Goal: Answer question/provide support: Share knowledge or assist other users

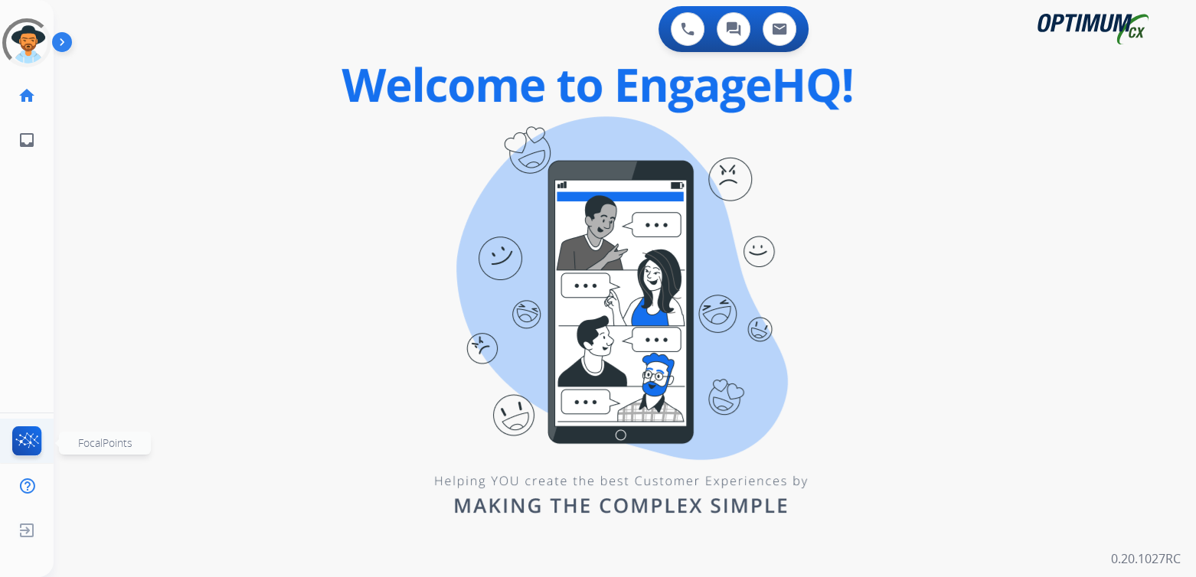
click at [21, 440] on img at bounding box center [27, 444] width 36 height 35
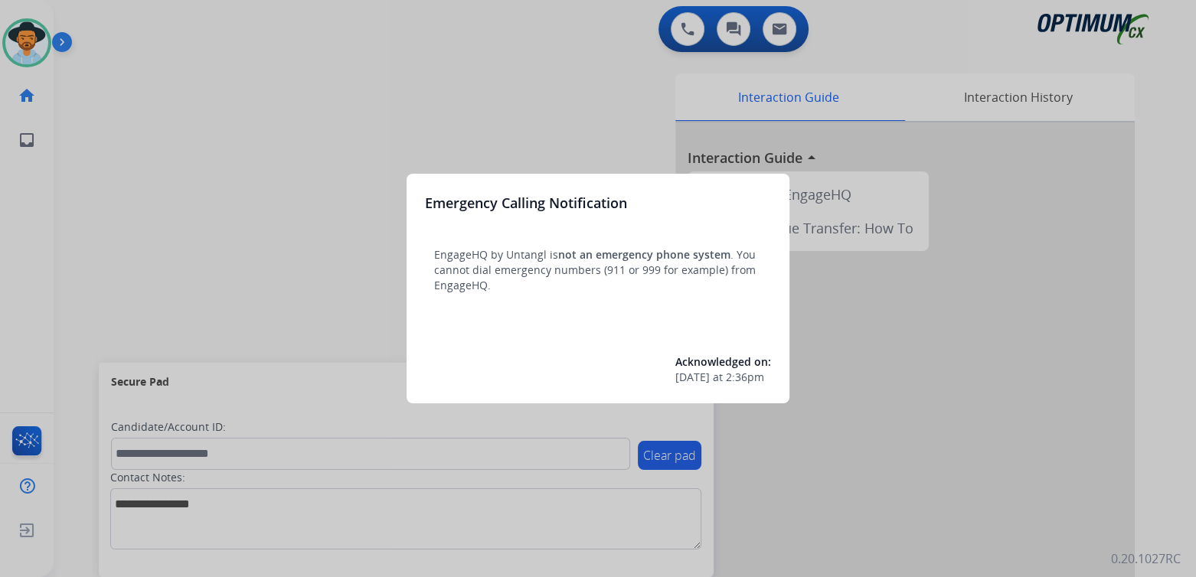
click at [358, 113] on div at bounding box center [598, 288] width 1196 height 577
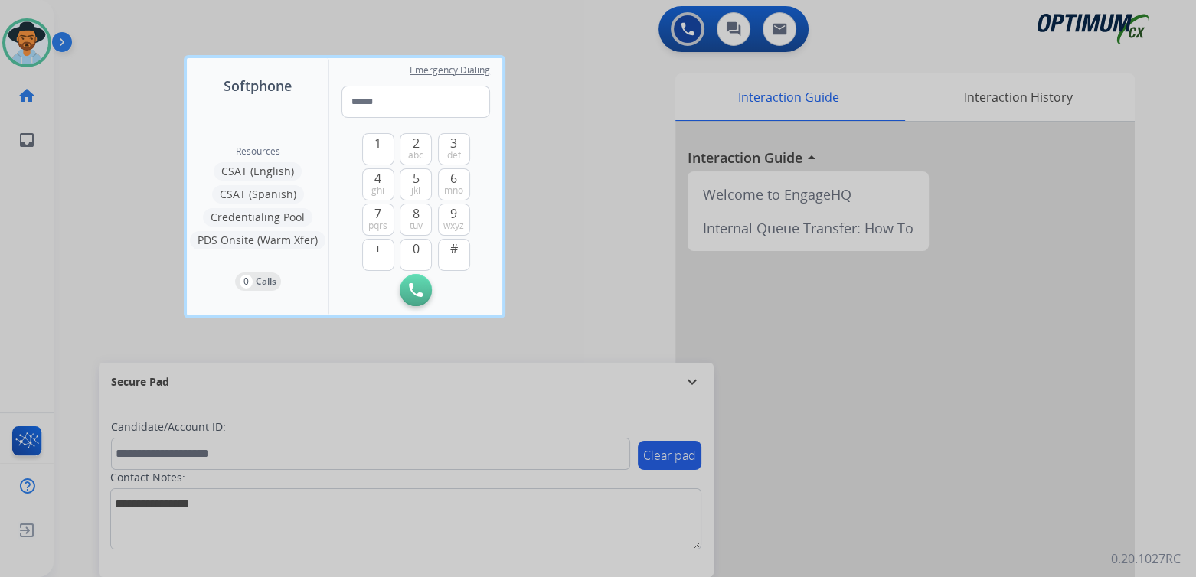
click at [589, 171] on div at bounding box center [598, 288] width 1196 height 577
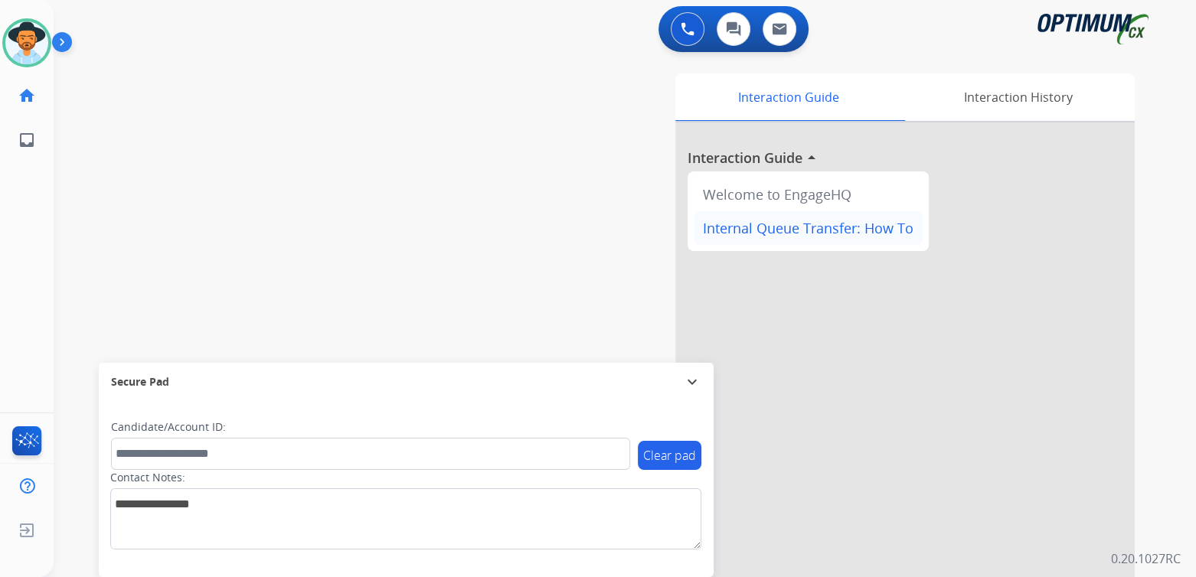
drag, startPoint x: 690, startPoint y: 384, endPoint x: 780, endPoint y: 226, distance: 181.8
click at [690, 384] on mat-icon "expand_more" at bounding box center [692, 382] width 18 height 18
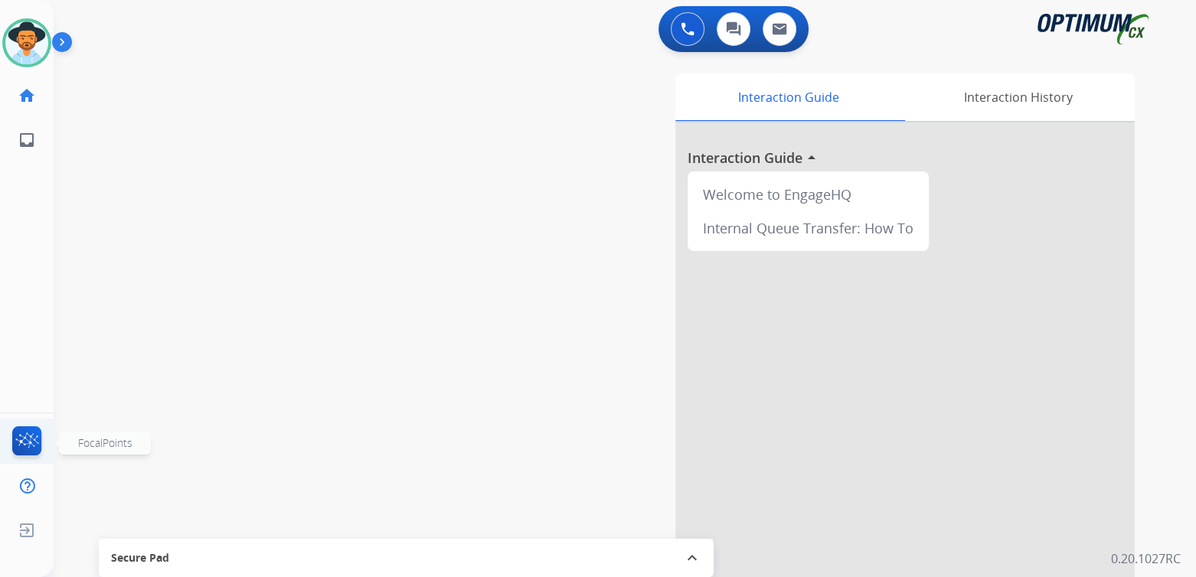
click at [20, 442] on img at bounding box center [27, 444] width 36 height 35
click at [685, 25] on img at bounding box center [688, 29] width 14 height 14
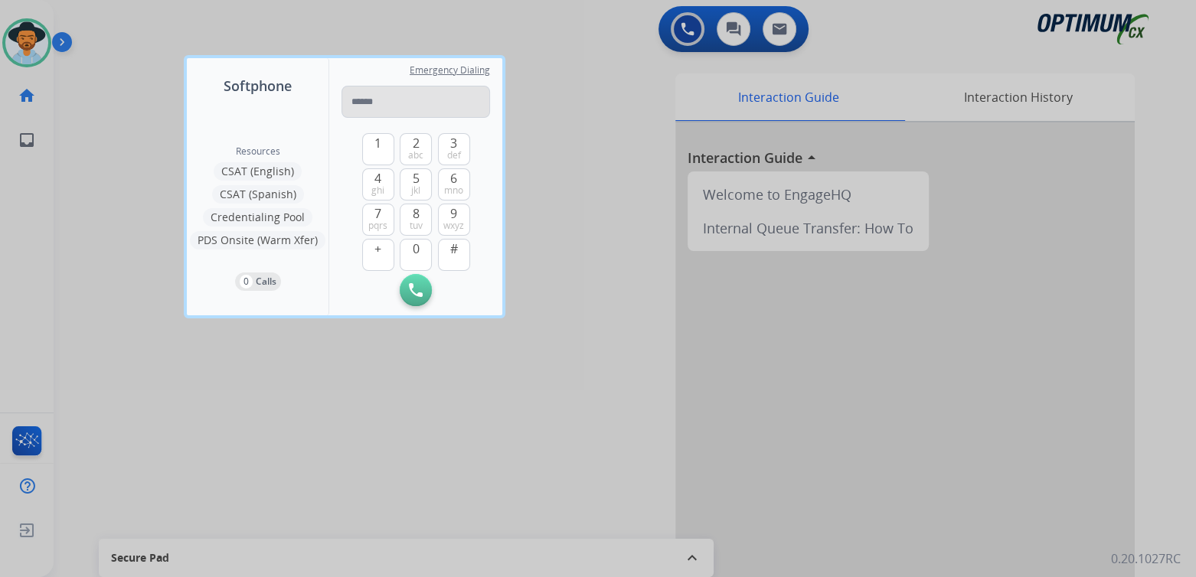
click at [406, 106] on input "tel" at bounding box center [416, 102] width 149 height 32
type input "**********"
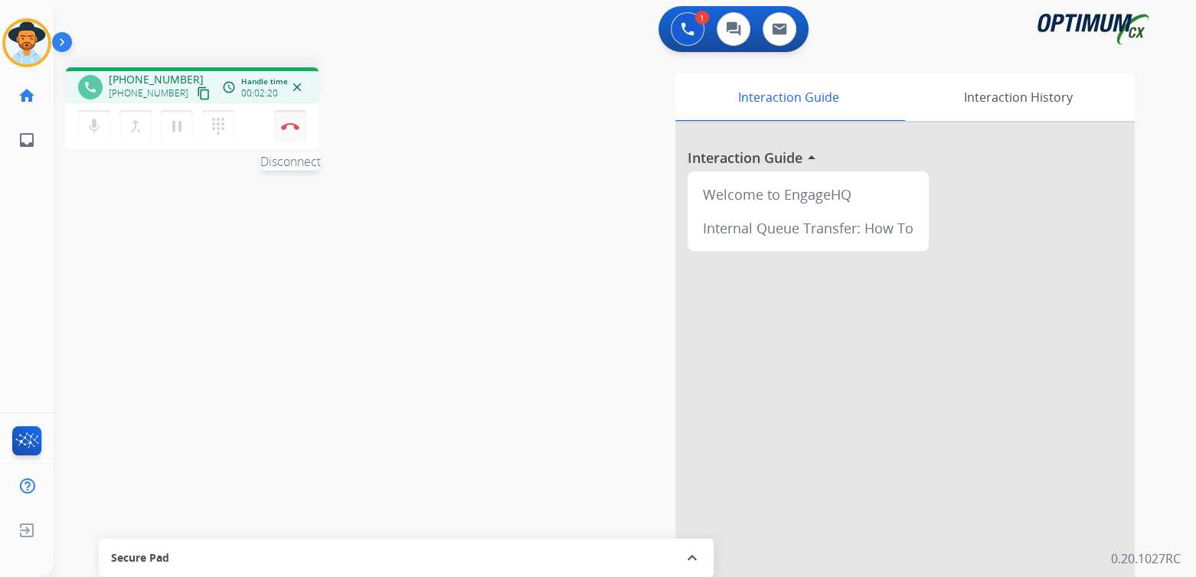
click at [293, 127] on img at bounding box center [290, 127] width 18 height 8
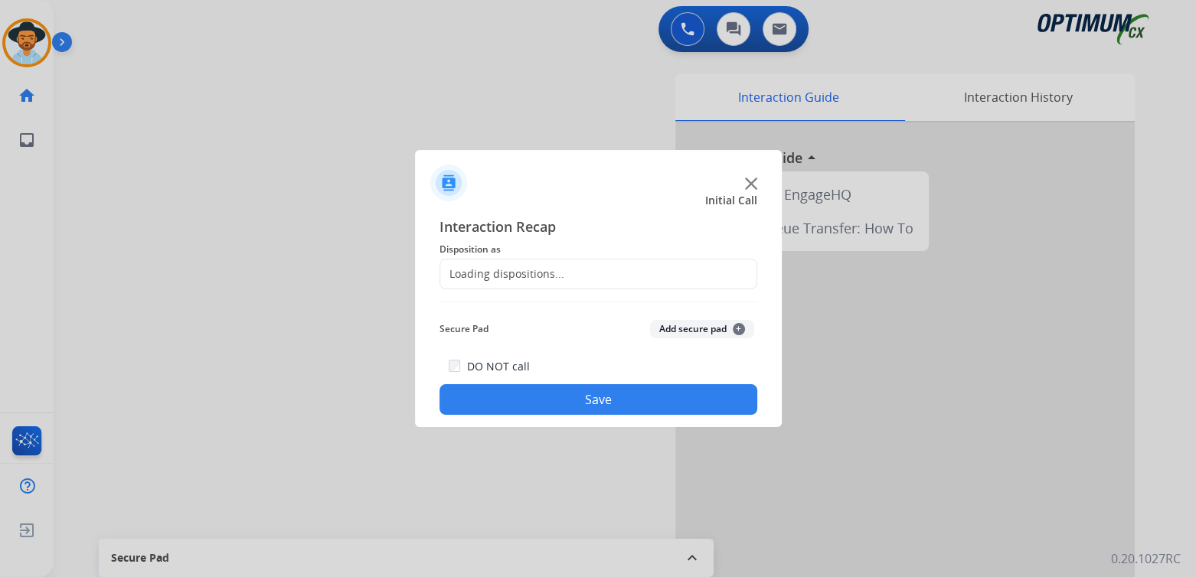
click at [526, 269] on div "Loading dispositions..." at bounding box center [502, 273] width 124 height 15
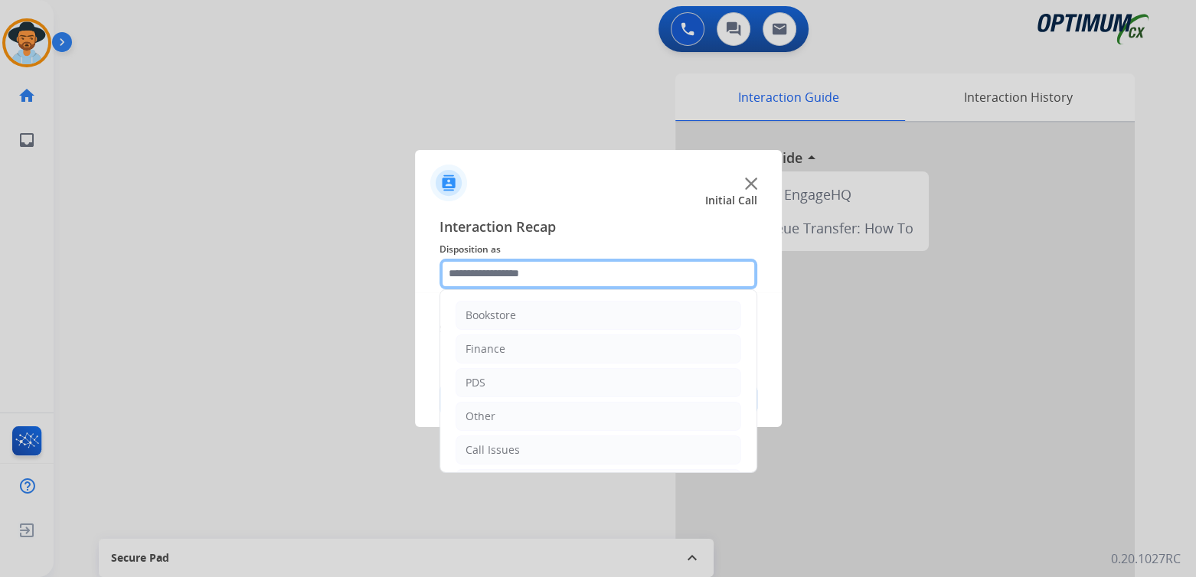
click at [516, 273] on input "text" at bounding box center [599, 274] width 318 height 31
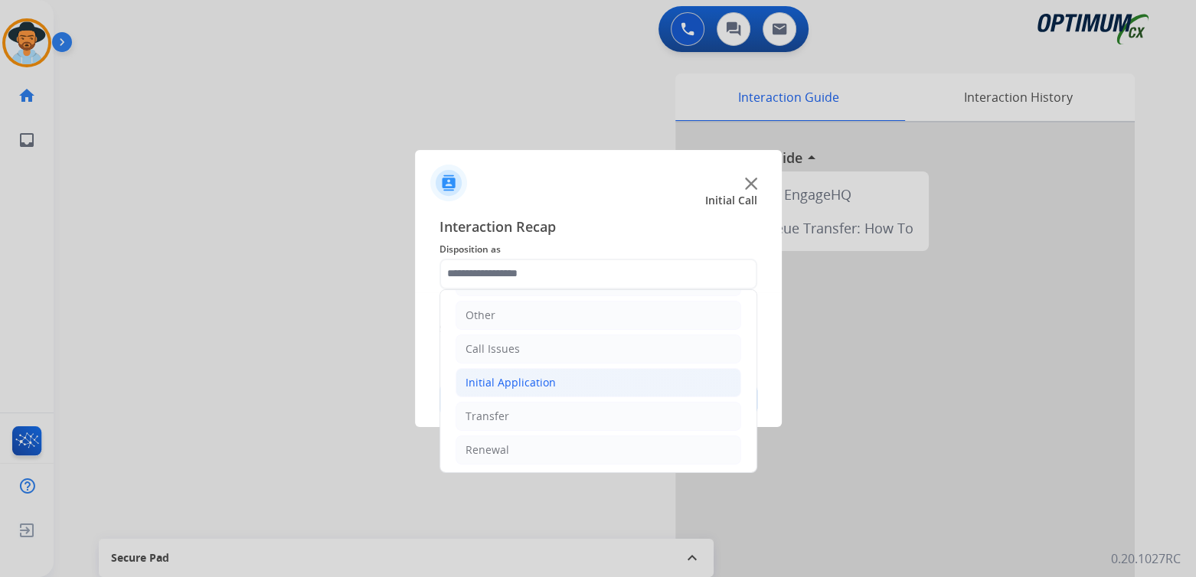
click at [512, 376] on div "Initial Application" at bounding box center [511, 382] width 90 height 15
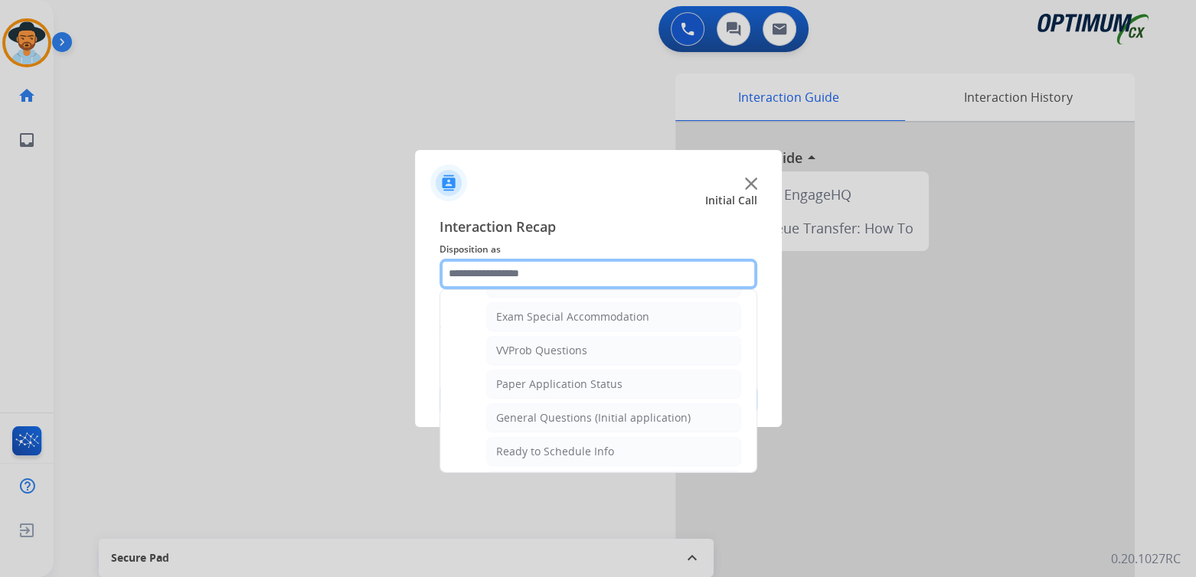
scroll to position [789, 0]
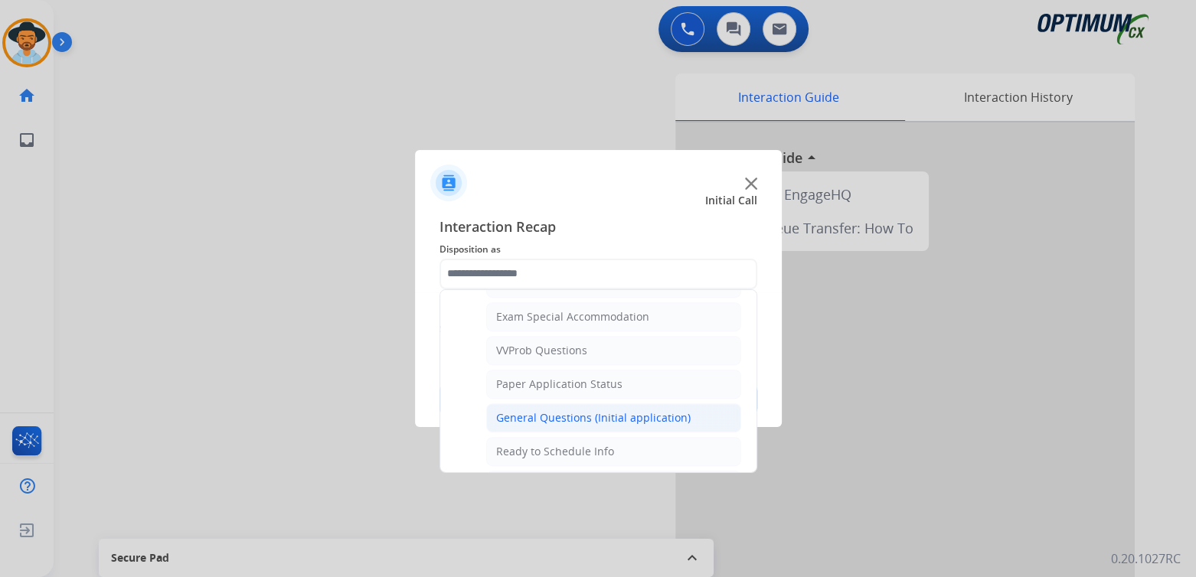
click at [552, 410] on div "General Questions (Initial application)" at bounding box center [593, 417] width 194 height 15
type input "**********"
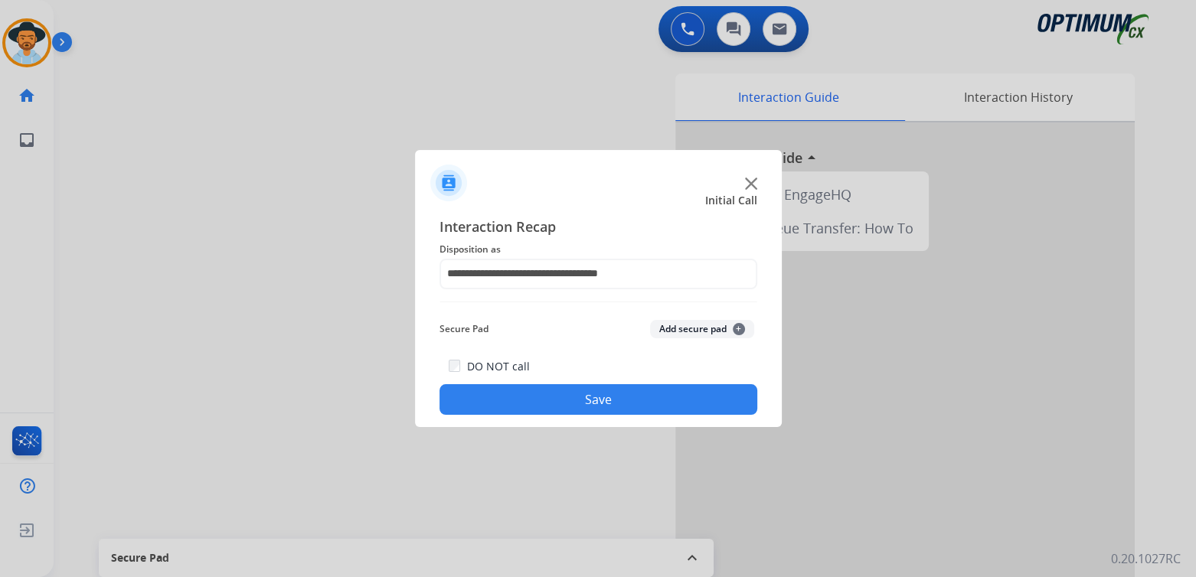
click at [576, 408] on button "Save" at bounding box center [599, 399] width 318 height 31
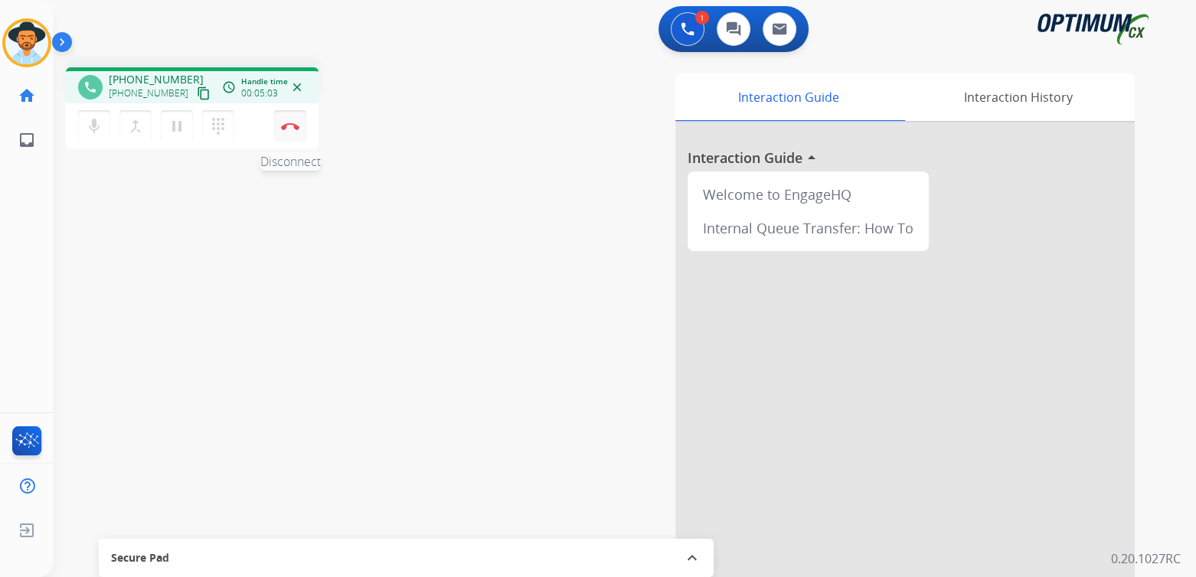
click at [294, 127] on img at bounding box center [290, 127] width 18 height 8
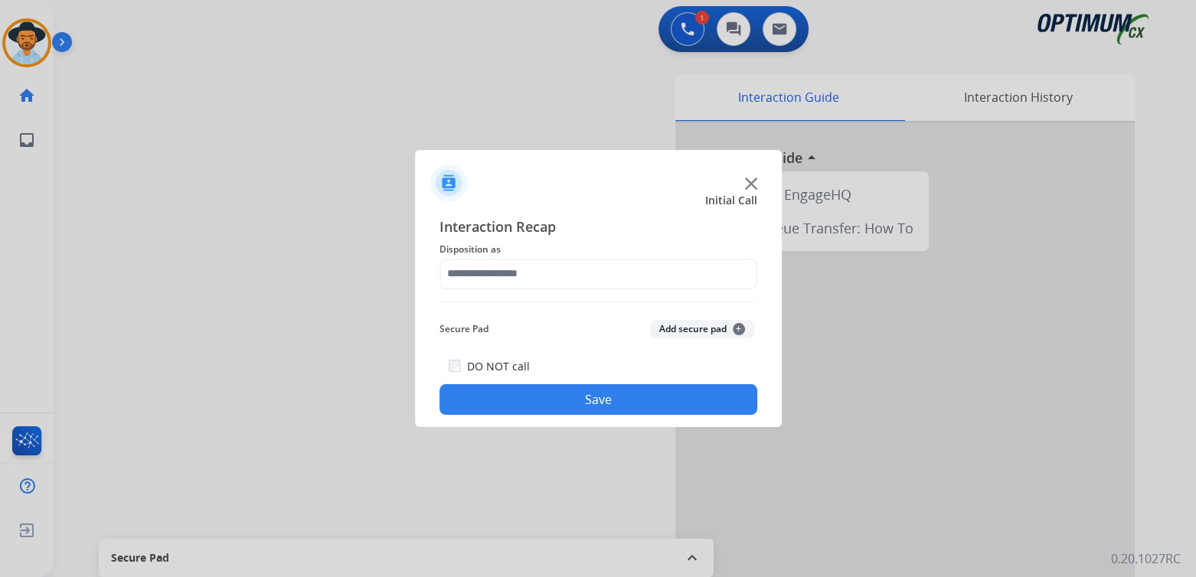
click at [536, 290] on div "Interaction Recap Disposition as Secure Pad Add secure pad + DO NOT call Save" at bounding box center [599, 316] width 318 height 200
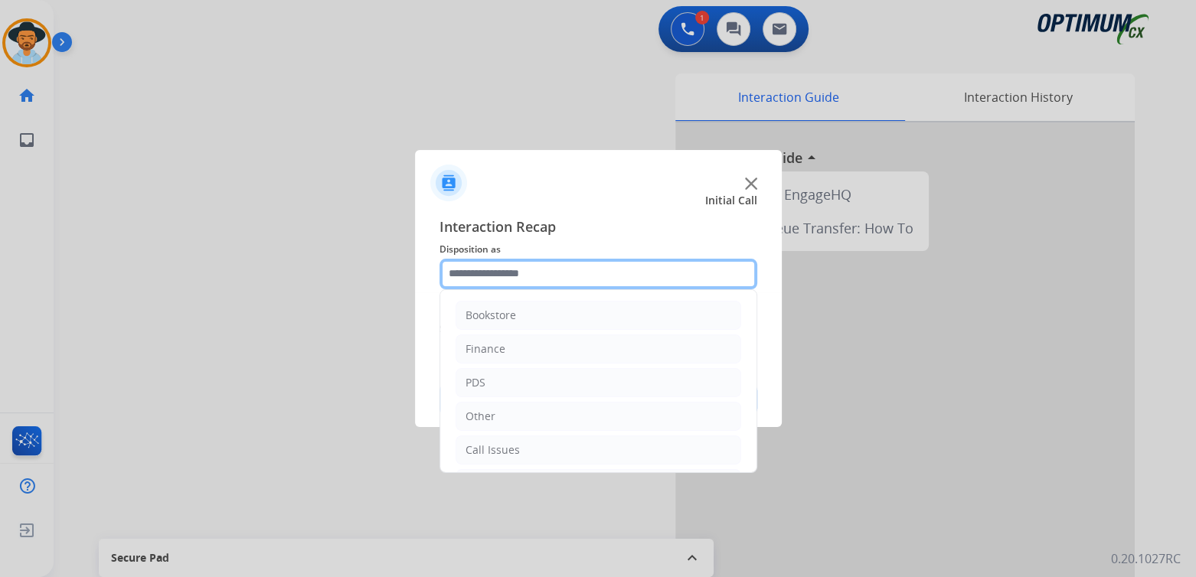
click at [535, 282] on input "text" at bounding box center [599, 274] width 318 height 31
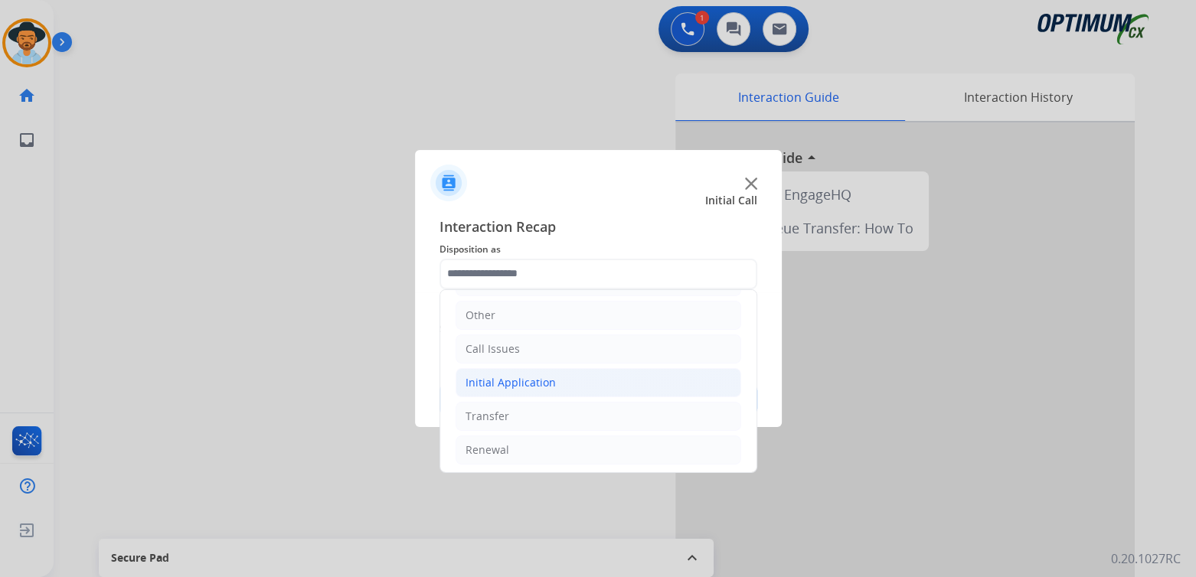
click at [549, 382] on div "Initial Application" at bounding box center [511, 382] width 90 height 15
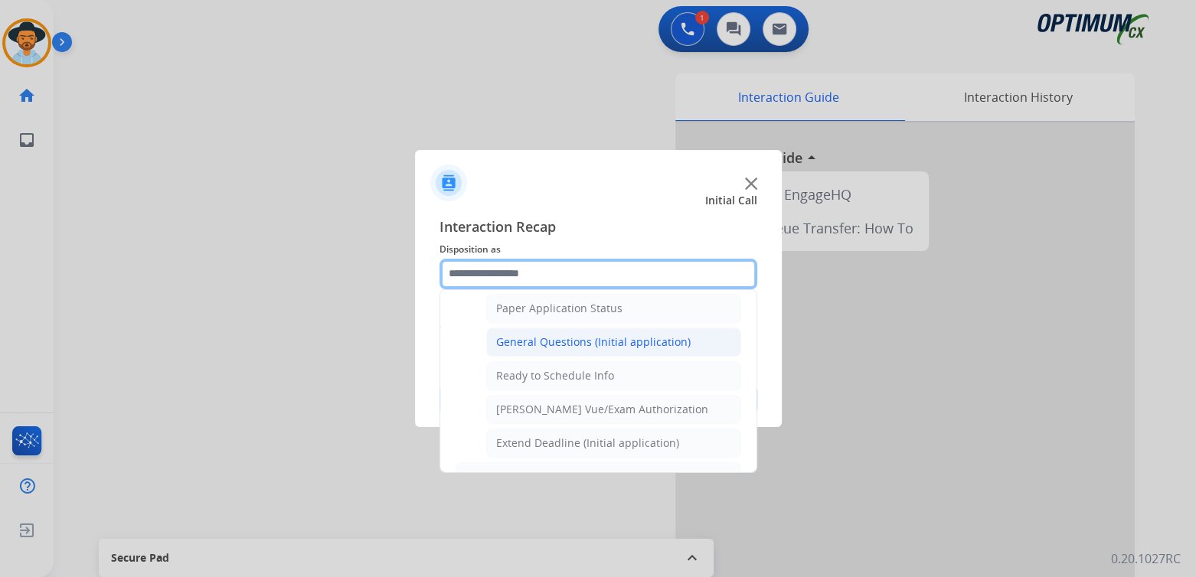
scroll to position [865, 0]
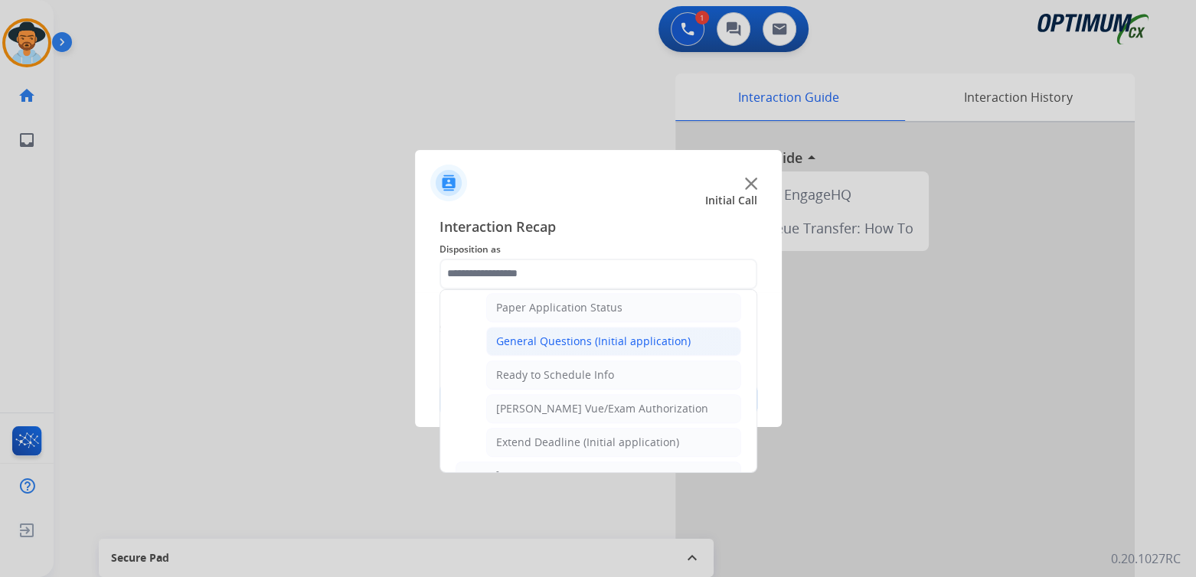
click at [557, 334] on div "General Questions (Initial application)" at bounding box center [593, 341] width 194 height 15
type input "**********"
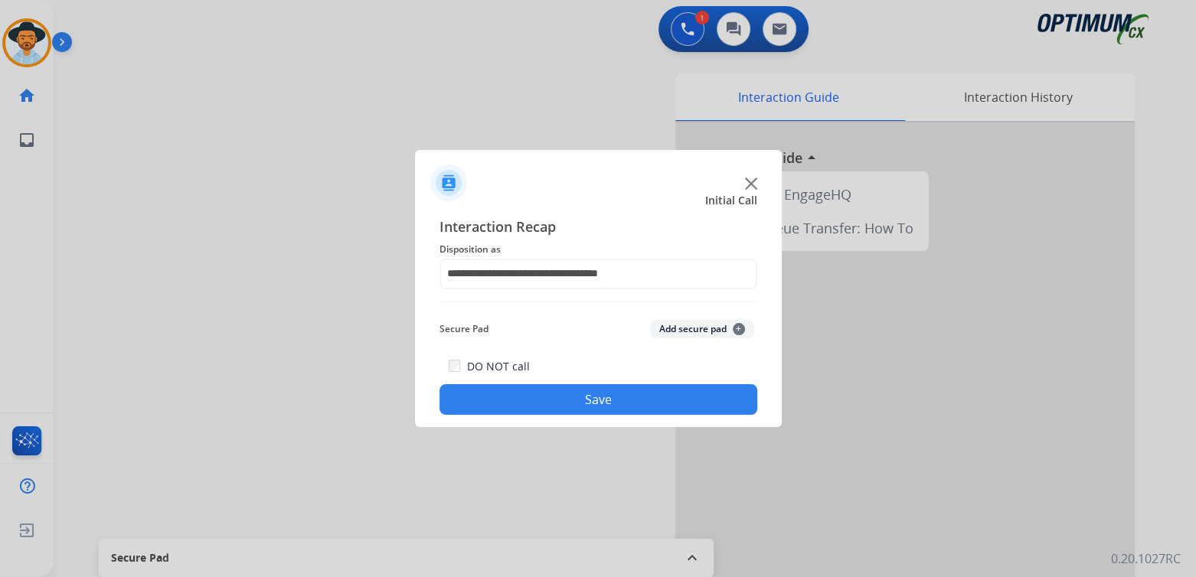
click at [633, 391] on button "Save" at bounding box center [599, 399] width 318 height 31
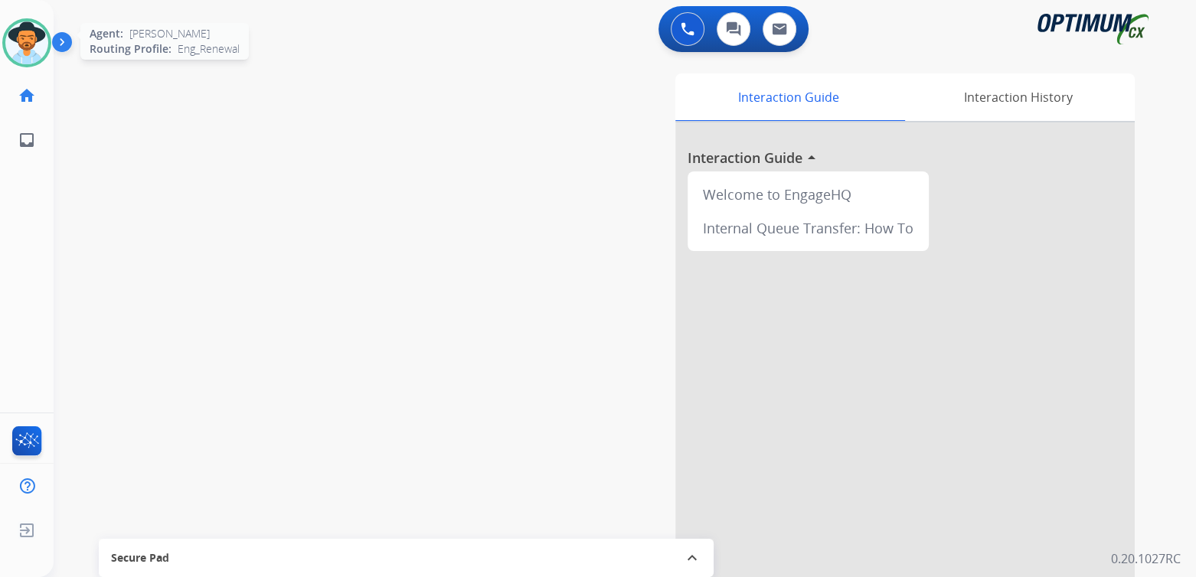
click at [25, 46] on img at bounding box center [26, 42] width 43 height 43
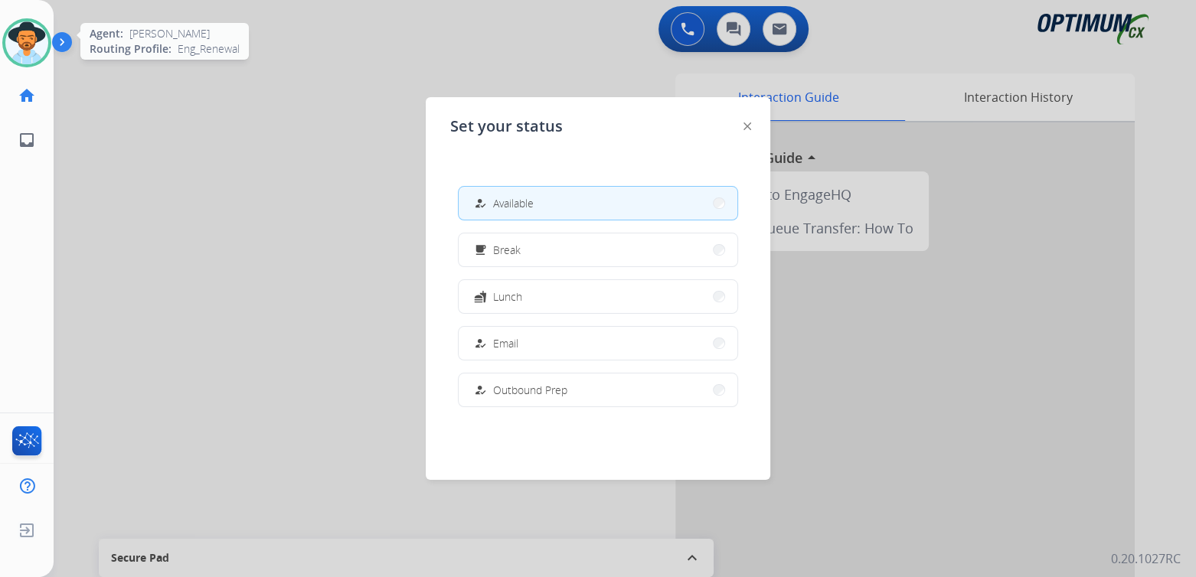
click at [25, 46] on img at bounding box center [26, 42] width 43 height 43
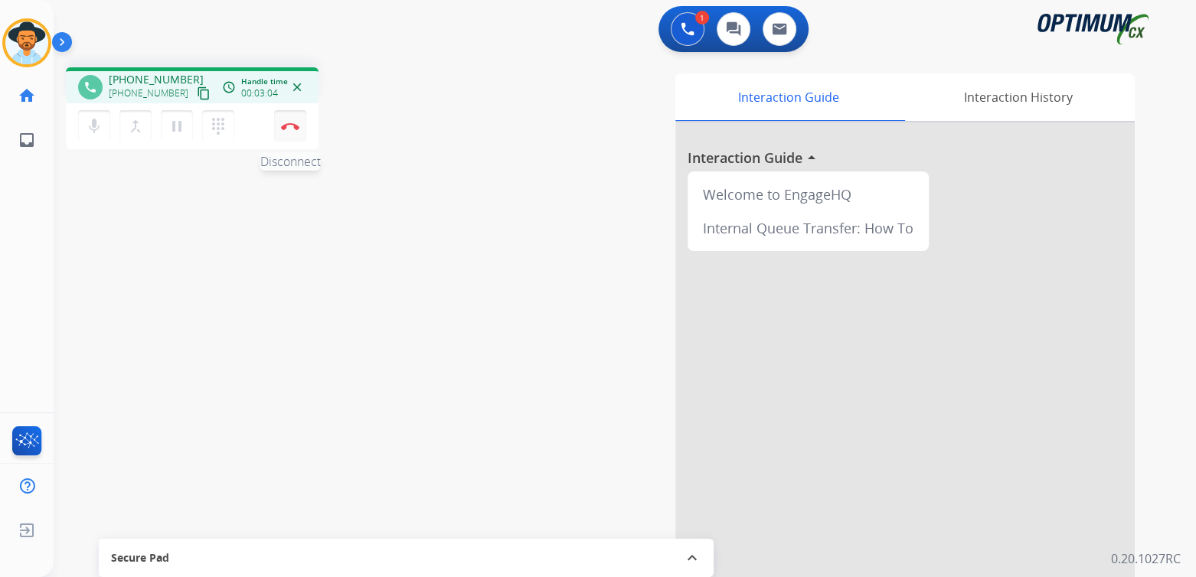
click at [296, 132] on button "Disconnect" at bounding box center [290, 126] width 32 height 32
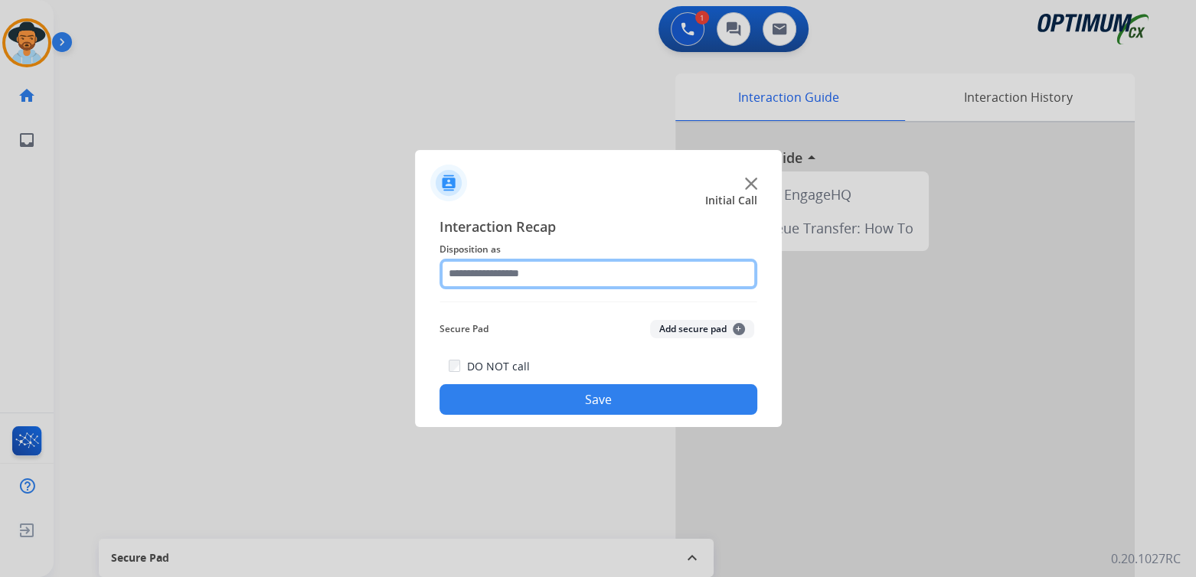
click at [525, 274] on input "text" at bounding box center [599, 274] width 318 height 31
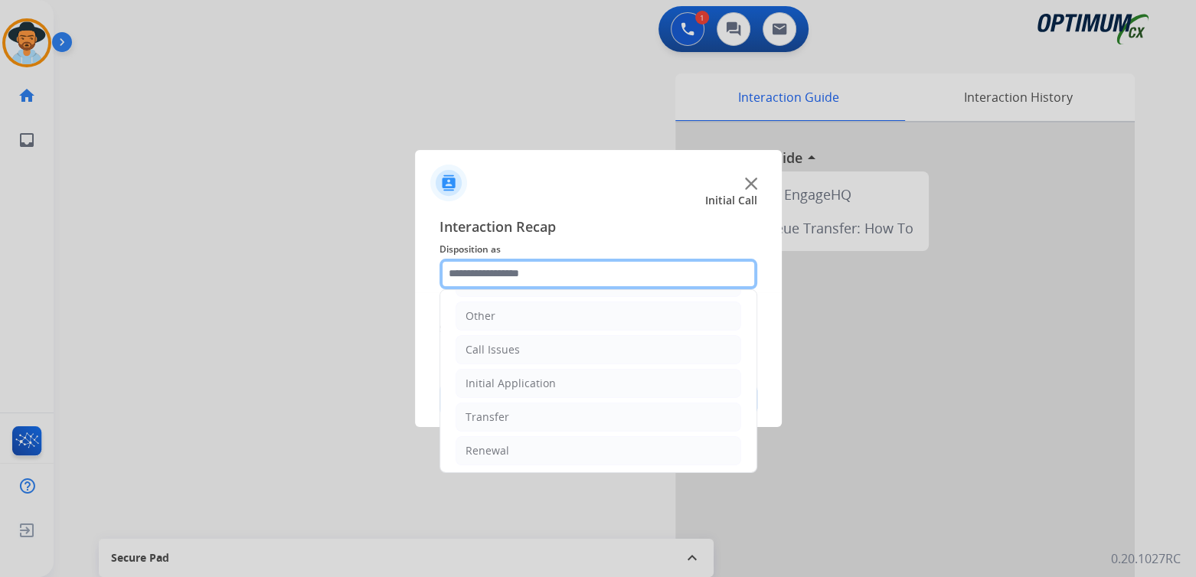
scroll to position [101, 0]
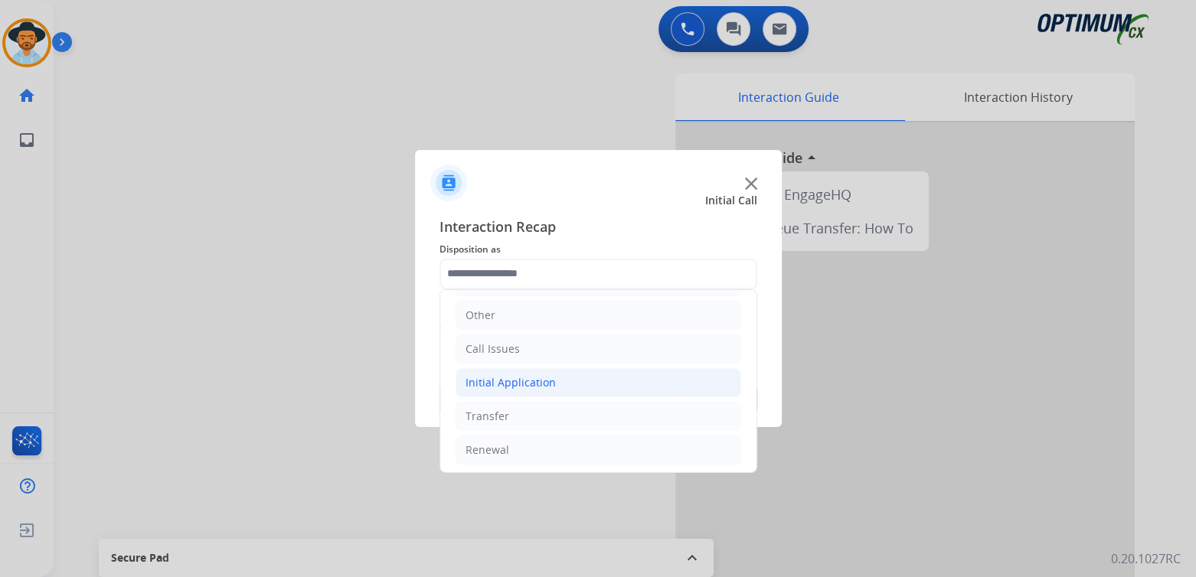
click at [571, 389] on li "Initial Application" at bounding box center [599, 382] width 286 height 29
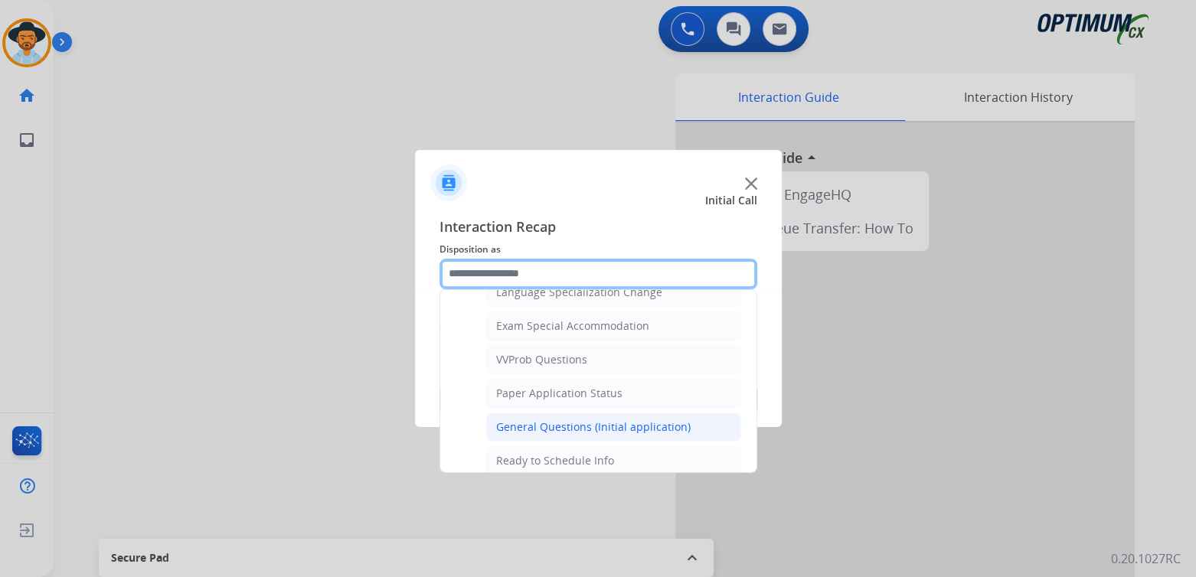
scroll to position [780, 0]
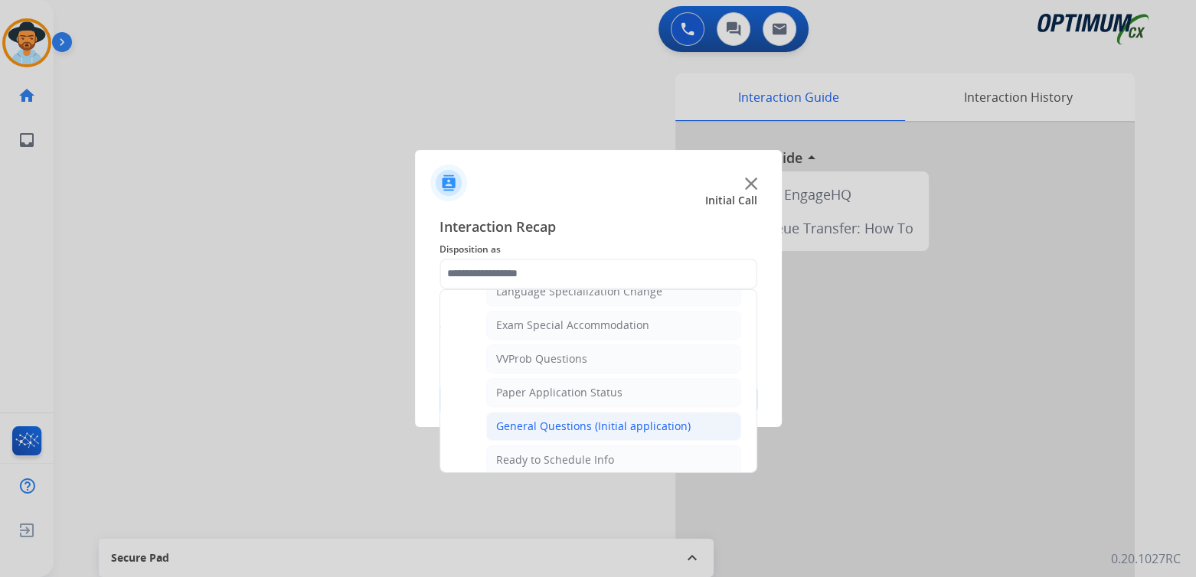
click at [572, 419] on div "General Questions (Initial application)" at bounding box center [593, 426] width 194 height 15
type input "**********"
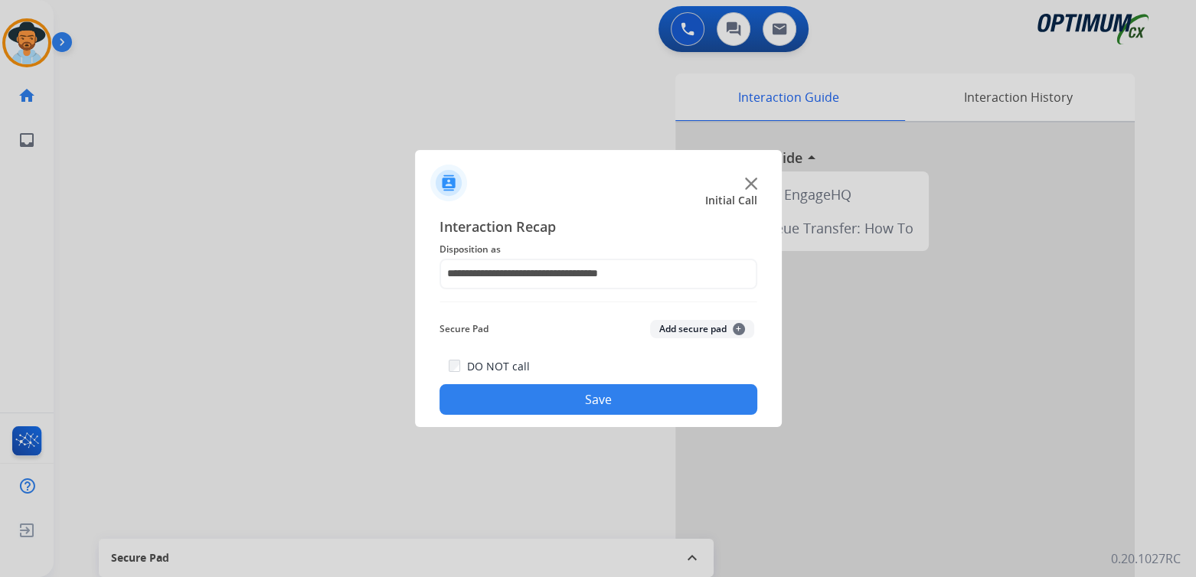
click at [617, 396] on button "Save" at bounding box center [599, 399] width 318 height 31
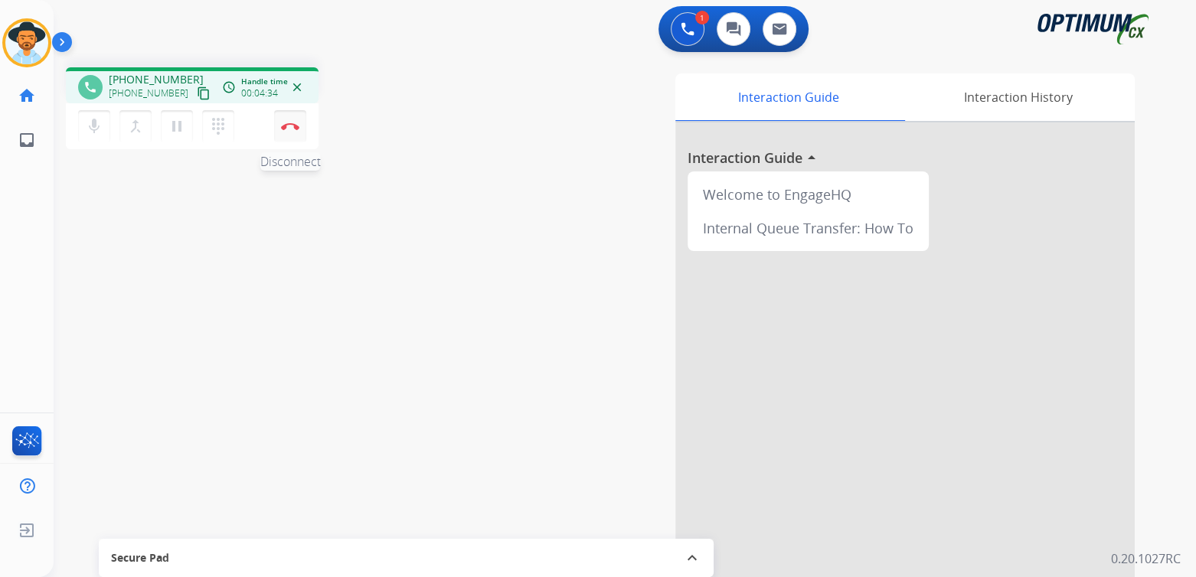
click at [291, 132] on button "Disconnect" at bounding box center [290, 126] width 32 height 32
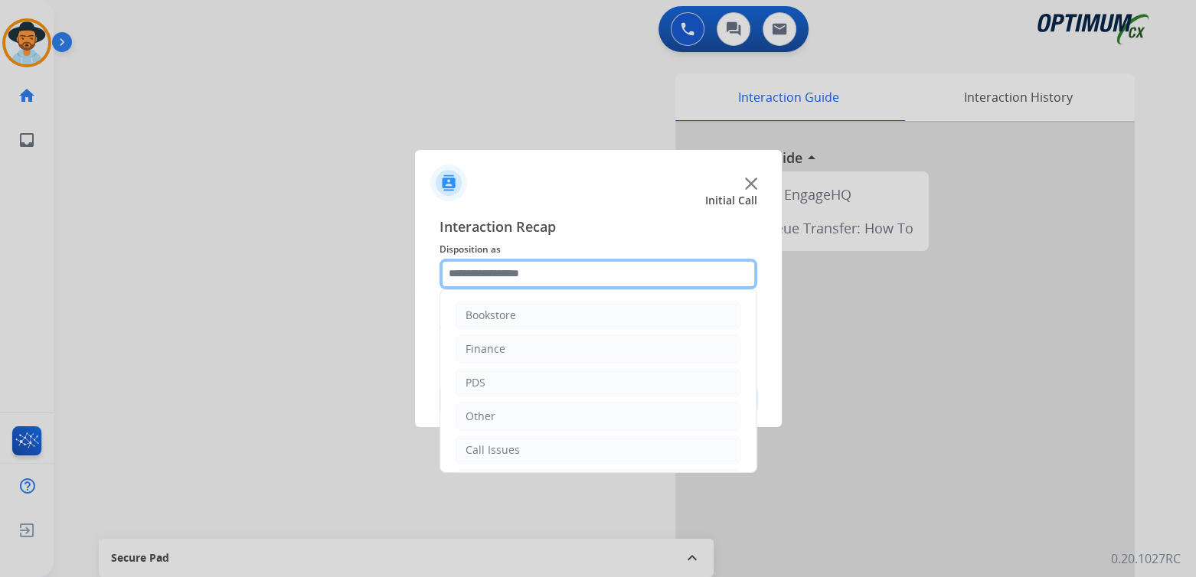
click at [542, 281] on input "text" at bounding box center [599, 274] width 318 height 31
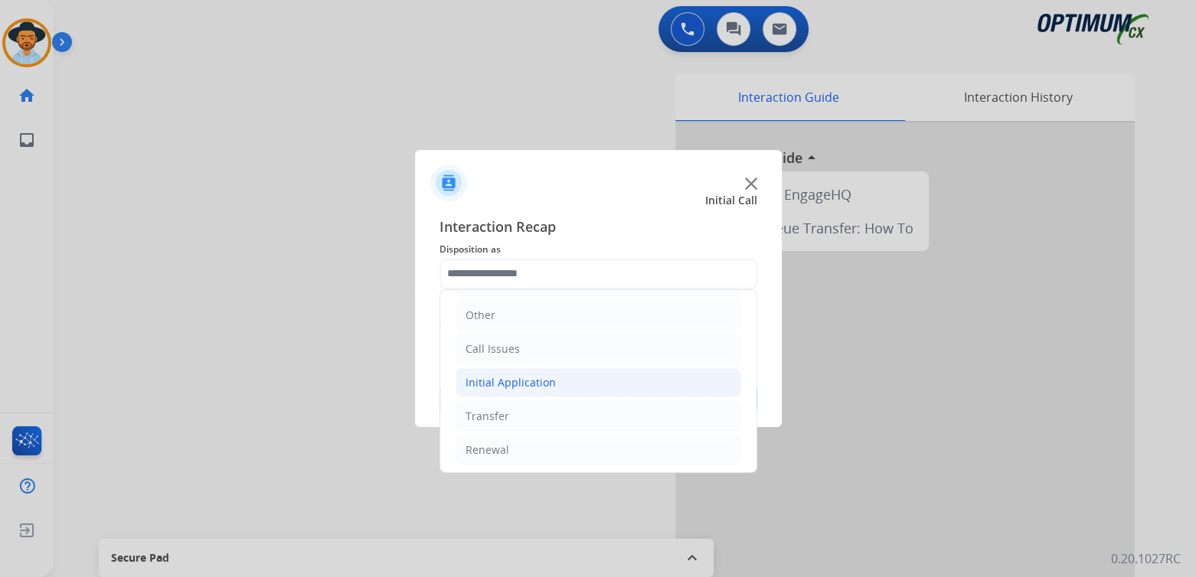
click at [574, 382] on li "Initial Application" at bounding box center [599, 382] width 286 height 29
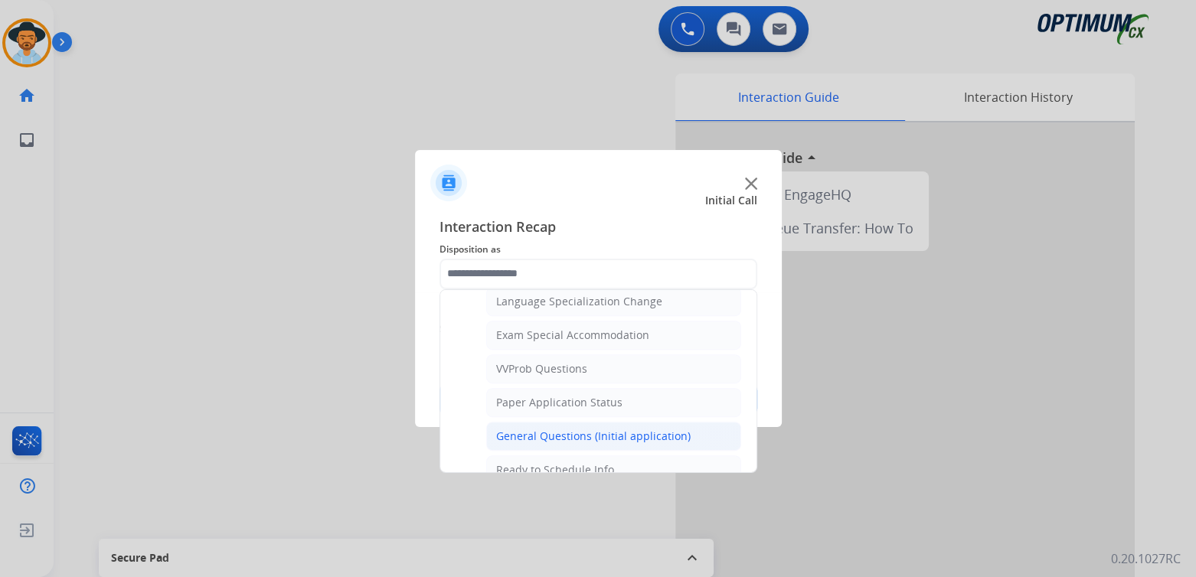
scroll to position [772, 0]
click at [578, 427] on div "General Questions (Initial application)" at bounding box center [593, 434] width 194 height 15
type input "**********"
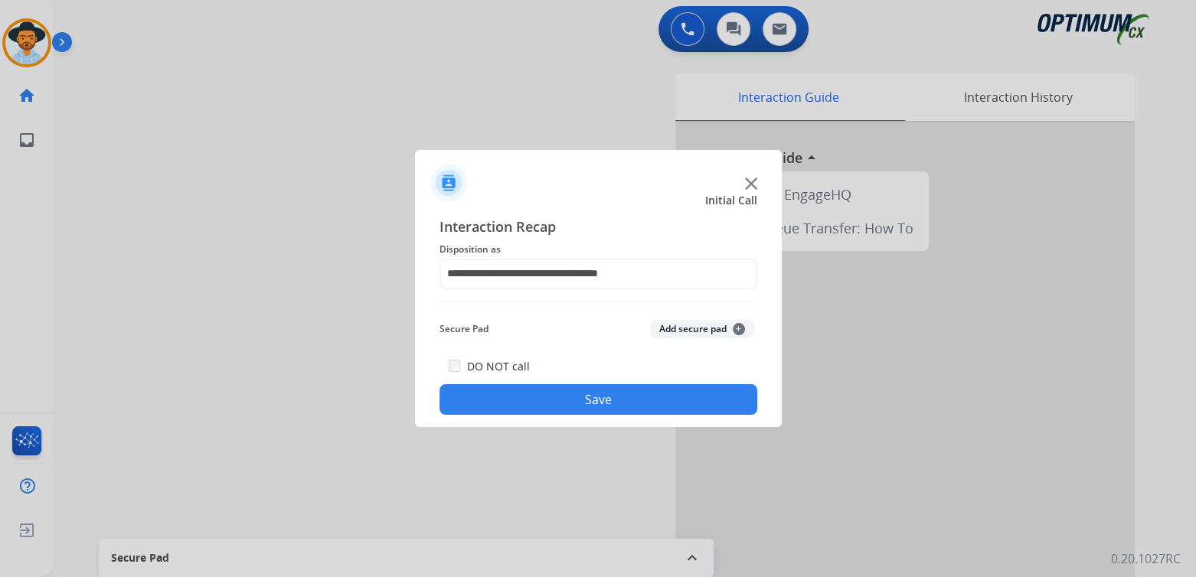
click at [624, 396] on button "Save" at bounding box center [599, 399] width 318 height 31
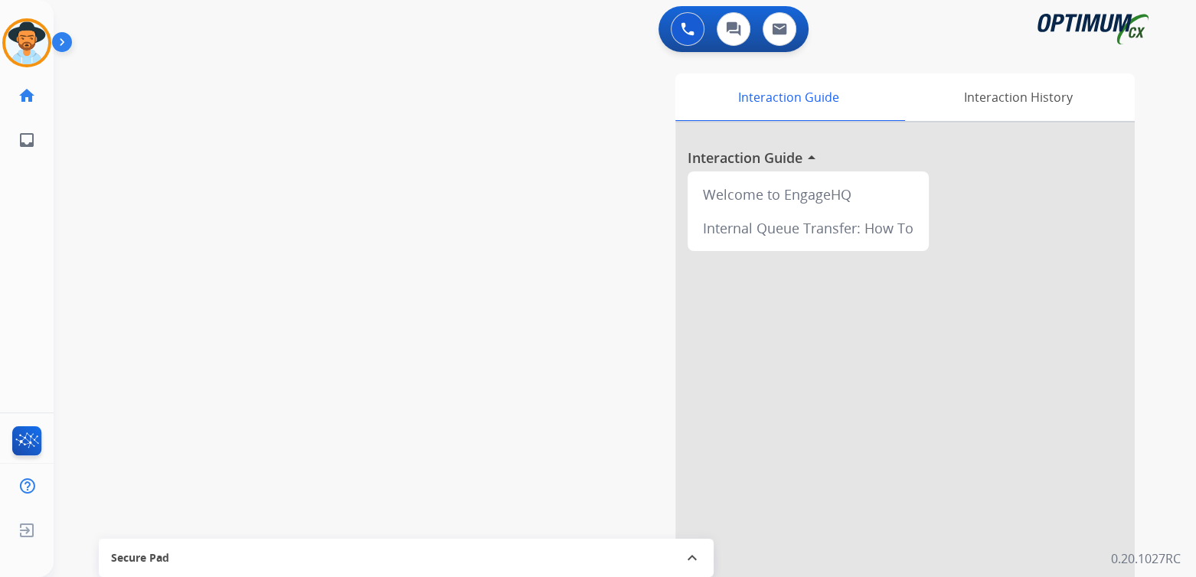
scroll to position [1, 0]
drag, startPoint x: 28, startPoint y: 42, endPoint x: 66, endPoint y: 49, distance: 38.1
click at [28, 42] on img at bounding box center [26, 42] width 43 height 43
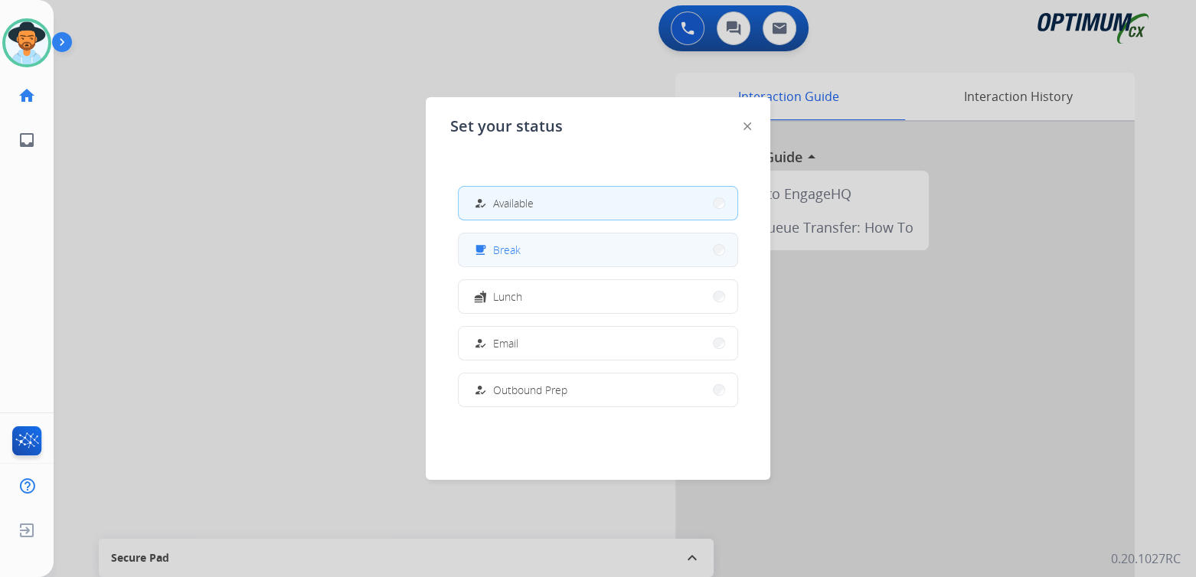
click at [547, 256] on button "free_breakfast Break" at bounding box center [598, 250] width 279 height 33
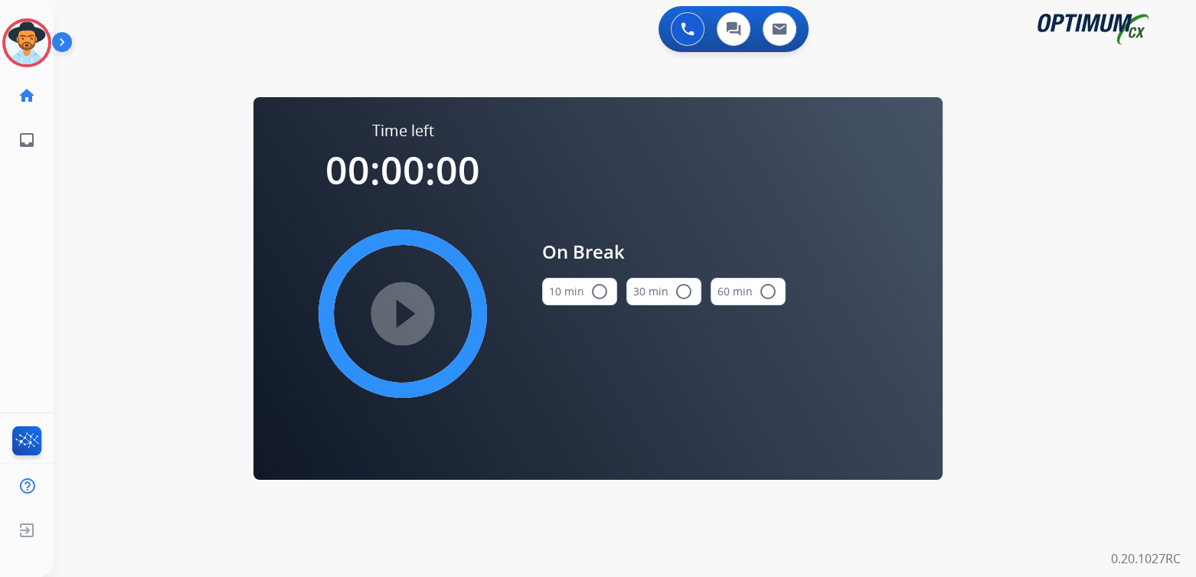
scroll to position [0, 0]
click at [596, 293] on mat-icon "radio_button_unchecked" at bounding box center [599, 292] width 18 height 18
click at [403, 314] on mat-icon "play_circle_filled" at bounding box center [403, 314] width 18 height 18
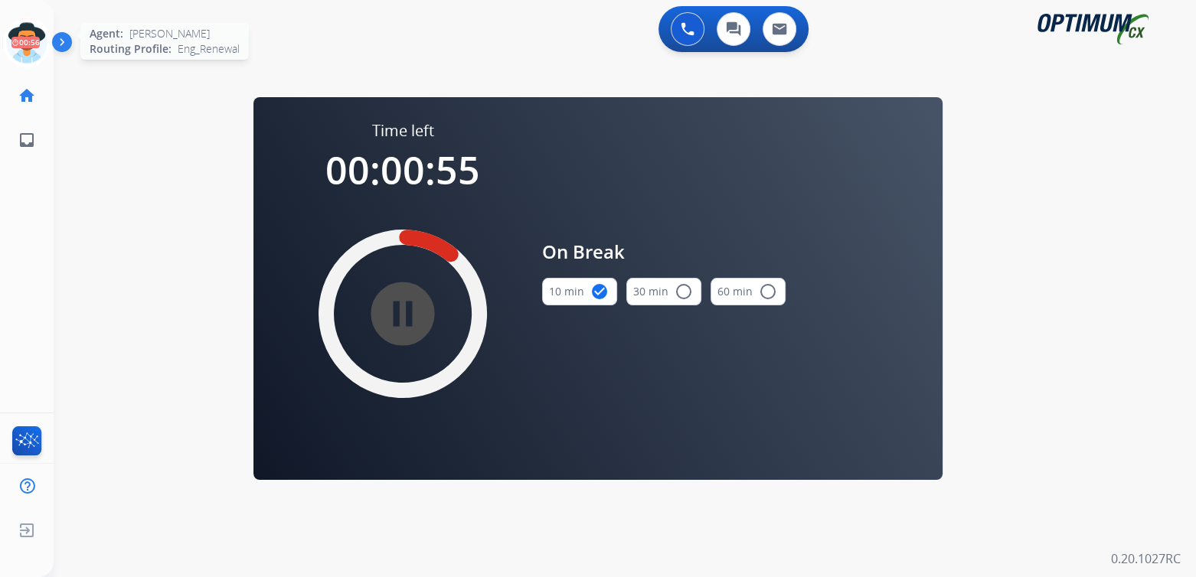
click at [31, 46] on icon at bounding box center [27, 43] width 50 height 50
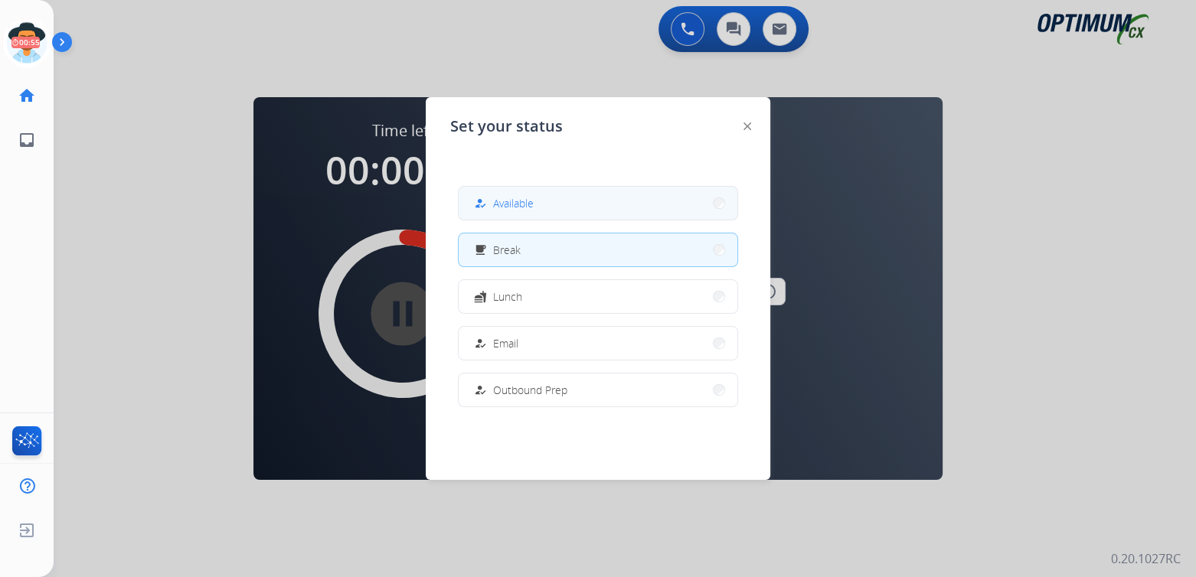
click at [563, 207] on button "how_to_reg Available" at bounding box center [598, 203] width 279 height 33
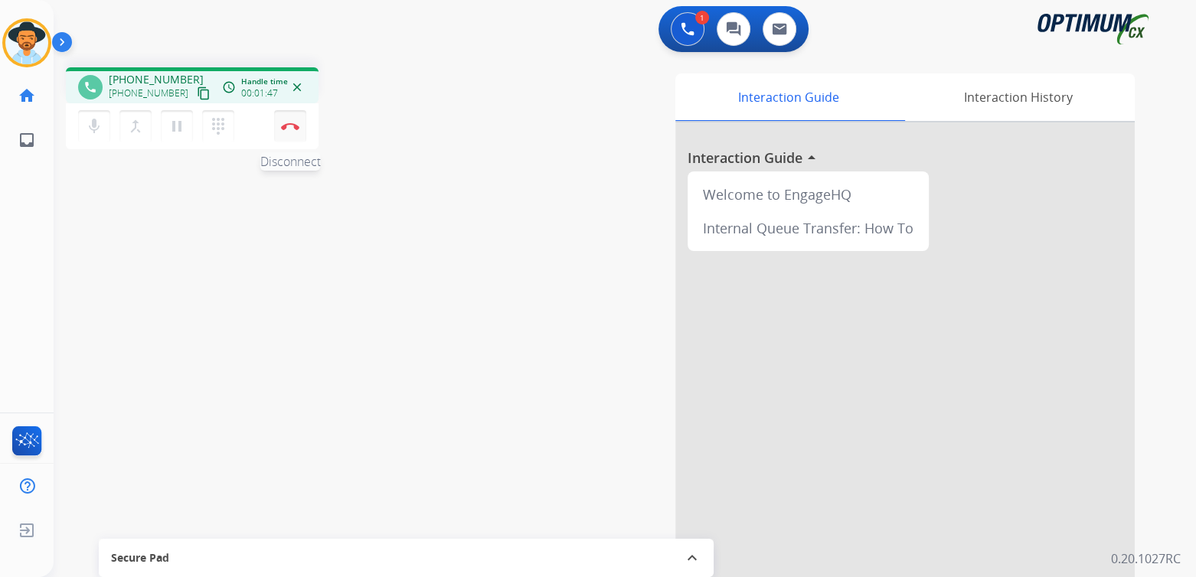
click at [286, 123] on img at bounding box center [290, 127] width 18 height 8
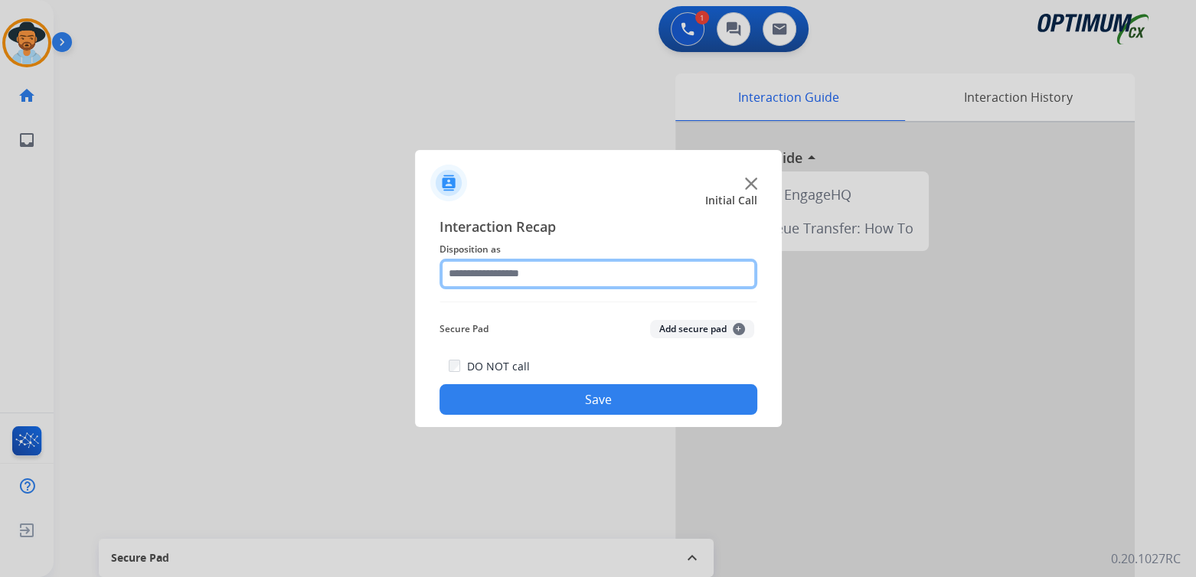
click at [574, 280] on input "text" at bounding box center [599, 274] width 318 height 31
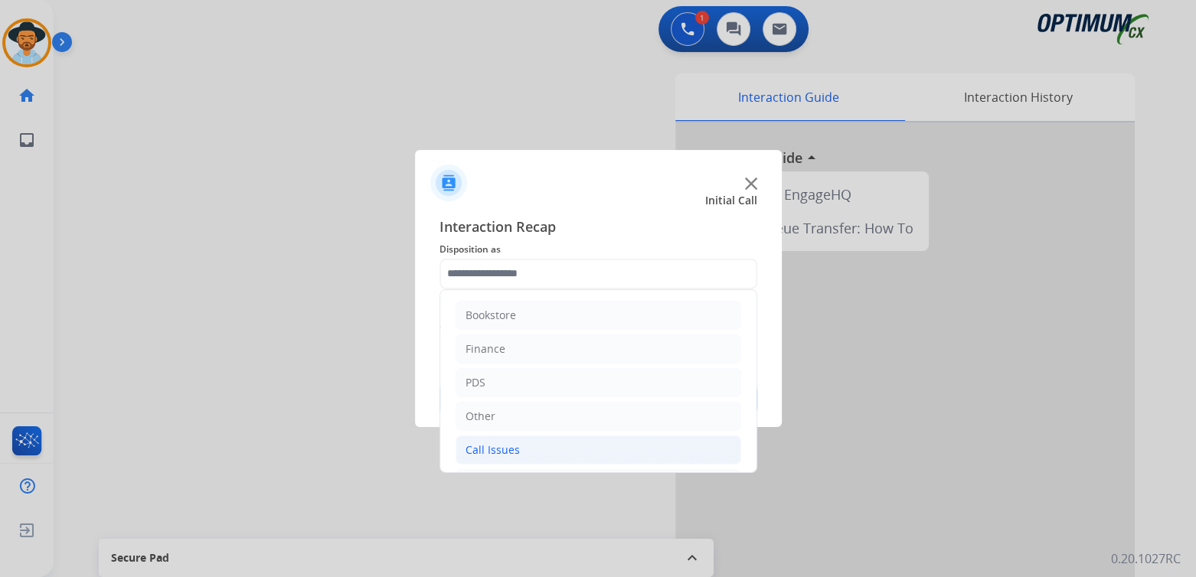
click at [537, 451] on li "Call Issues" at bounding box center [599, 450] width 286 height 29
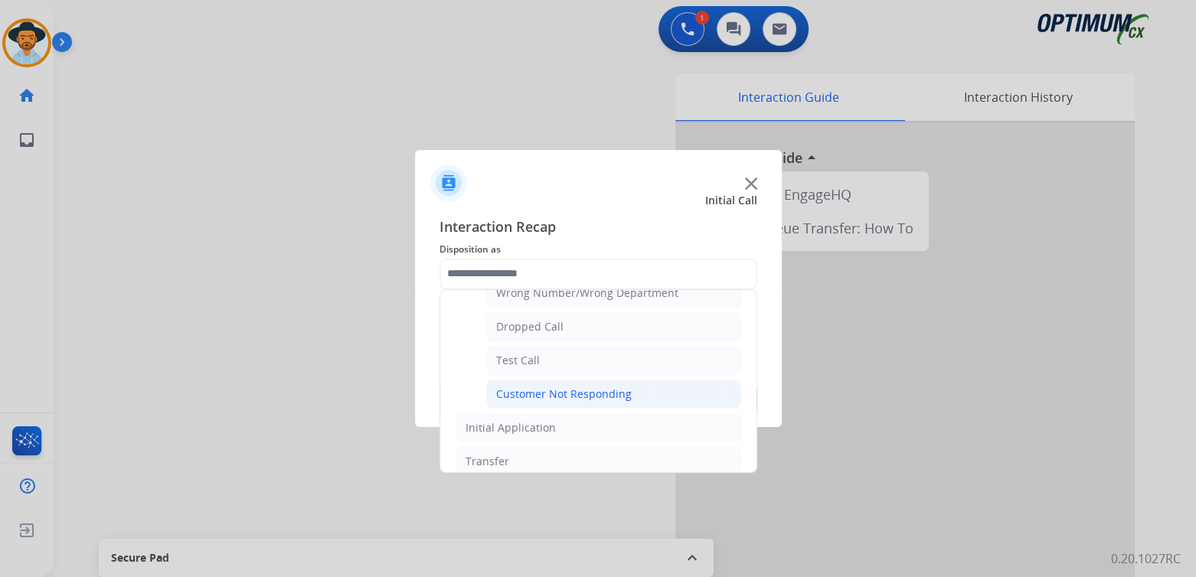
scroll to position [226, 0]
click at [555, 385] on div "Customer Not Responding" at bounding box center [564, 392] width 136 height 15
type input "**********"
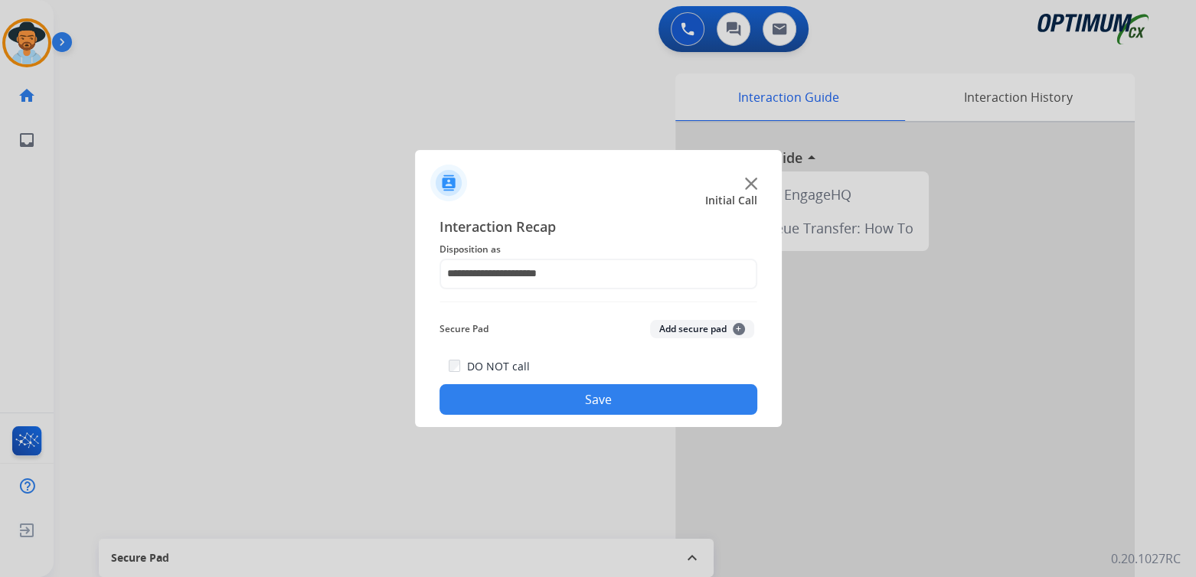
click at [616, 398] on button "Save" at bounding box center [599, 399] width 318 height 31
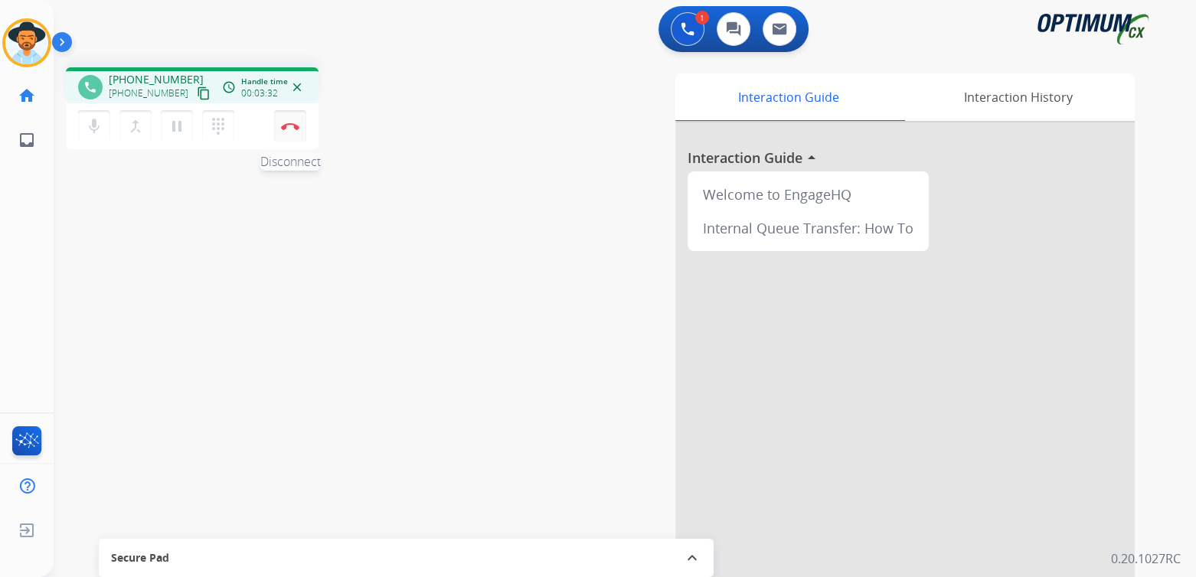
click at [290, 128] on img at bounding box center [290, 127] width 18 height 8
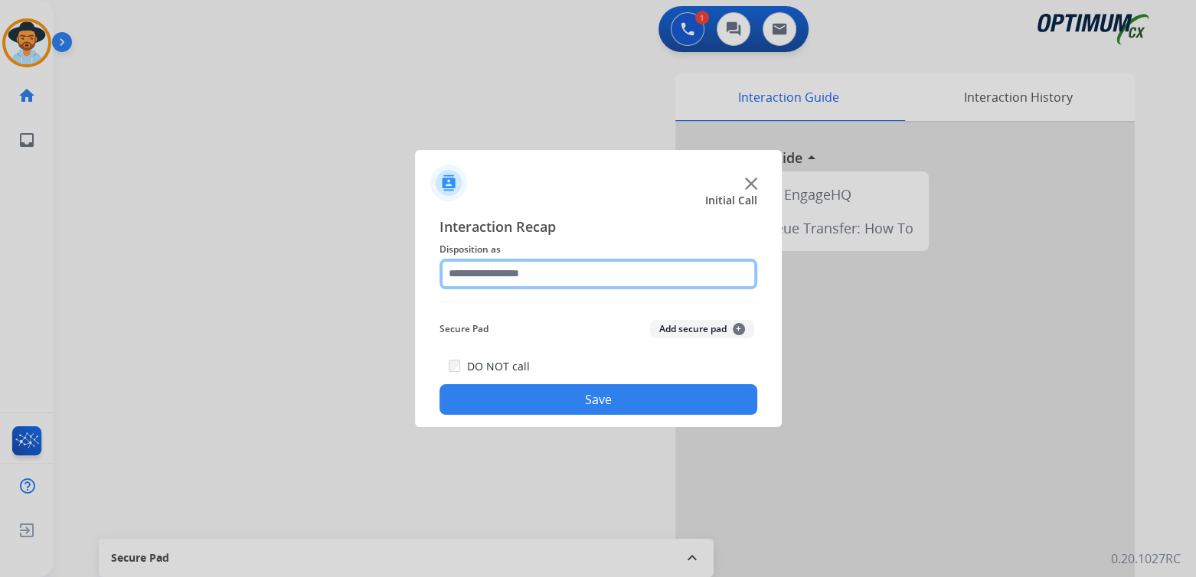
click at [552, 273] on input "text" at bounding box center [599, 274] width 318 height 31
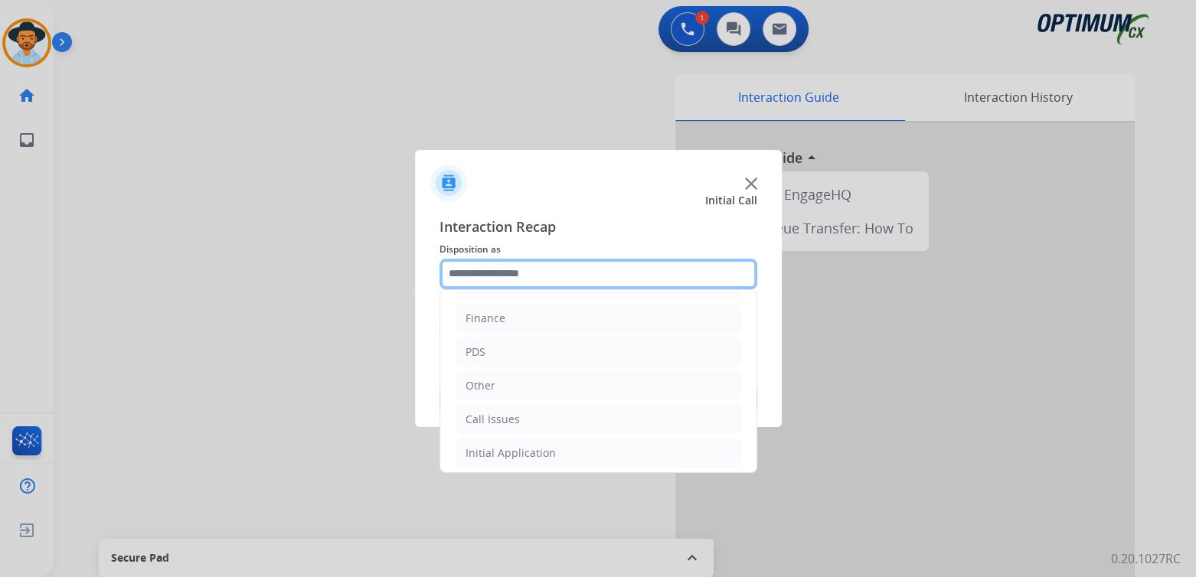
scroll to position [101, 0]
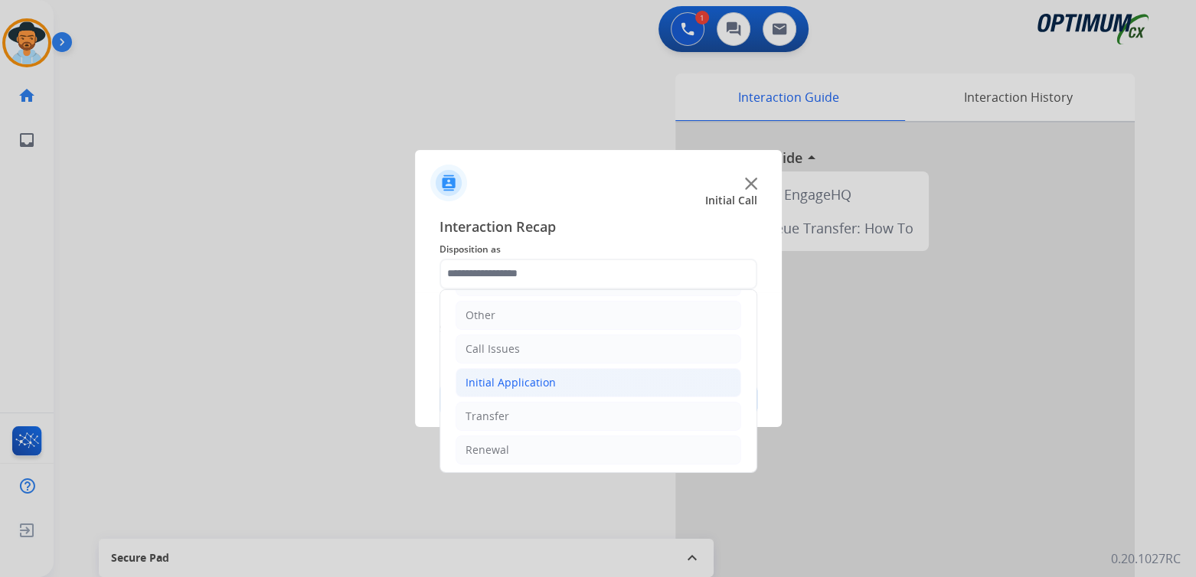
click at [556, 380] on li "Initial Application" at bounding box center [599, 382] width 286 height 29
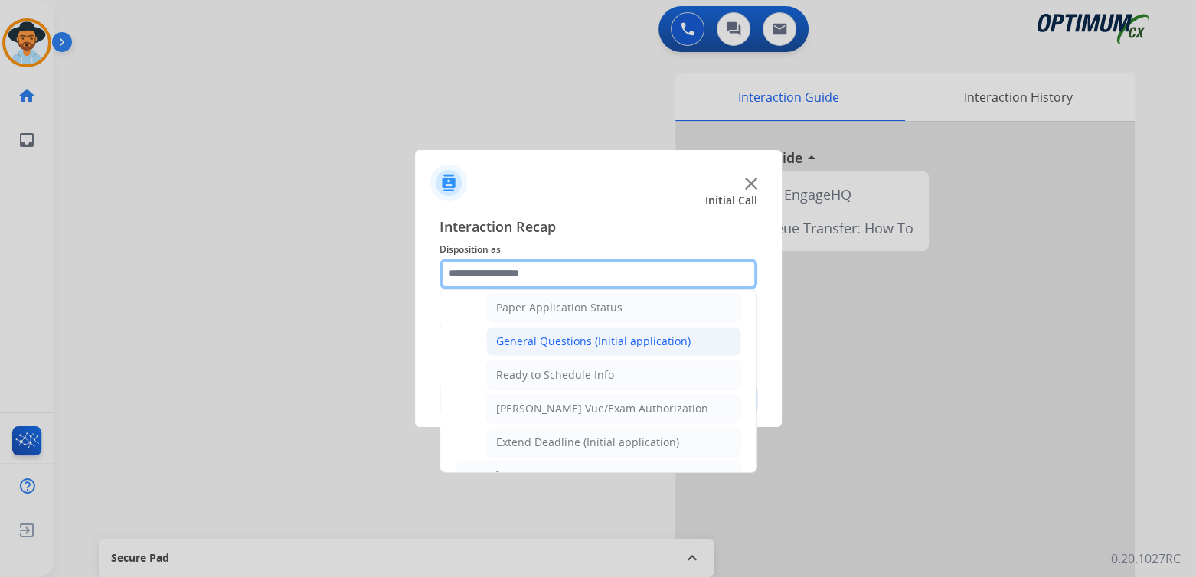
scroll to position [865, 0]
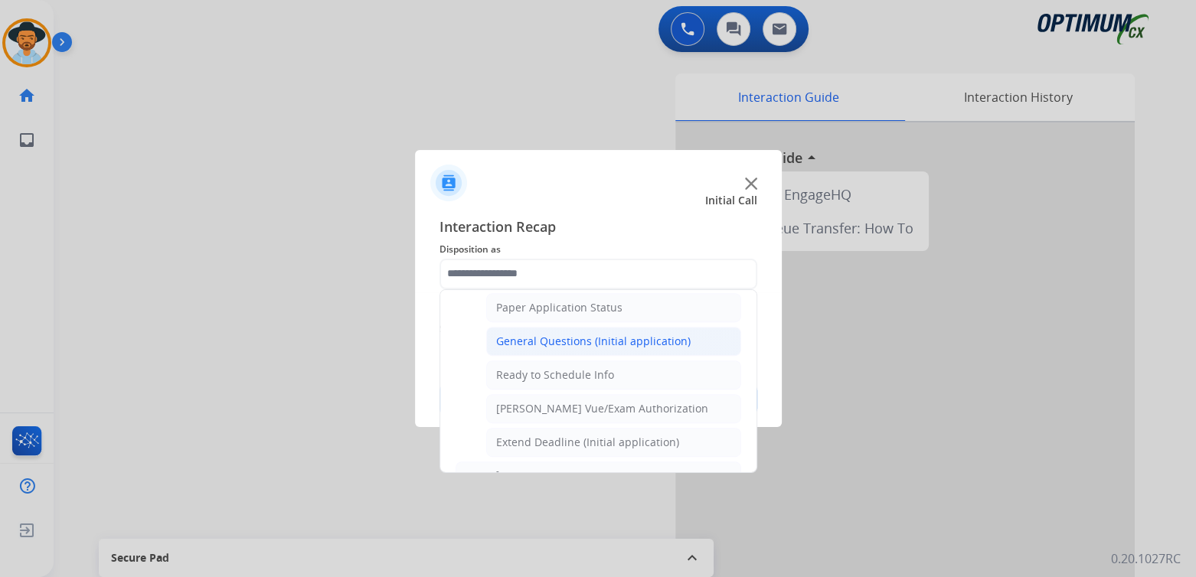
click at [551, 336] on div "General Questions (Initial application)" at bounding box center [593, 341] width 194 height 15
type input "**********"
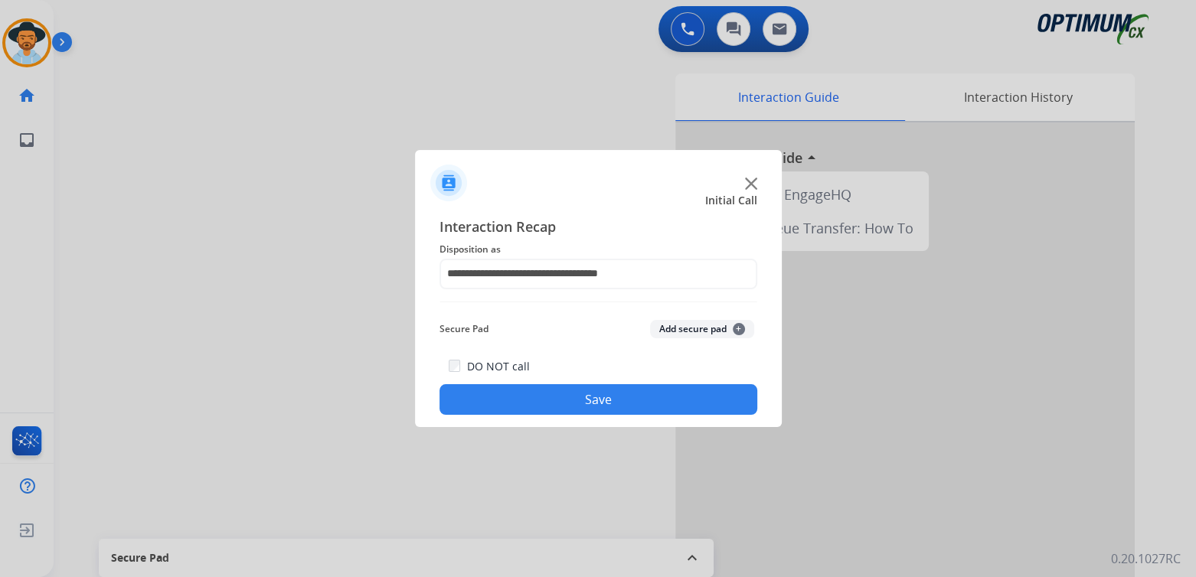
click at [610, 392] on button "Save" at bounding box center [599, 399] width 318 height 31
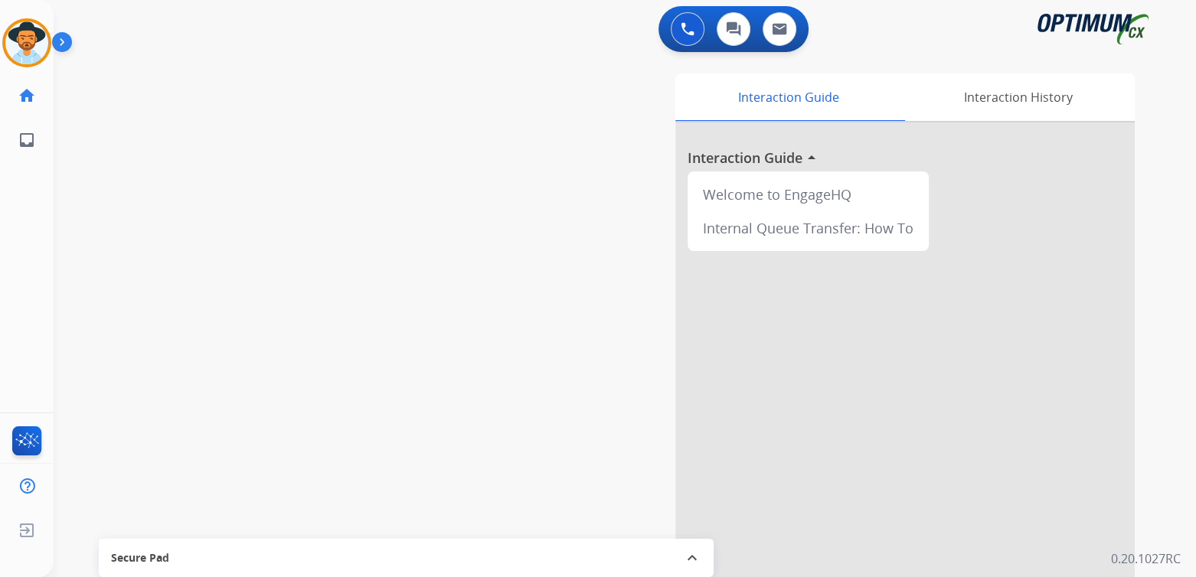
scroll to position [0, 0]
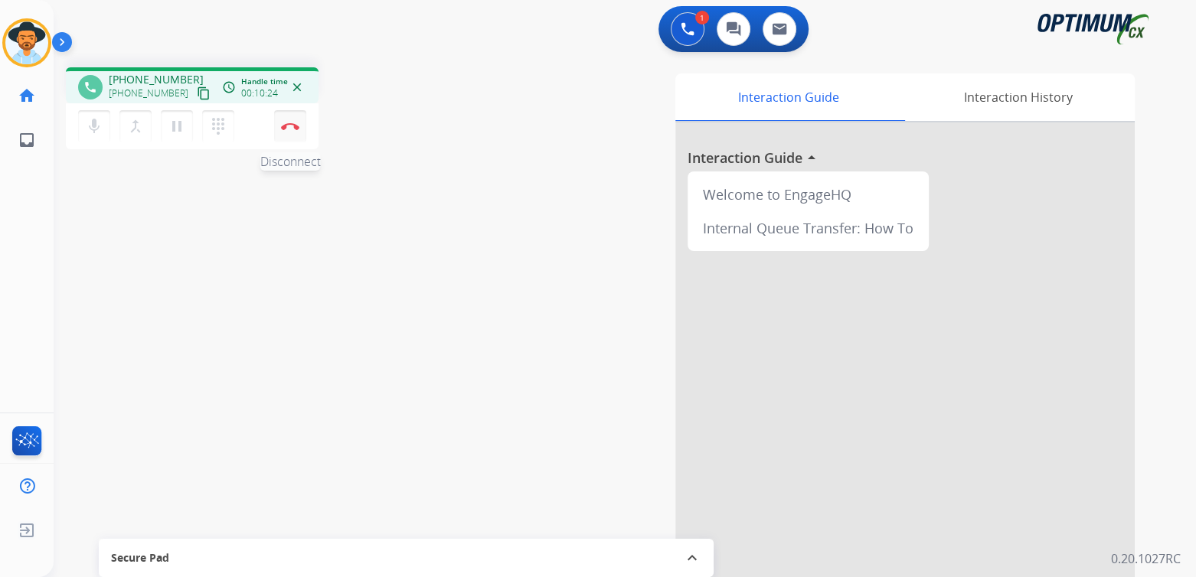
click at [299, 125] on button "Disconnect" at bounding box center [290, 126] width 32 height 32
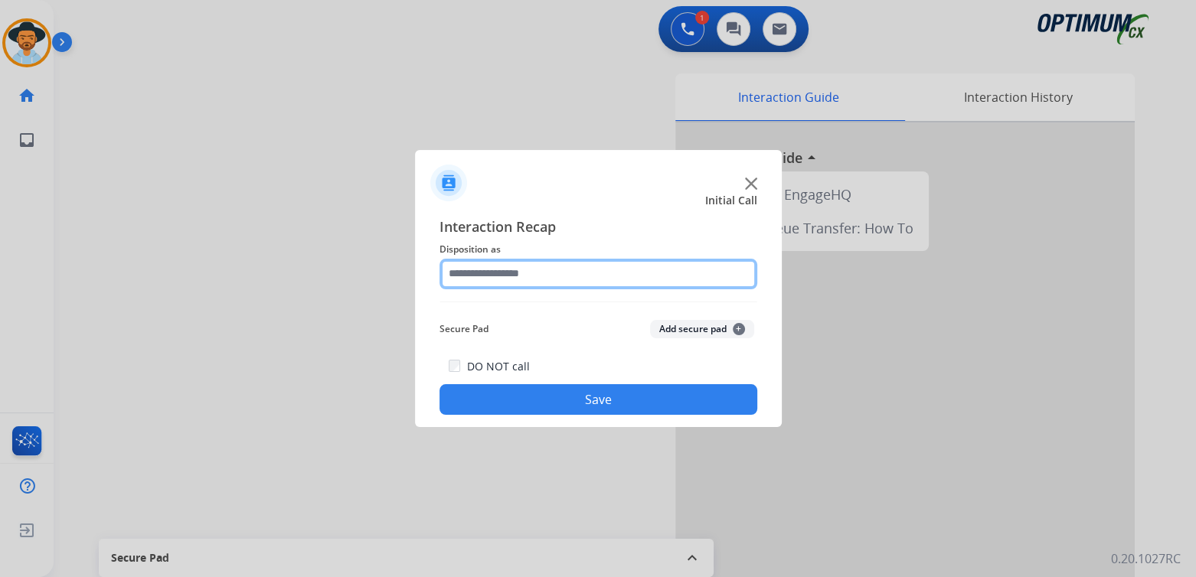
click at [531, 276] on input "text" at bounding box center [599, 274] width 318 height 31
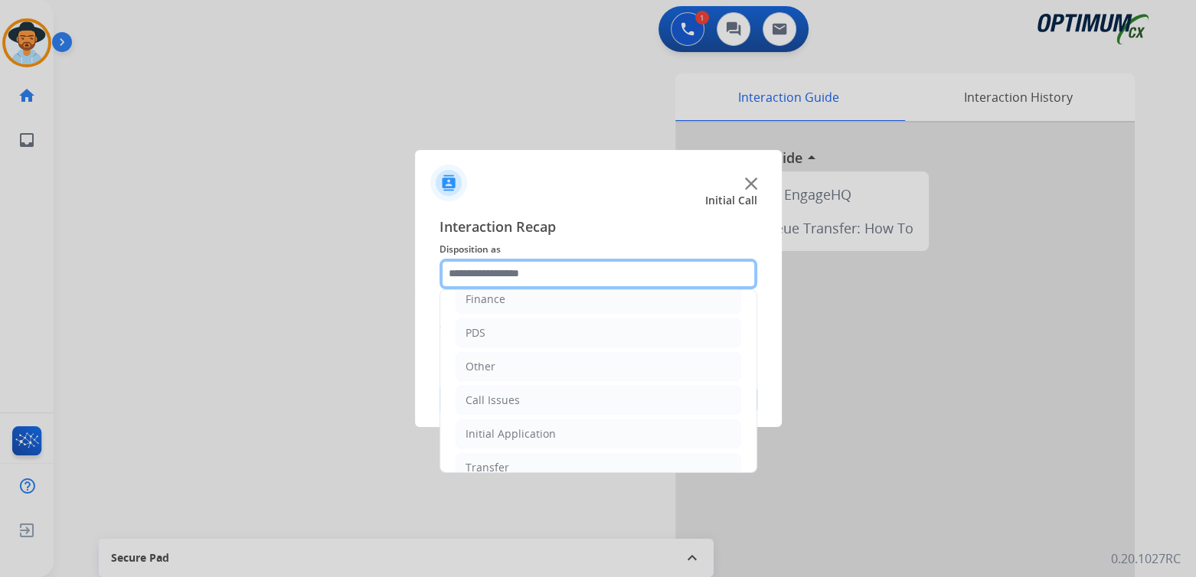
scroll to position [101, 0]
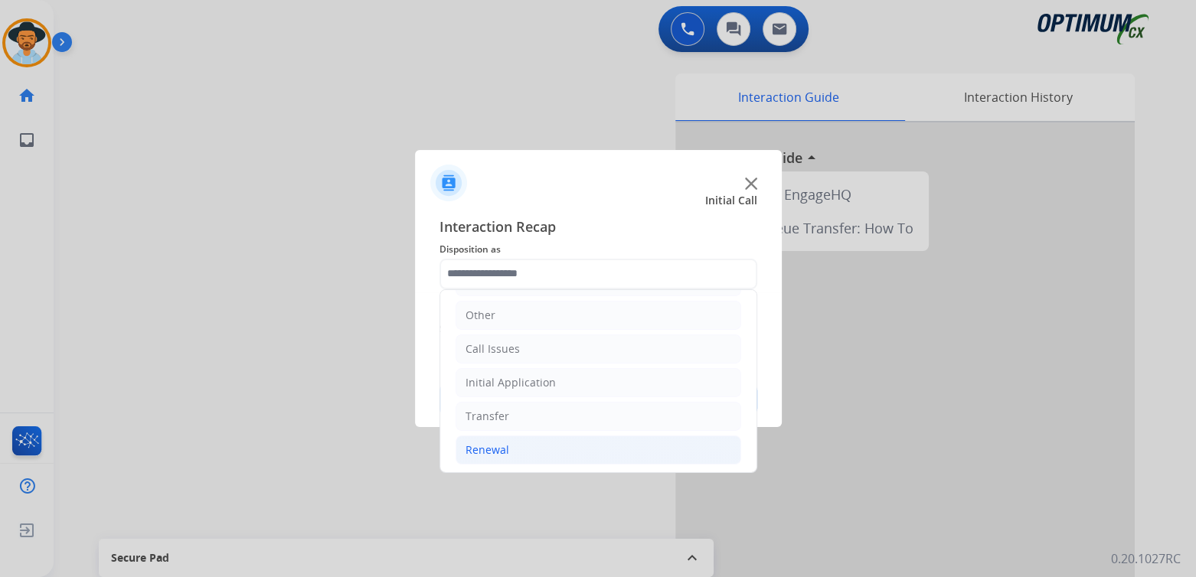
click at [481, 444] on div "Renewal" at bounding box center [488, 450] width 44 height 15
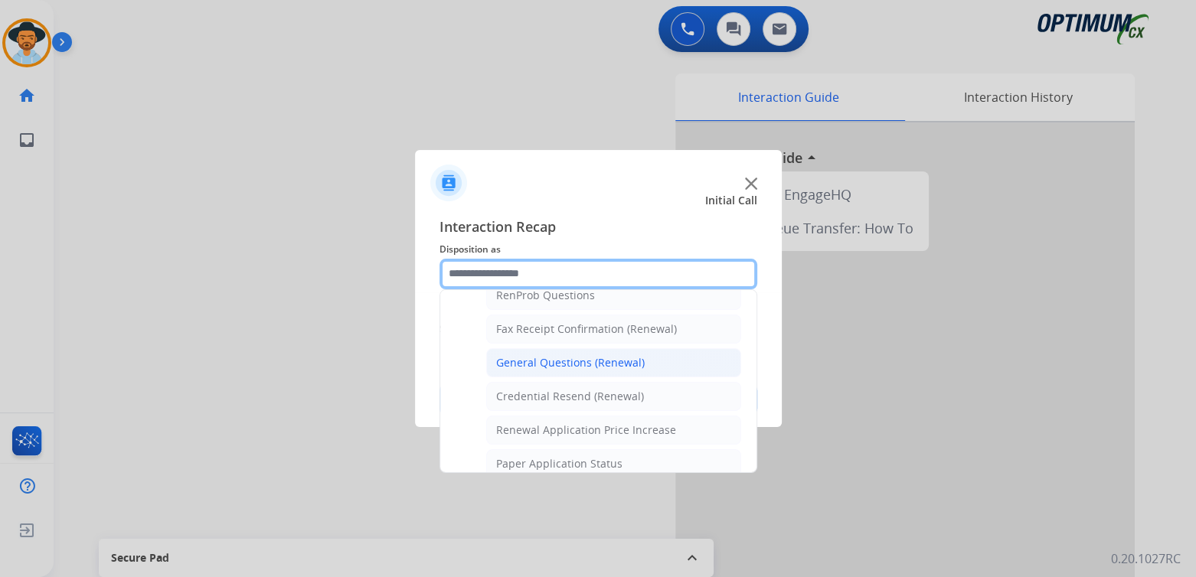
scroll to position [407, 0]
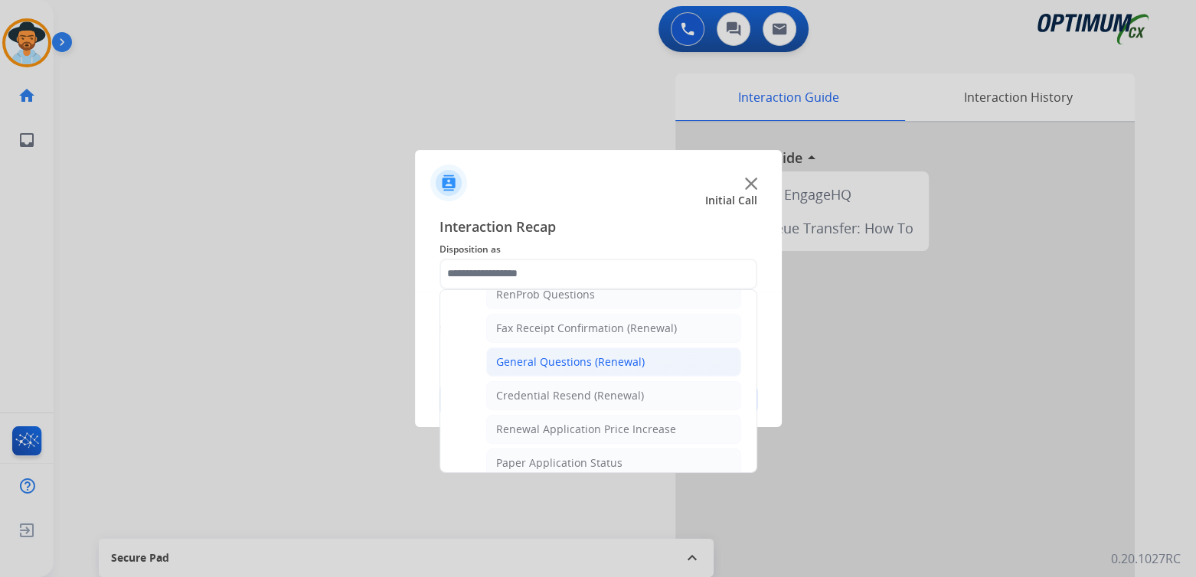
click at [541, 359] on div "General Questions (Renewal)" at bounding box center [570, 362] width 149 height 15
type input "**********"
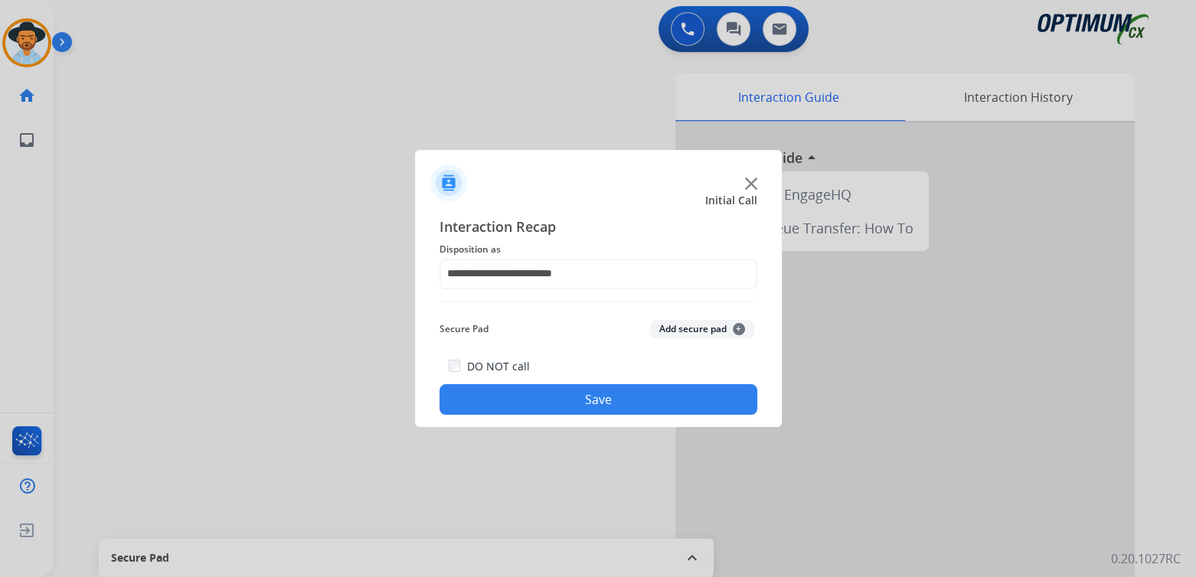
click at [609, 400] on button "Save" at bounding box center [599, 399] width 318 height 31
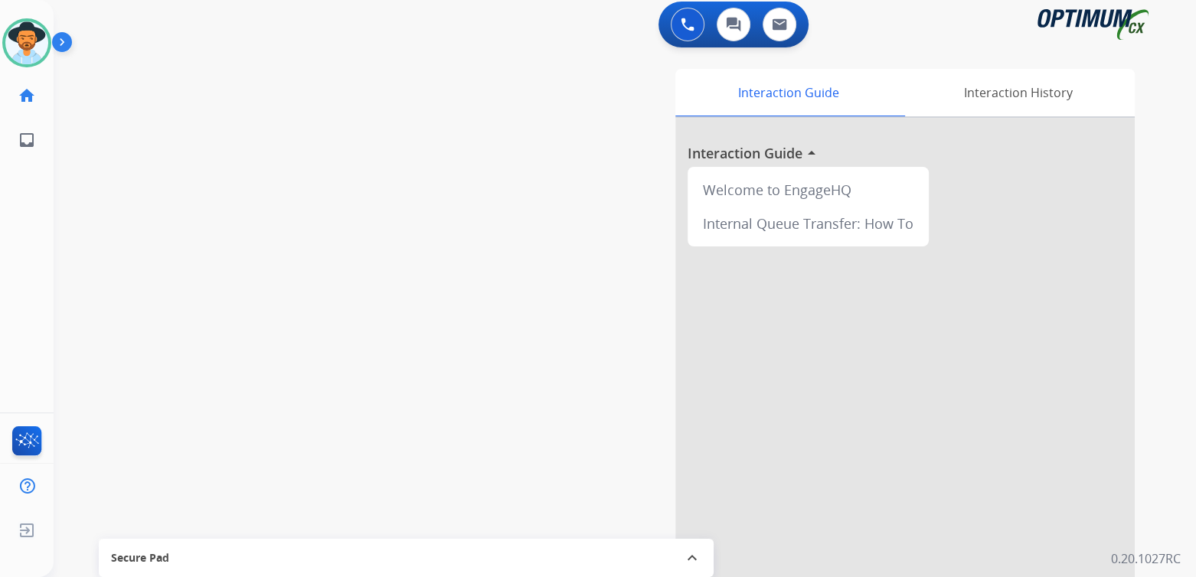
scroll to position [5, 0]
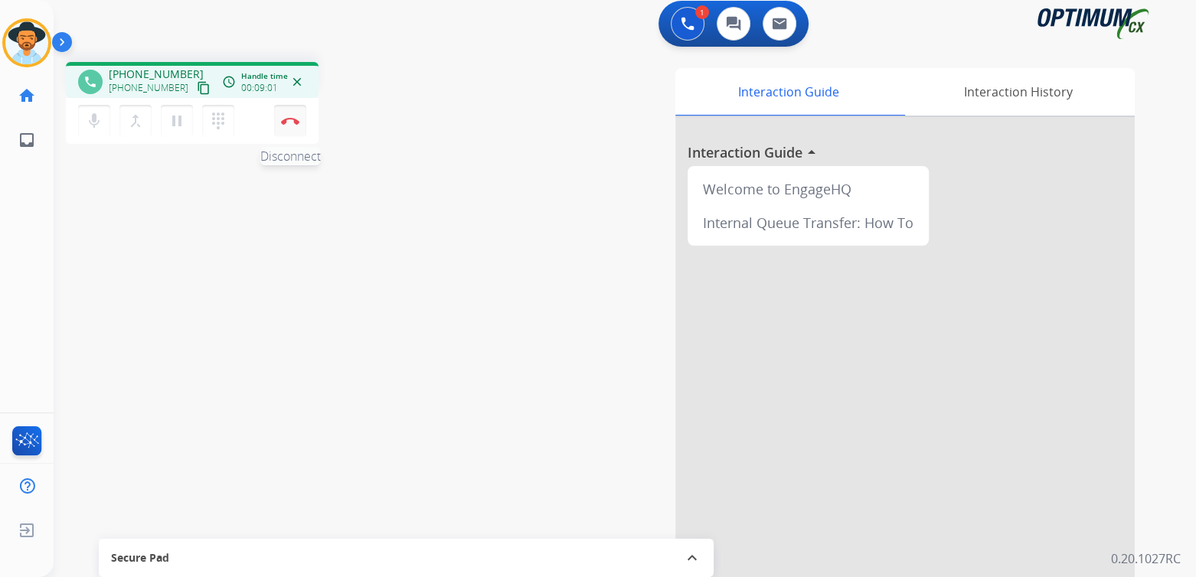
click at [289, 123] on img at bounding box center [290, 121] width 18 height 8
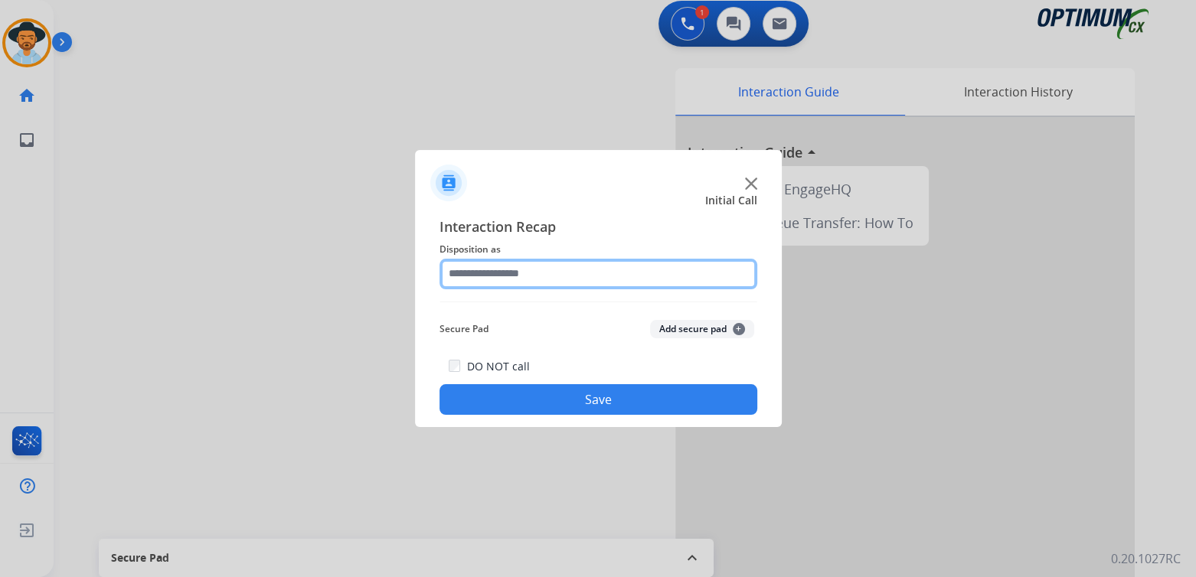
click at [527, 279] on input "text" at bounding box center [599, 274] width 318 height 31
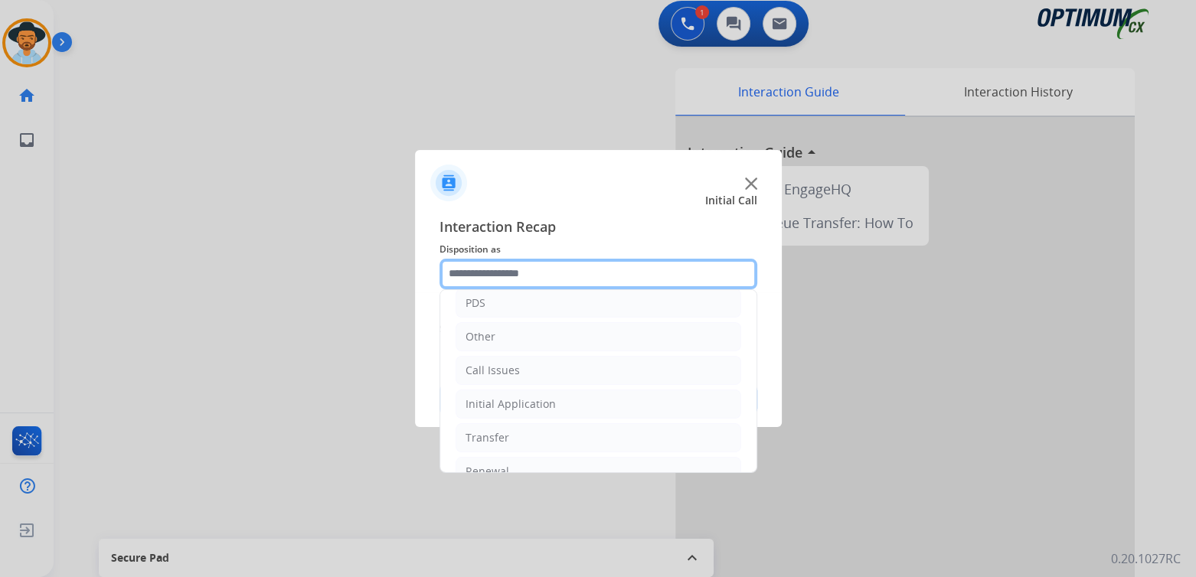
scroll to position [101, 0]
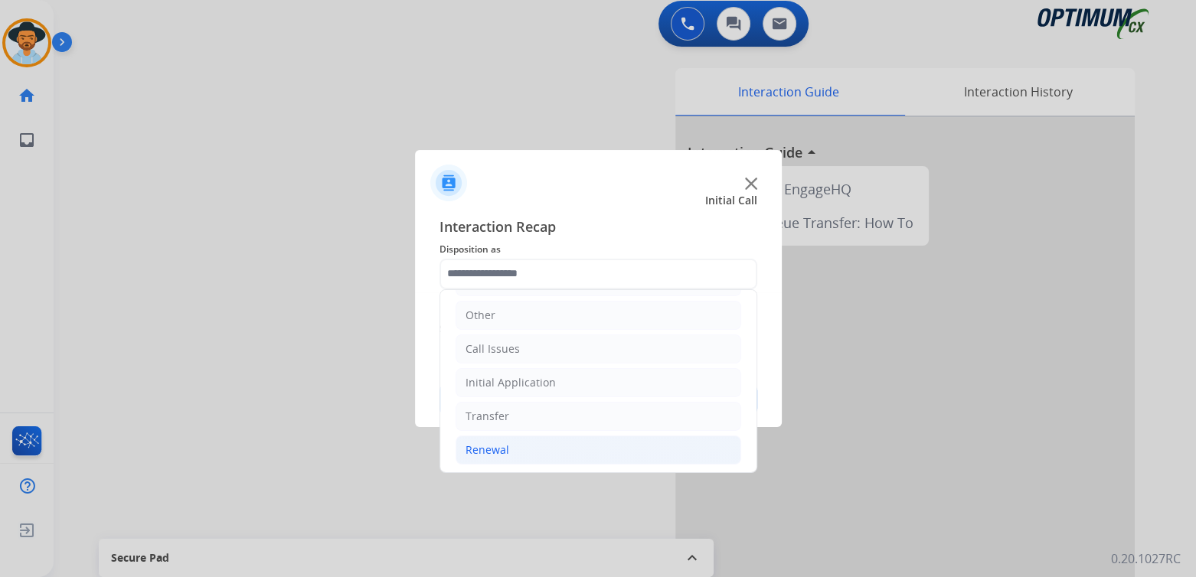
click at [514, 453] on li "Renewal" at bounding box center [599, 450] width 286 height 29
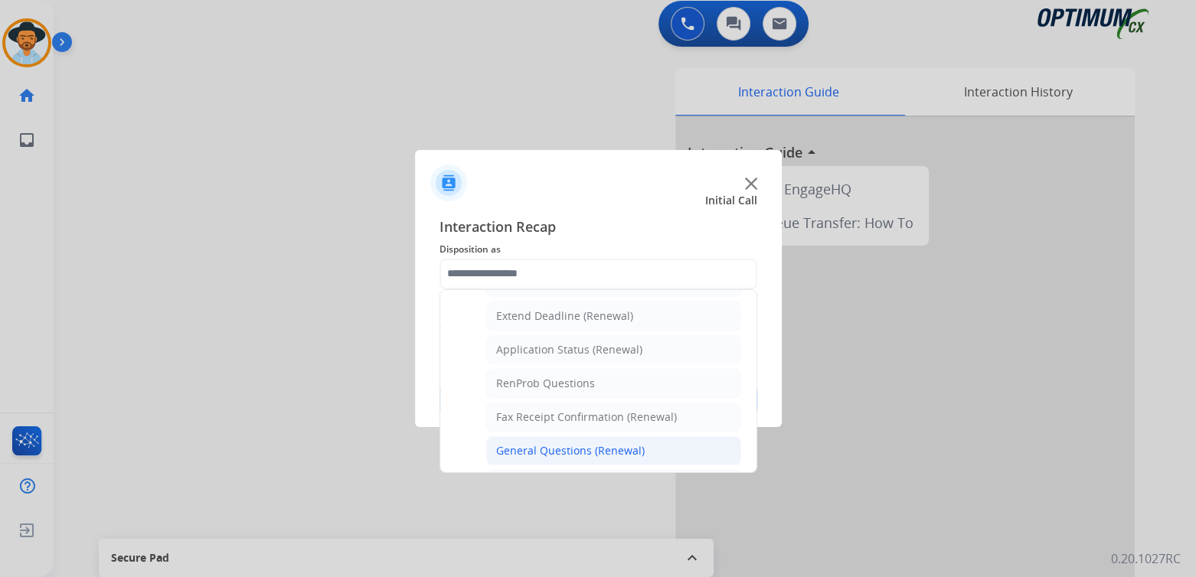
scroll to position [0, 0]
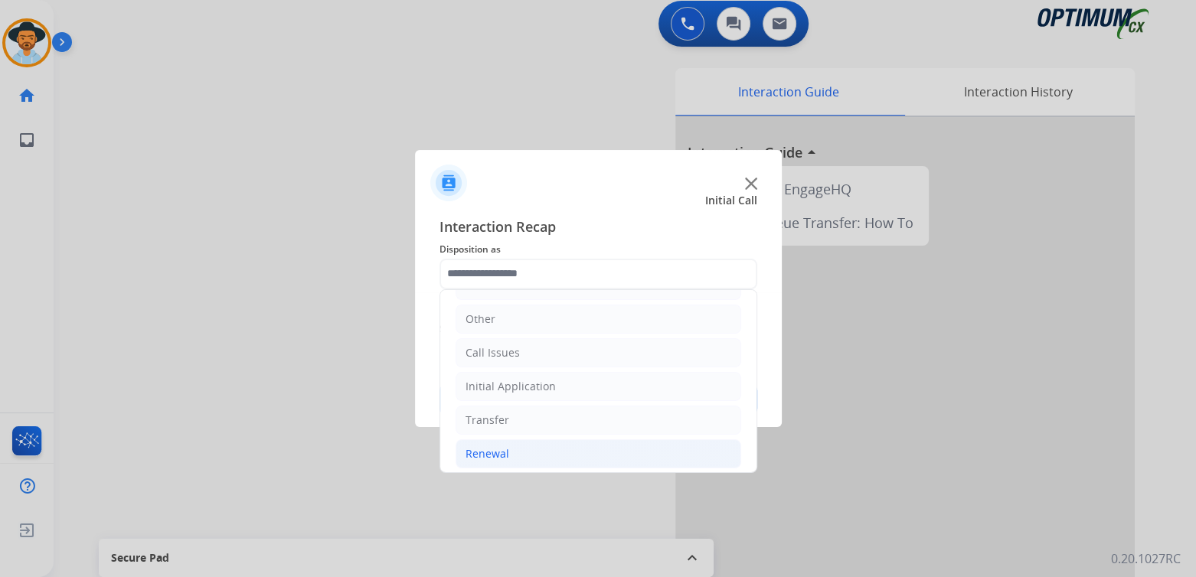
type input "**********"
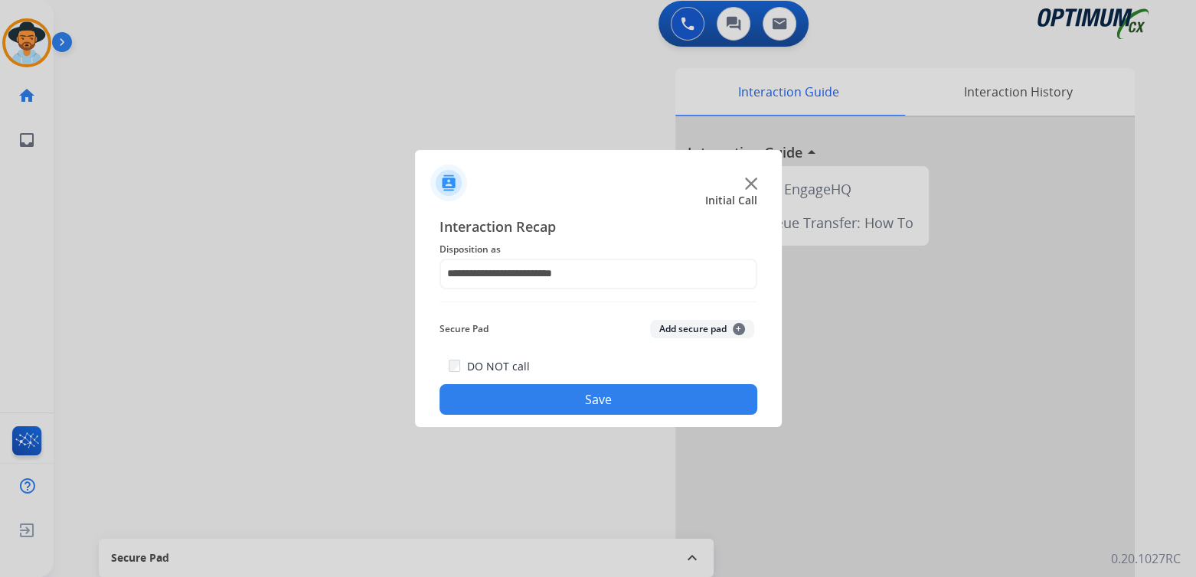
click at [639, 399] on button "Save" at bounding box center [599, 399] width 318 height 31
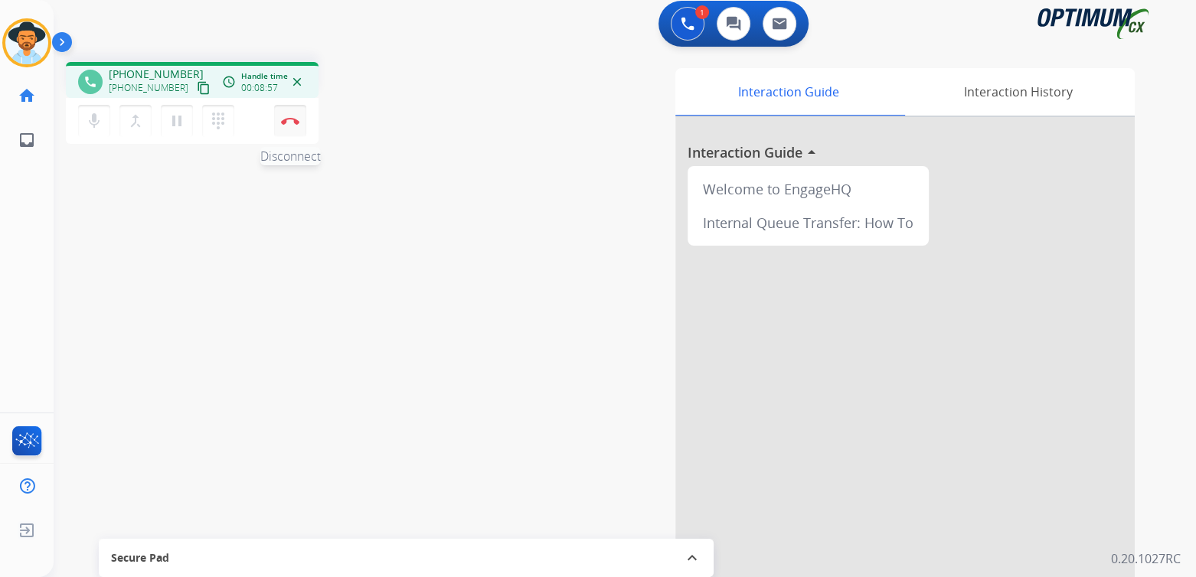
click at [289, 121] on img at bounding box center [290, 121] width 18 height 8
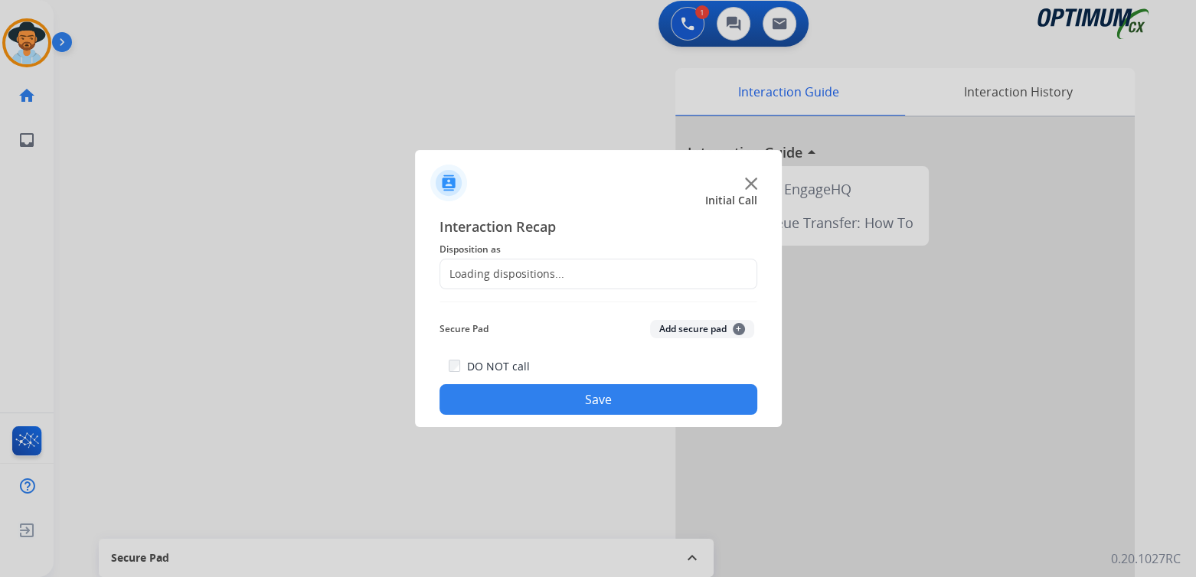
click at [552, 282] on div "Loading dispositions..." at bounding box center [599, 274] width 318 height 31
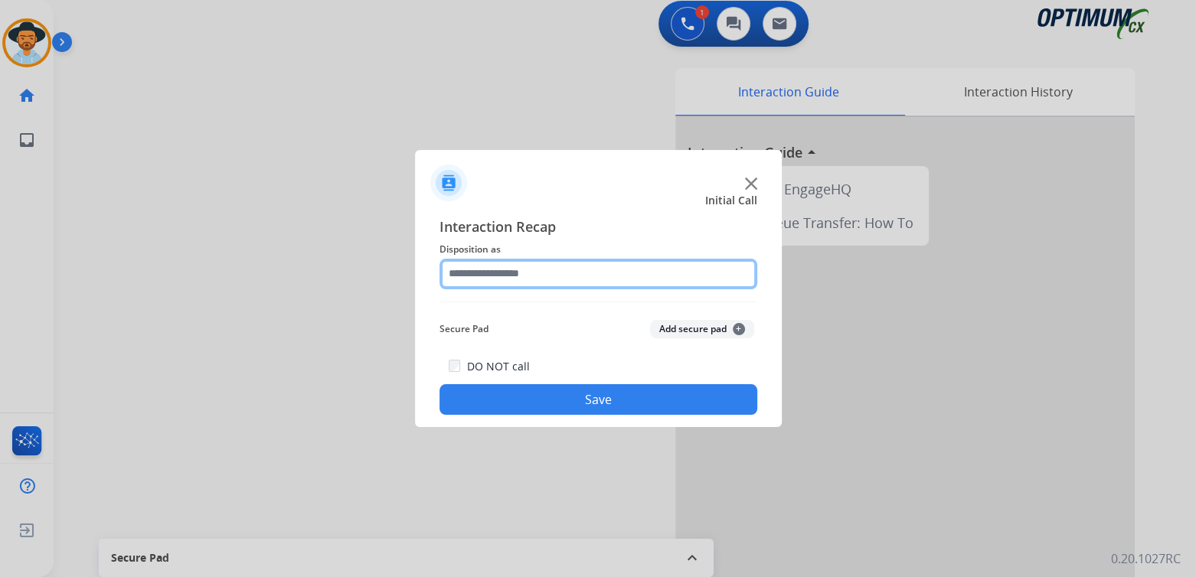
click at [537, 280] on input "text" at bounding box center [599, 274] width 318 height 31
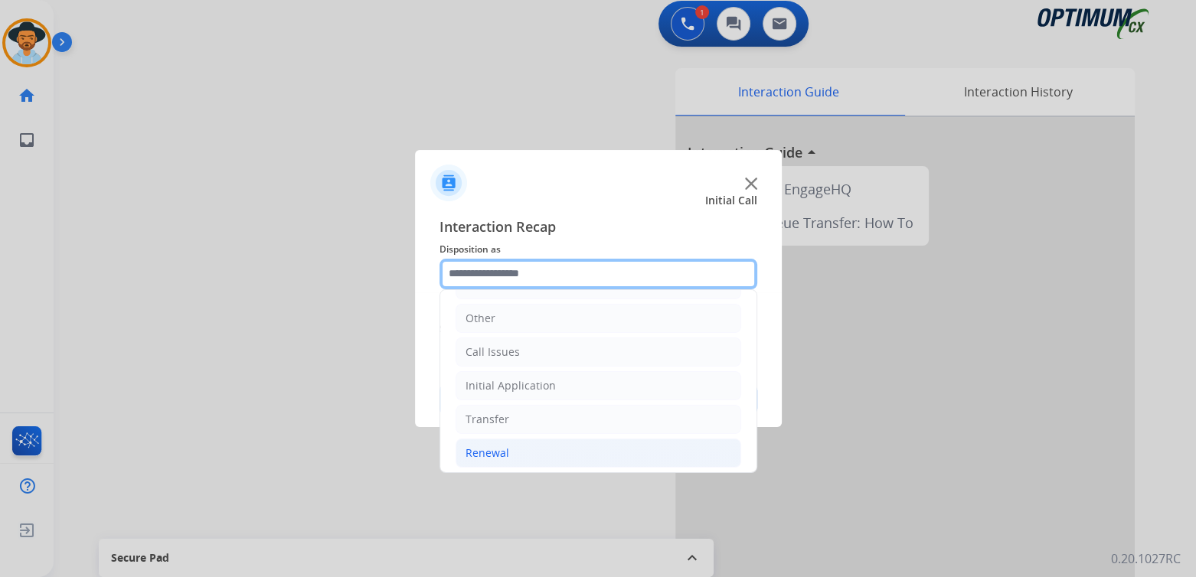
scroll to position [101, 0]
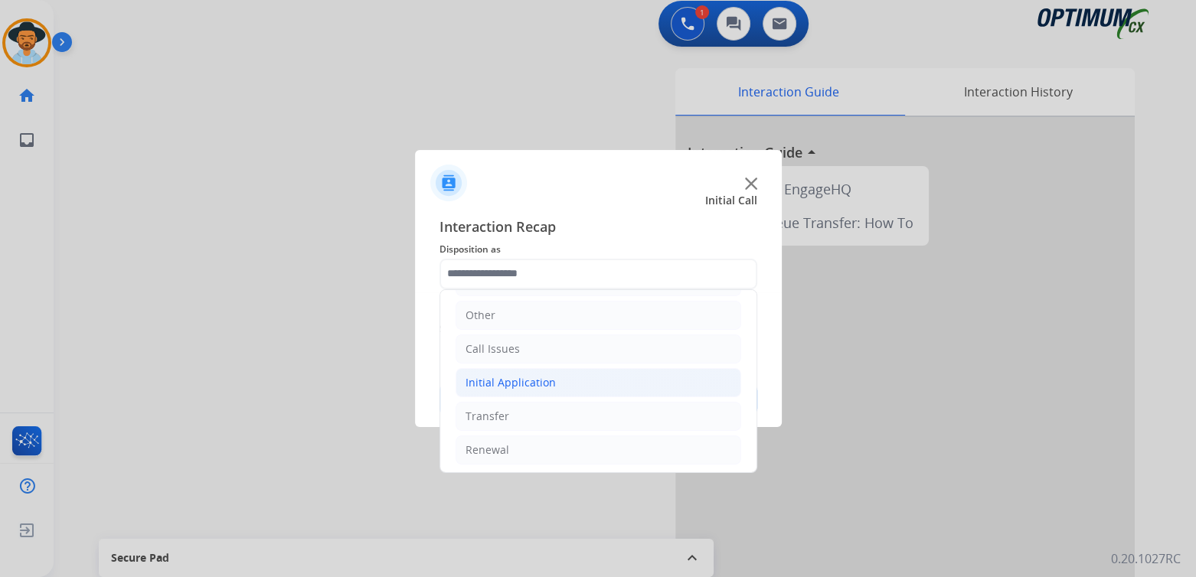
click at [546, 384] on div "Initial Application" at bounding box center [511, 382] width 90 height 15
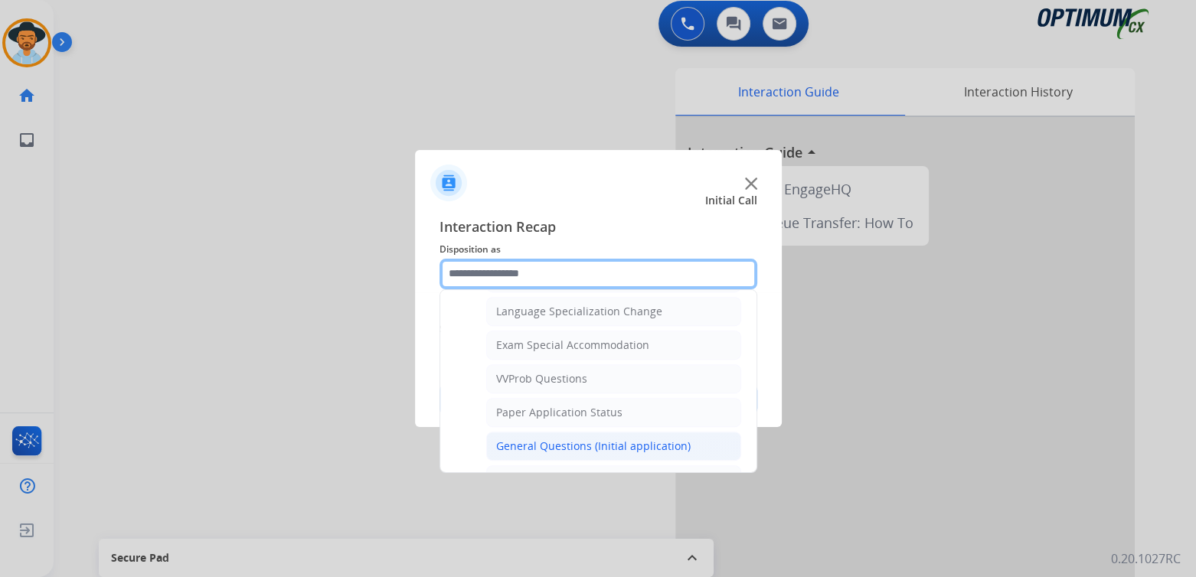
scroll to position [761, 0]
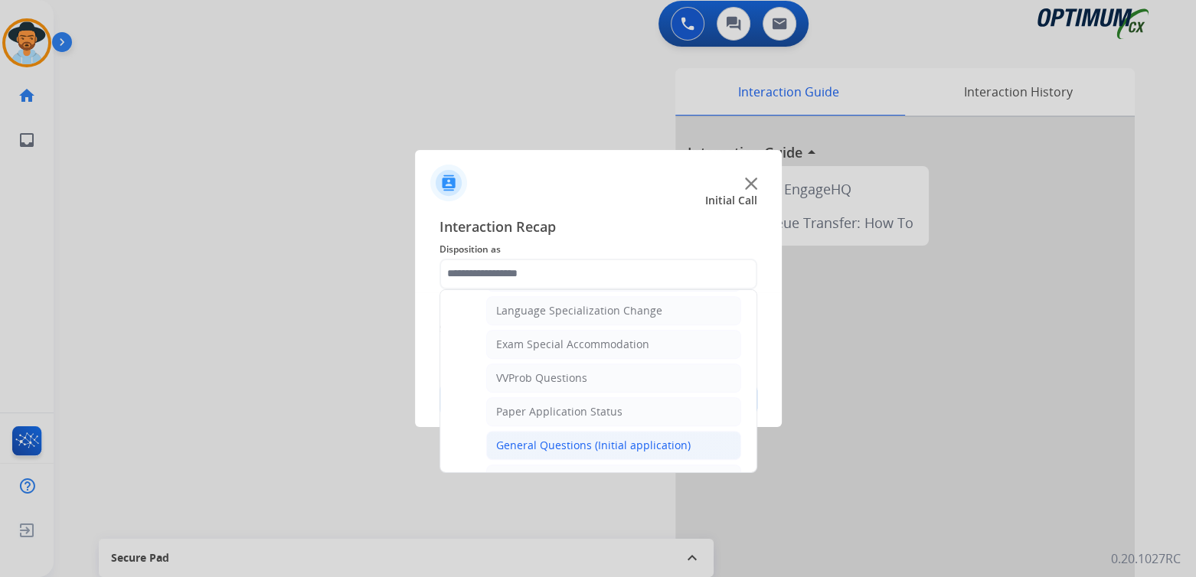
click at [570, 439] on div "General Questions (Initial application)" at bounding box center [593, 445] width 194 height 15
type input "**********"
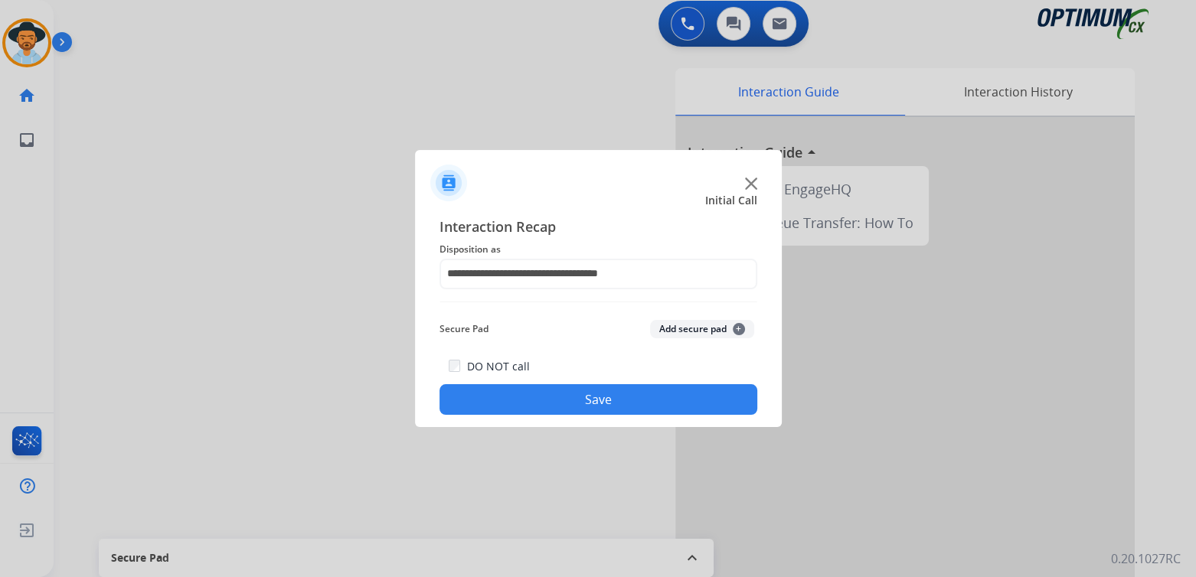
click at [619, 394] on button "Save" at bounding box center [599, 399] width 318 height 31
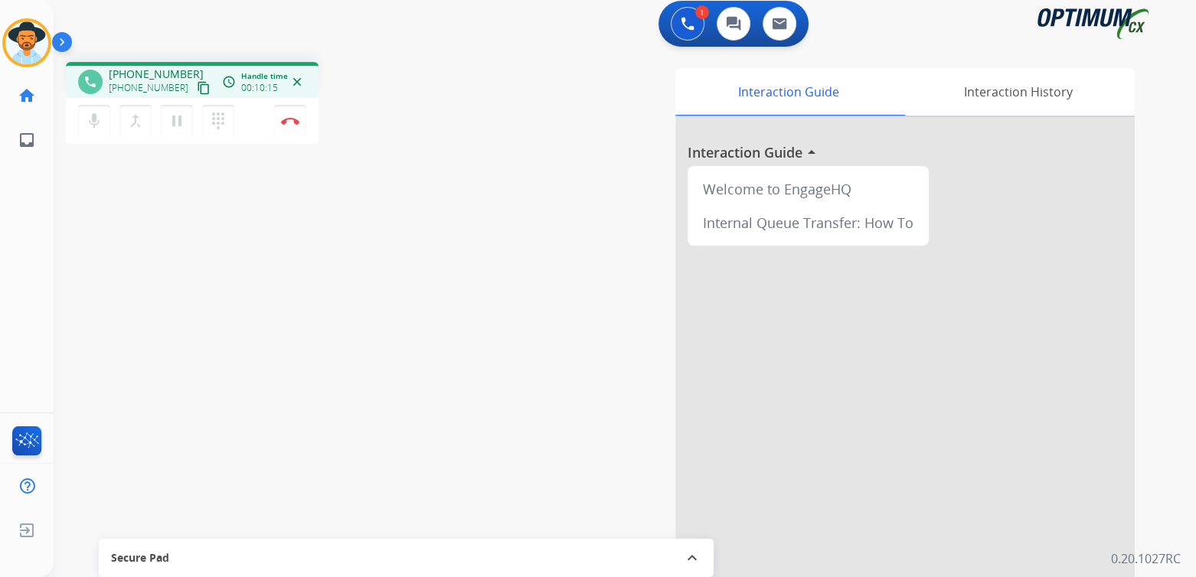
drag, startPoint x: 293, startPoint y: 112, endPoint x: 394, endPoint y: 106, distance: 101.3
click at [293, 113] on button "Disconnect" at bounding box center [290, 121] width 32 height 32
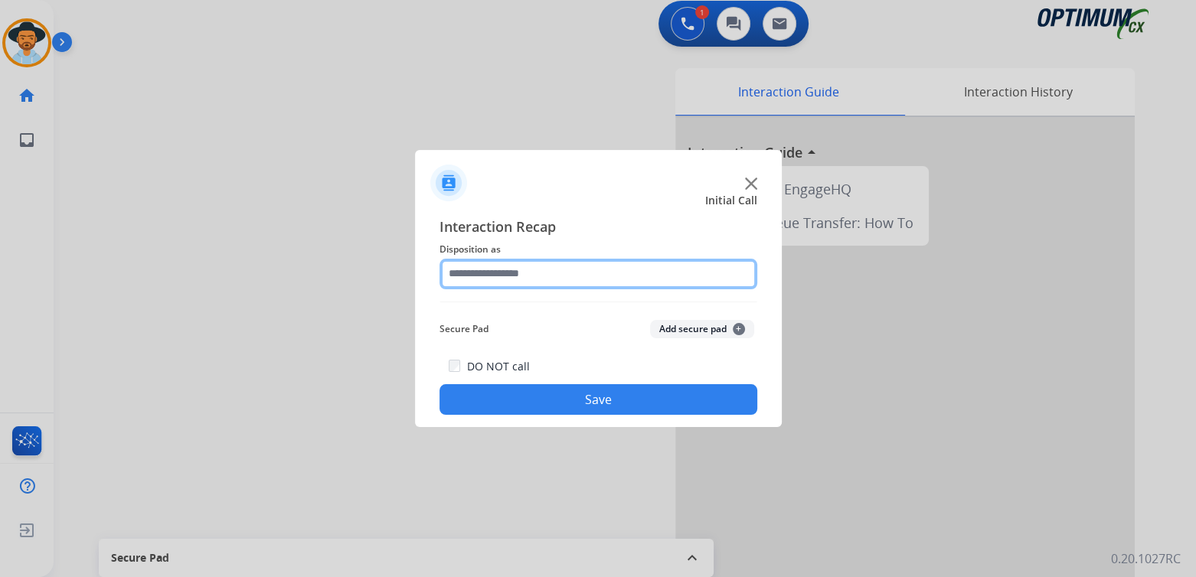
click at [539, 281] on input "text" at bounding box center [599, 274] width 318 height 31
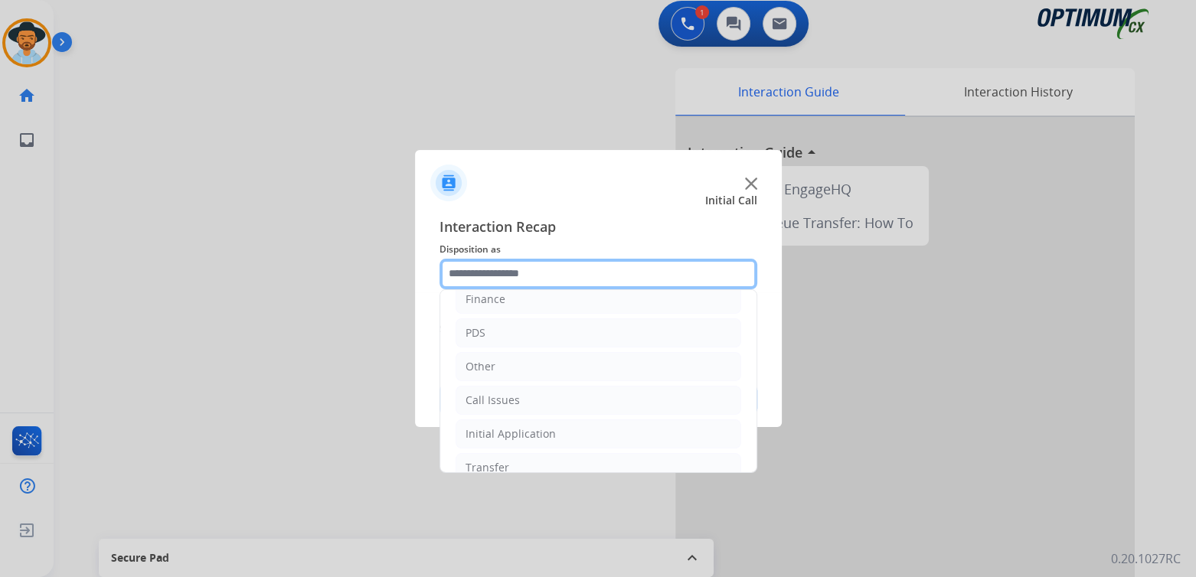
scroll to position [101, 0]
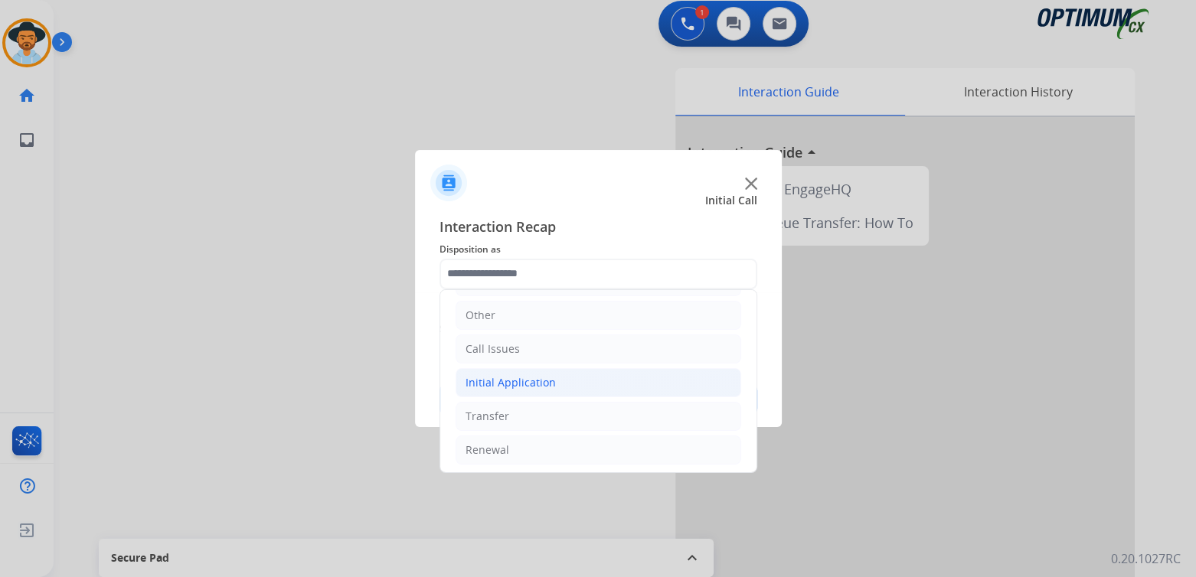
click at [532, 383] on div "Initial Application" at bounding box center [511, 382] width 90 height 15
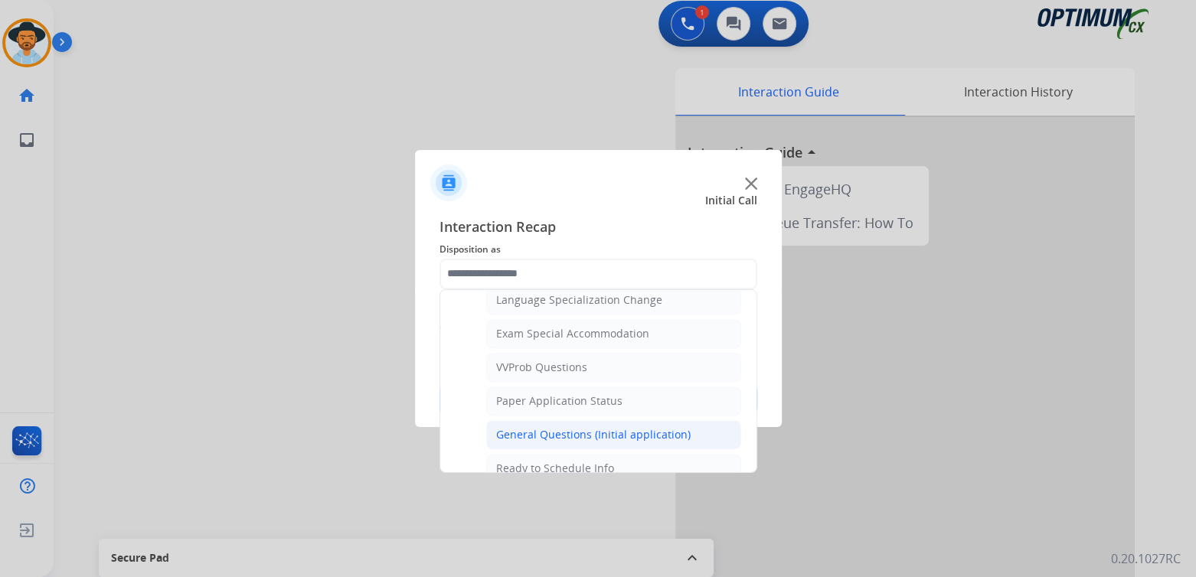
scroll to position [773, 0]
click at [572, 426] on div "General Questions (Initial application)" at bounding box center [593, 433] width 194 height 15
type input "**********"
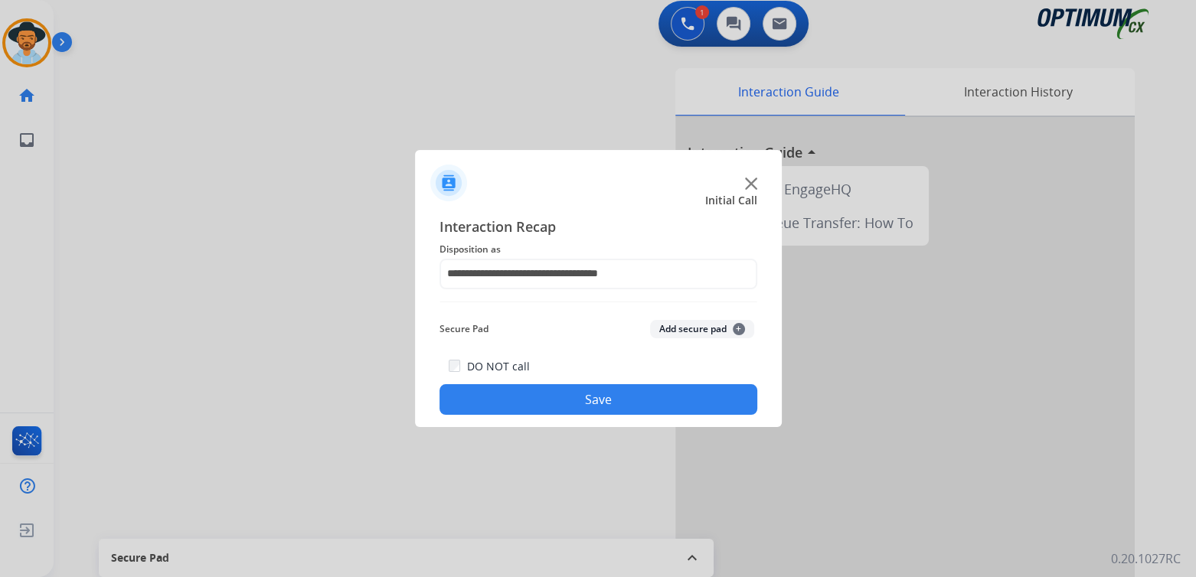
click at [646, 394] on button "Save" at bounding box center [599, 399] width 318 height 31
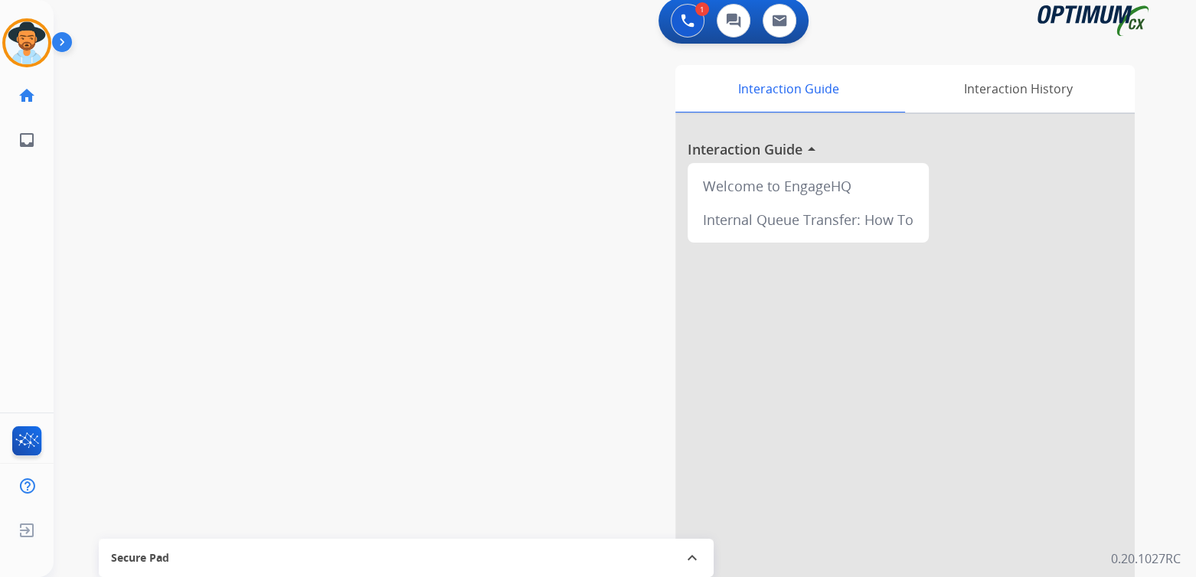
scroll to position [9, 0]
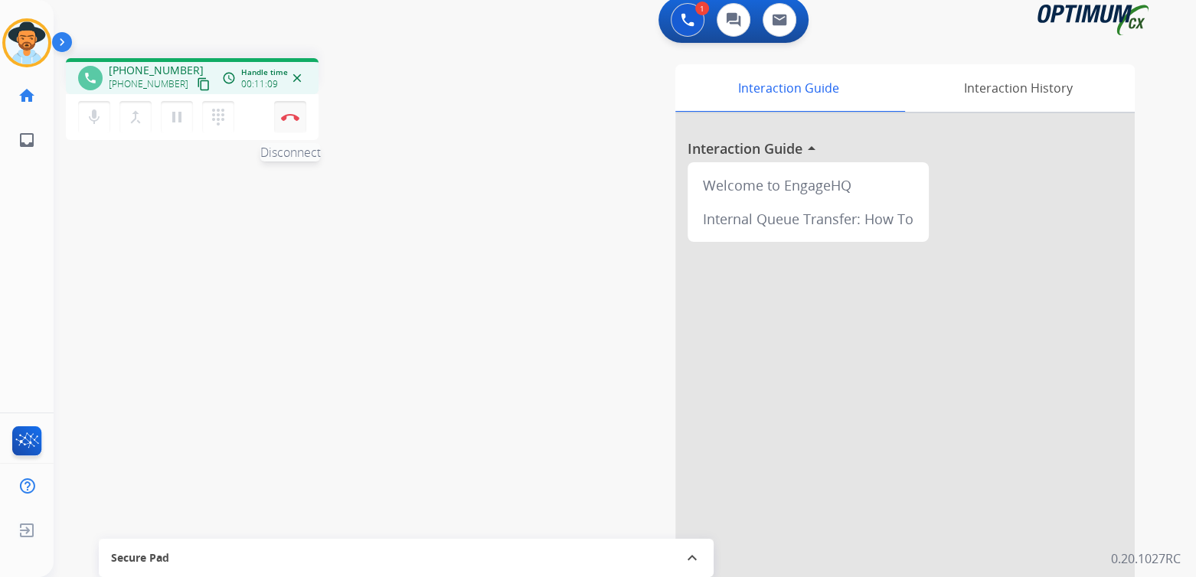
click at [289, 116] on img at bounding box center [290, 117] width 18 height 8
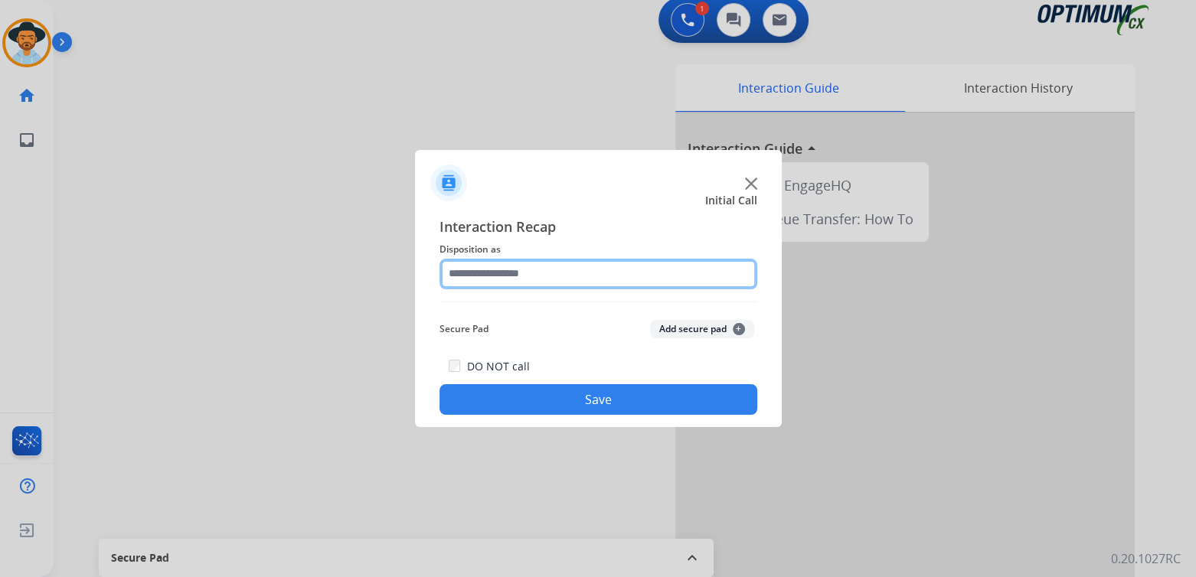
click at [539, 279] on input "text" at bounding box center [599, 274] width 318 height 31
click at [534, 272] on input "text" at bounding box center [599, 274] width 318 height 31
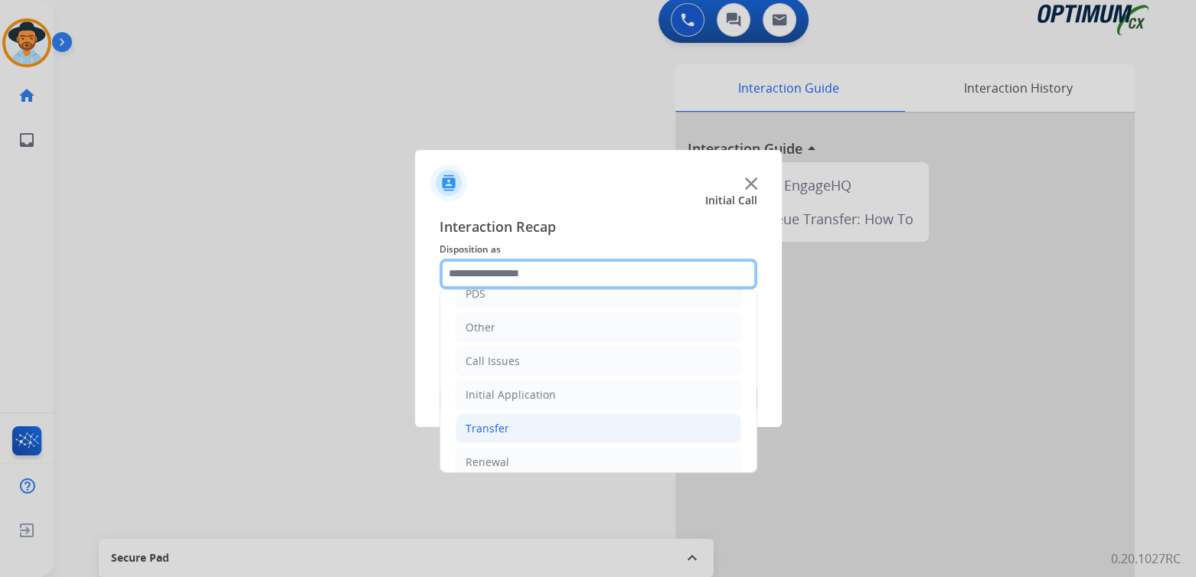
scroll to position [101, 0]
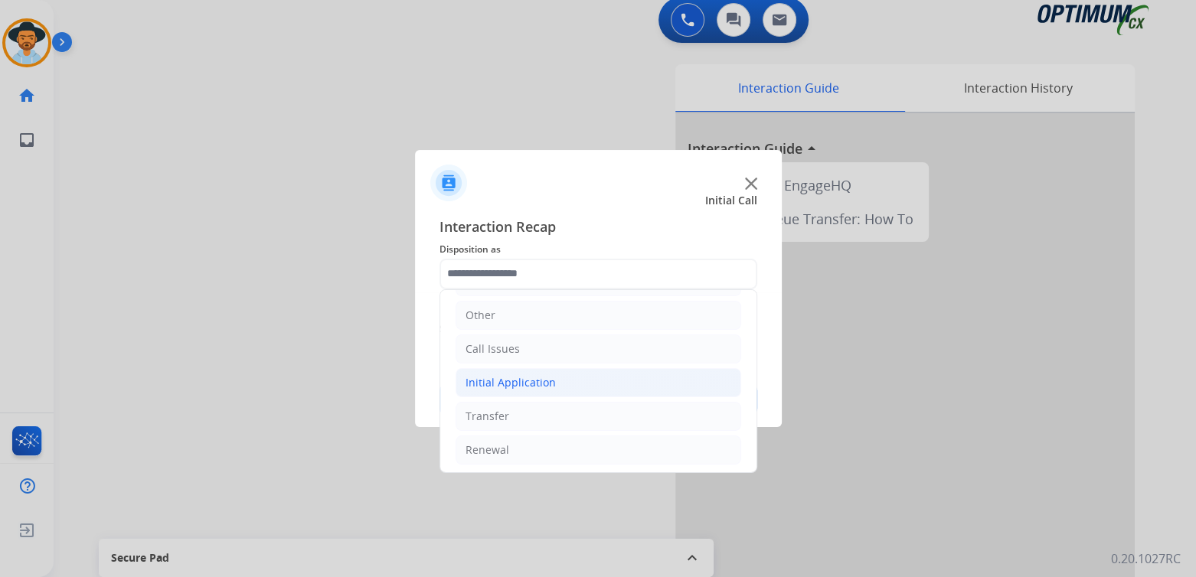
click at [546, 382] on div "Initial Application" at bounding box center [511, 382] width 90 height 15
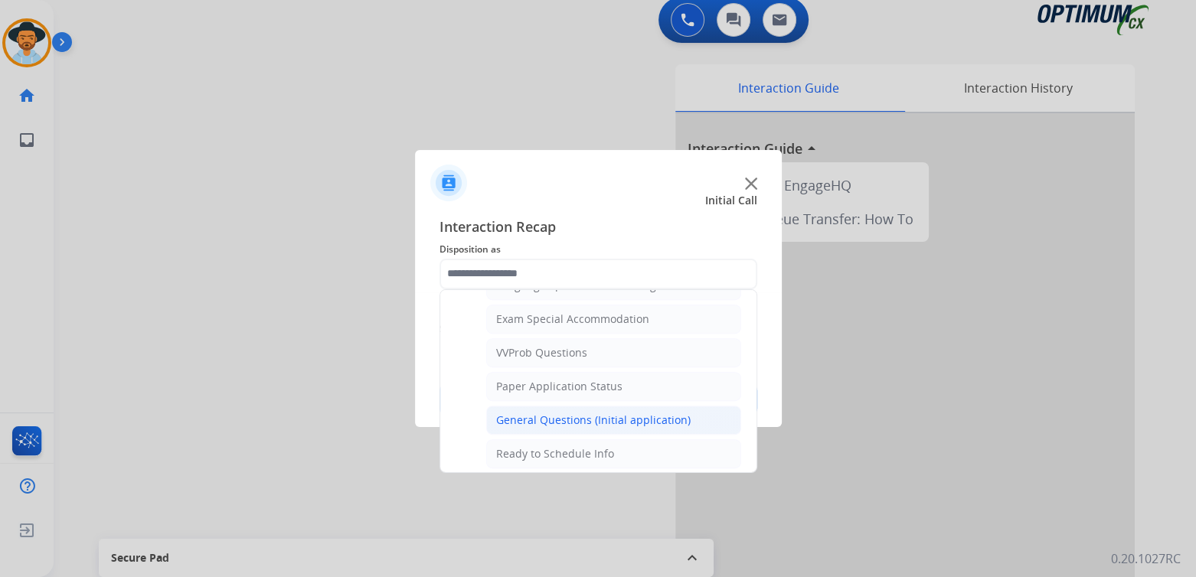
scroll to position [793, 0]
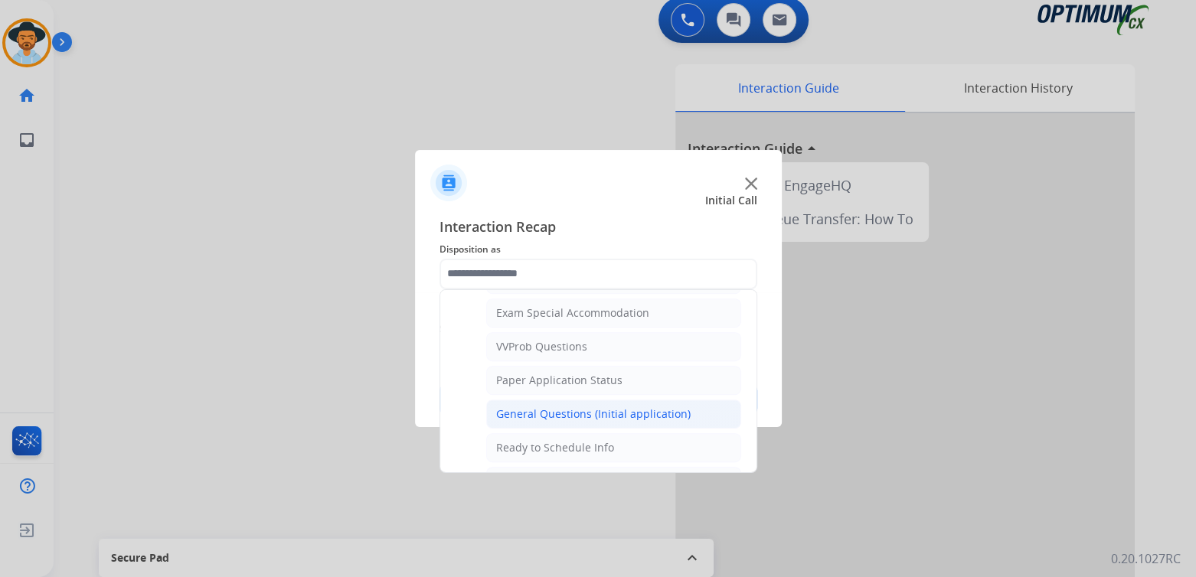
click at [560, 410] on div "General Questions (Initial application)" at bounding box center [593, 414] width 194 height 15
type input "**********"
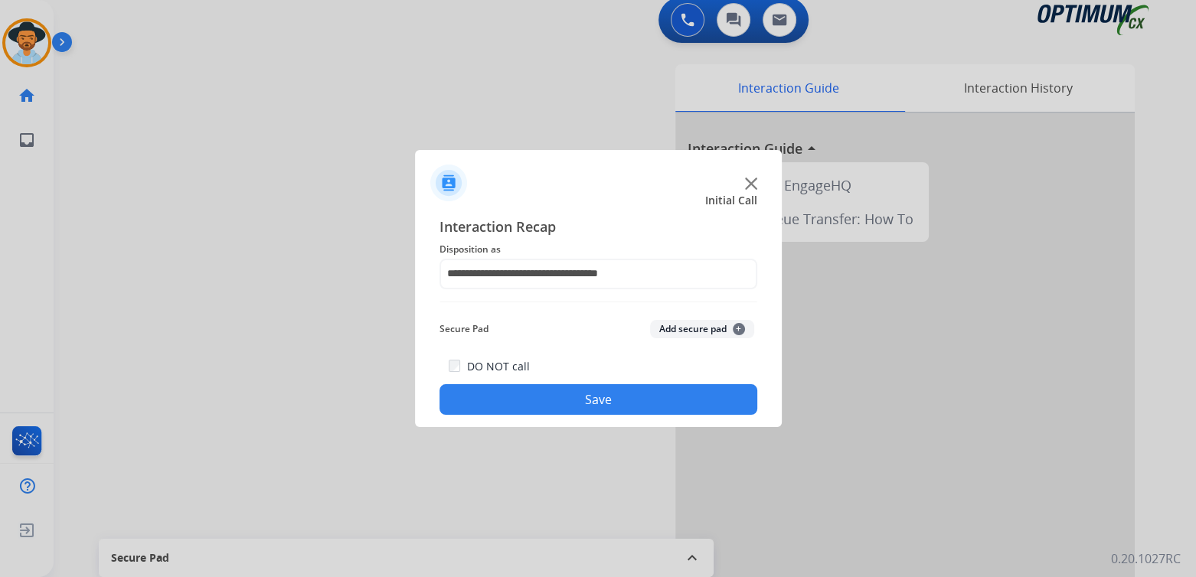
click at [586, 396] on button "Save" at bounding box center [599, 399] width 318 height 31
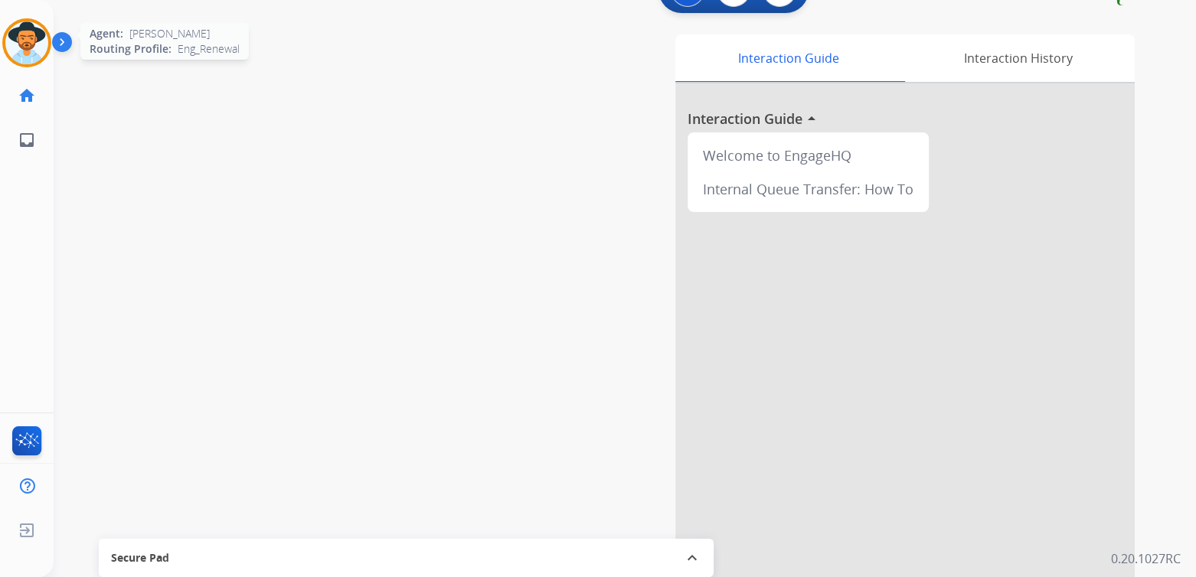
click at [34, 35] on img at bounding box center [26, 42] width 43 height 43
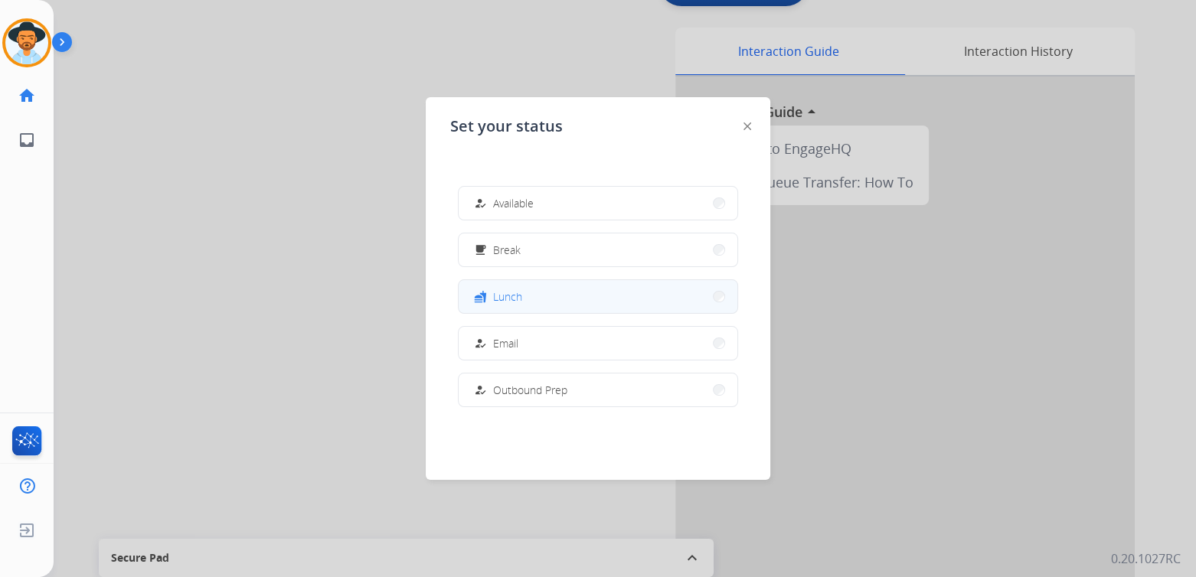
scroll to position [0, 0]
click at [533, 298] on button "fastfood Lunch" at bounding box center [598, 296] width 279 height 33
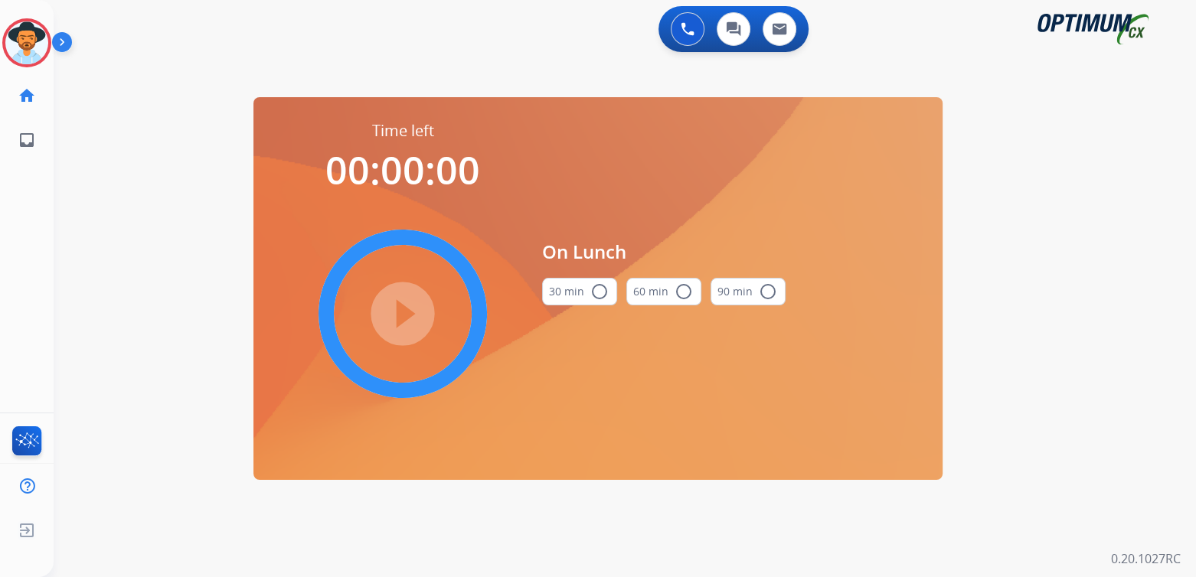
click at [603, 283] on mat-icon "radio_button_unchecked" at bounding box center [599, 292] width 18 height 18
click at [408, 309] on mat-icon "play_circle_filled" at bounding box center [403, 314] width 18 height 18
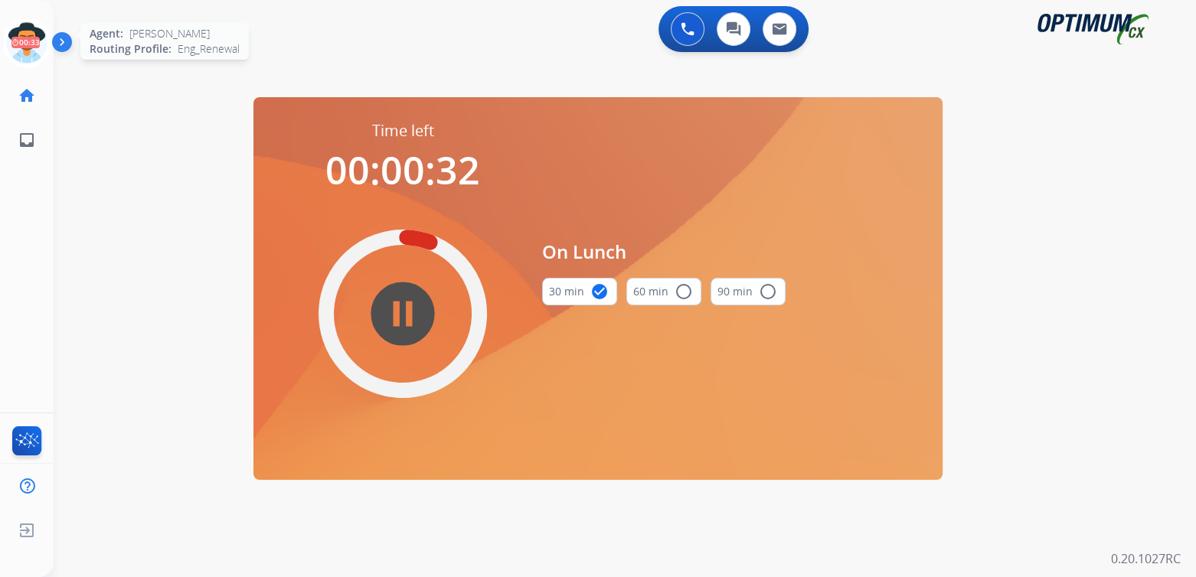
click at [27, 32] on icon at bounding box center [27, 43] width 50 height 50
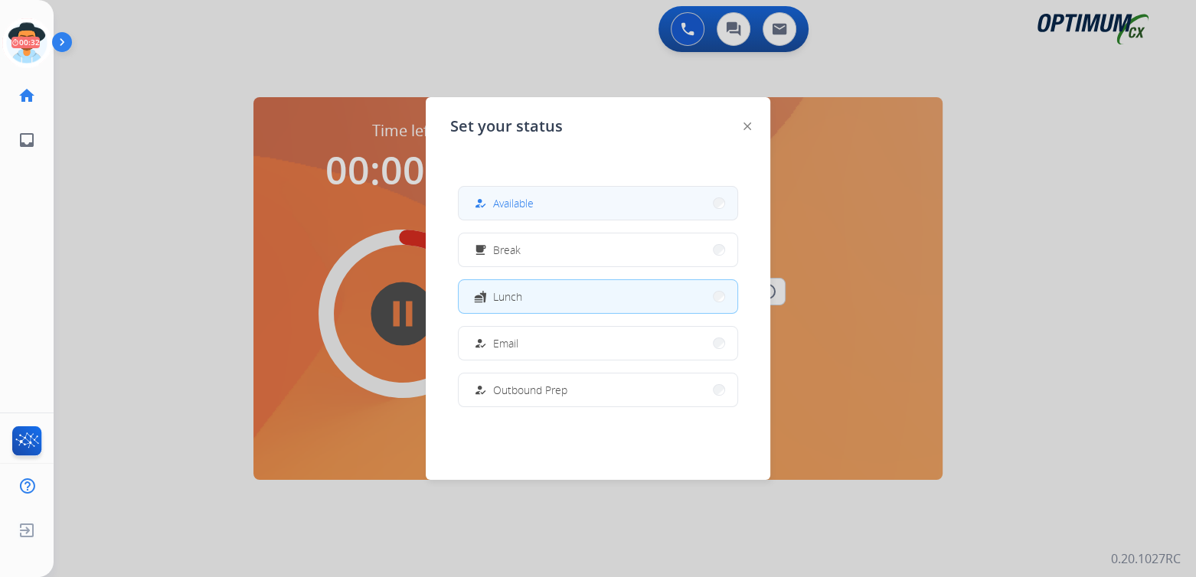
click at [547, 208] on button "how_to_reg Available" at bounding box center [598, 203] width 279 height 33
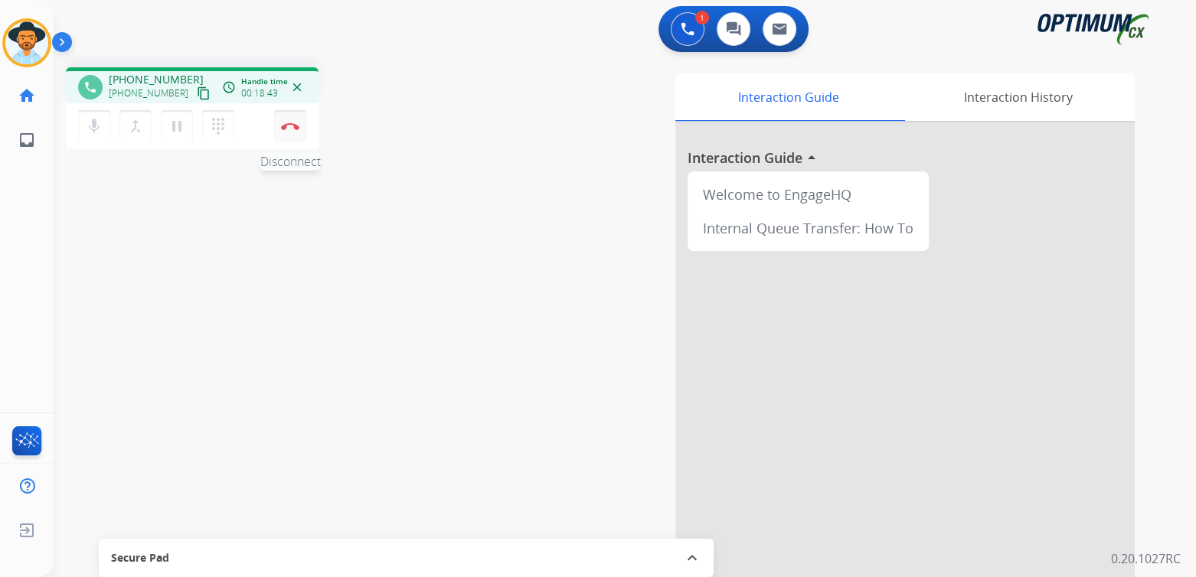
click at [290, 128] on img at bounding box center [290, 127] width 18 height 8
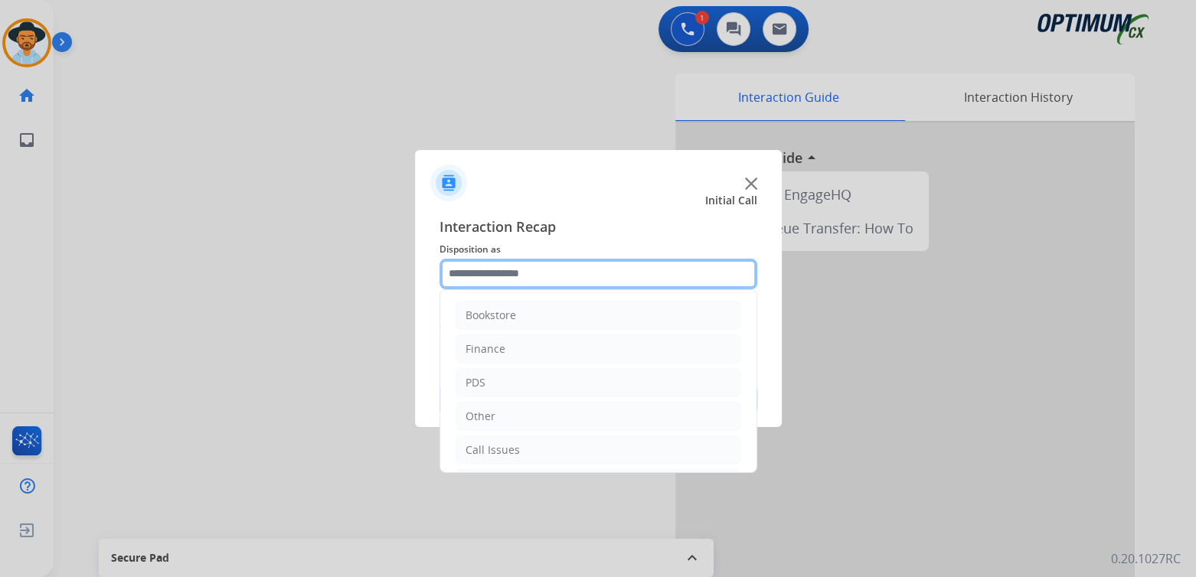
click at [533, 266] on input "text" at bounding box center [599, 274] width 318 height 31
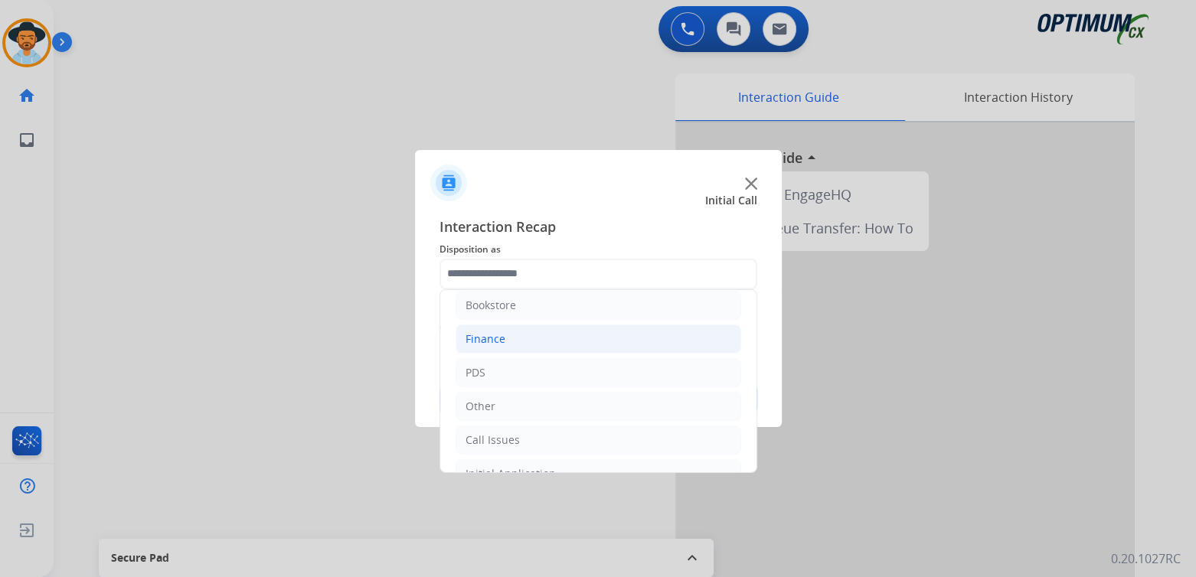
click at [524, 344] on ul "Bookstore Finance PDS Other Call Issues Initial Application Transfer Renewal" at bounding box center [598, 423] width 316 height 286
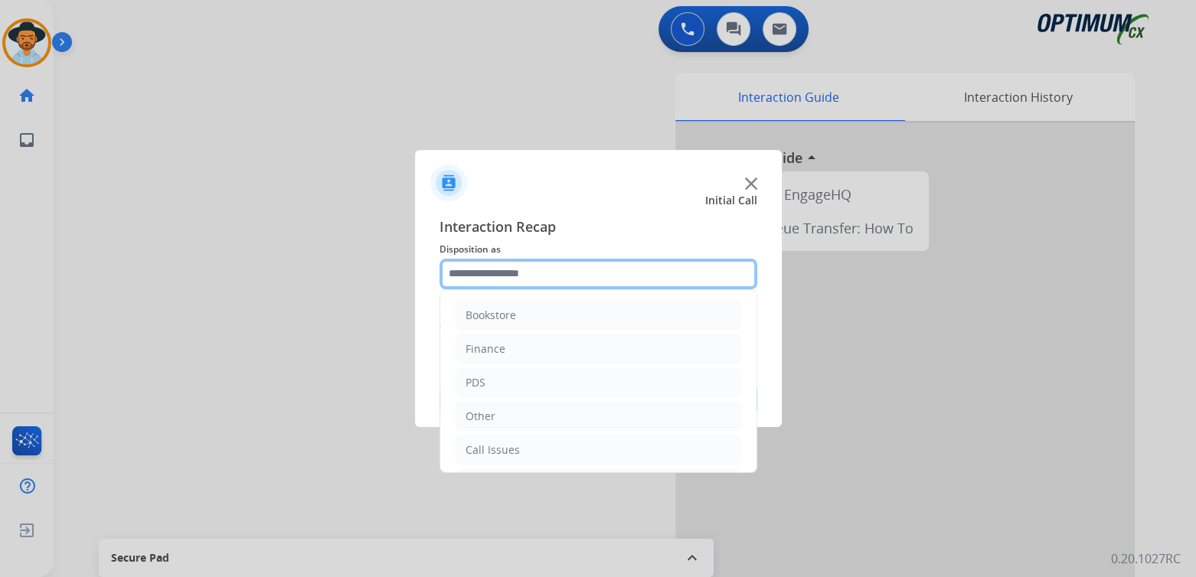
click at [536, 273] on input "text" at bounding box center [599, 274] width 318 height 31
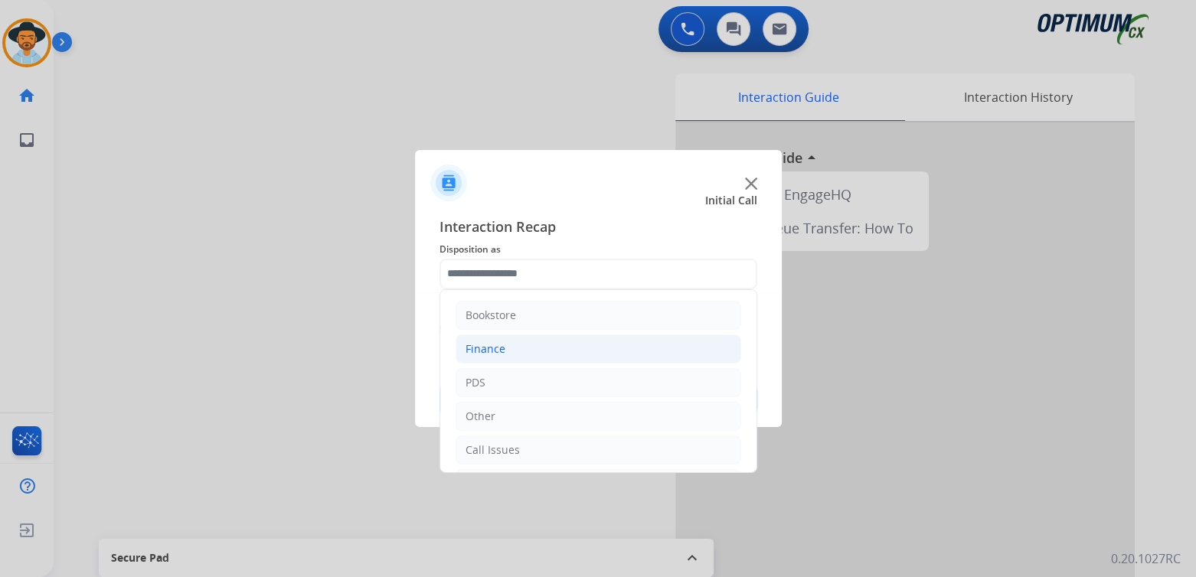
click at [543, 343] on li "Finance" at bounding box center [599, 349] width 286 height 29
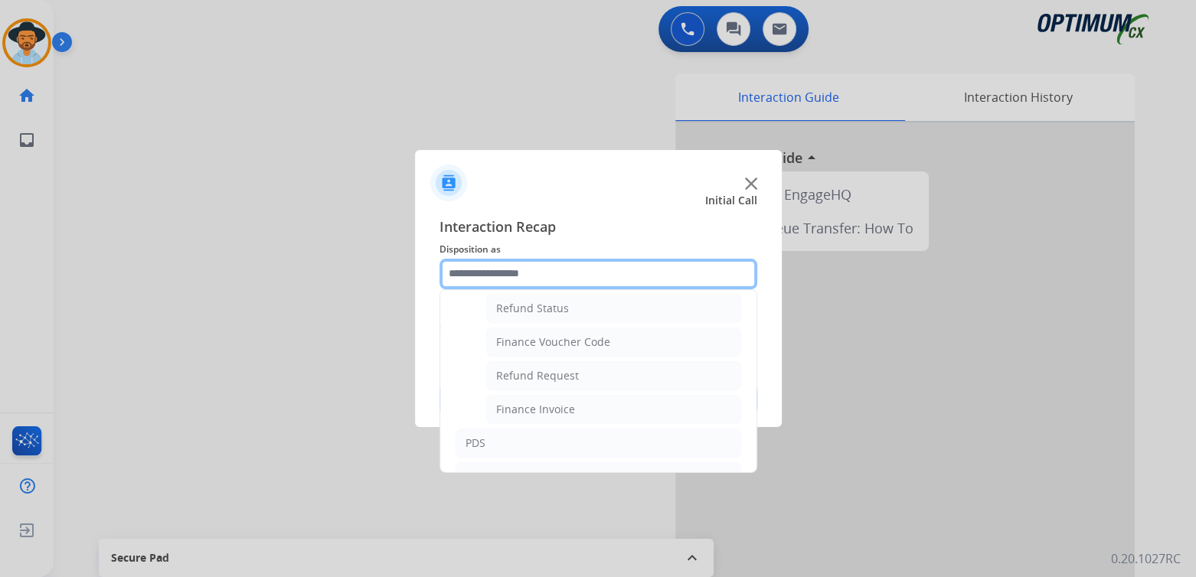
scroll to position [75, 0]
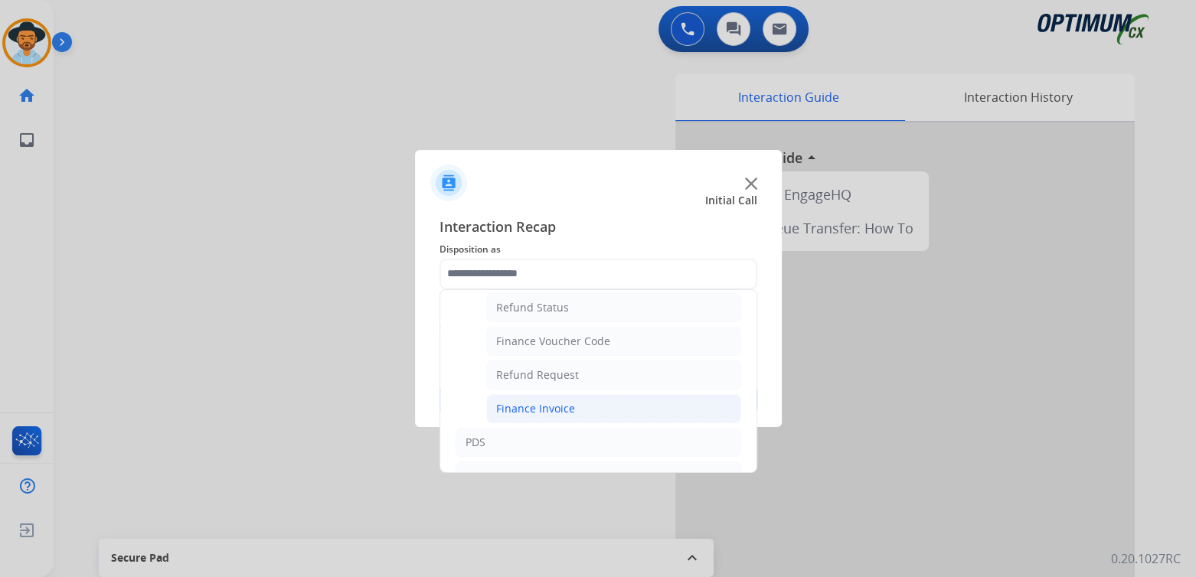
click at [540, 405] on div "Finance Invoice" at bounding box center [535, 408] width 79 height 15
type input "**********"
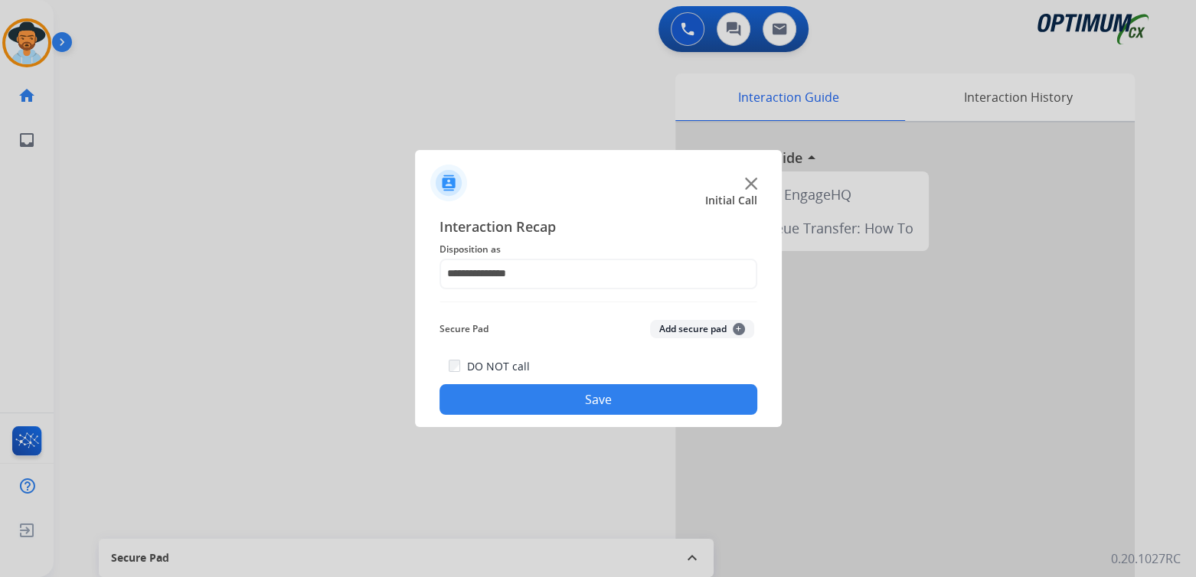
click at [610, 386] on button "Save" at bounding box center [599, 399] width 318 height 31
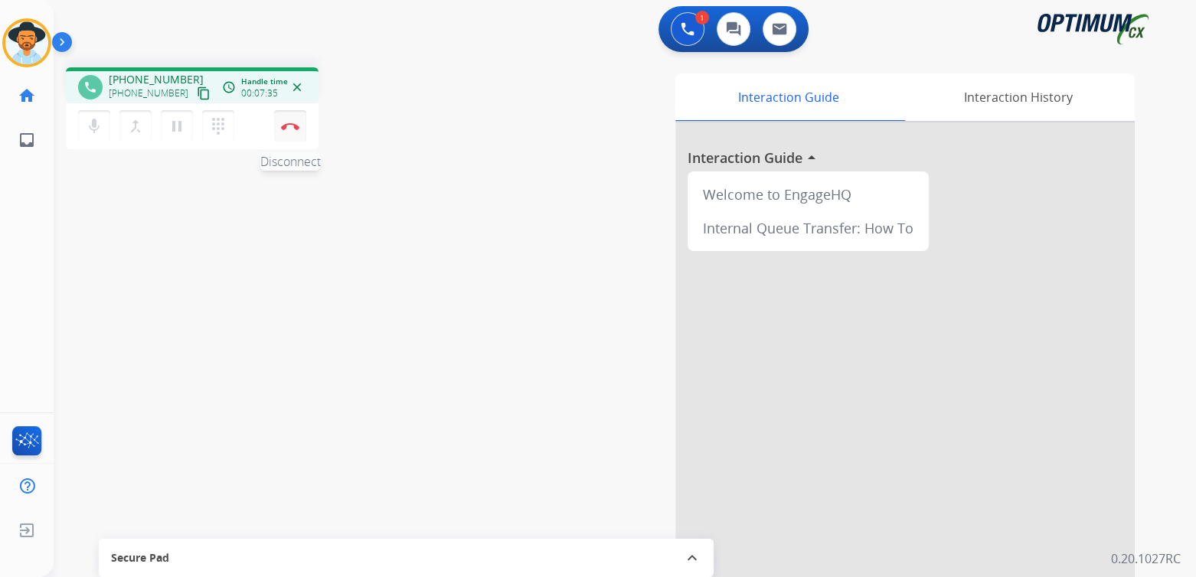
click at [284, 119] on button "Disconnect" at bounding box center [290, 126] width 32 height 32
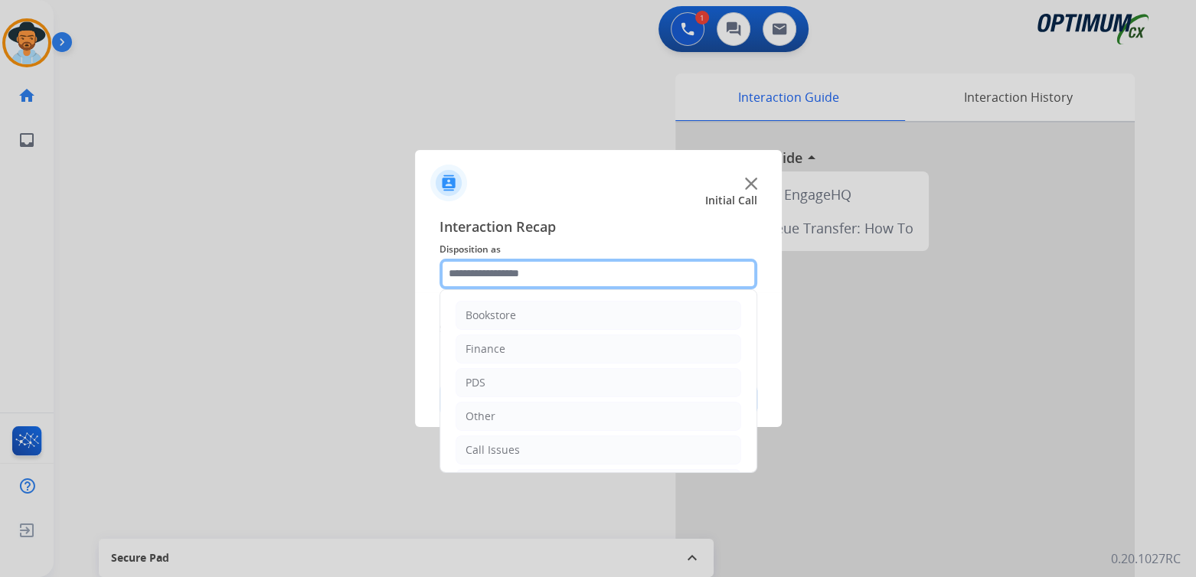
click at [532, 279] on input "text" at bounding box center [599, 274] width 318 height 31
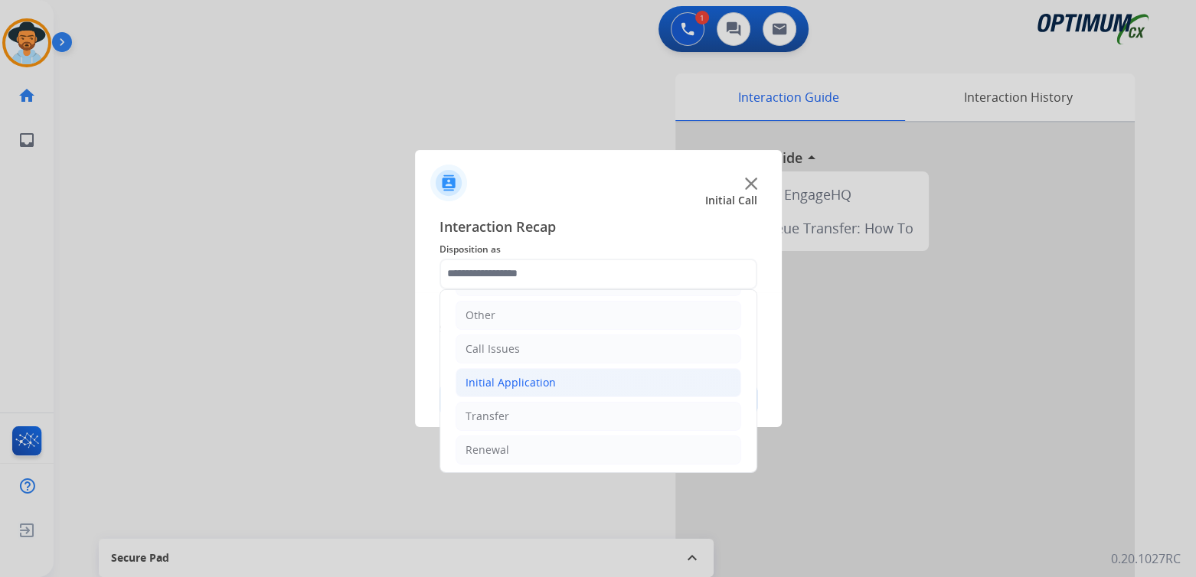
click at [547, 384] on div "Initial Application" at bounding box center [511, 382] width 90 height 15
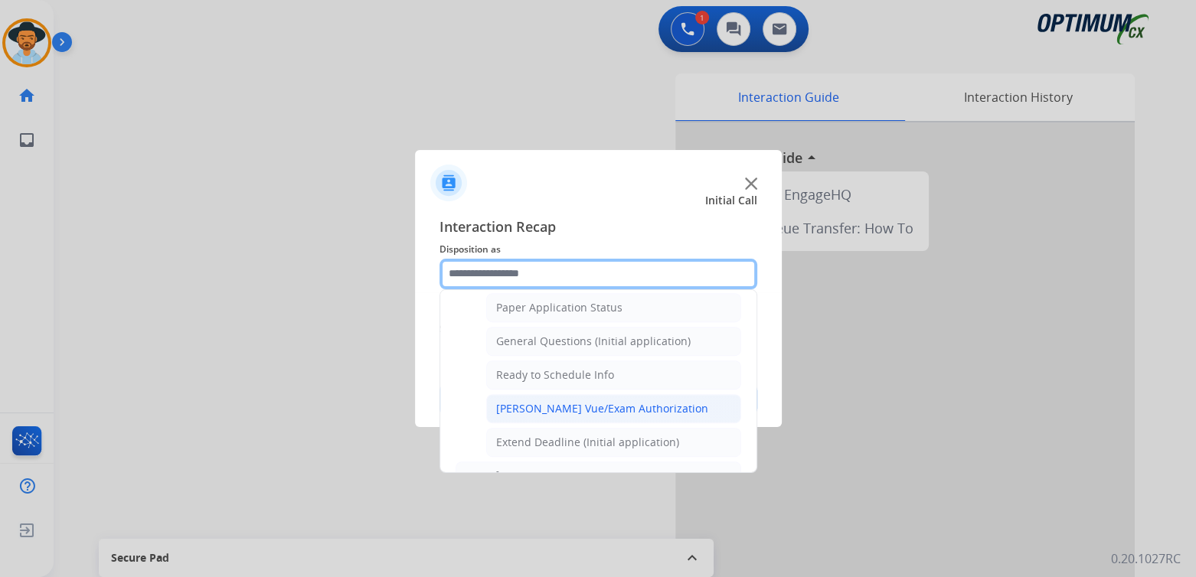
scroll to position [866, 0]
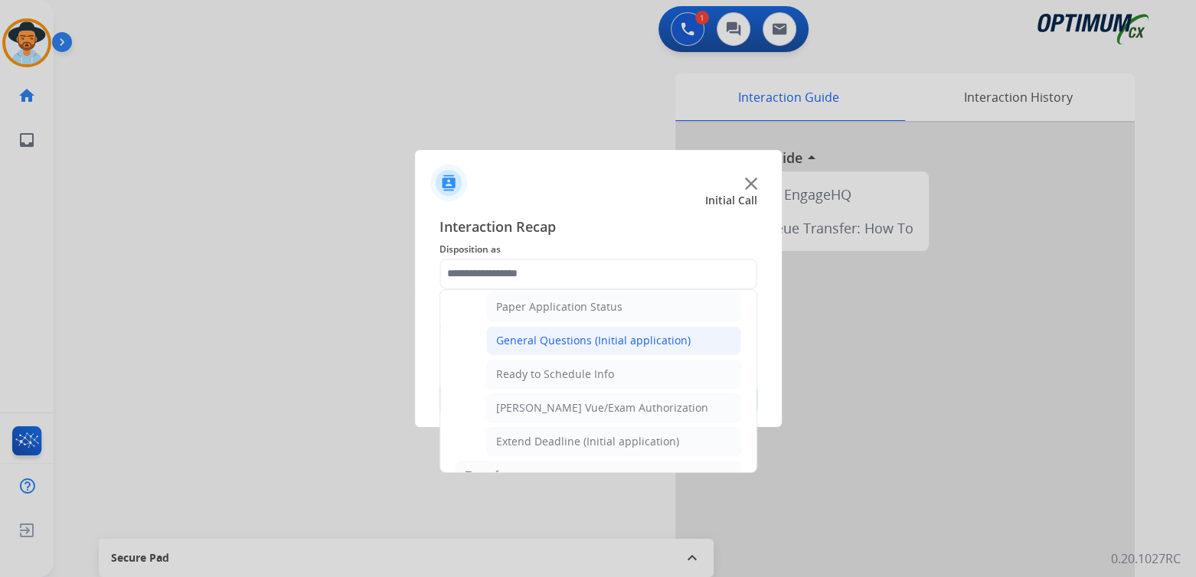
click at [562, 333] on div "General Questions (Initial application)" at bounding box center [593, 340] width 194 height 15
type input "**********"
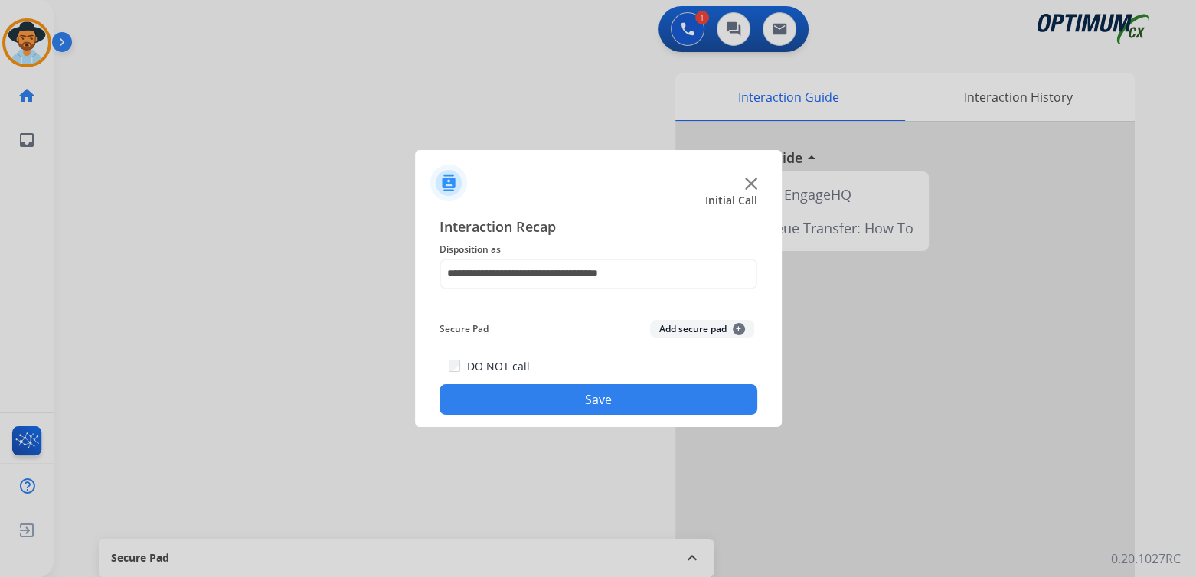
click at [636, 403] on button "Save" at bounding box center [599, 399] width 318 height 31
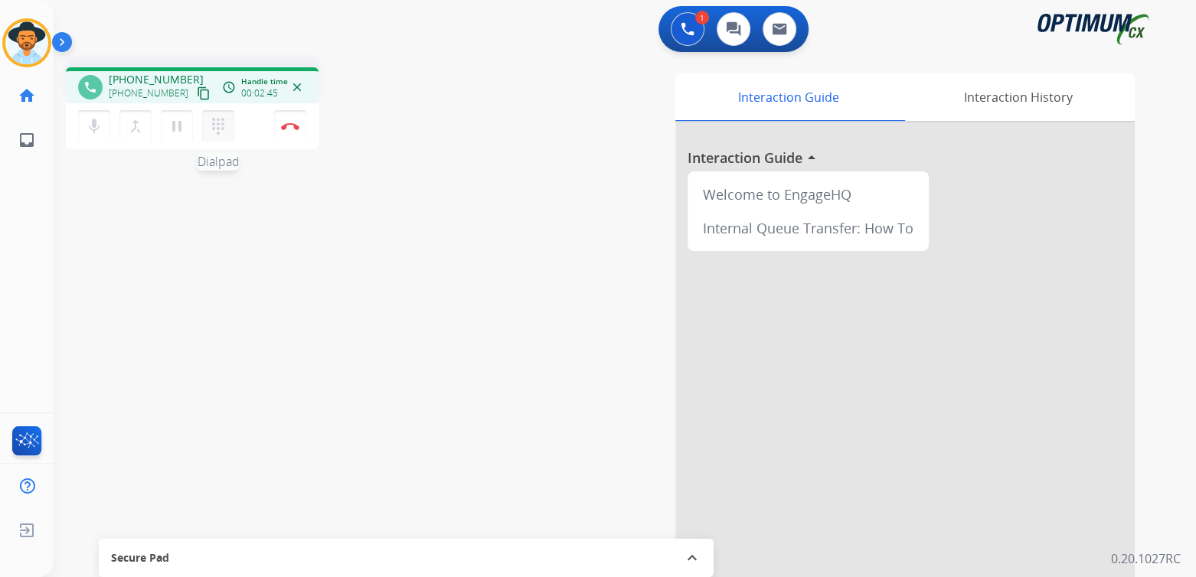
click at [215, 128] on mat-icon "dialpad" at bounding box center [218, 126] width 18 height 18
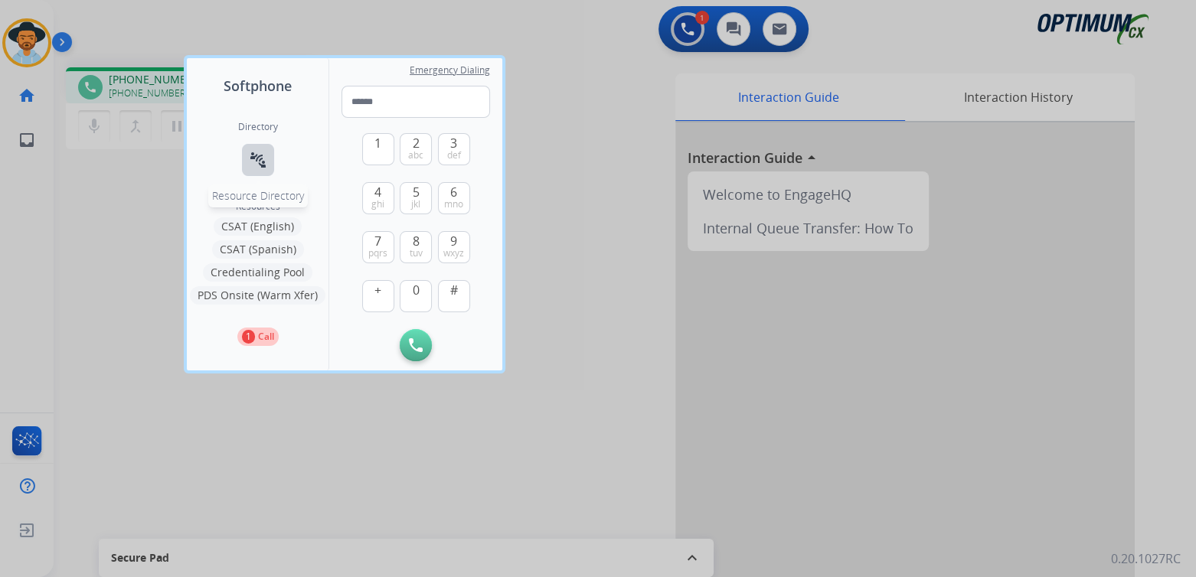
click at [263, 162] on mat-icon "connect_without_contact" at bounding box center [258, 160] width 18 height 18
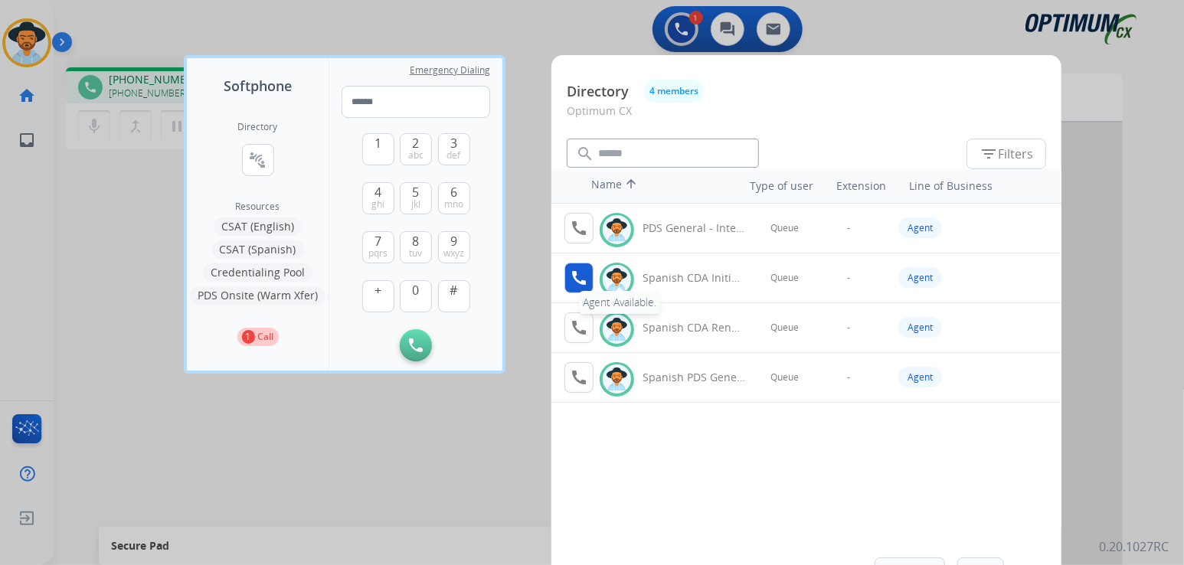
click at [577, 273] on mat-icon "call" at bounding box center [579, 278] width 18 height 18
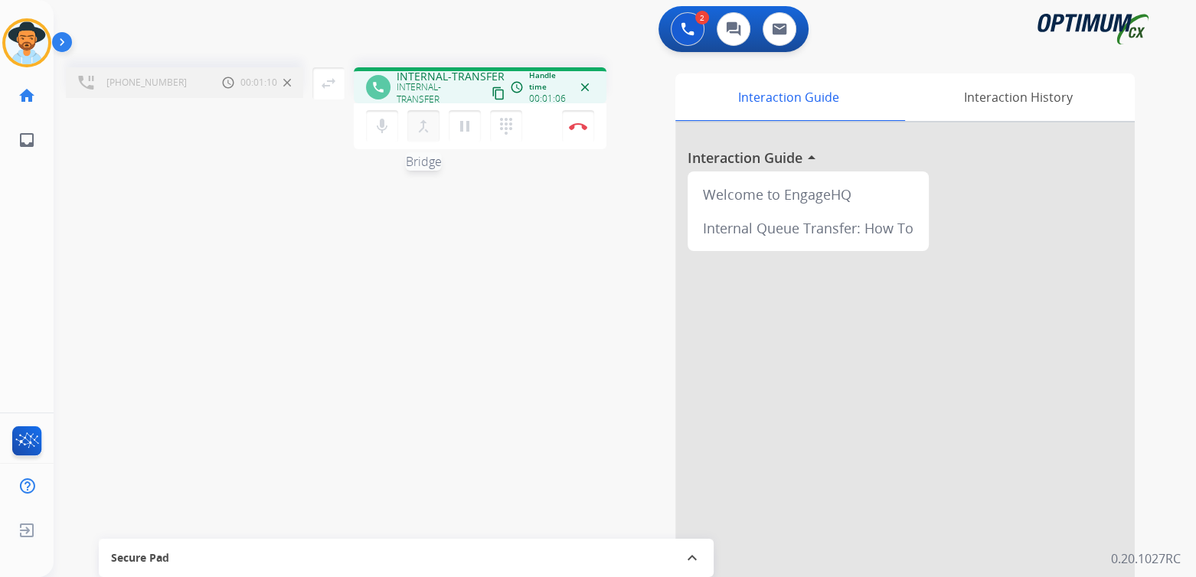
click at [425, 125] on mat-icon "merge_type" at bounding box center [423, 126] width 18 height 18
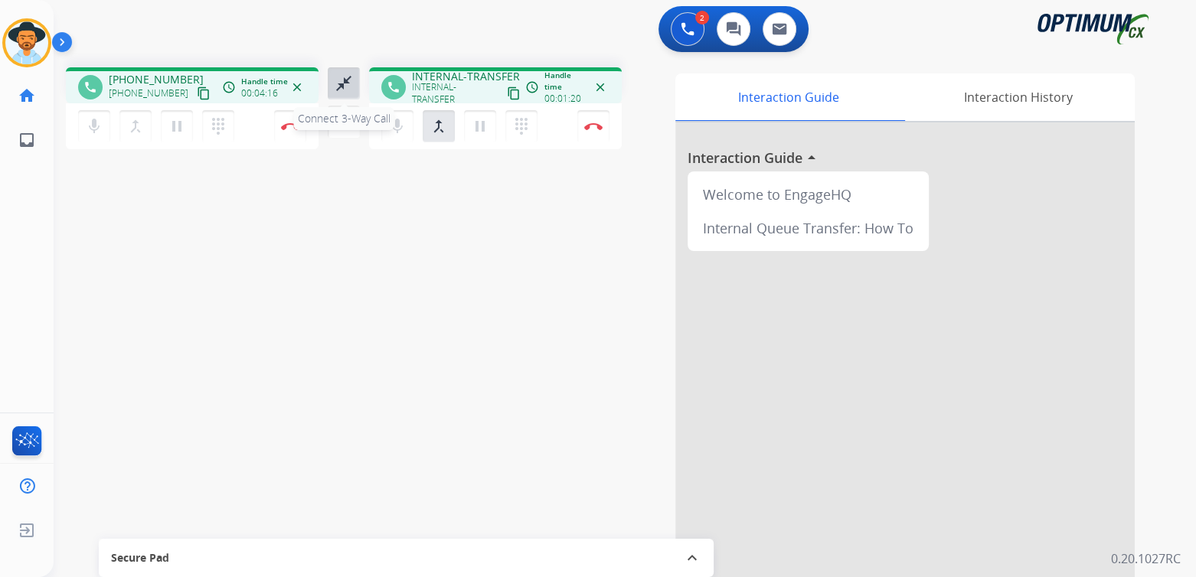
click at [343, 79] on mat-icon "close_fullscreen" at bounding box center [344, 83] width 18 height 18
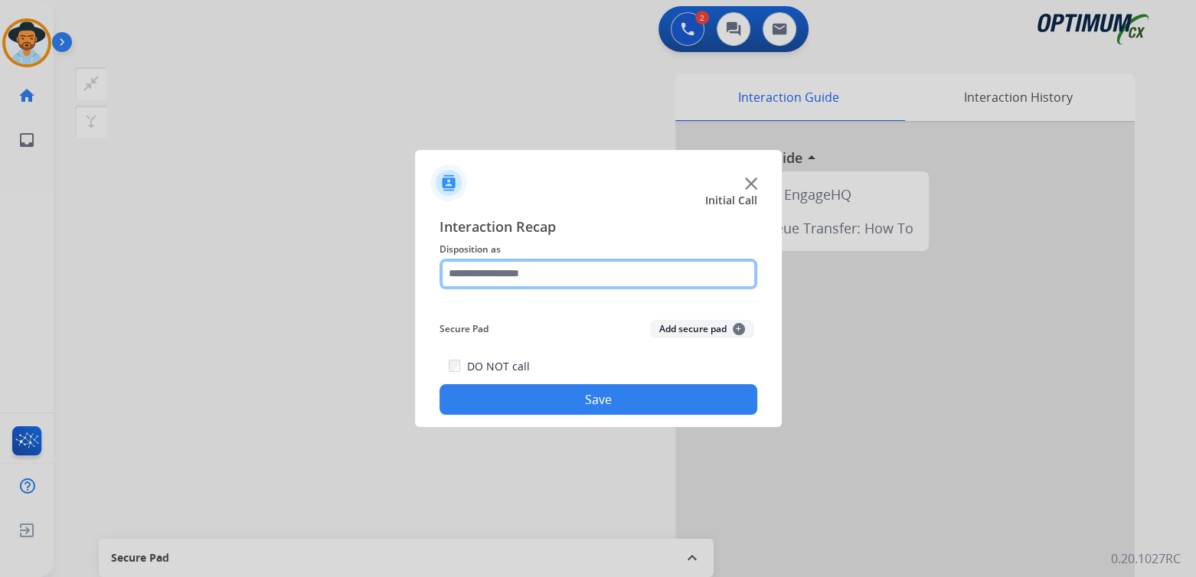
click at [543, 276] on input "text" at bounding box center [599, 274] width 318 height 31
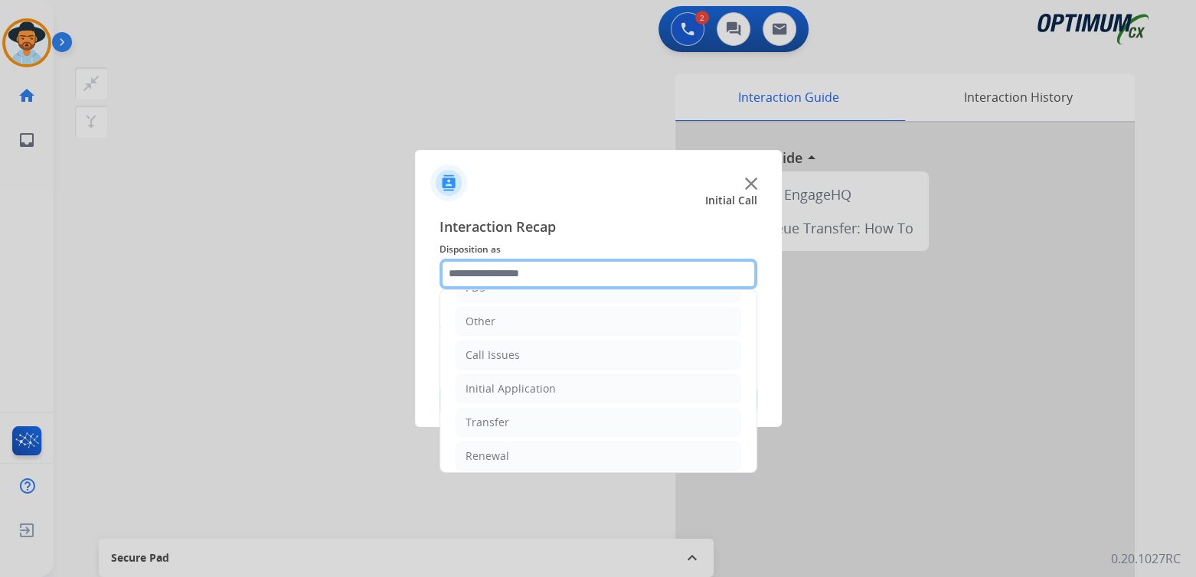
scroll to position [101, 0]
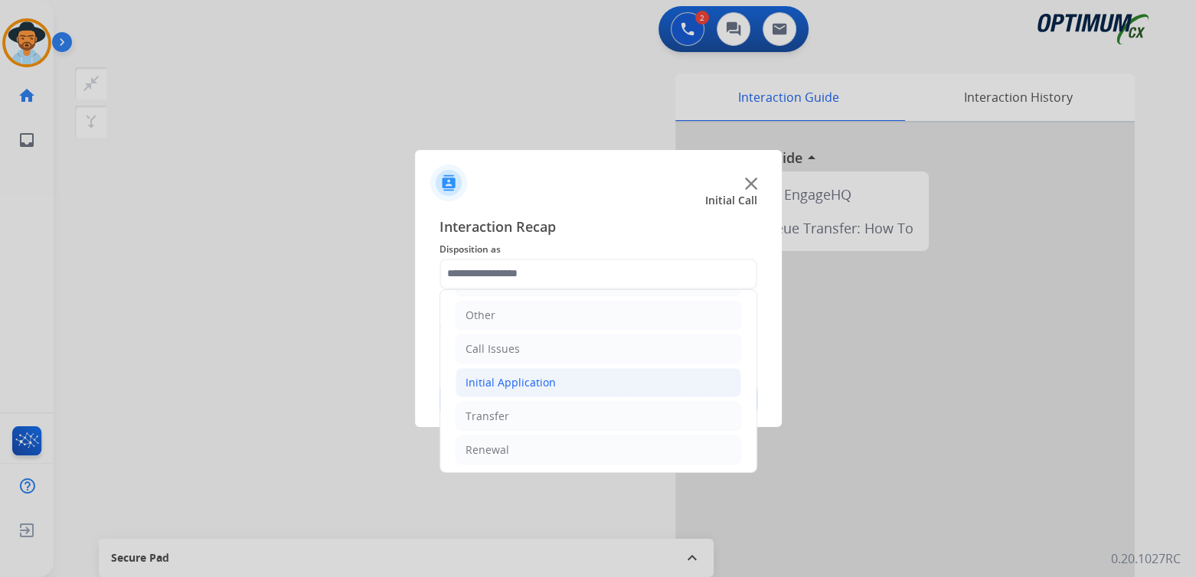
click at [534, 376] on div "Initial Application" at bounding box center [511, 382] width 90 height 15
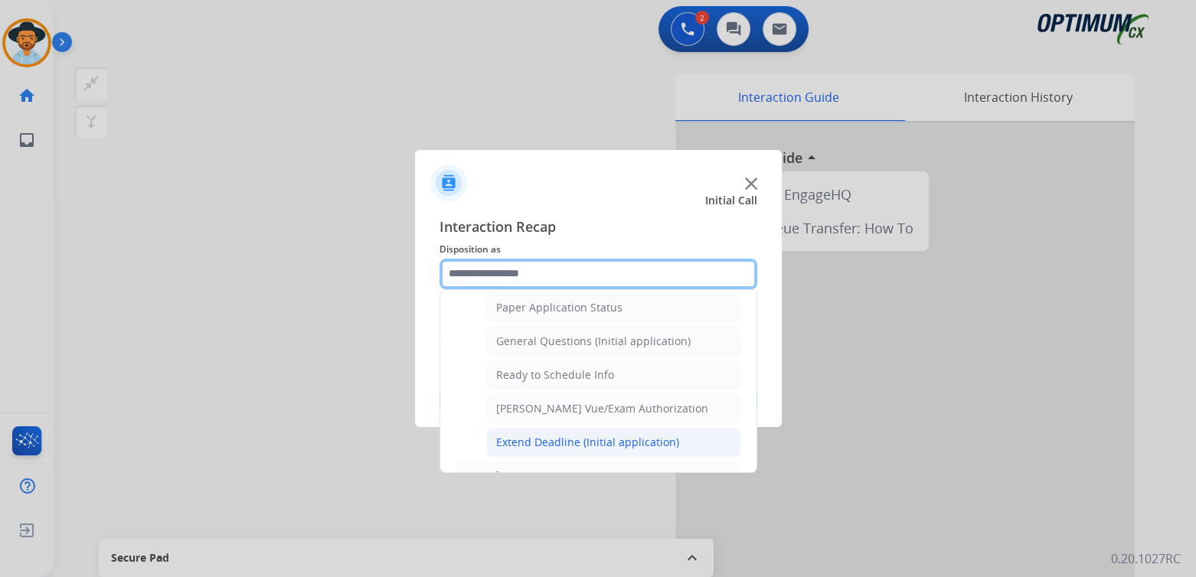
scroll to position [866, 0]
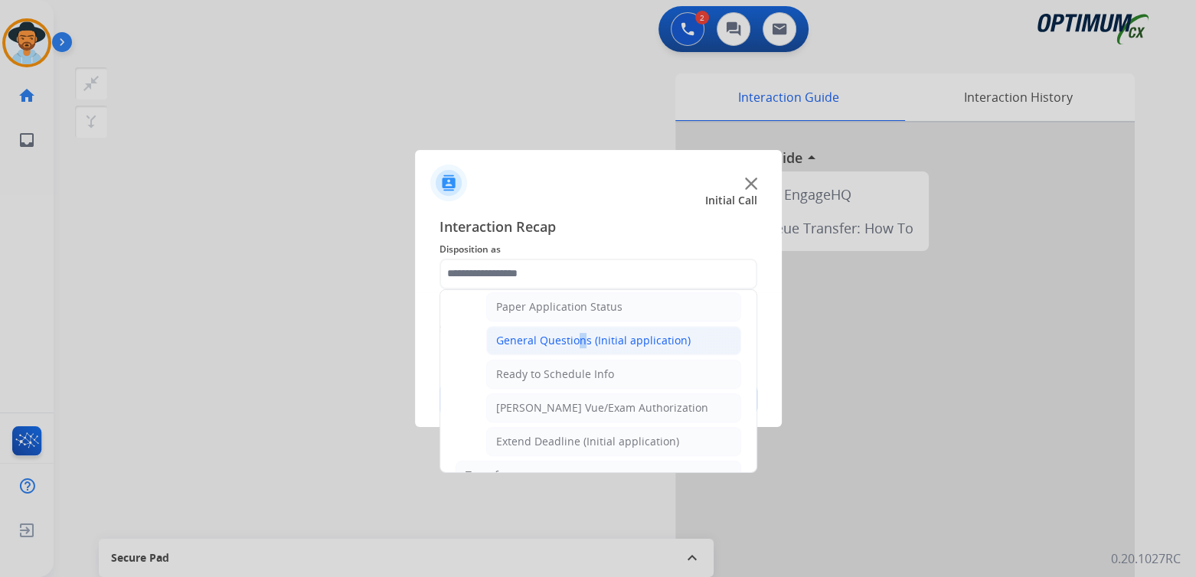
click at [574, 333] on div "General Questions (Initial application)" at bounding box center [593, 340] width 194 height 15
type input "**********"
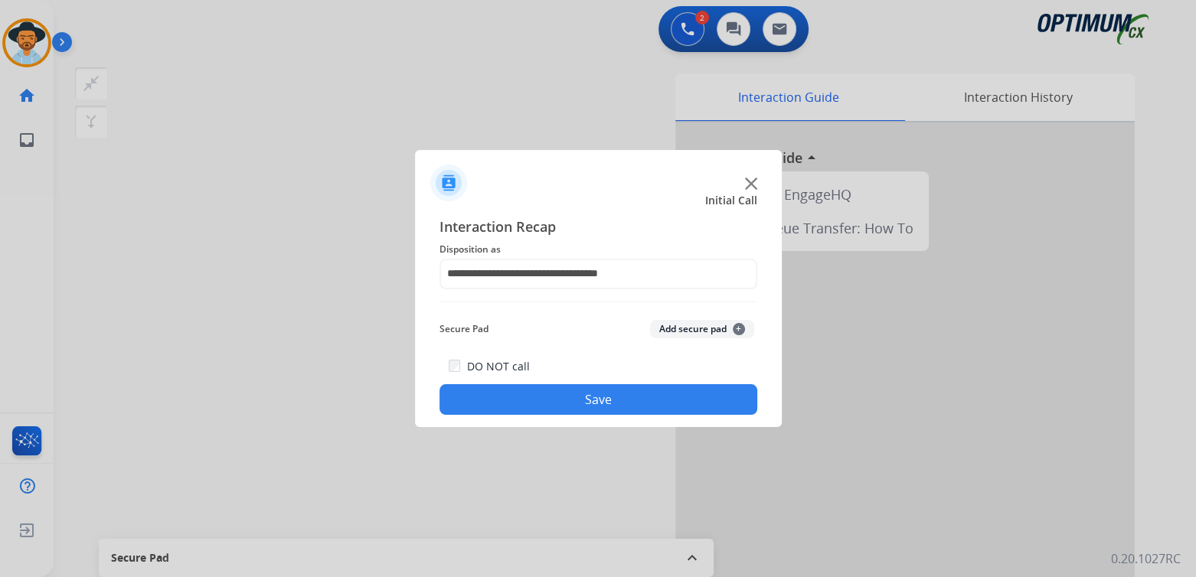
click at [635, 397] on button "Save" at bounding box center [599, 399] width 318 height 31
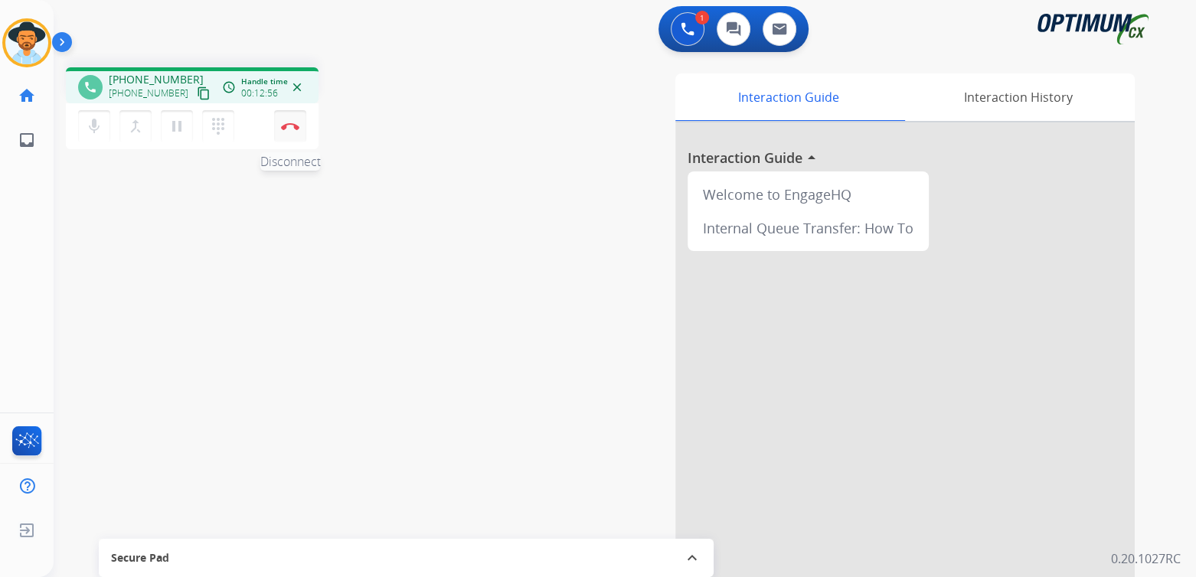
click at [286, 125] on img at bounding box center [290, 127] width 18 height 8
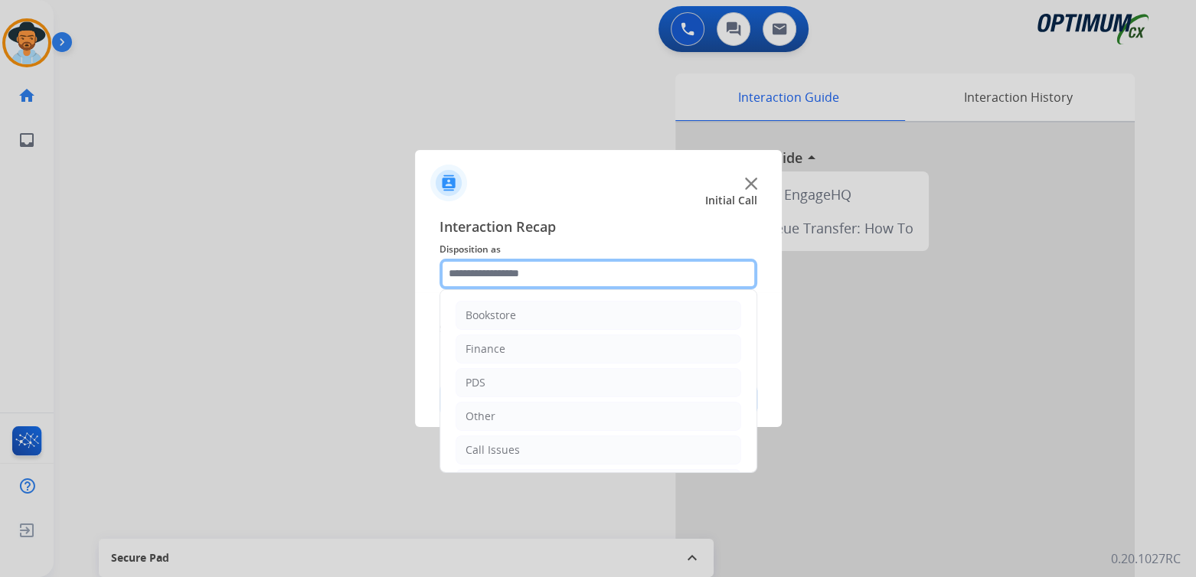
click at [536, 279] on input "text" at bounding box center [599, 274] width 318 height 31
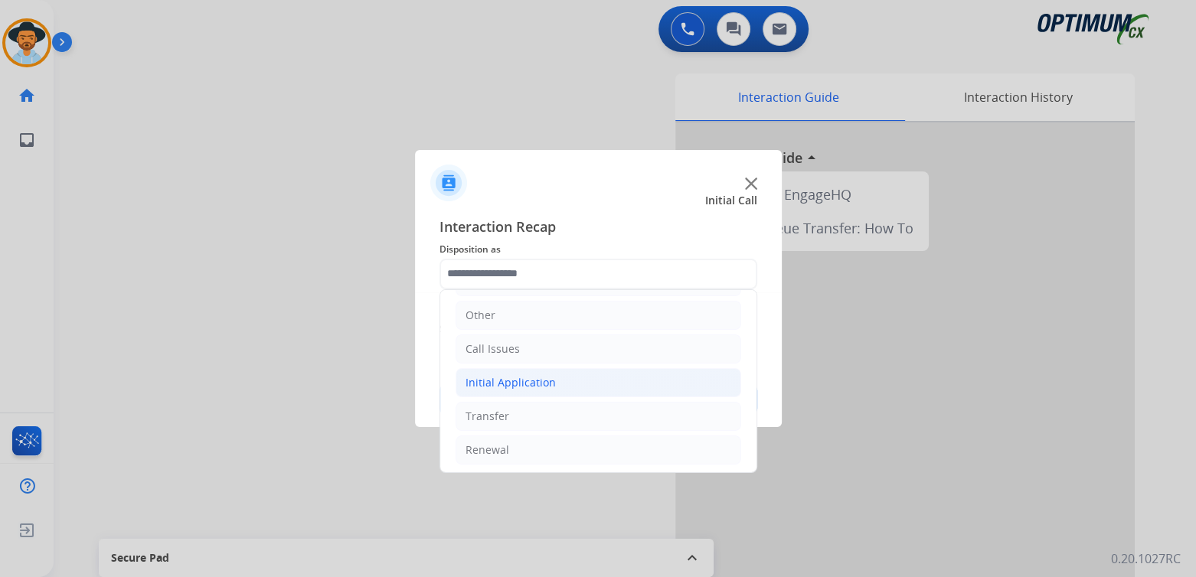
click at [540, 388] on li "Initial Application" at bounding box center [599, 382] width 286 height 29
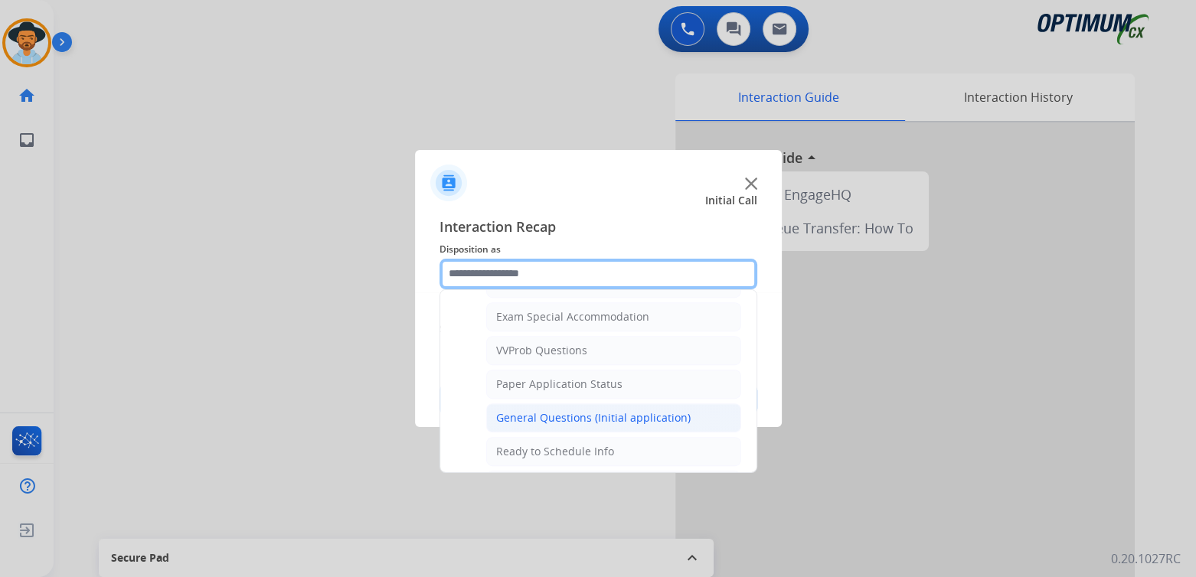
scroll to position [789, 0]
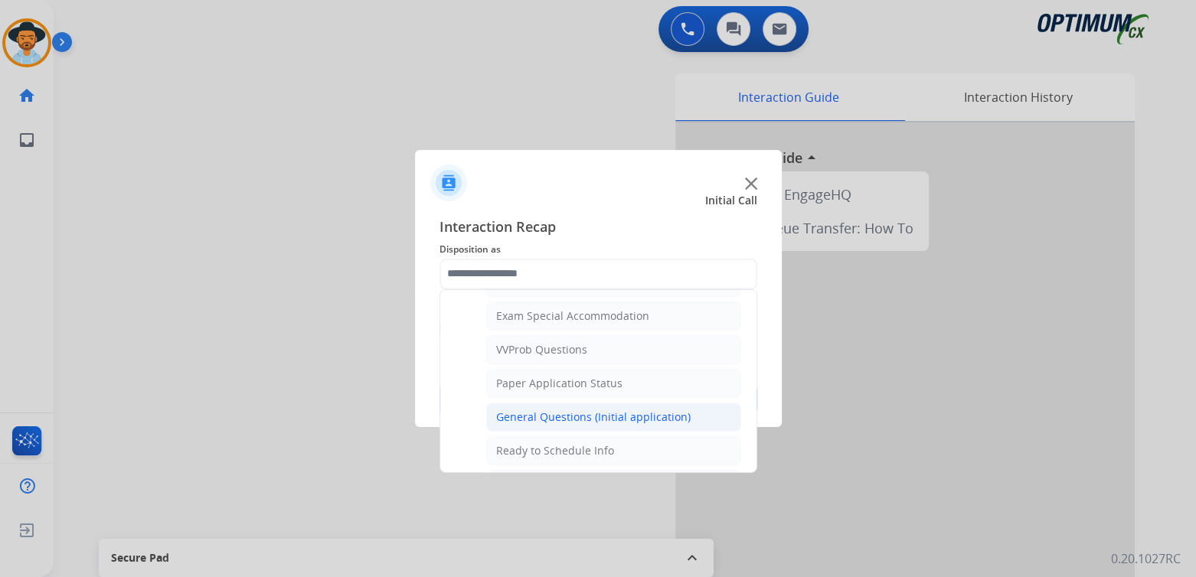
click at [564, 410] on div "General Questions (Initial application)" at bounding box center [593, 417] width 194 height 15
type input "**********"
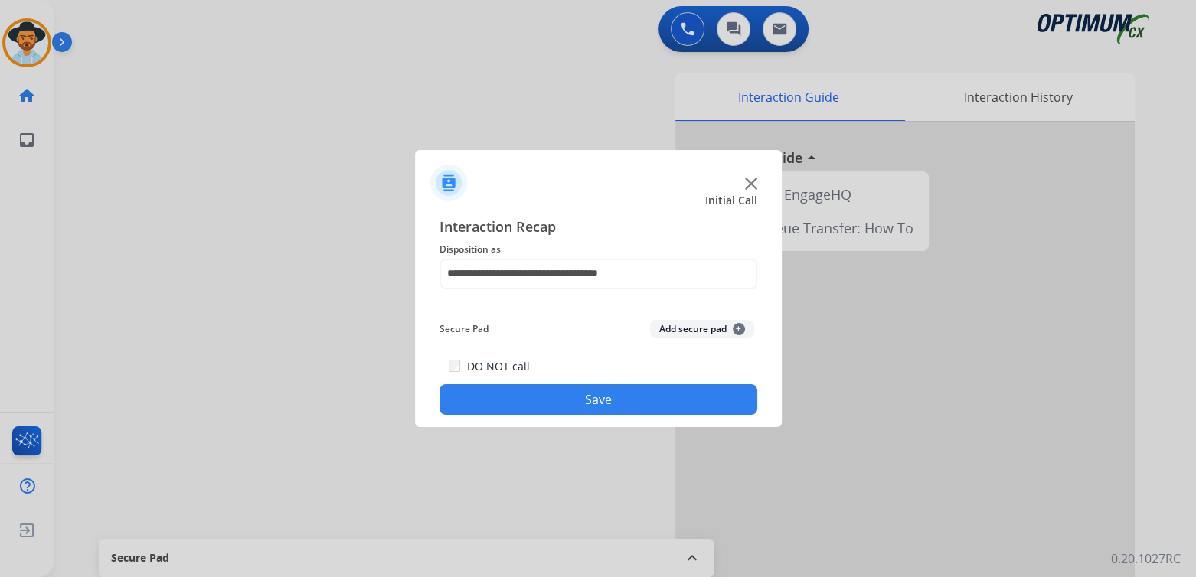
drag, startPoint x: 616, startPoint y: 401, endPoint x: 639, endPoint y: 406, distance: 23.4
click at [619, 402] on button "Save" at bounding box center [599, 399] width 318 height 31
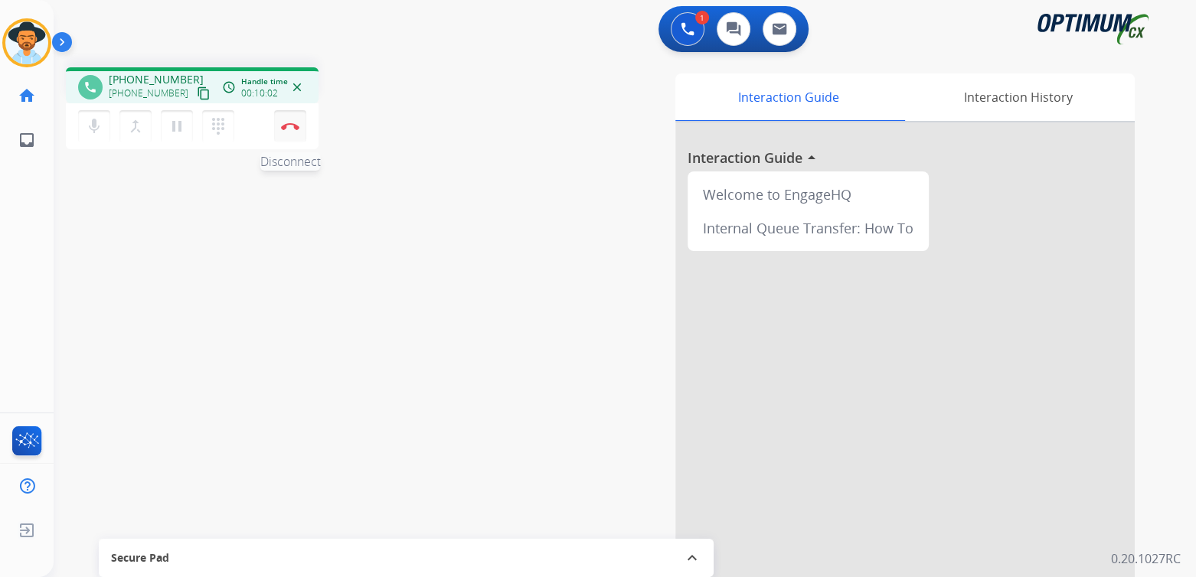
click at [286, 129] on button "Disconnect" at bounding box center [290, 126] width 32 height 32
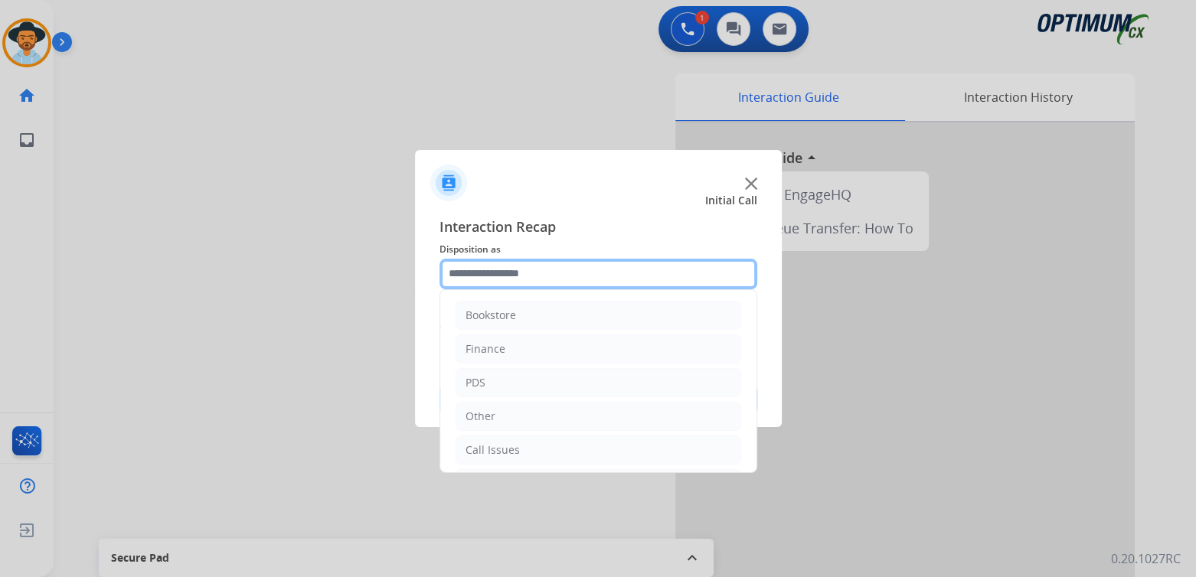
click at [539, 276] on input "text" at bounding box center [599, 274] width 318 height 31
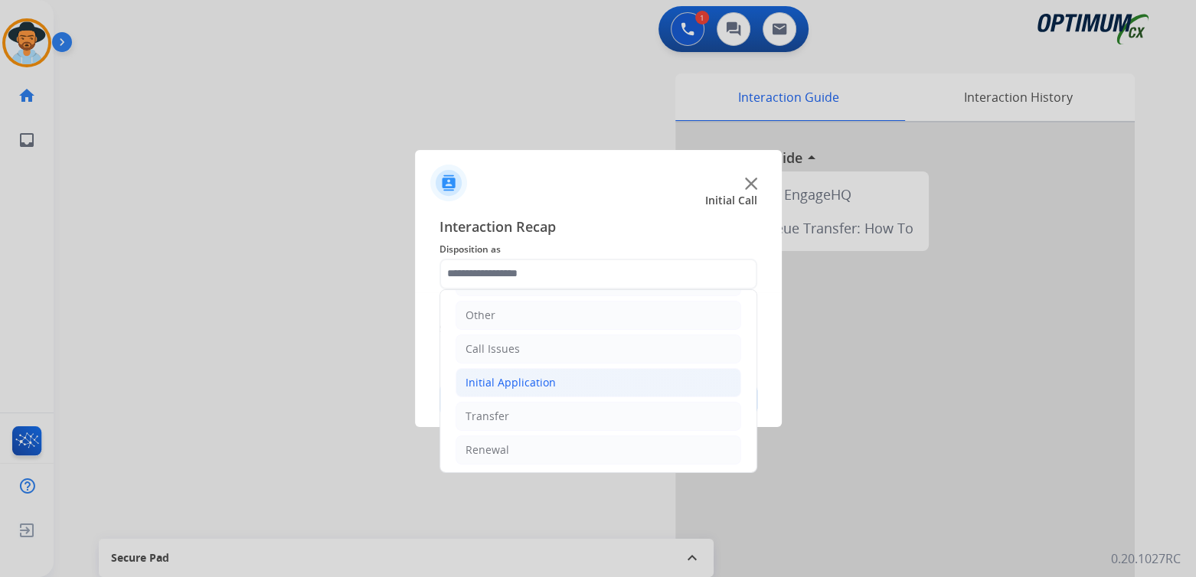
click at [532, 382] on div "Initial Application" at bounding box center [511, 382] width 90 height 15
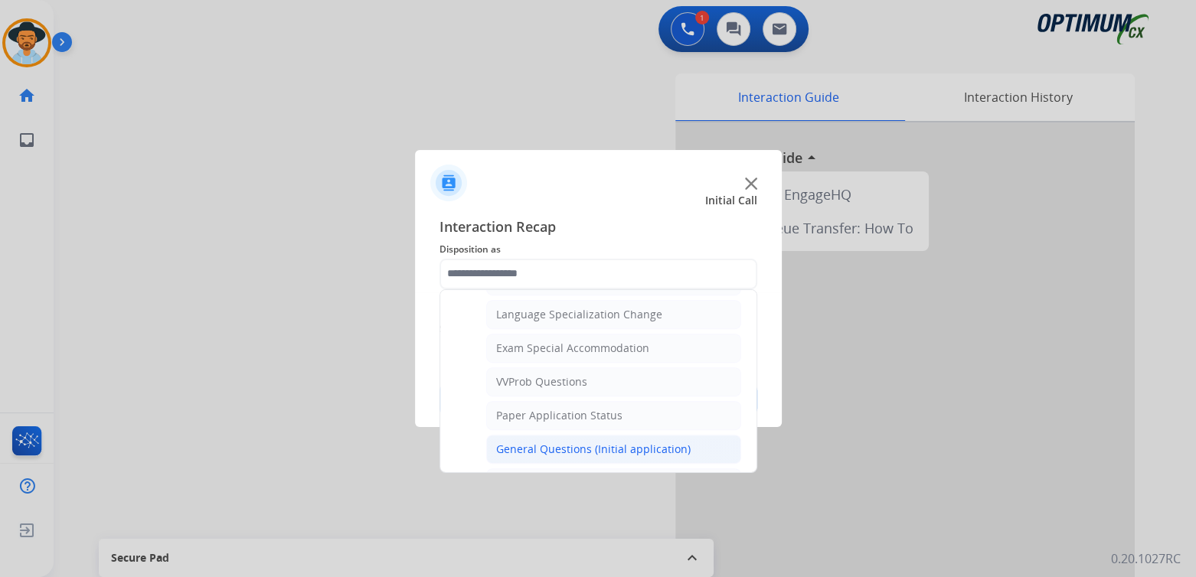
scroll to position [760, 0]
click at [564, 439] on div "General Questions (Initial application)" at bounding box center [593, 446] width 194 height 15
type input "**********"
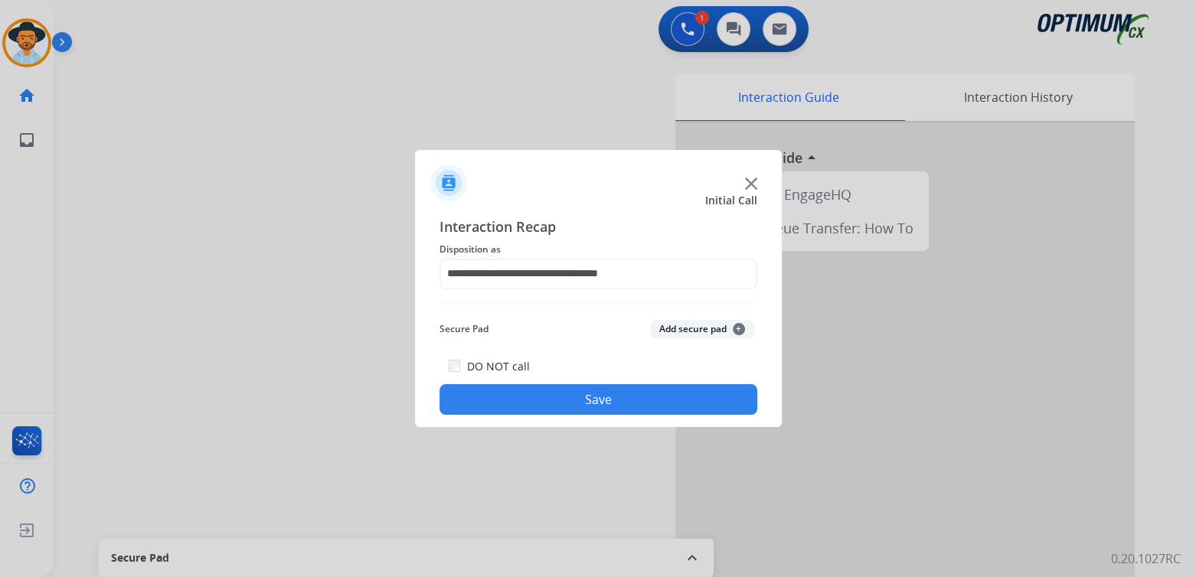
click at [602, 397] on button "Save" at bounding box center [599, 399] width 318 height 31
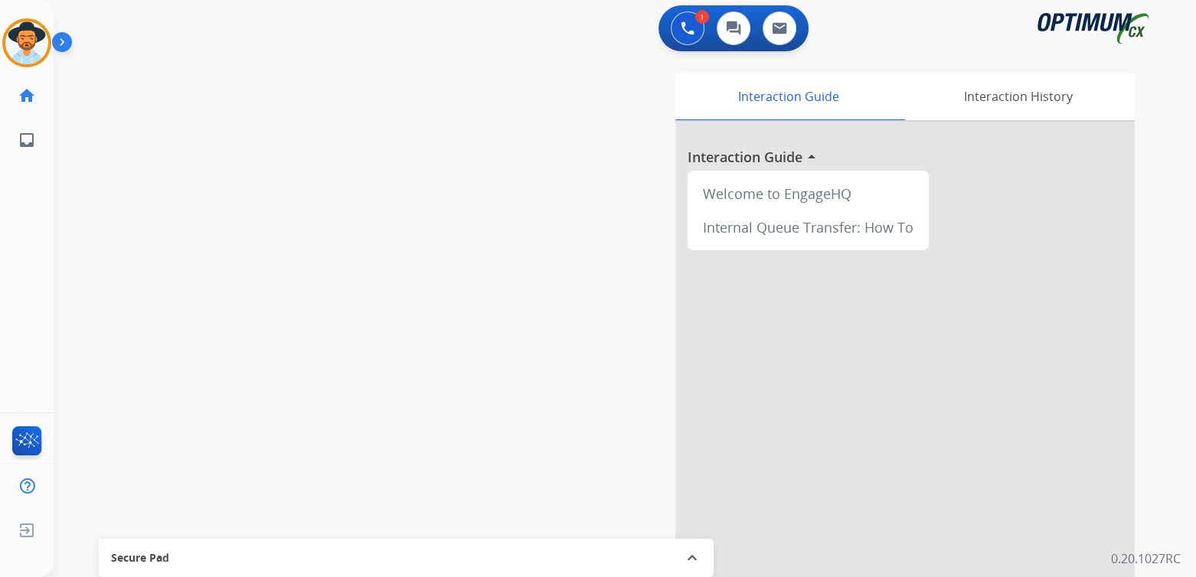
scroll to position [2, 0]
drag, startPoint x: 0, startPoint y: 18, endPoint x: 13, endPoint y: 16, distance: 13.2
click at [1, 18] on div "Cindy Available Edit Avatar Agent: Cindy Routing Profile: Eng_Renewal" at bounding box center [27, 42] width 54 height 49
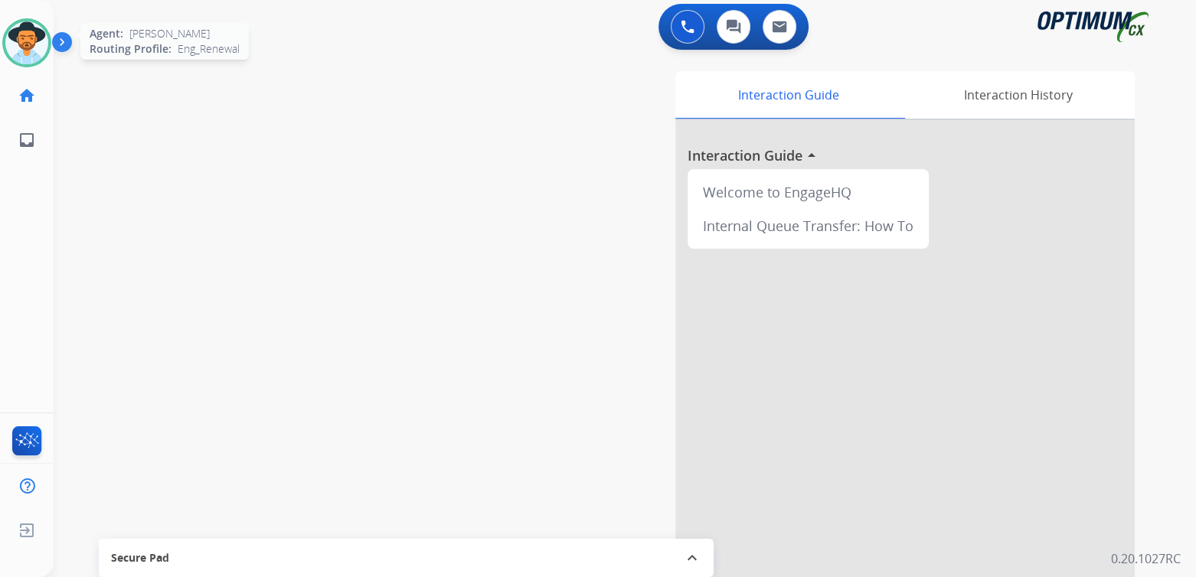
click at [23, 33] on img at bounding box center [26, 42] width 43 height 43
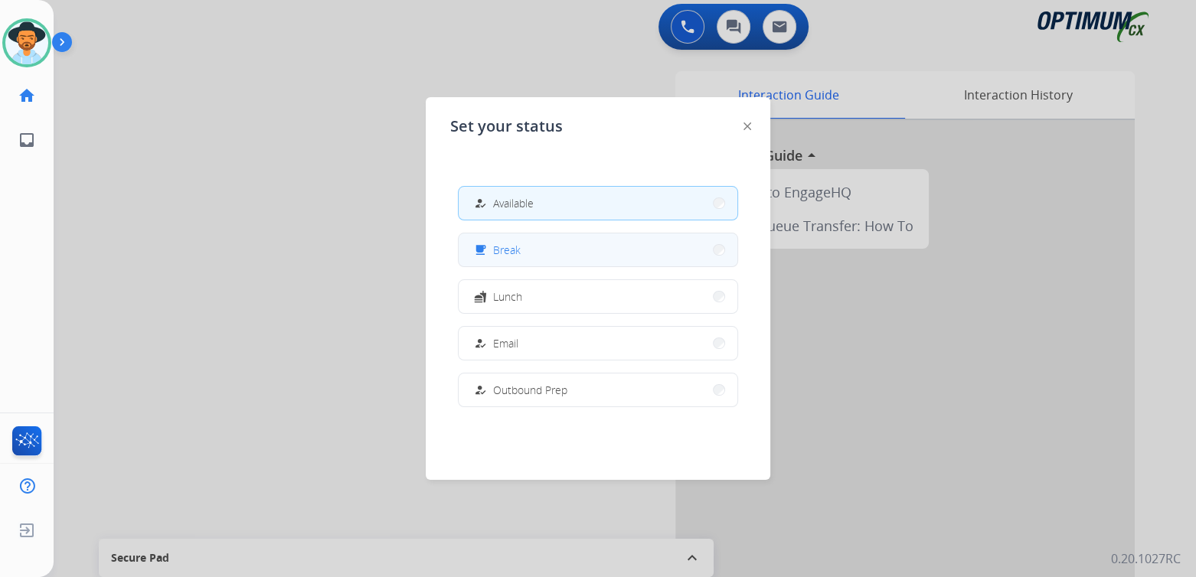
click at [531, 255] on button "free_breakfast Break" at bounding box center [598, 250] width 279 height 33
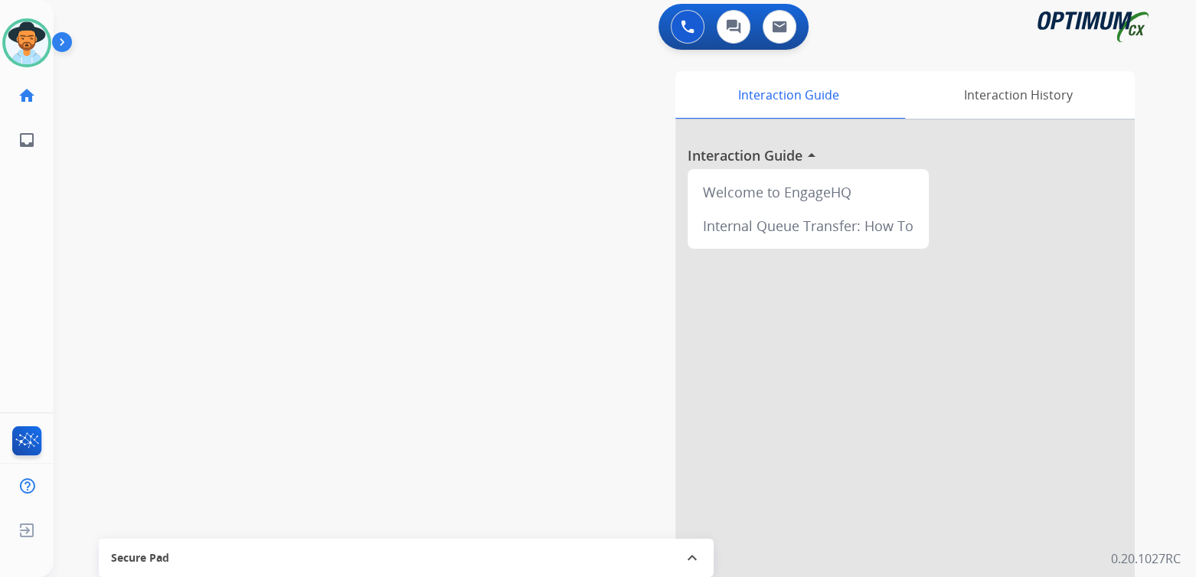
scroll to position [0, 0]
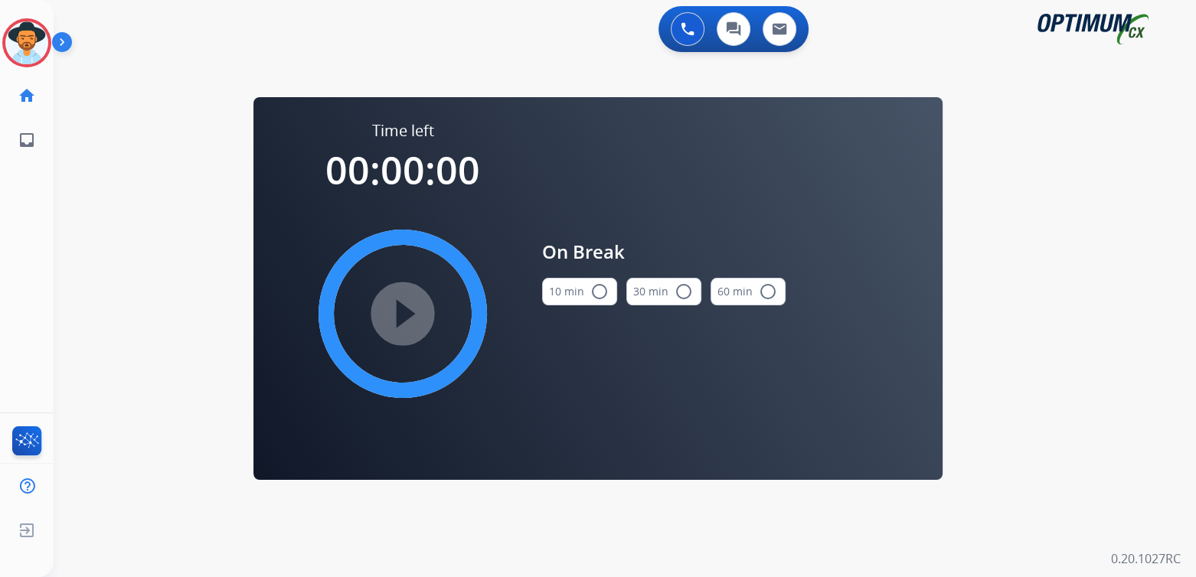
click at [606, 282] on button "10 min radio_button_unchecked" at bounding box center [579, 292] width 75 height 28
click at [412, 315] on mat-icon "play_circle_filled" at bounding box center [403, 314] width 18 height 18
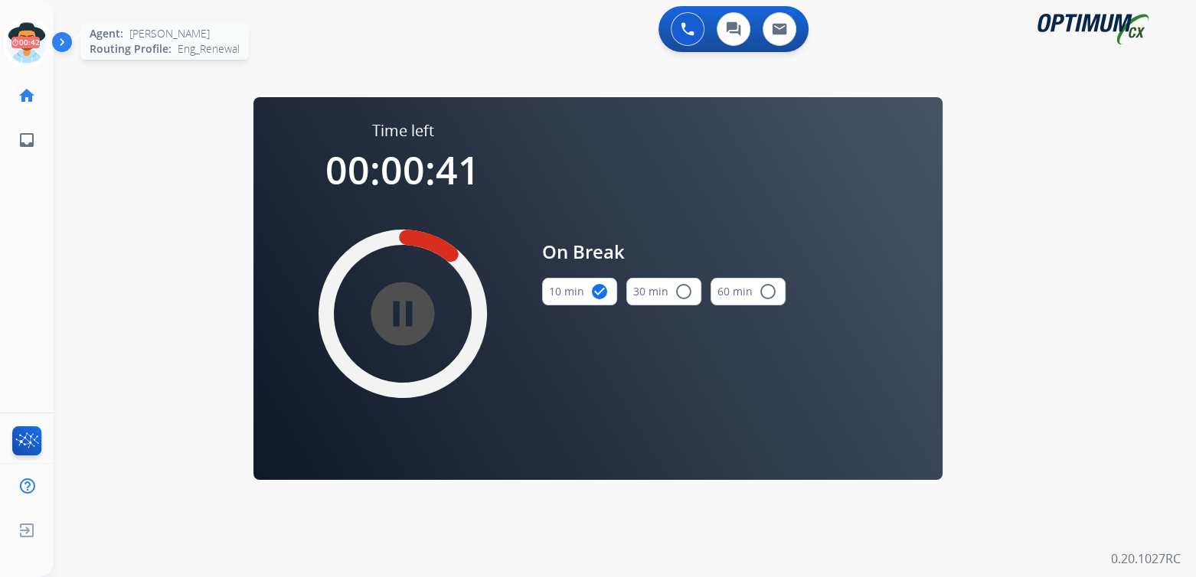
drag, startPoint x: 36, startPoint y: 36, endPoint x: 56, endPoint y: 31, distance: 20.6
click at [36, 36] on icon at bounding box center [27, 43] width 50 height 50
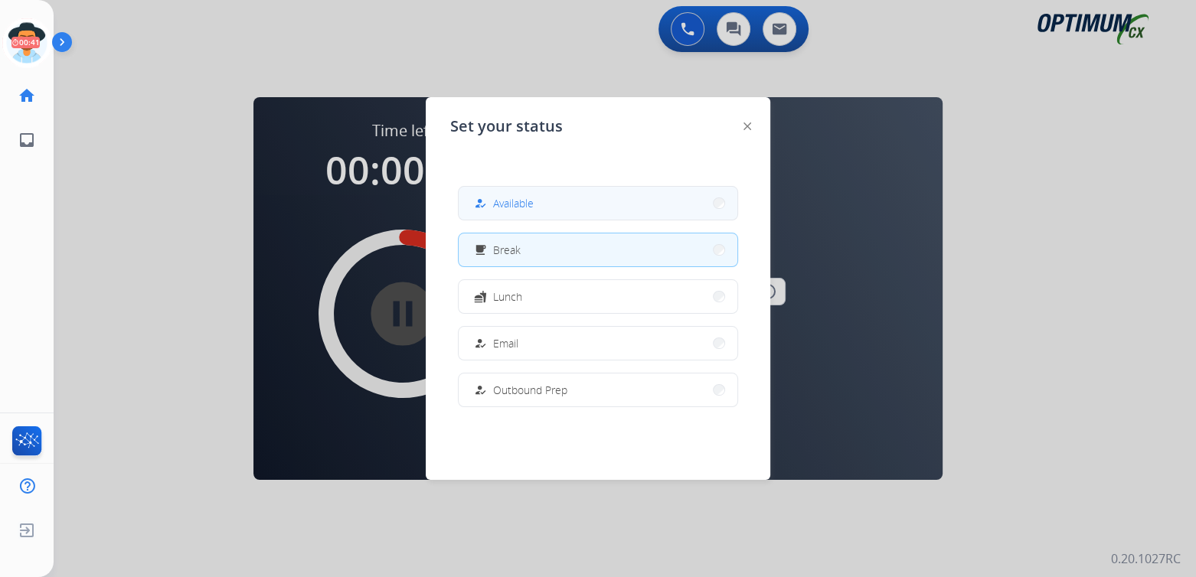
click at [531, 204] on span "Available" at bounding box center [513, 203] width 41 height 16
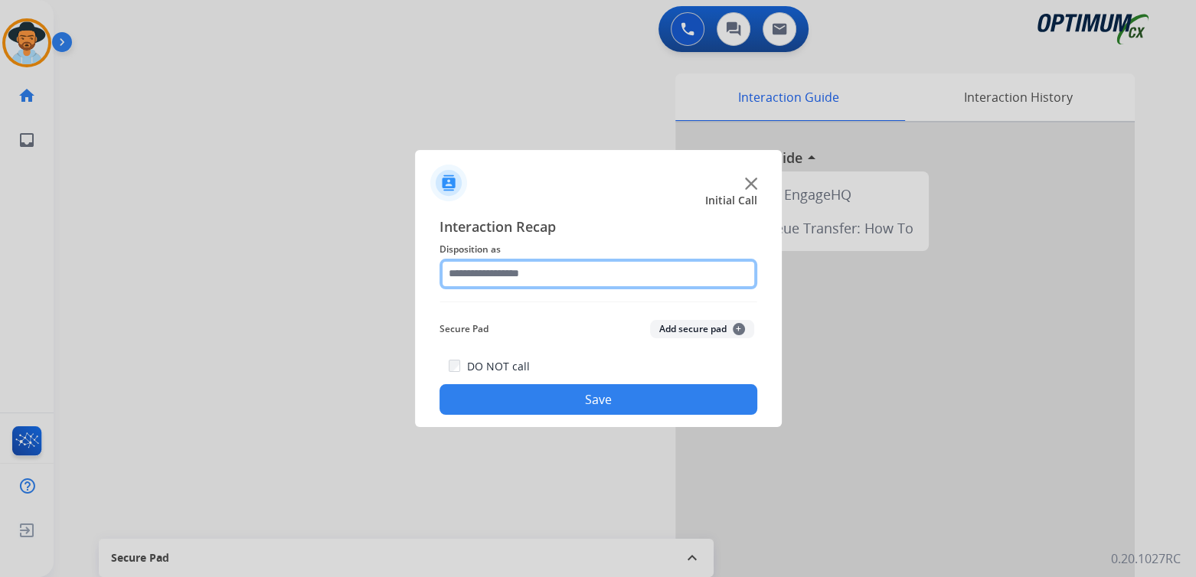
click at [528, 282] on input "text" at bounding box center [599, 274] width 318 height 31
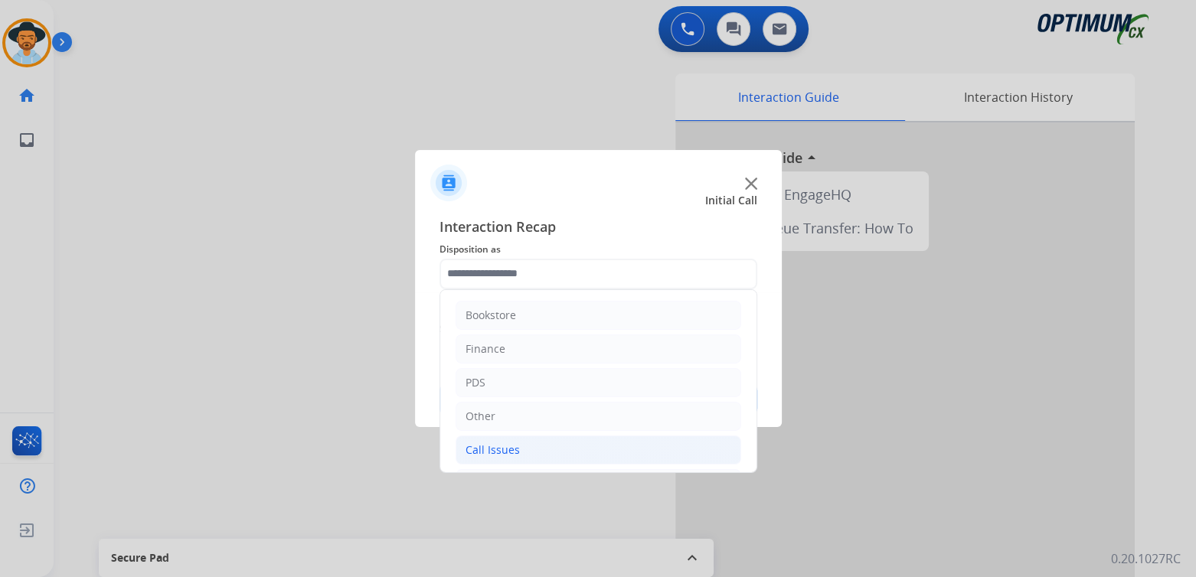
click at [505, 449] on div "Call Issues" at bounding box center [493, 450] width 54 height 15
click at [507, 446] on div "Call Issues" at bounding box center [493, 450] width 54 height 15
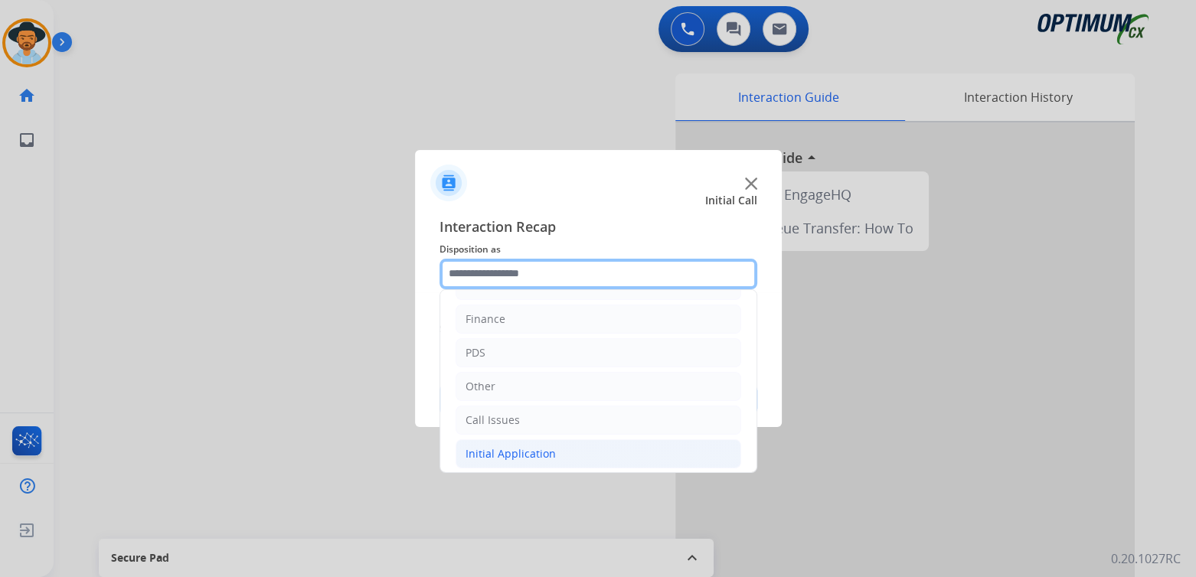
scroll to position [101, 0]
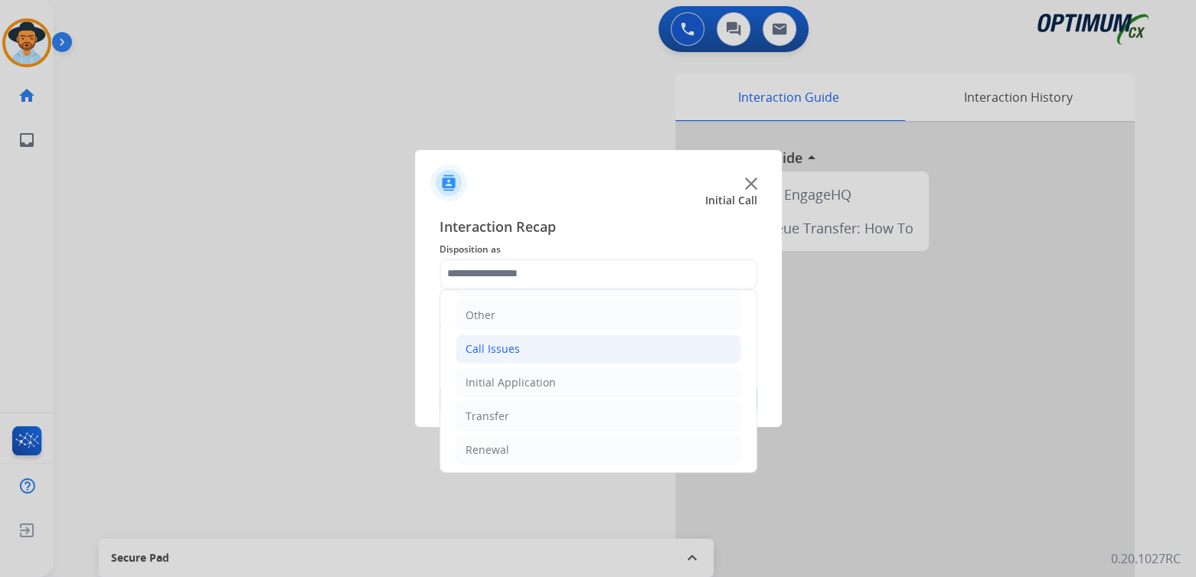
click at [502, 342] on div "Call Issues" at bounding box center [493, 349] width 54 height 15
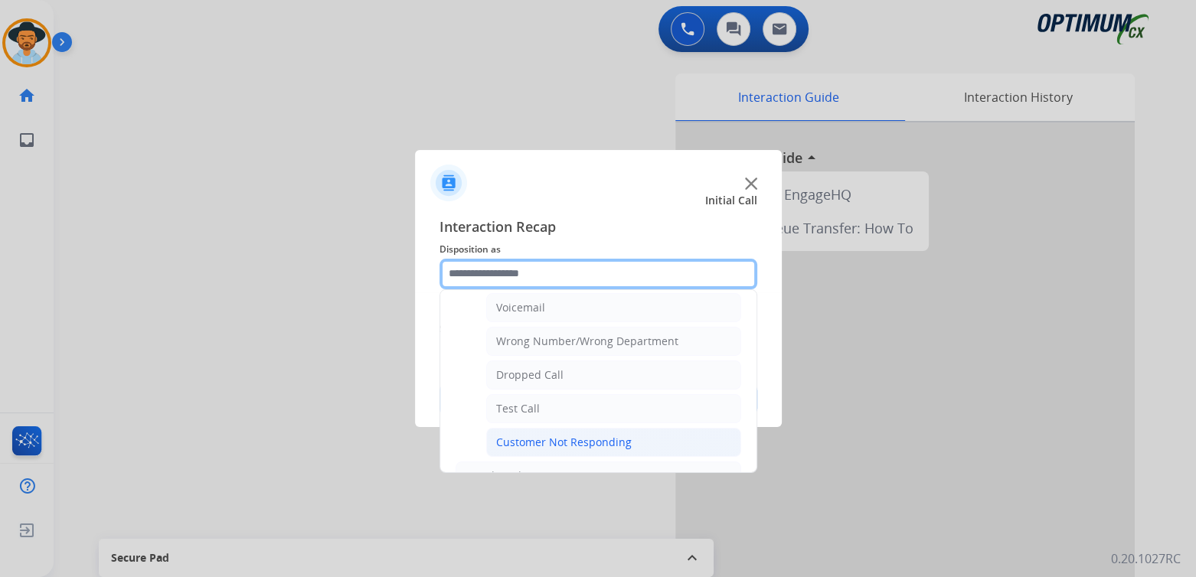
scroll to position [177, 0]
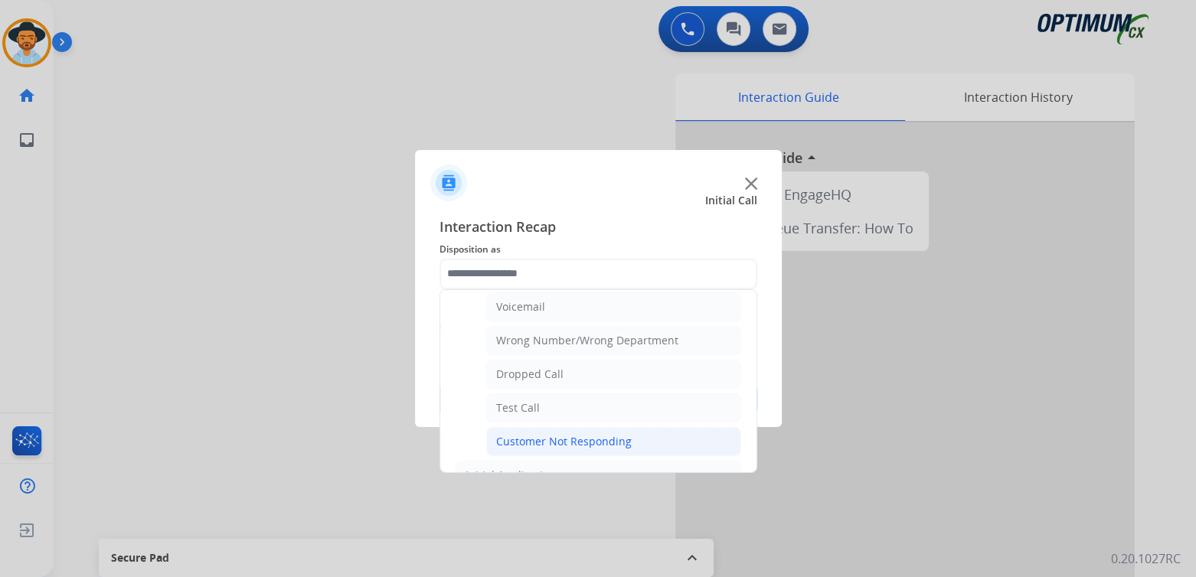
click at [585, 440] on div "Customer Not Responding" at bounding box center [564, 441] width 136 height 15
type input "**********"
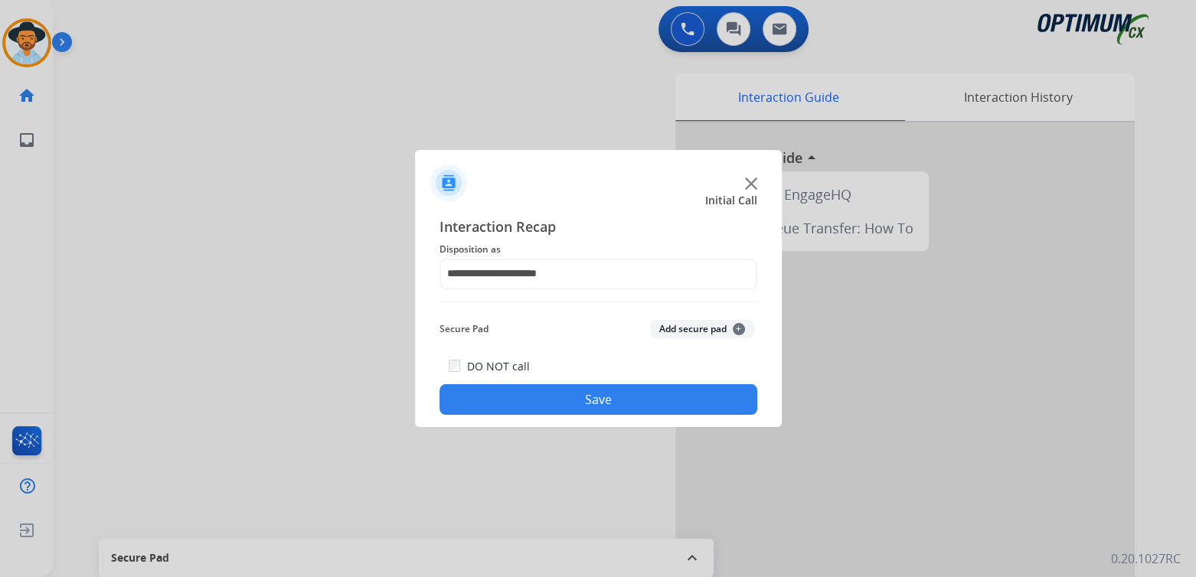
click at [644, 400] on button "Save" at bounding box center [599, 399] width 318 height 31
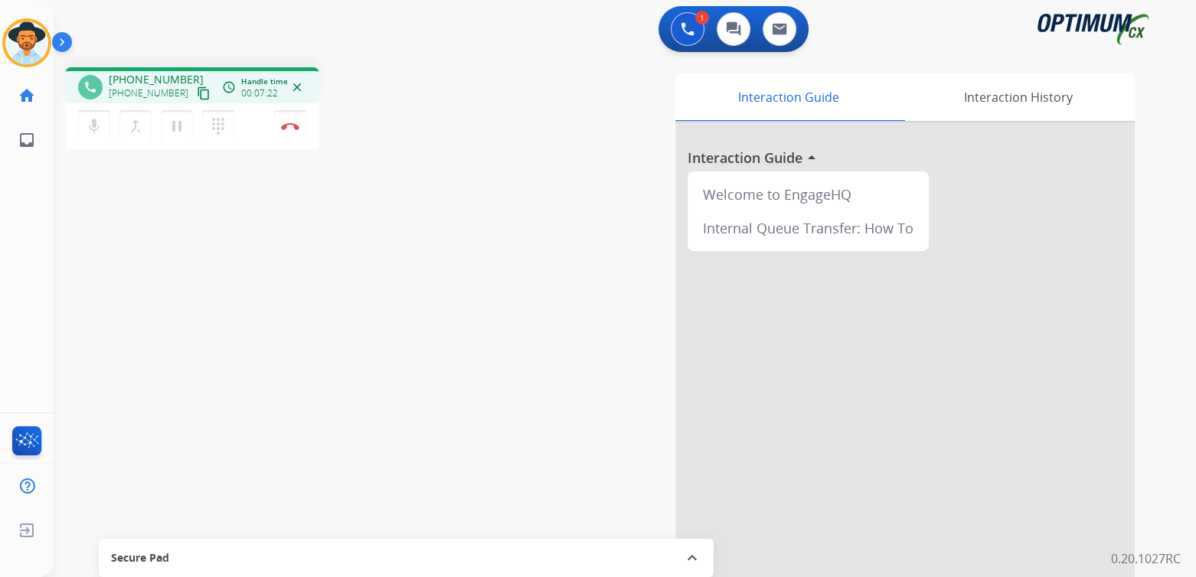
drag, startPoint x: 297, startPoint y: 117, endPoint x: 659, endPoint y: 198, distance: 370.4
click at [295, 118] on button "Disconnect" at bounding box center [290, 126] width 32 height 32
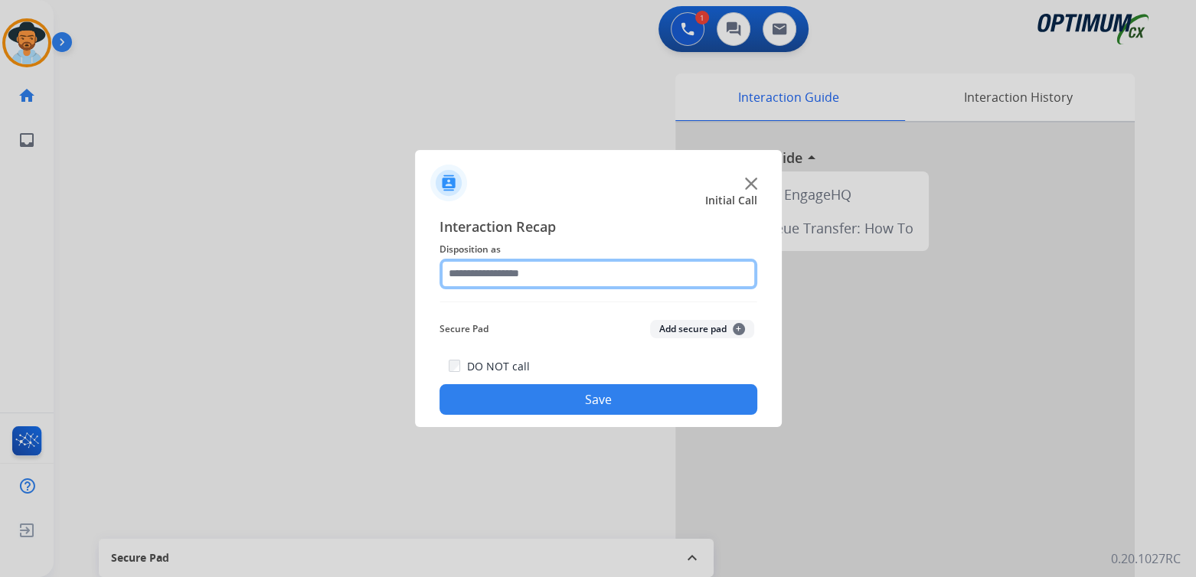
click at [536, 272] on input "text" at bounding box center [599, 274] width 318 height 31
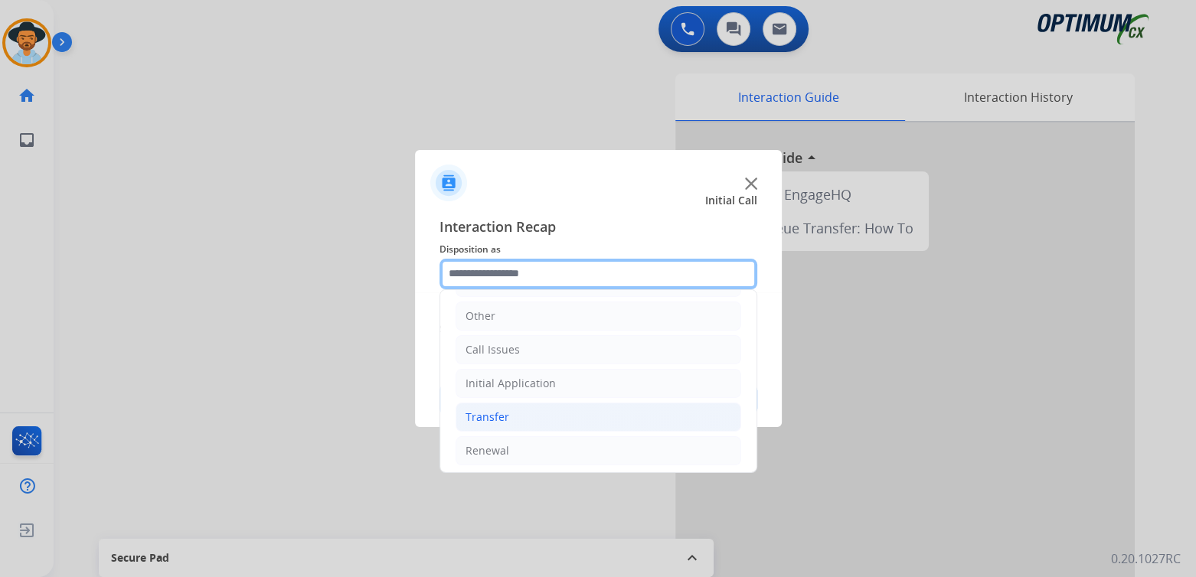
scroll to position [101, 0]
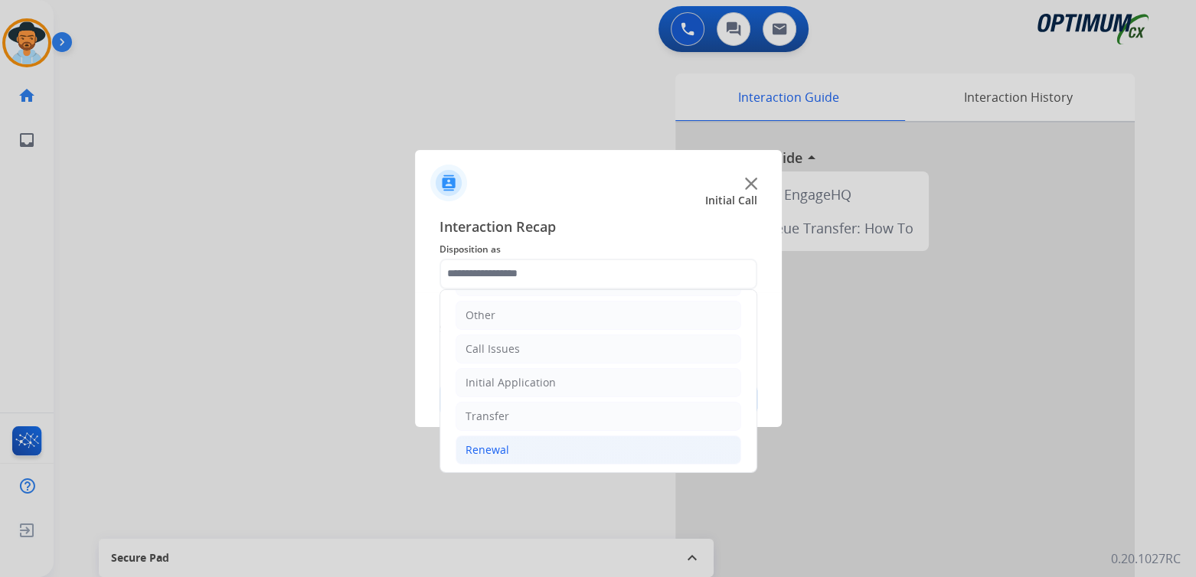
click at [514, 446] on li "Renewal" at bounding box center [599, 450] width 286 height 29
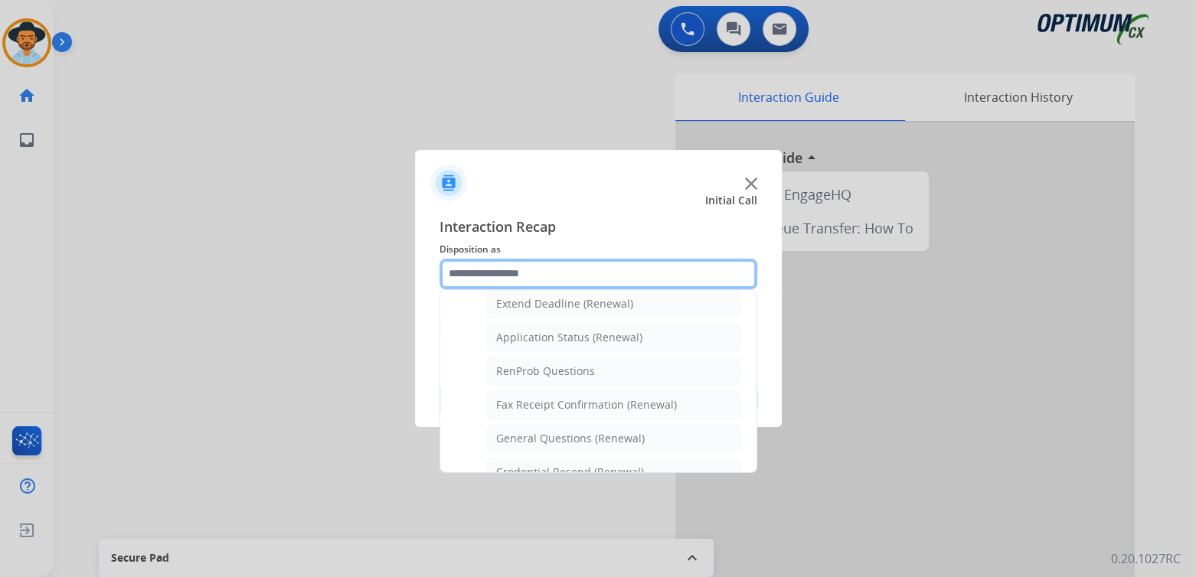
scroll to position [331, 0]
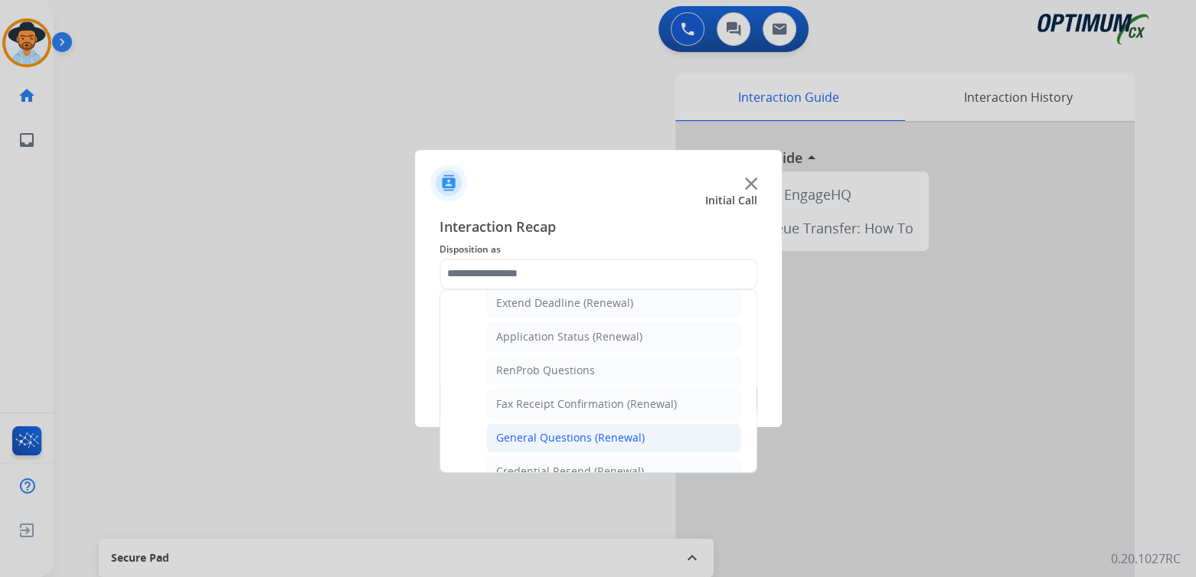
click at [576, 433] on div "General Questions (Renewal)" at bounding box center [570, 437] width 149 height 15
type input "**********"
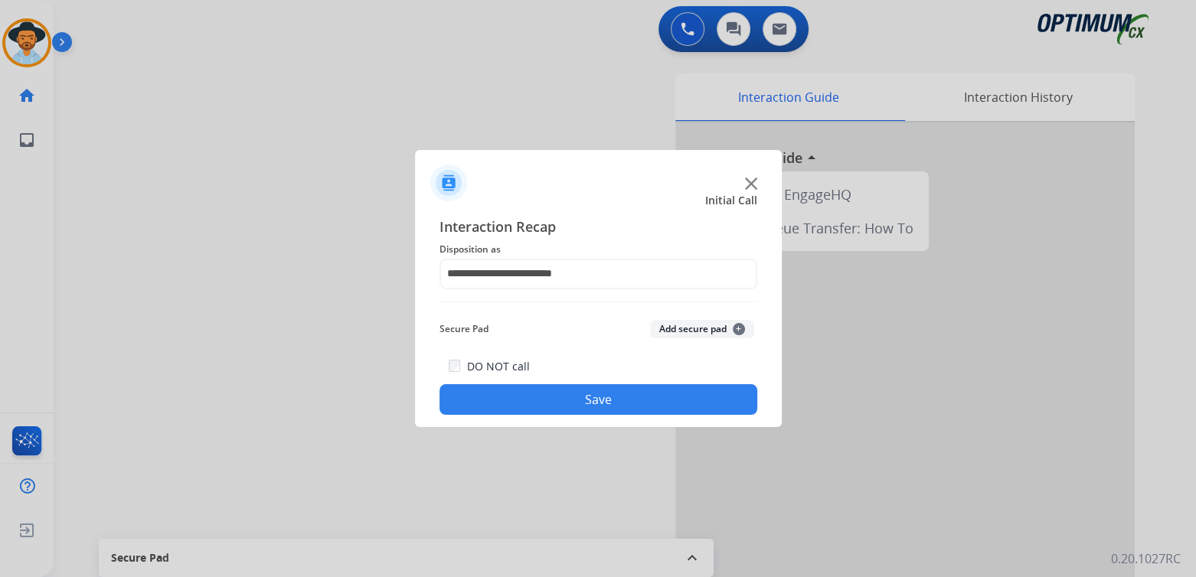
click at [652, 380] on div "DO NOT call Save" at bounding box center [599, 386] width 318 height 58
click at [670, 421] on div "**********" at bounding box center [598, 316] width 367 height 224
click at [671, 400] on button "Save" at bounding box center [599, 399] width 318 height 31
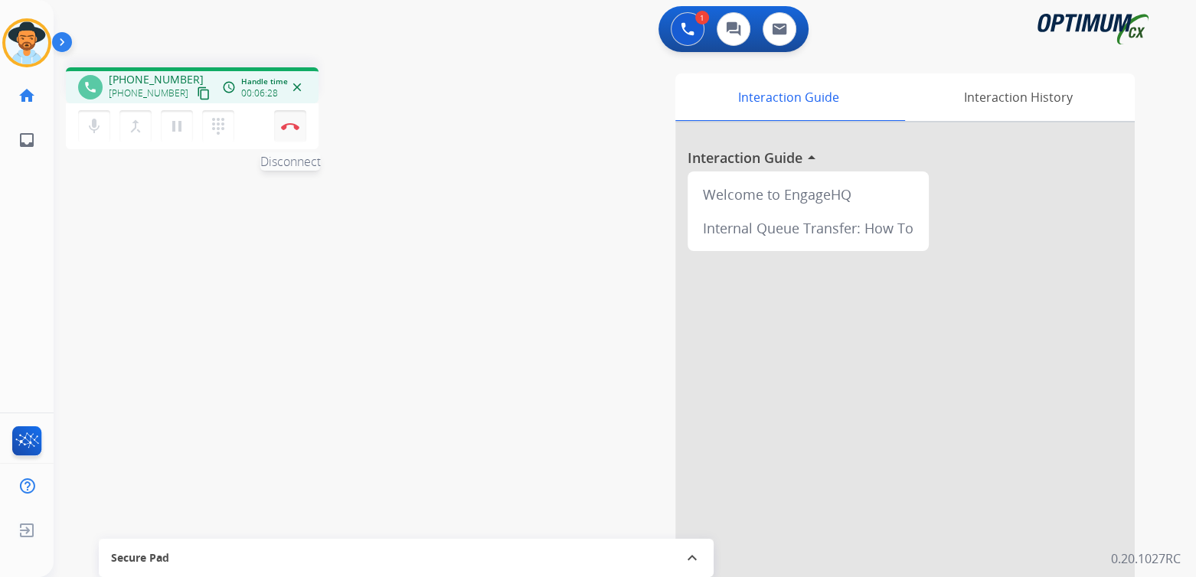
click at [292, 126] on img at bounding box center [290, 127] width 18 height 8
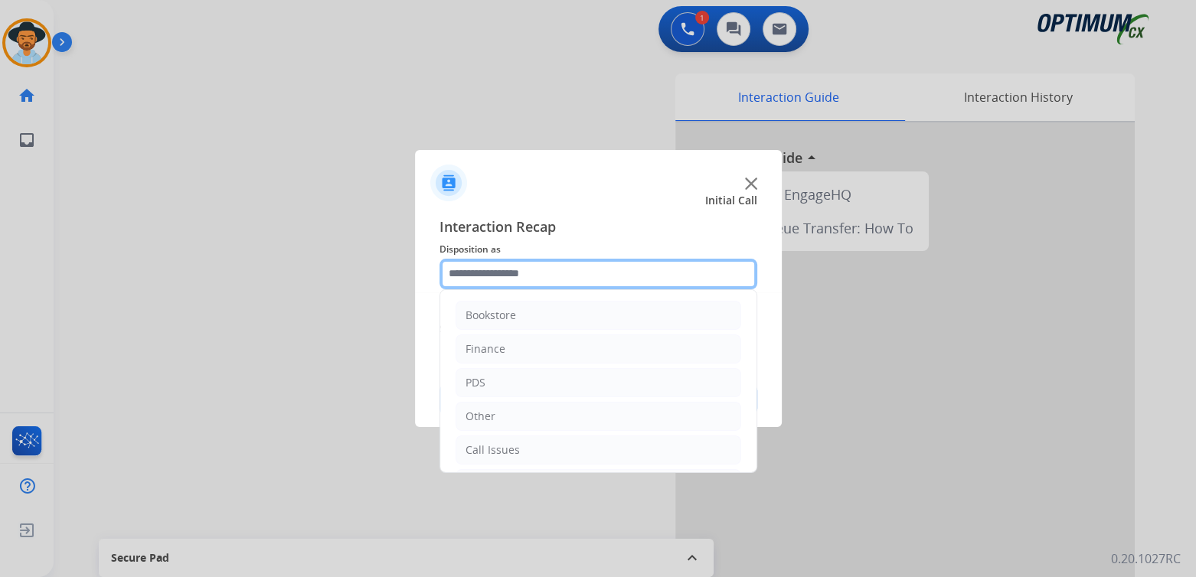
click at [555, 282] on input "text" at bounding box center [599, 274] width 318 height 31
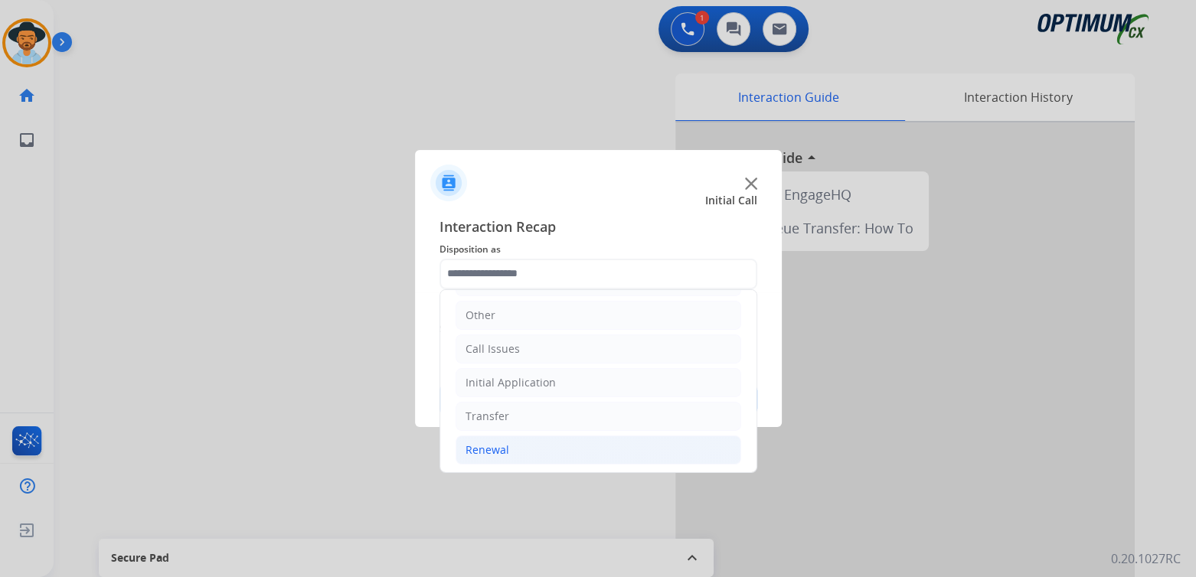
click at [500, 459] on li "Renewal" at bounding box center [599, 450] width 286 height 29
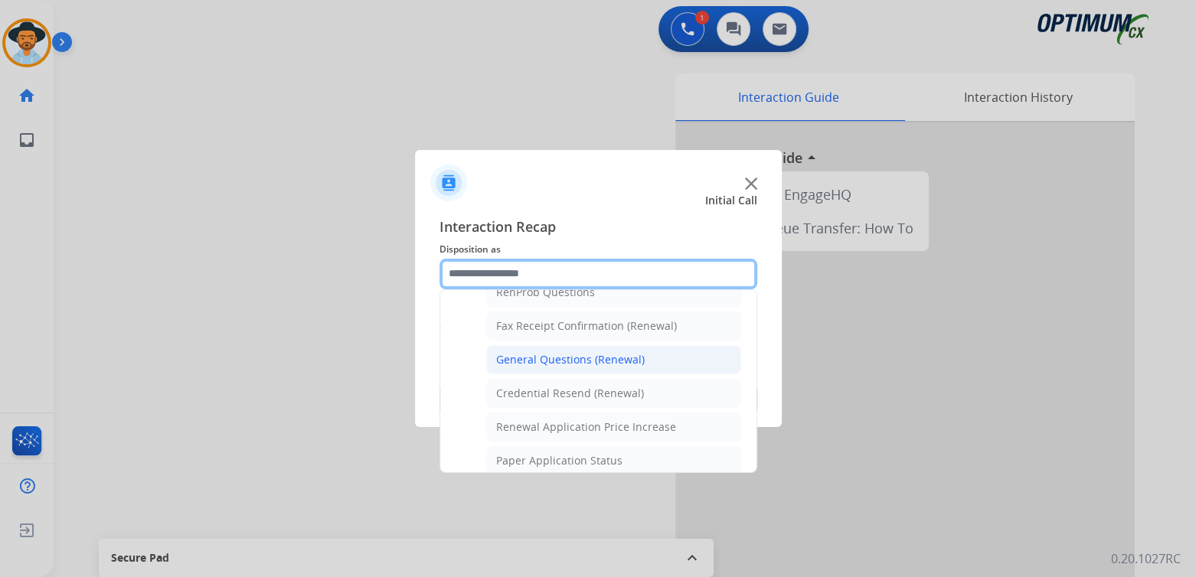
scroll to position [408, 0]
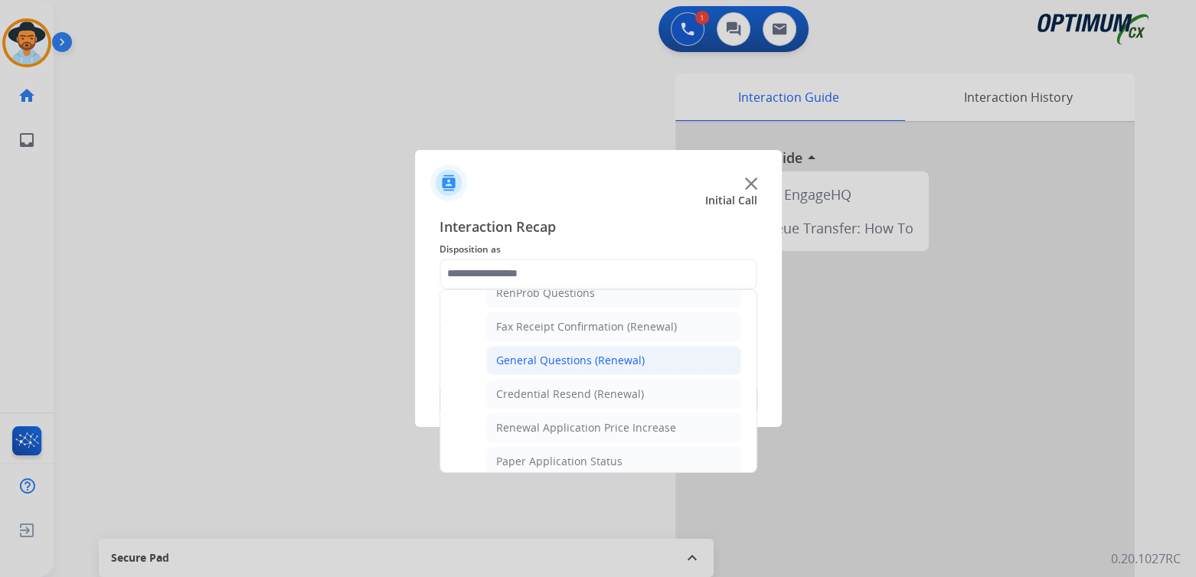
click at [564, 358] on div "General Questions (Renewal)" at bounding box center [570, 360] width 149 height 15
type input "**********"
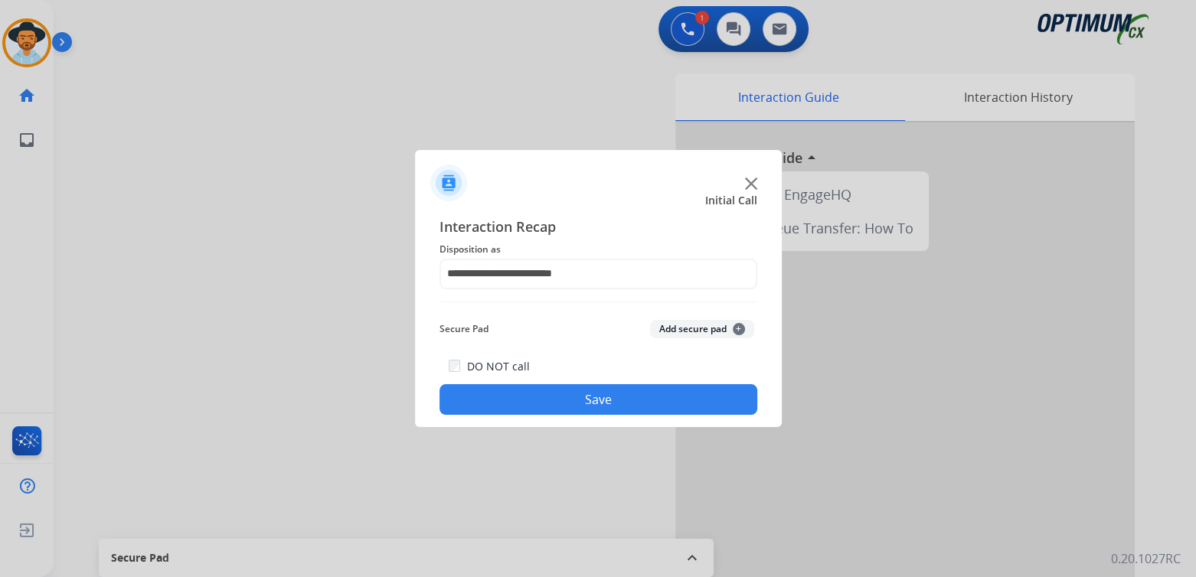
click at [639, 401] on button "Save" at bounding box center [599, 399] width 318 height 31
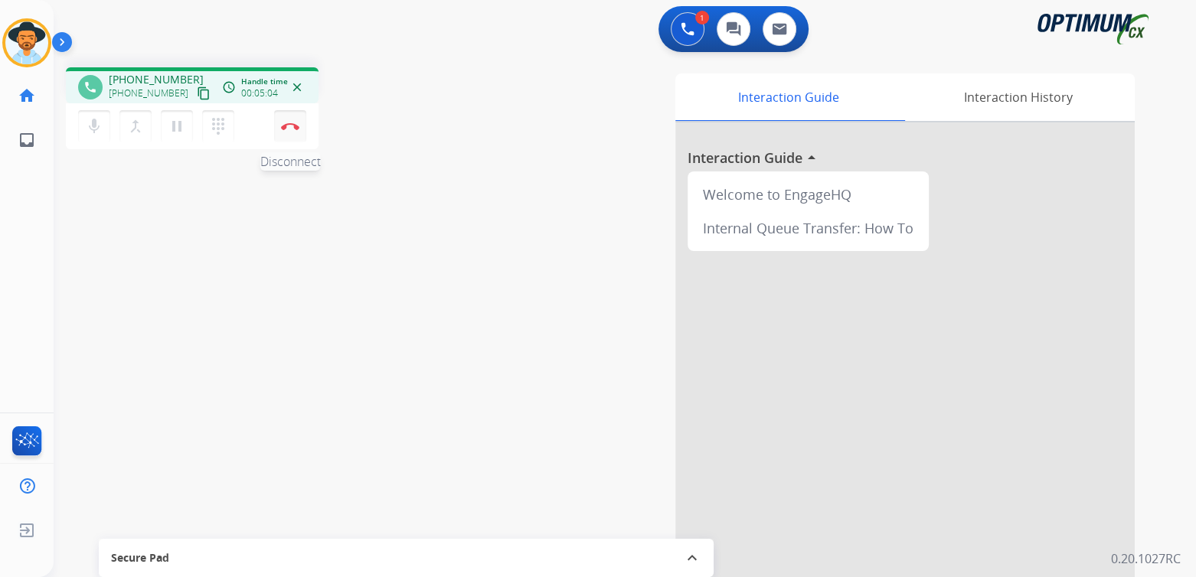
click at [292, 127] on img at bounding box center [290, 127] width 18 height 8
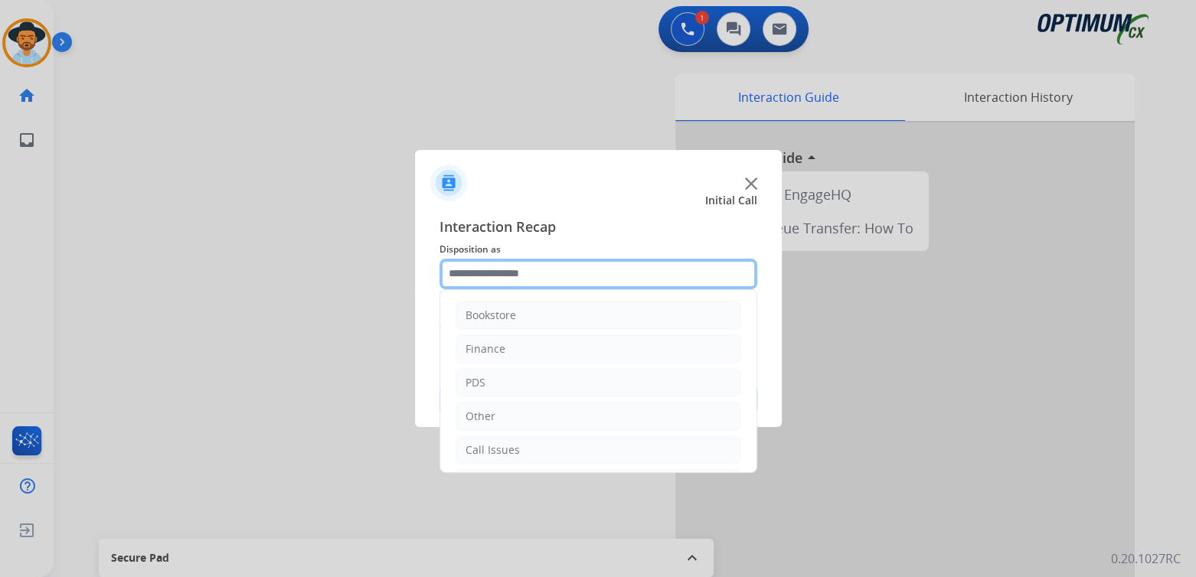
click at [495, 263] on input "text" at bounding box center [599, 274] width 318 height 31
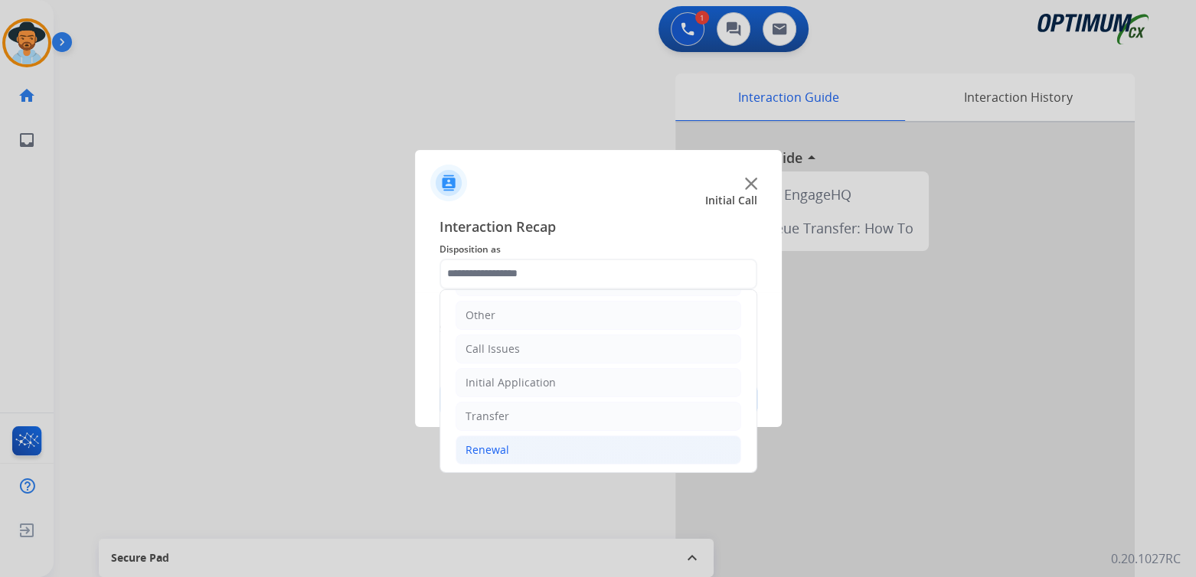
click at [502, 453] on div "Renewal" at bounding box center [488, 450] width 44 height 15
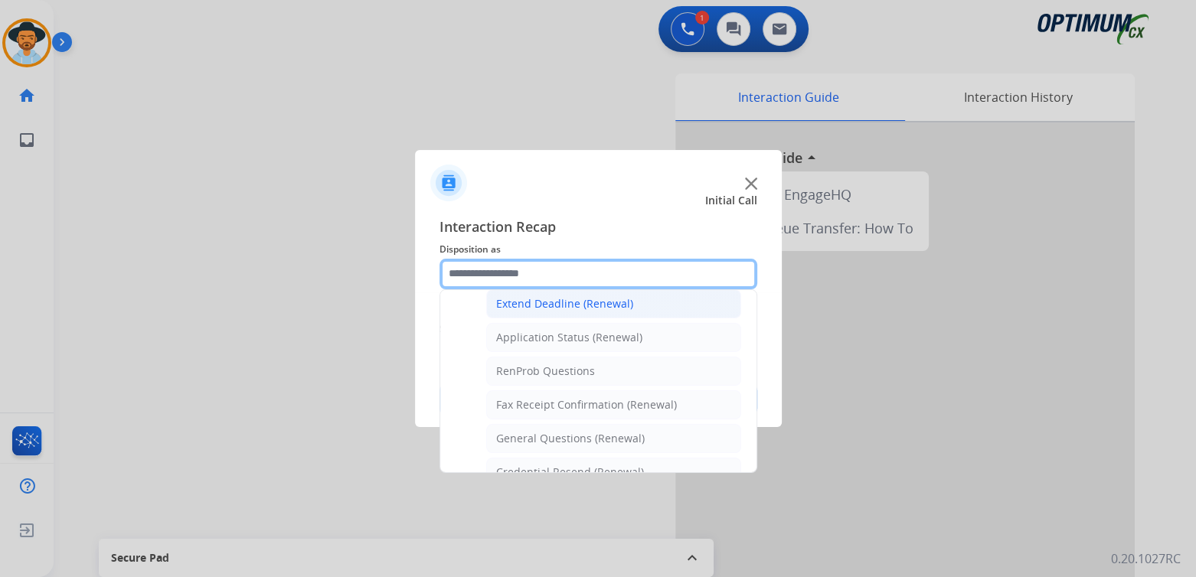
scroll to position [331, 0]
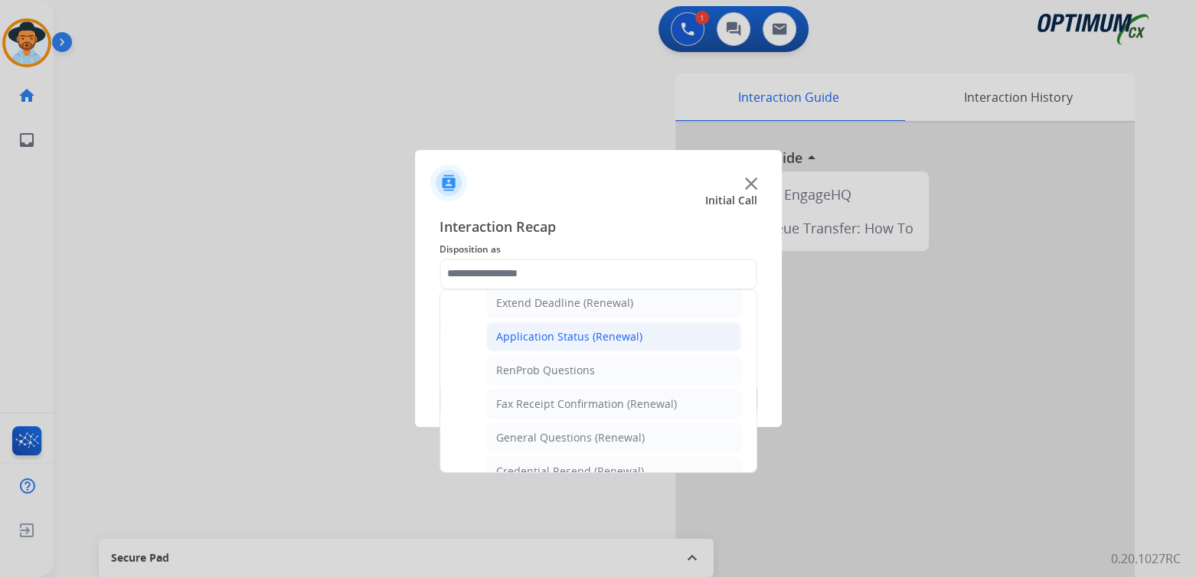
click at [541, 329] on div "Application Status (Renewal)" at bounding box center [569, 336] width 146 height 15
type input "**********"
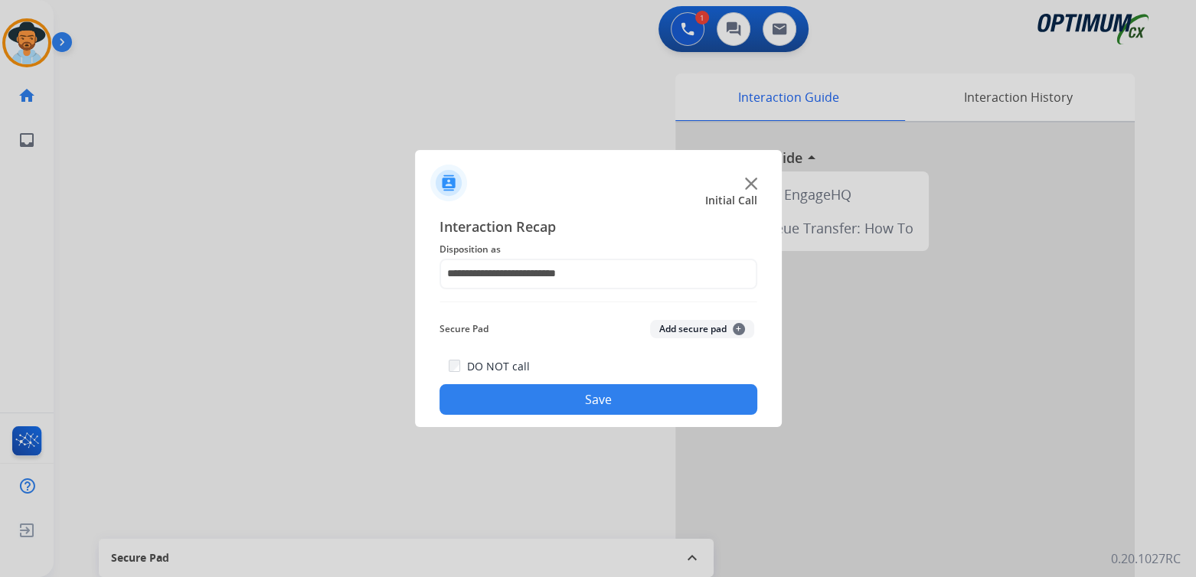
click at [672, 400] on button "Save" at bounding box center [599, 399] width 318 height 31
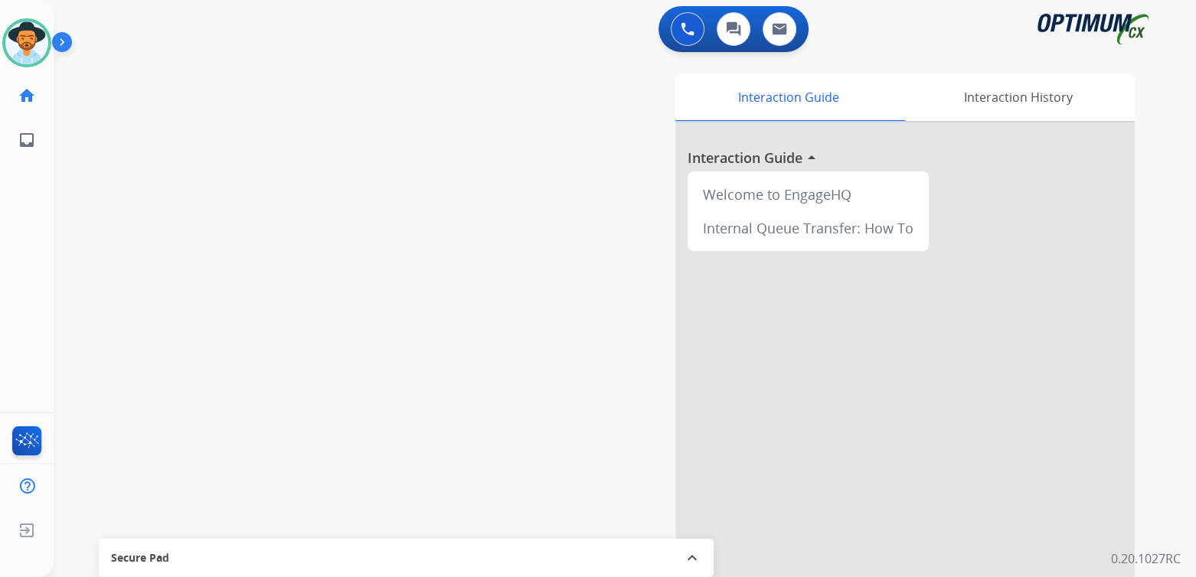
drag, startPoint x: 848, startPoint y: 357, endPoint x: 751, endPoint y: 126, distance: 249.9
click at [845, 341] on div at bounding box center [904, 408] width 459 height 571
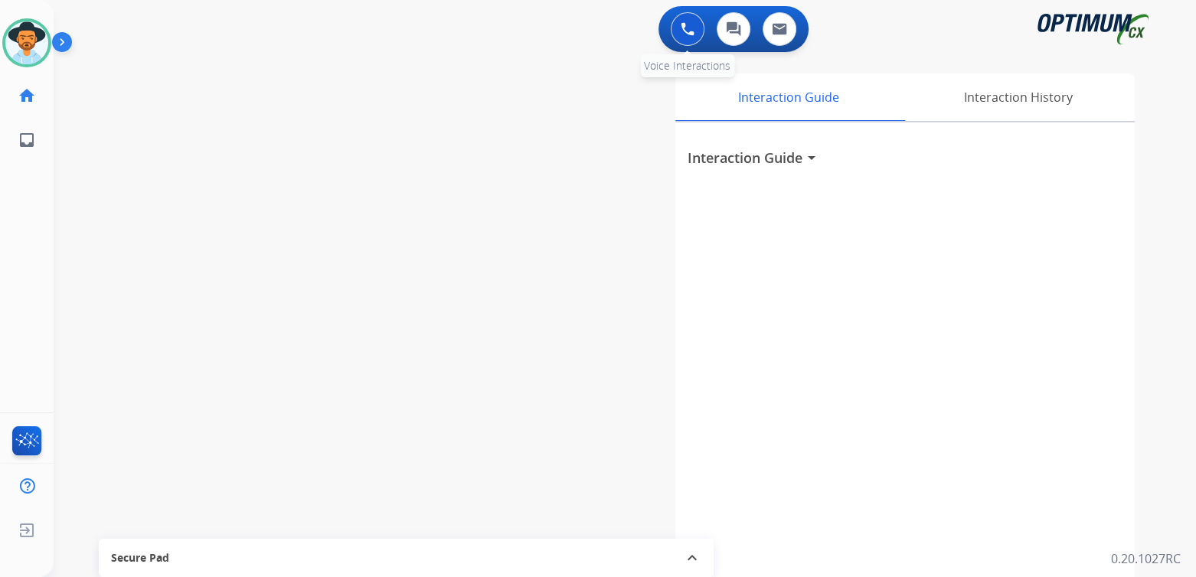
click at [688, 27] on img at bounding box center [688, 29] width 14 height 14
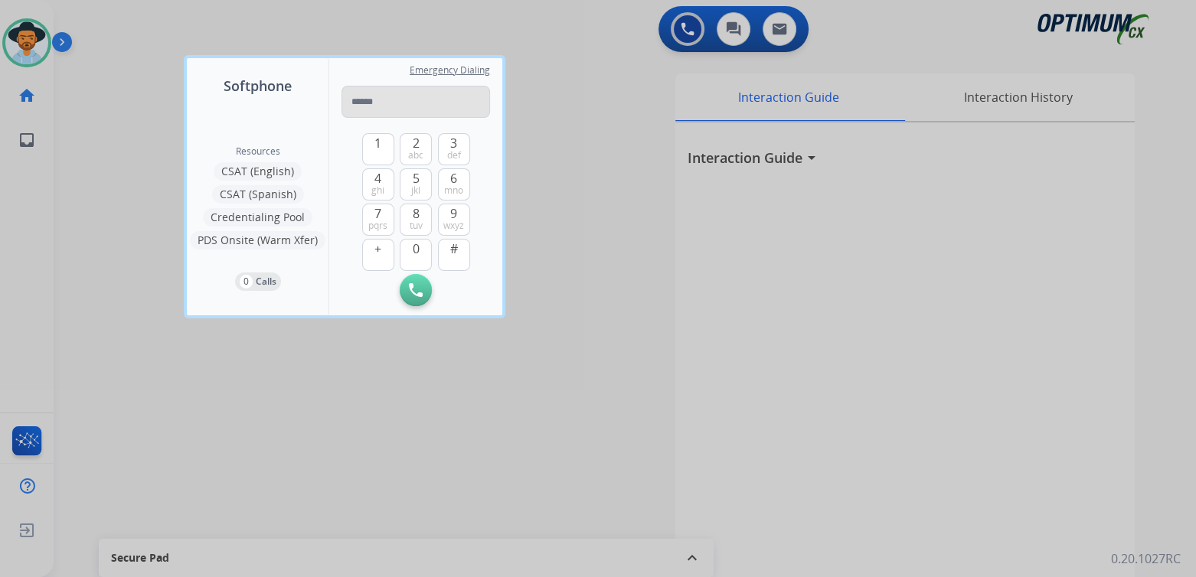
click at [368, 101] on input "tel" at bounding box center [416, 102] width 149 height 32
type input "*******"
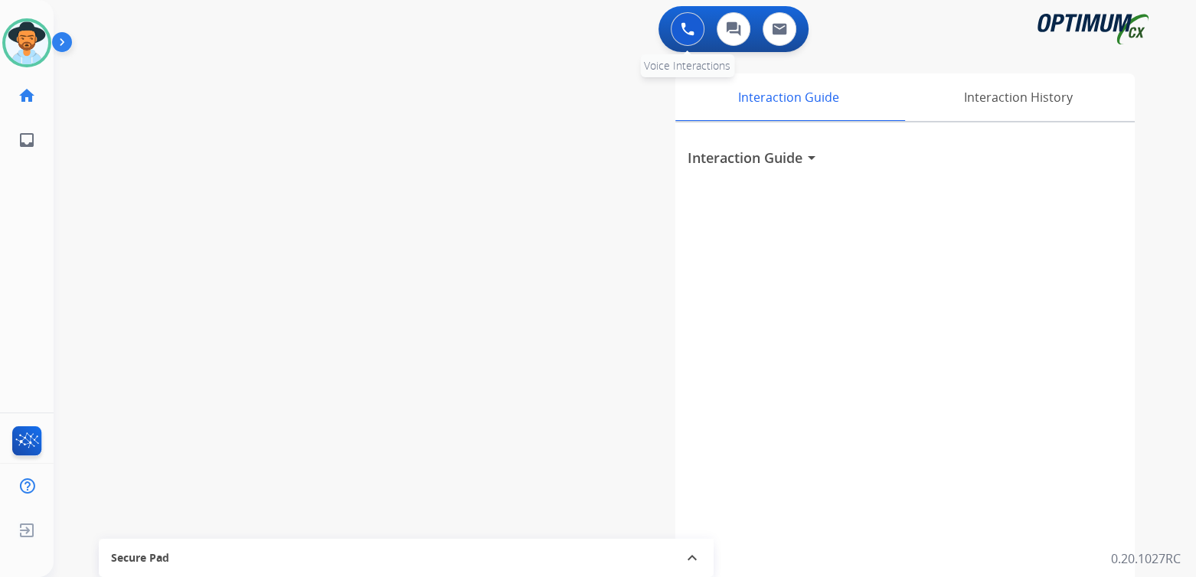
click at [689, 28] on img at bounding box center [688, 29] width 14 height 14
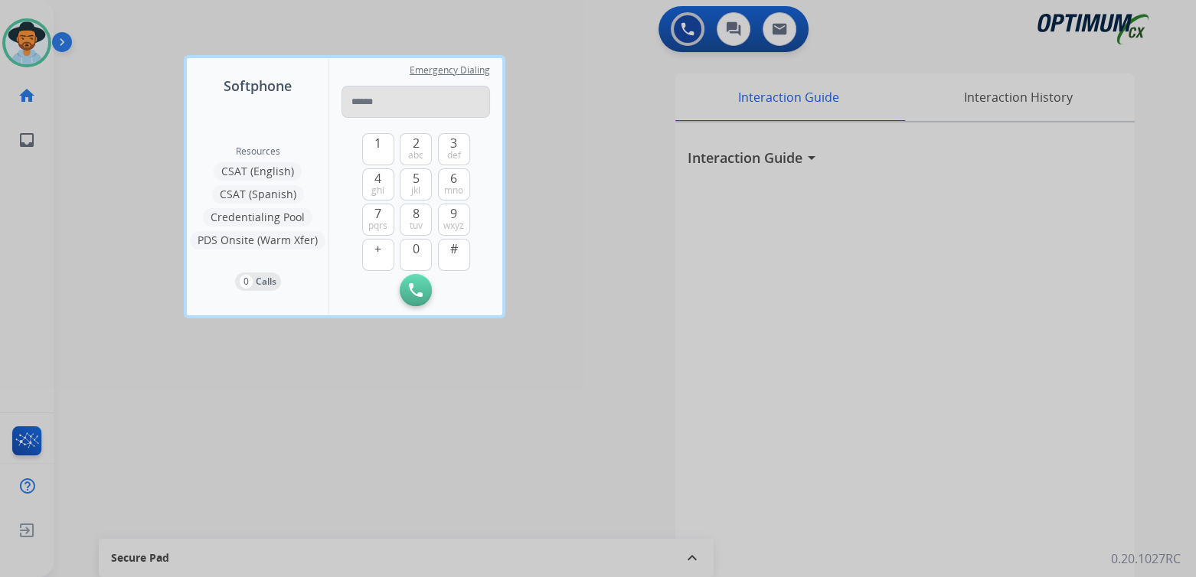
click at [370, 109] on input "tel" at bounding box center [416, 102] width 149 height 32
type input "*******"
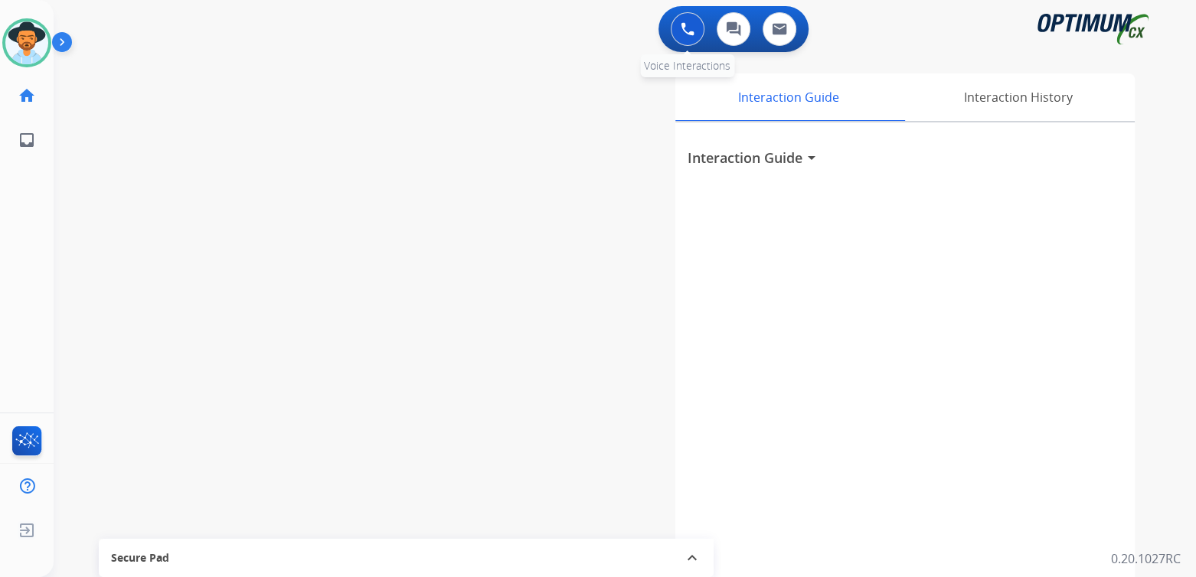
click at [688, 28] on img at bounding box center [688, 29] width 14 height 14
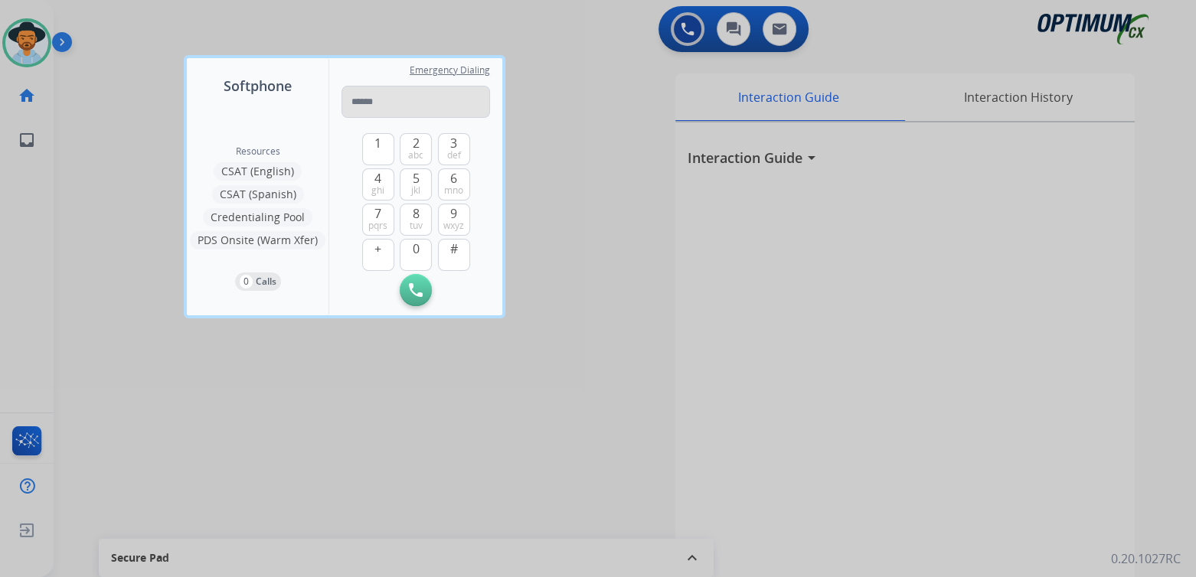
click at [366, 100] on input "tel" at bounding box center [416, 102] width 149 height 32
type input "**********"
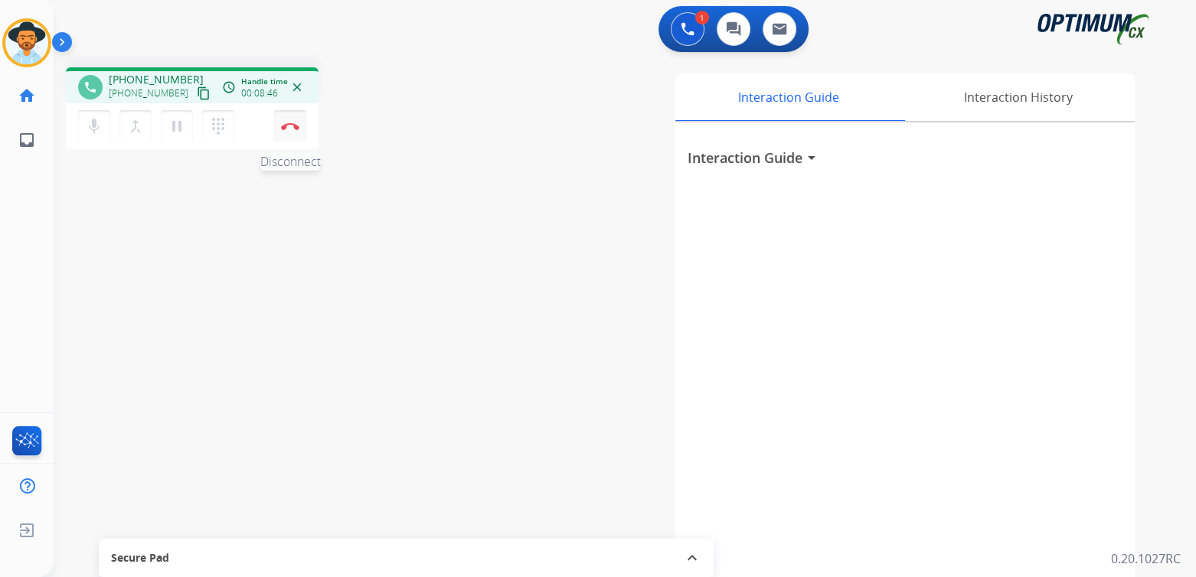
drag, startPoint x: 289, startPoint y: 129, endPoint x: 304, endPoint y: 123, distance: 16.1
click at [289, 129] on button "Disconnect" at bounding box center [290, 126] width 32 height 32
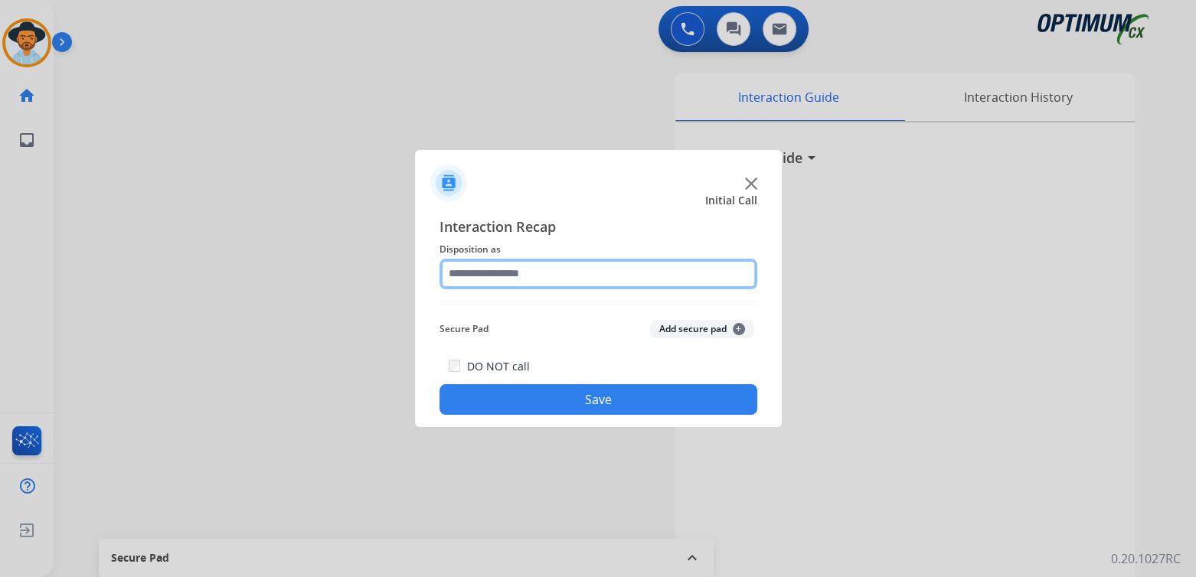
click at [529, 284] on input "text" at bounding box center [599, 274] width 318 height 31
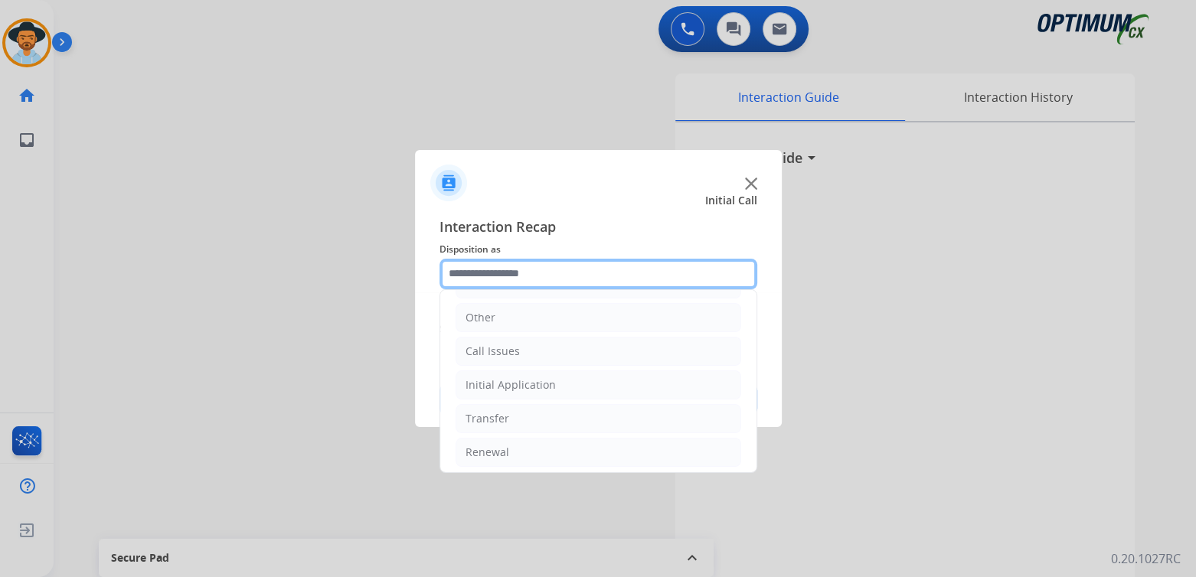
scroll to position [101, 0]
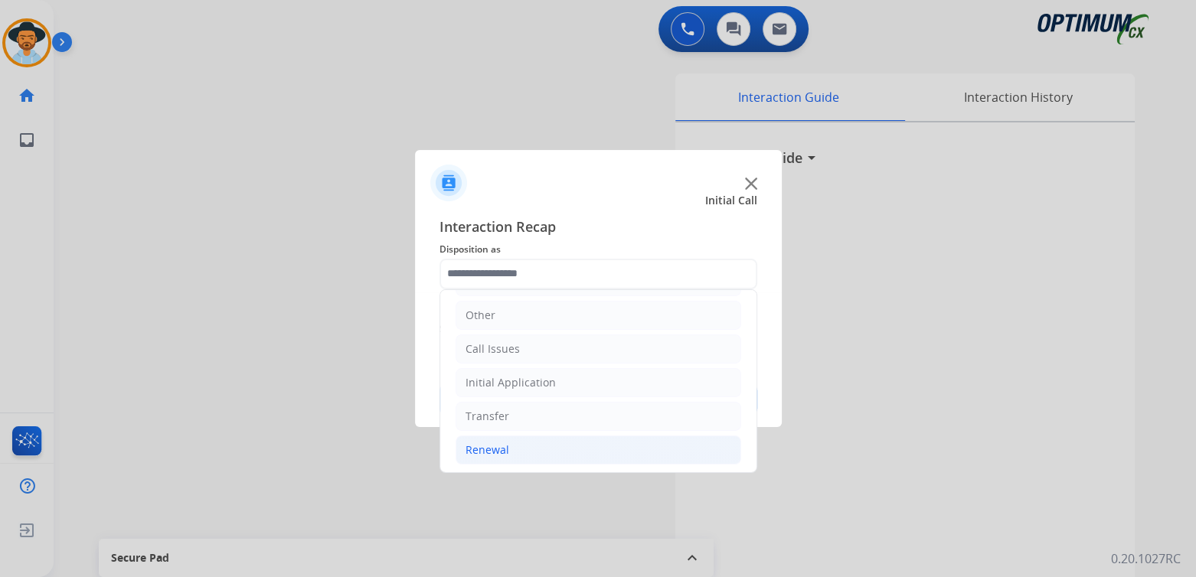
click at [495, 443] on div "Renewal" at bounding box center [488, 450] width 44 height 15
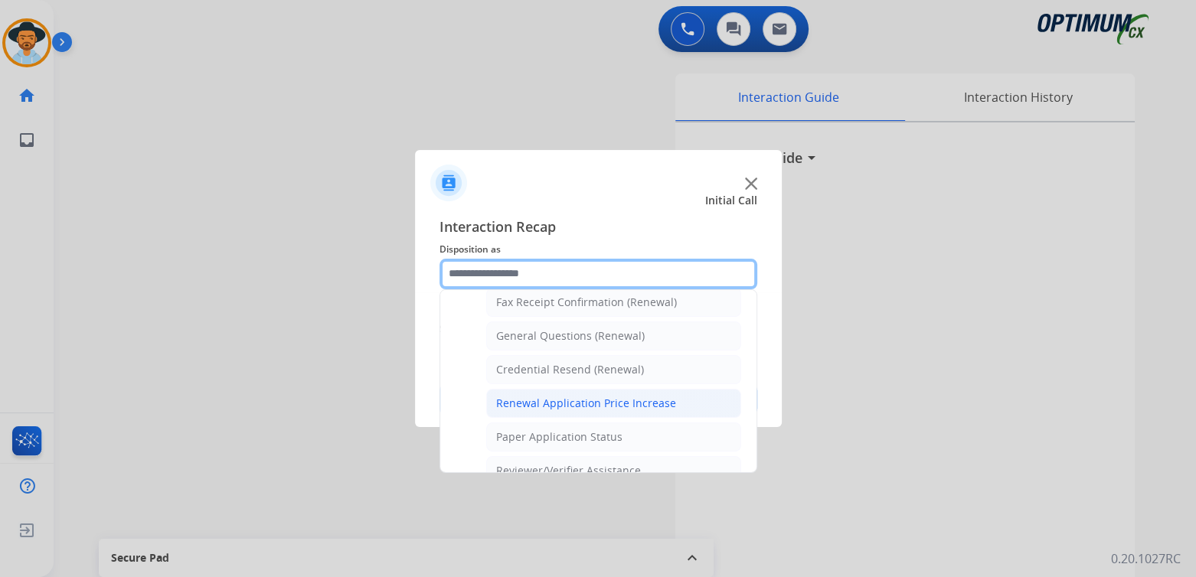
scroll to position [433, 0]
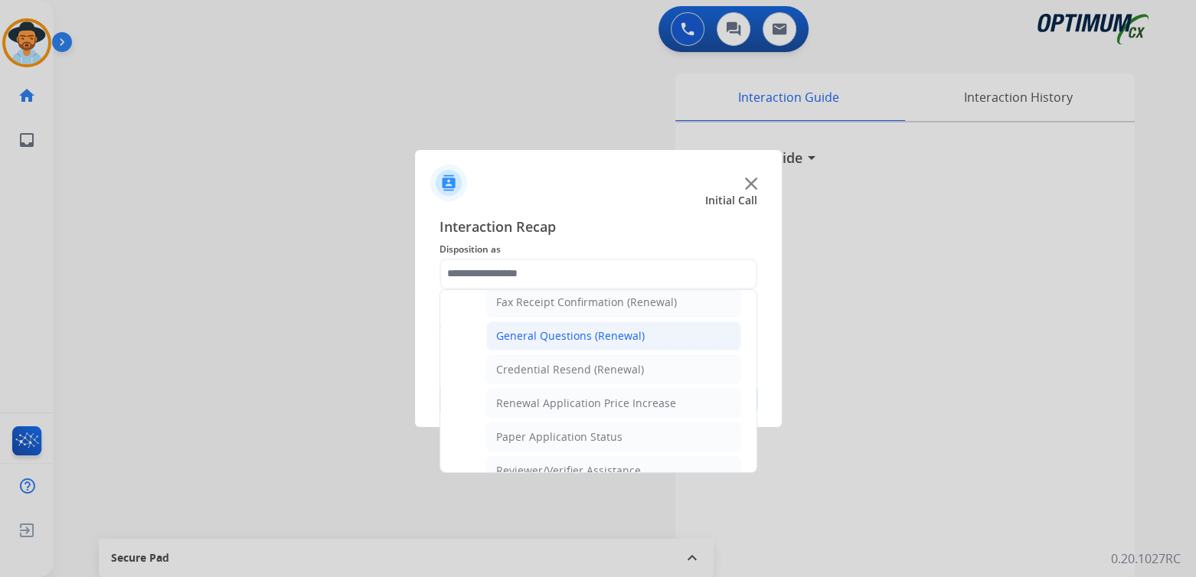
click at [563, 333] on div "General Questions (Renewal)" at bounding box center [570, 335] width 149 height 15
type input "**********"
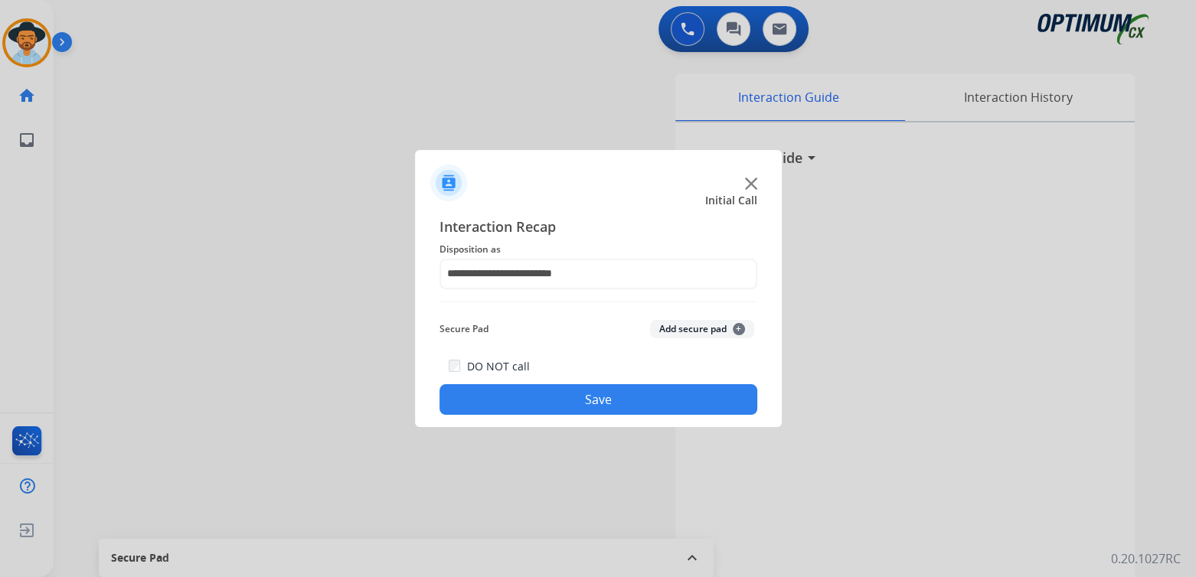
drag, startPoint x: 609, startPoint y: 408, endPoint x: 744, endPoint y: 374, distance: 139.8
click at [611, 404] on button "Save" at bounding box center [599, 399] width 318 height 31
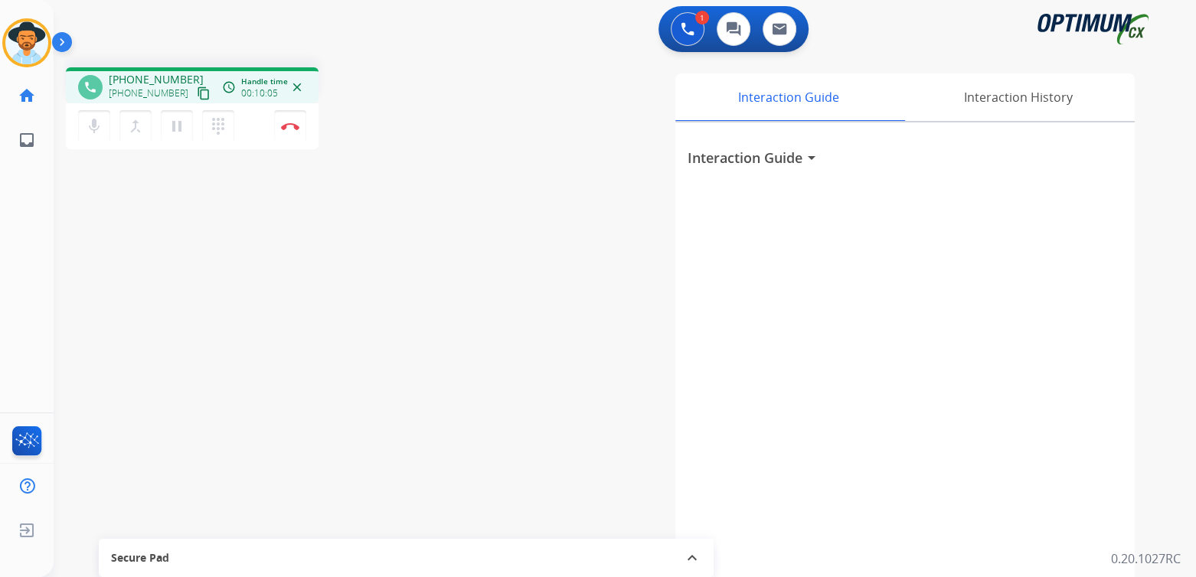
drag, startPoint x: 292, startPoint y: 120, endPoint x: 312, endPoint y: 136, distance: 25.6
click at [292, 120] on button "Disconnect" at bounding box center [290, 126] width 32 height 32
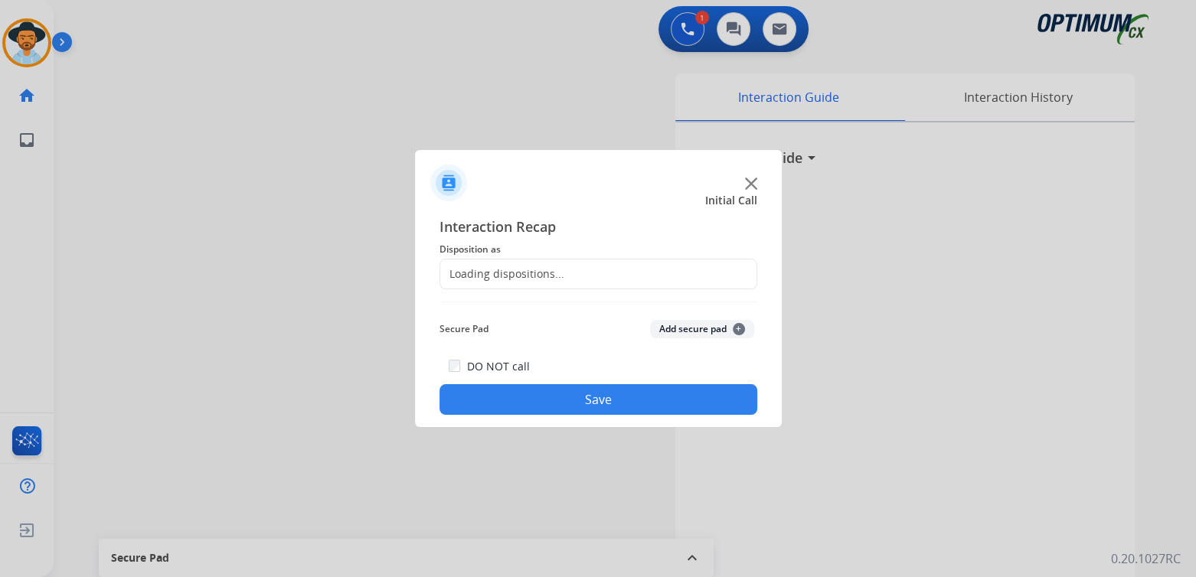
click at [563, 276] on div "Loading dispositions..." at bounding box center [599, 274] width 318 height 31
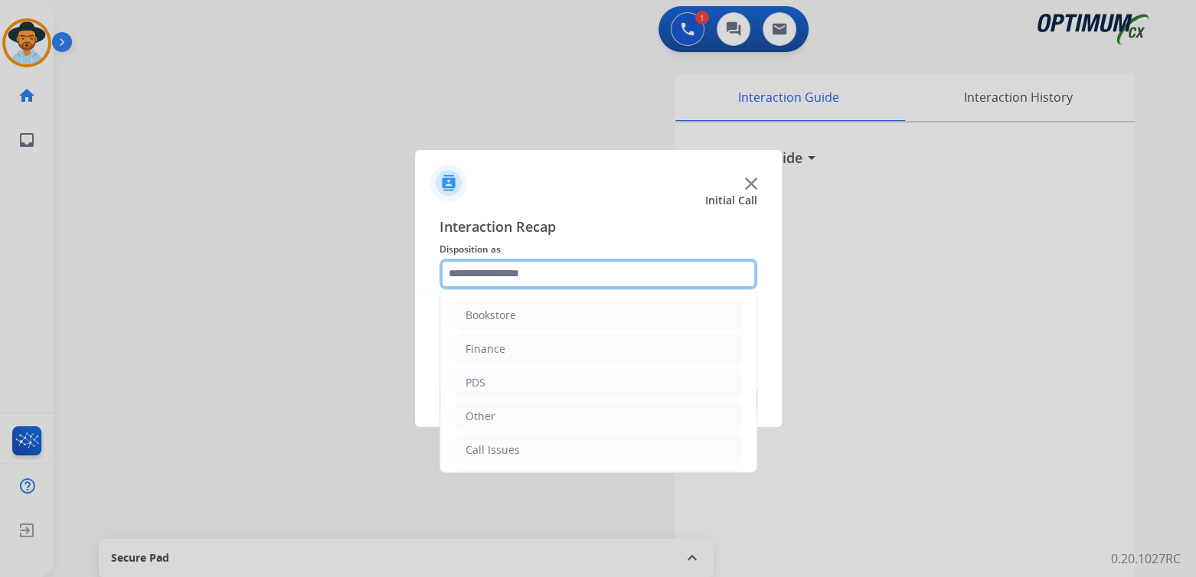
click at [542, 276] on input "text" at bounding box center [599, 274] width 318 height 31
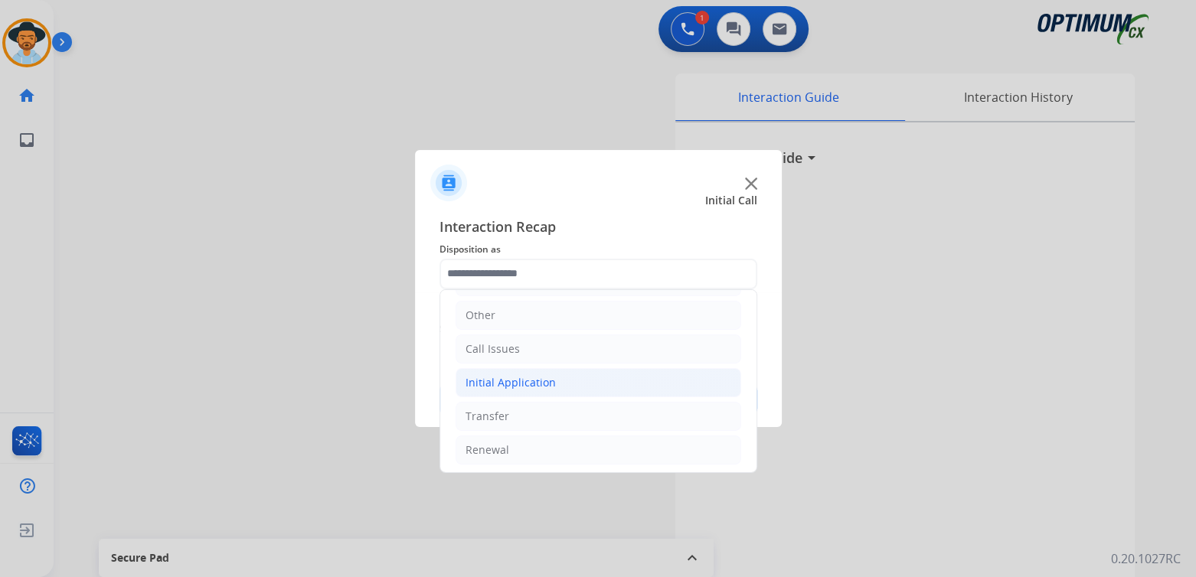
click at [538, 382] on div "Initial Application" at bounding box center [511, 382] width 90 height 15
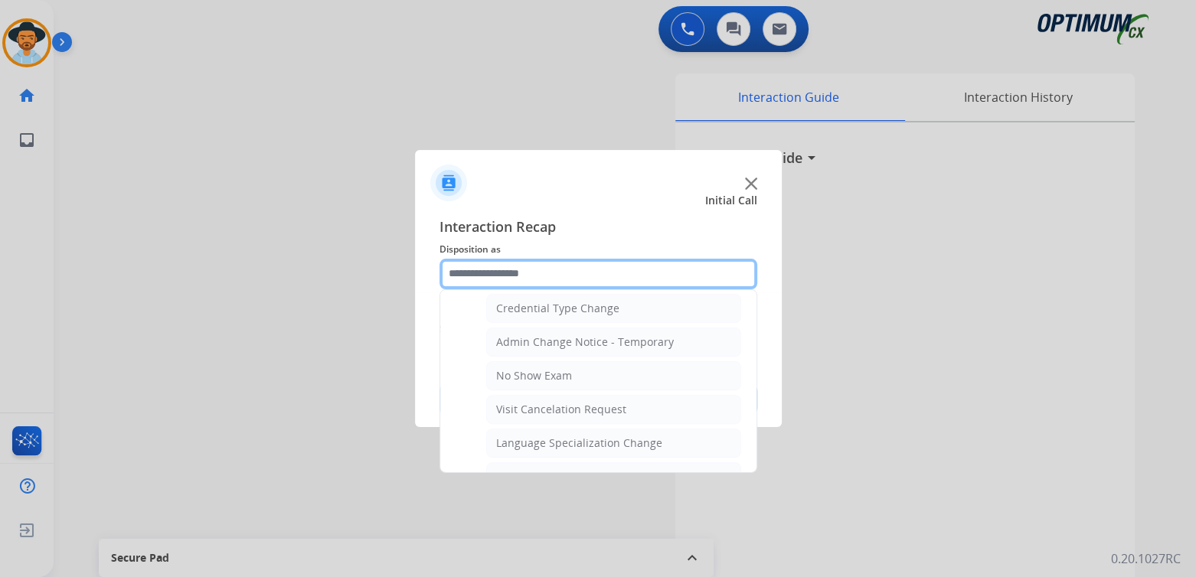
scroll to position [694, 0]
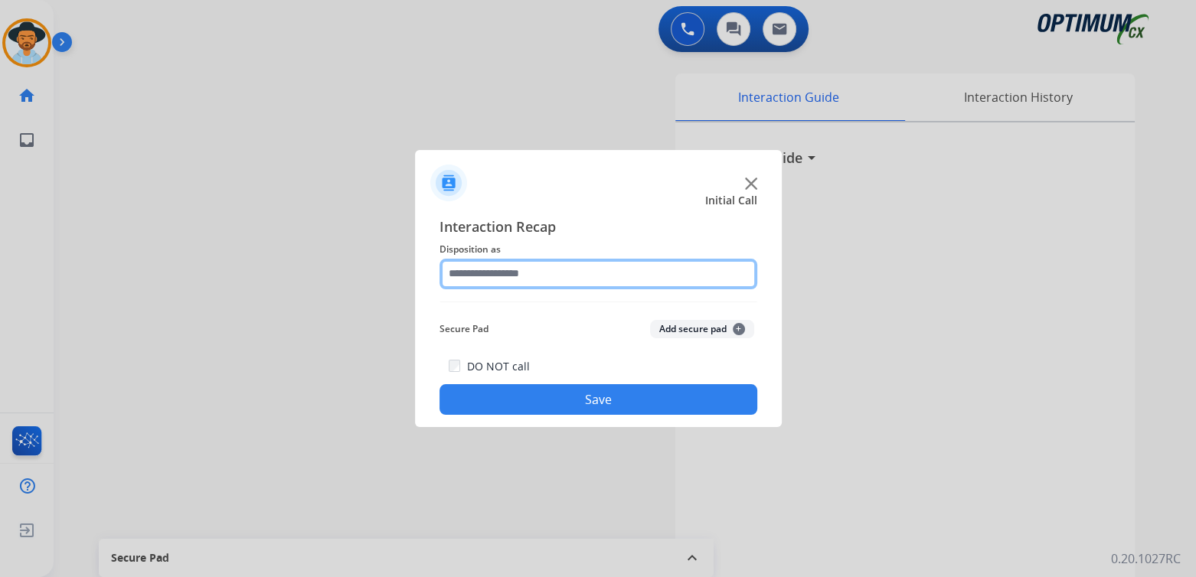
click at [521, 275] on input "text" at bounding box center [599, 274] width 318 height 31
click at [566, 270] on input "text" at bounding box center [599, 274] width 318 height 31
click at [500, 277] on input "text" at bounding box center [599, 274] width 318 height 31
click at [608, 263] on input "text" at bounding box center [599, 274] width 318 height 31
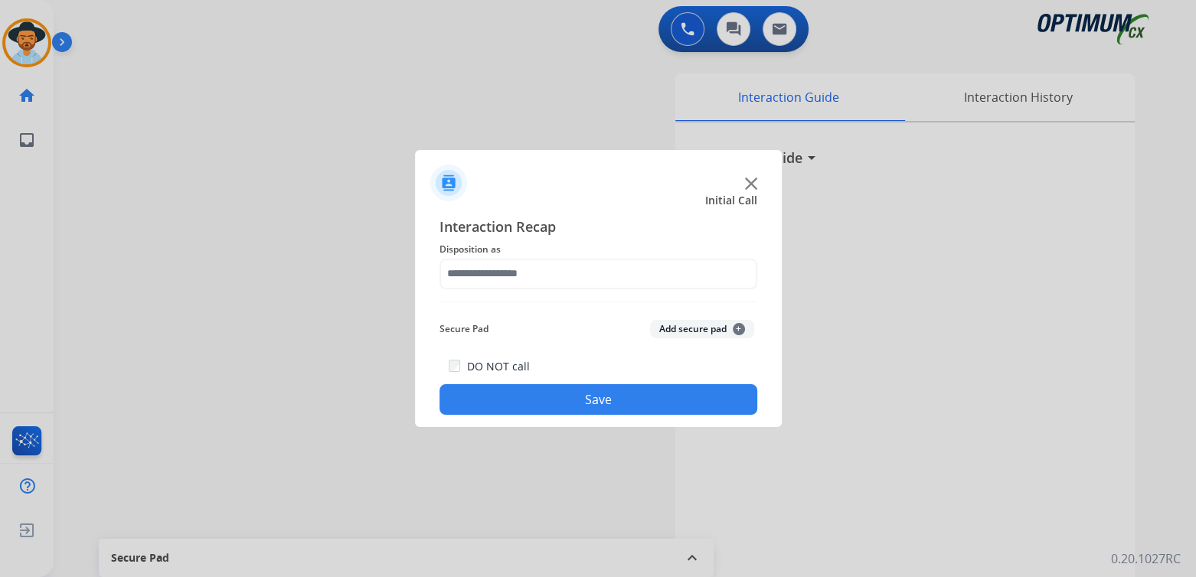
click at [760, 180] on div at bounding box center [598, 177] width 367 height 54
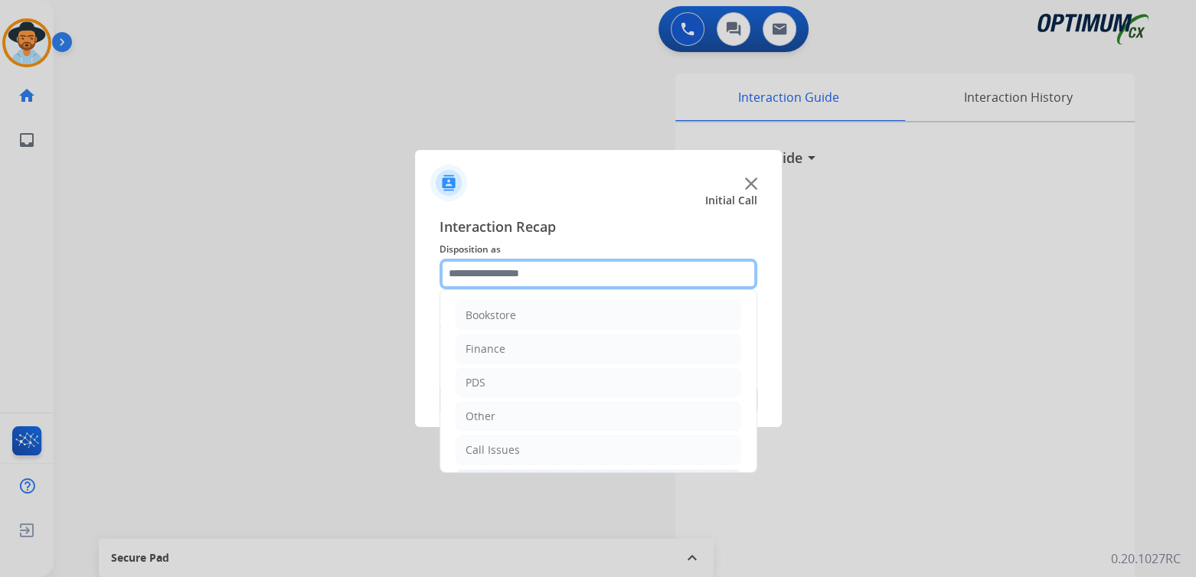
click at [472, 277] on input "text" at bounding box center [599, 274] width 318 height 31
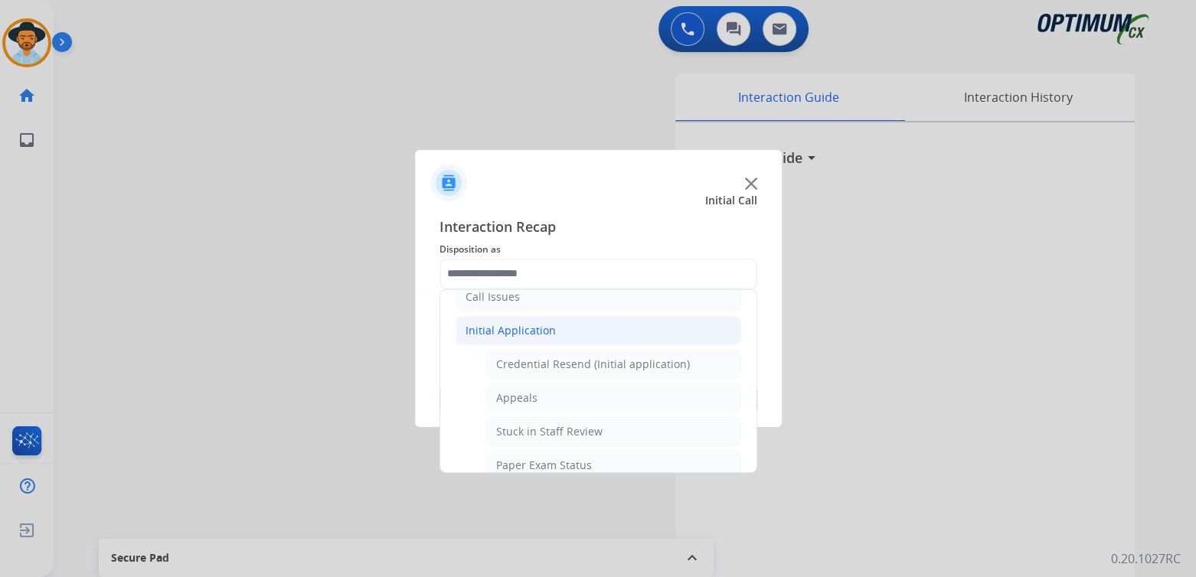
click at [528, 326] on div "Initial Application" at bounding box center [511, 330] width 90 height 15
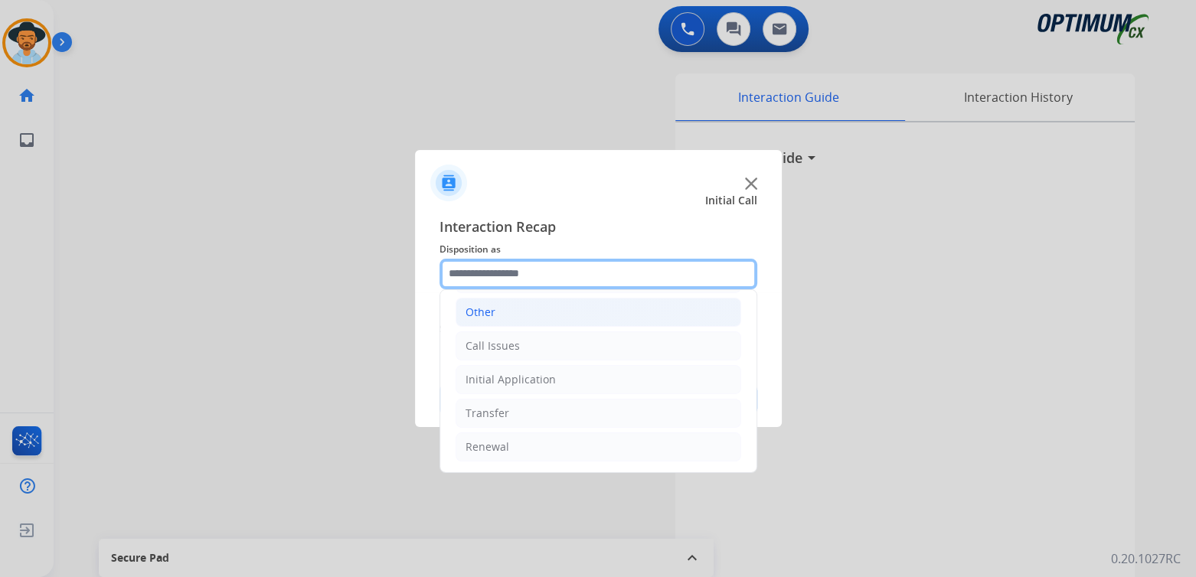
scroll to position [101, 0]
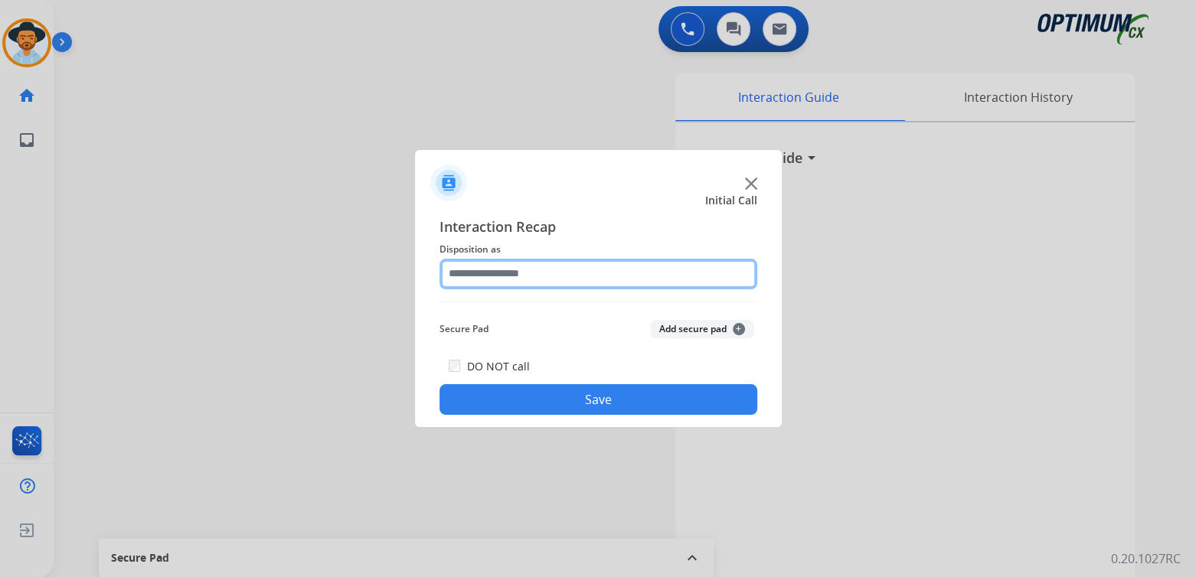
click at [500, 276] on input "text" at bounding box center [599, 274] width 318 height 31
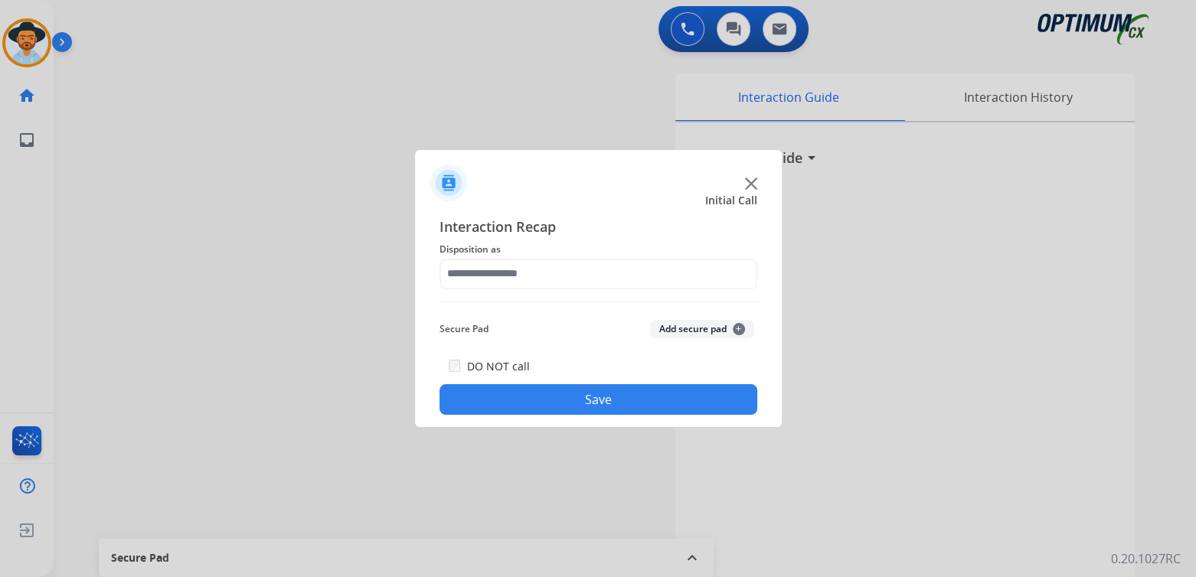
click at [574, 402] on button "Save" at bounding box center [599, 399] width 318 height 31
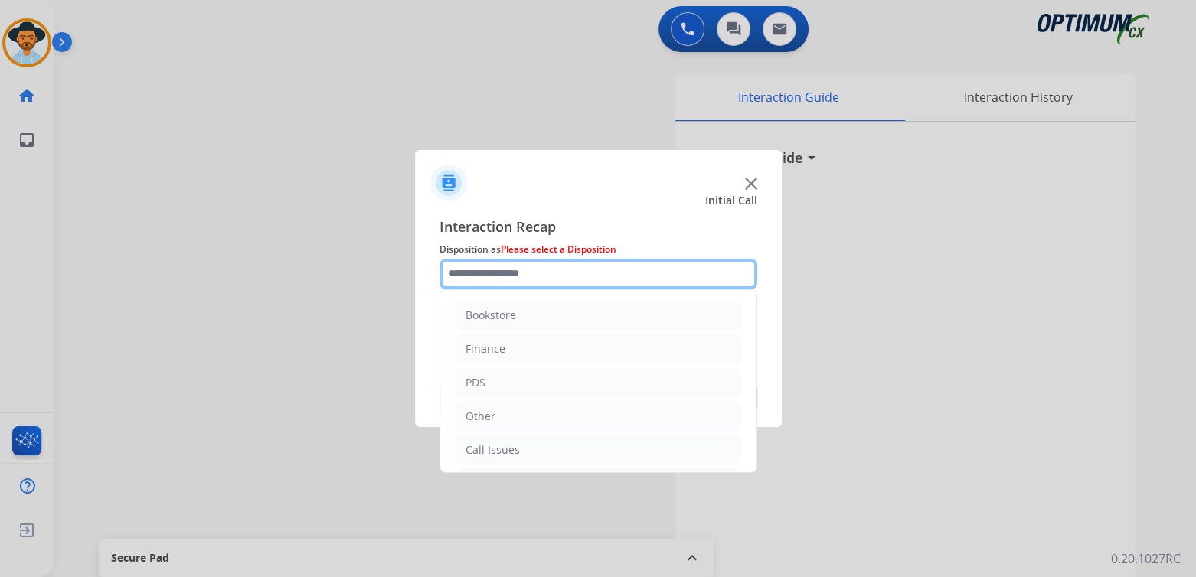
click at [542, 272] on input "text" at bounding box center [599, 274] width 318 height 31
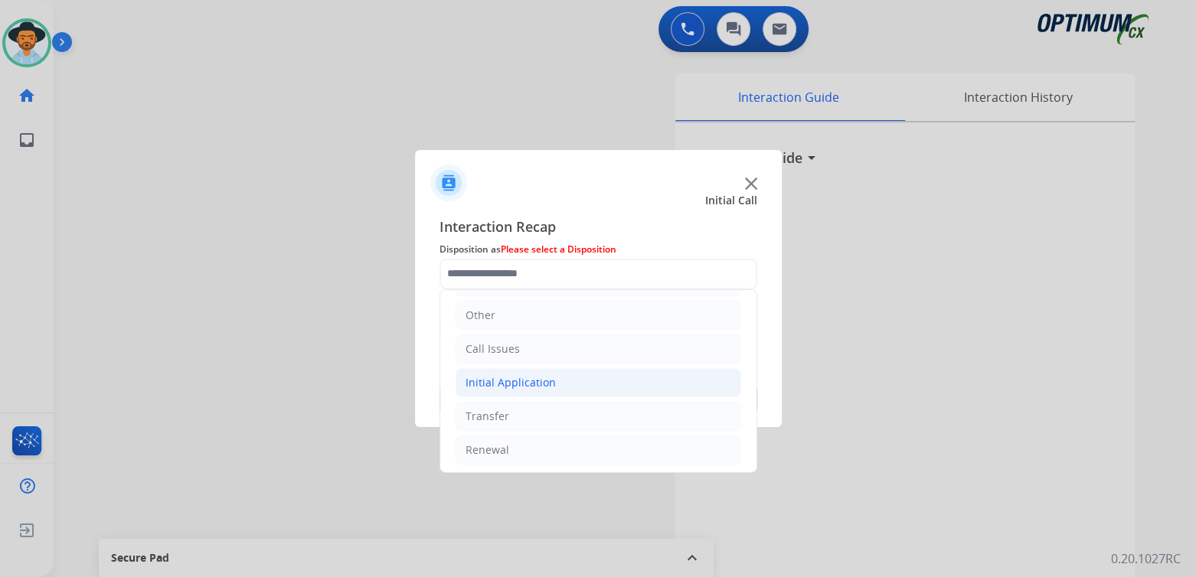
click at [546, 375] on div "Initial Application" at bounding box center [511, 382] width 90 height 15
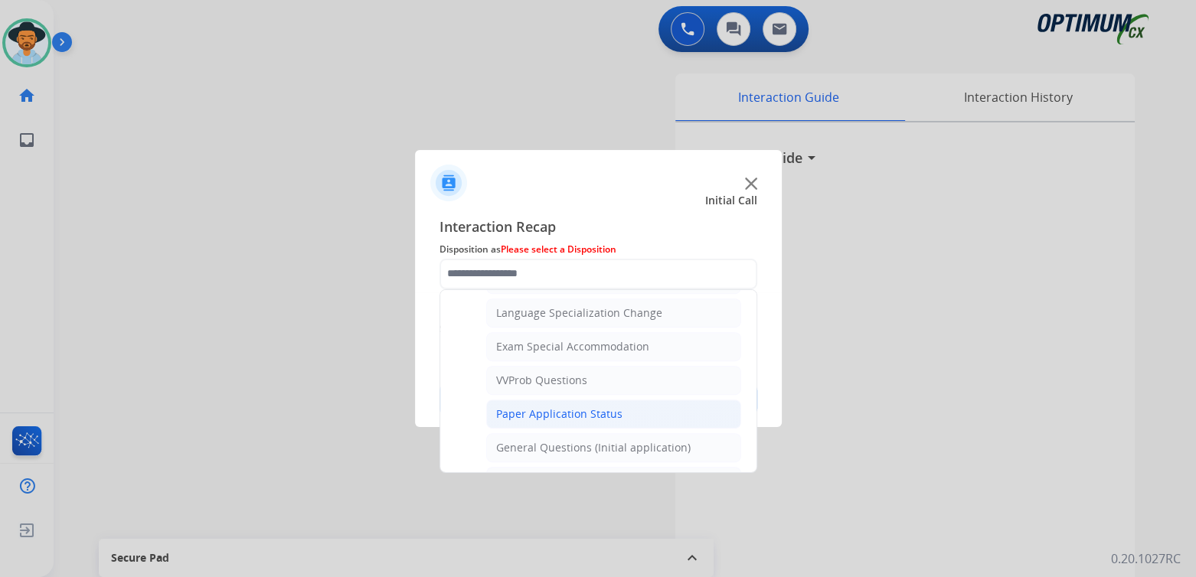
scroll to position [0, 0]
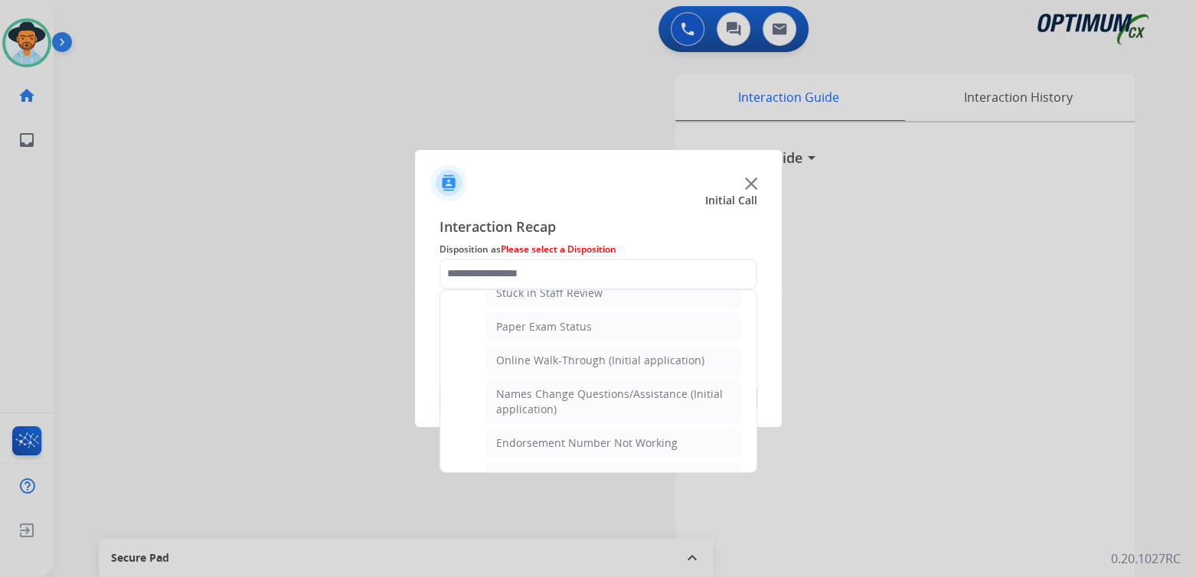
type input "**********"
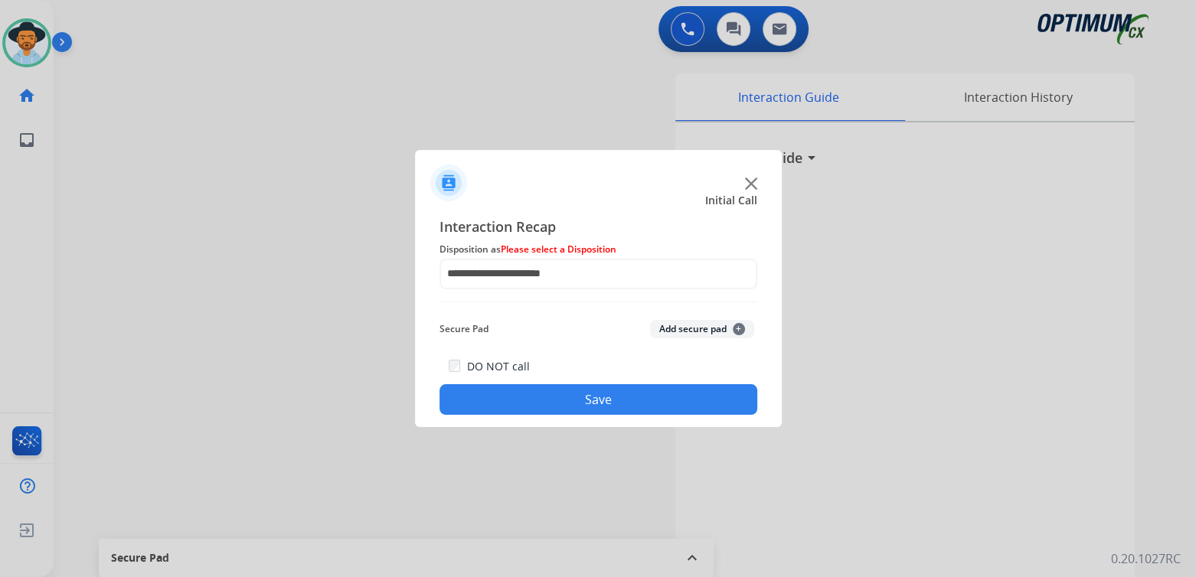
click at [655, 393] on button "Save" at bounding box center [599, 399] width 318 height 31
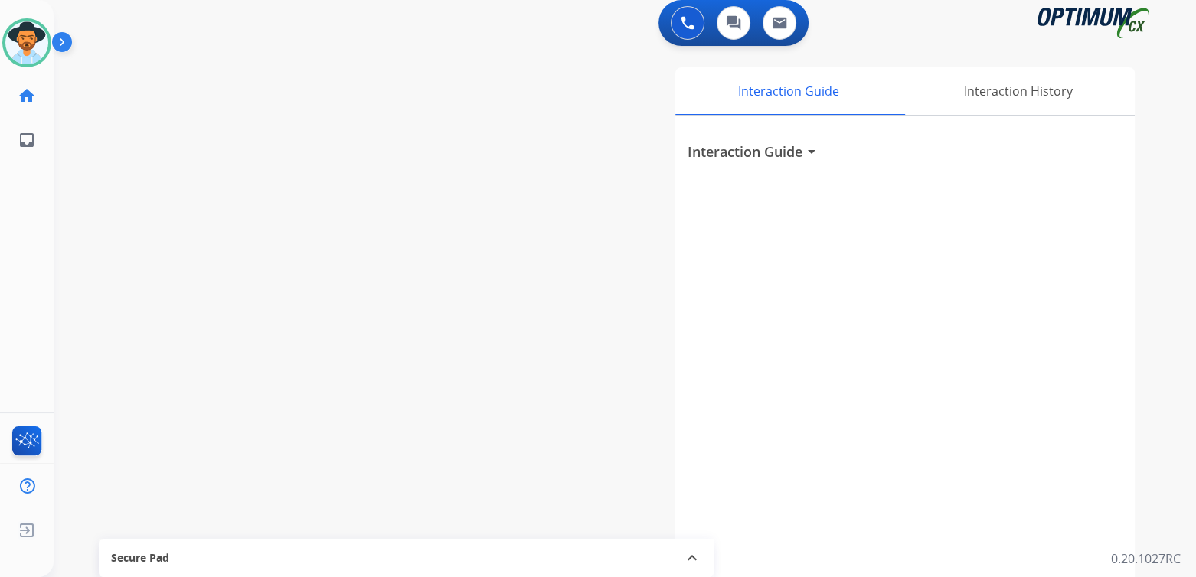
scroll to position [6, 0]
click at [39, 39] on img at bounding box center [26, 42] width 43 height 43
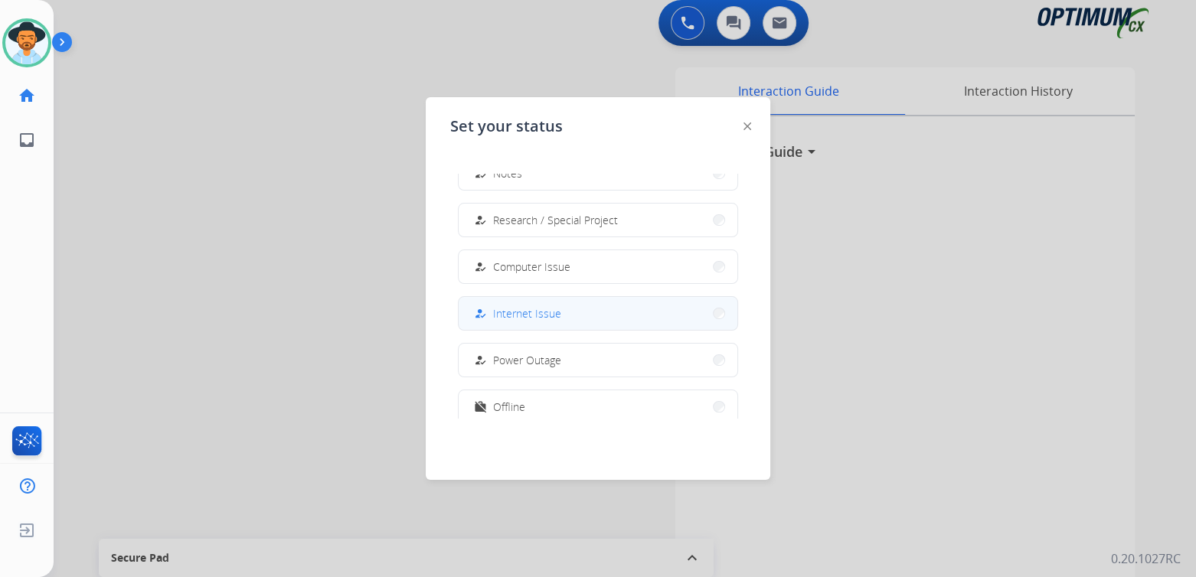
scroll to position [381, 0]
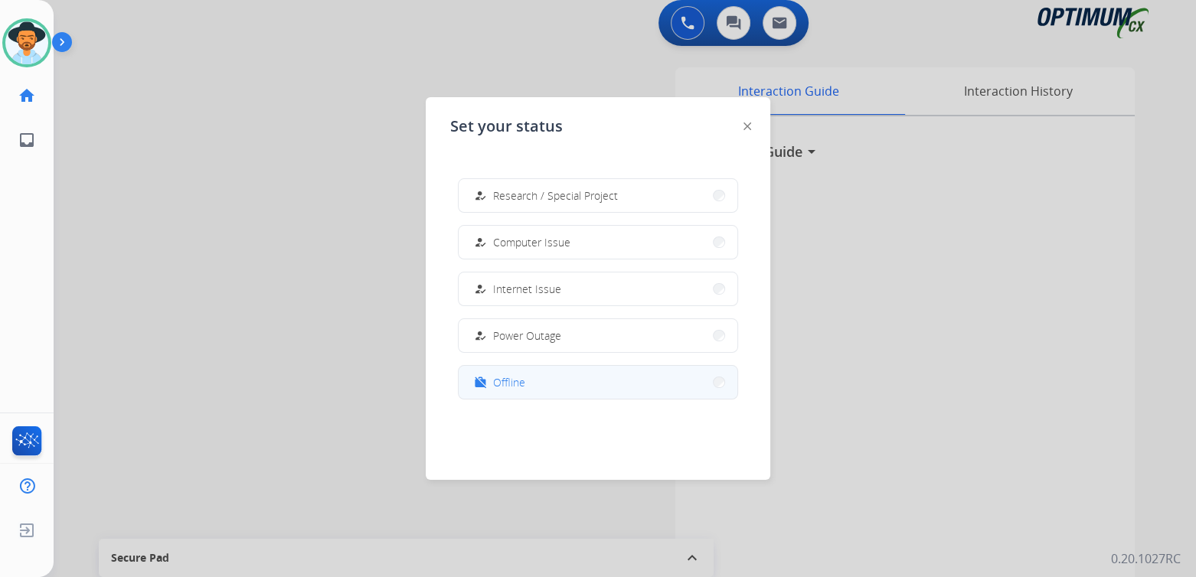
click at [505, 387] on span "Offline" at bounding box center [509, 382] width 32 height 16
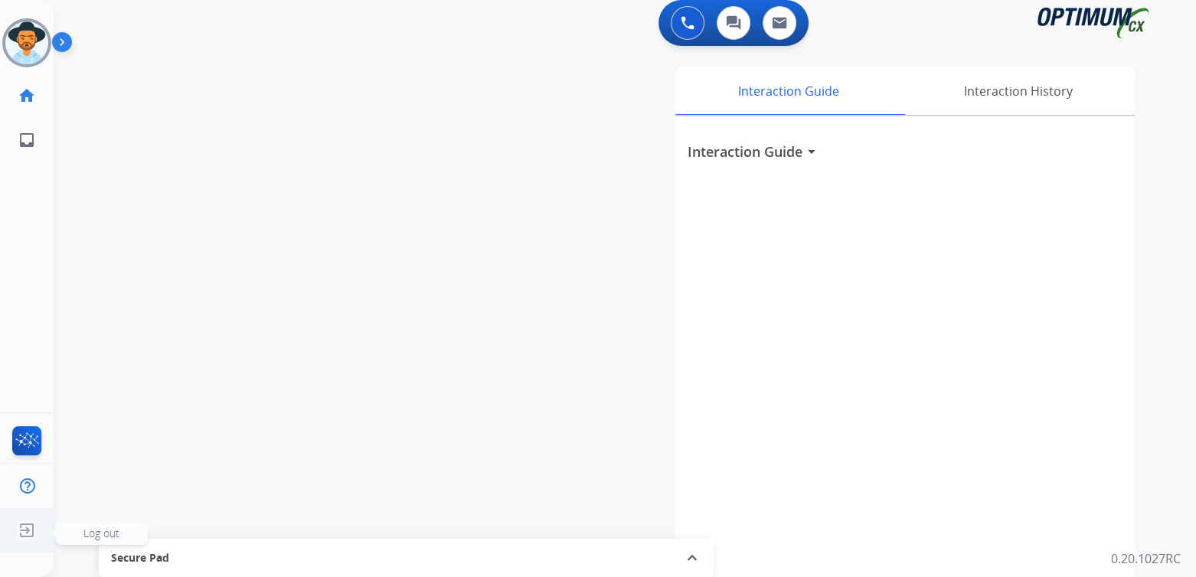
click at [28, 529] on img at bounding box center [27, 530] width 28 height 29
click at [100, 532] on span "Log out" at bounding box center [101, 533] width 36 height 15
